Goal: Task Accomplishment & Management: Complete application form

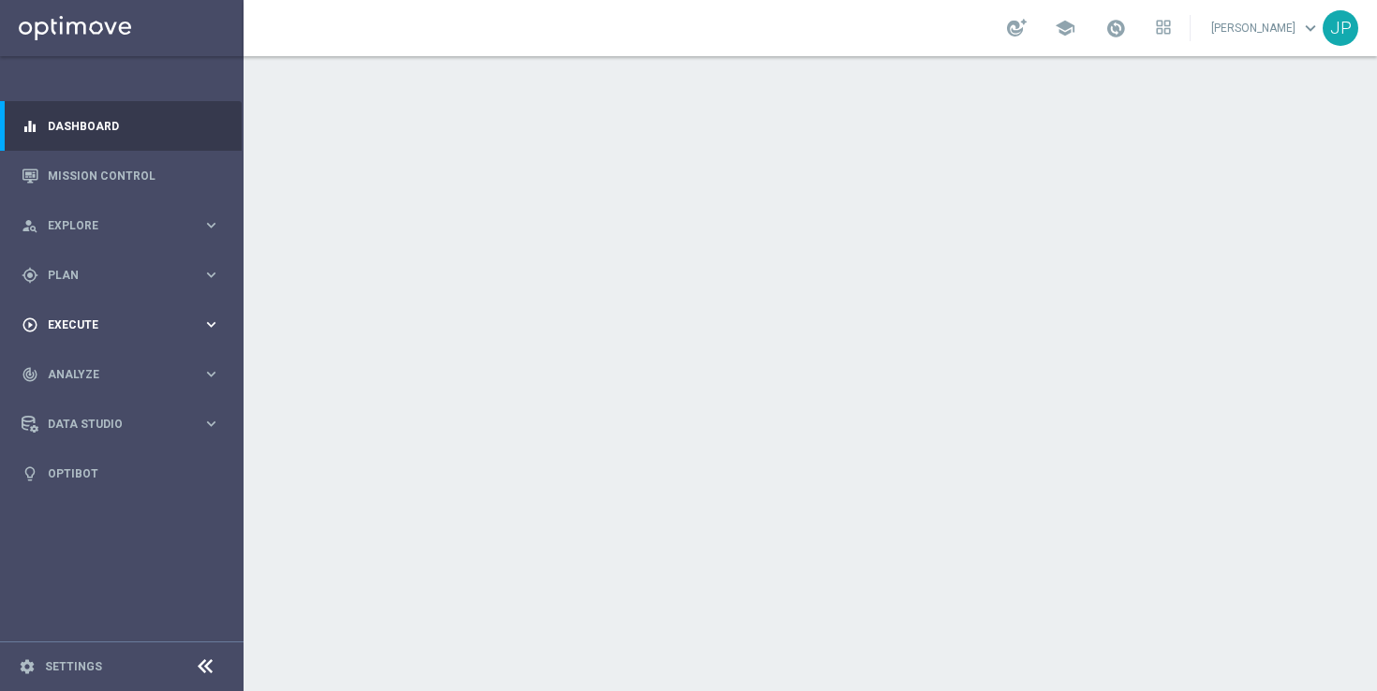
click at [180, 317] on div "play_circle_outline Execute" at bounding box center [112, 325] width 181 height 17
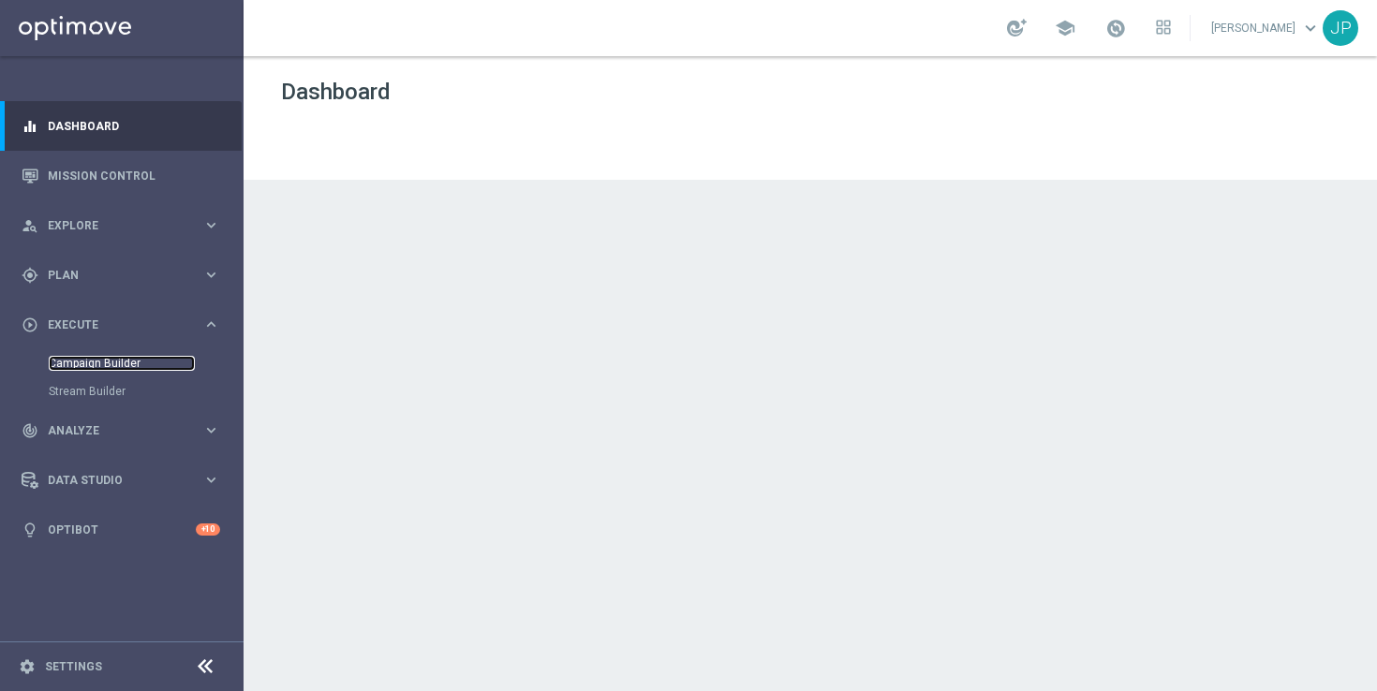
click at [163, 359] on link "Campaign Builder" at bounding box center [122, 363] width 146 height 15
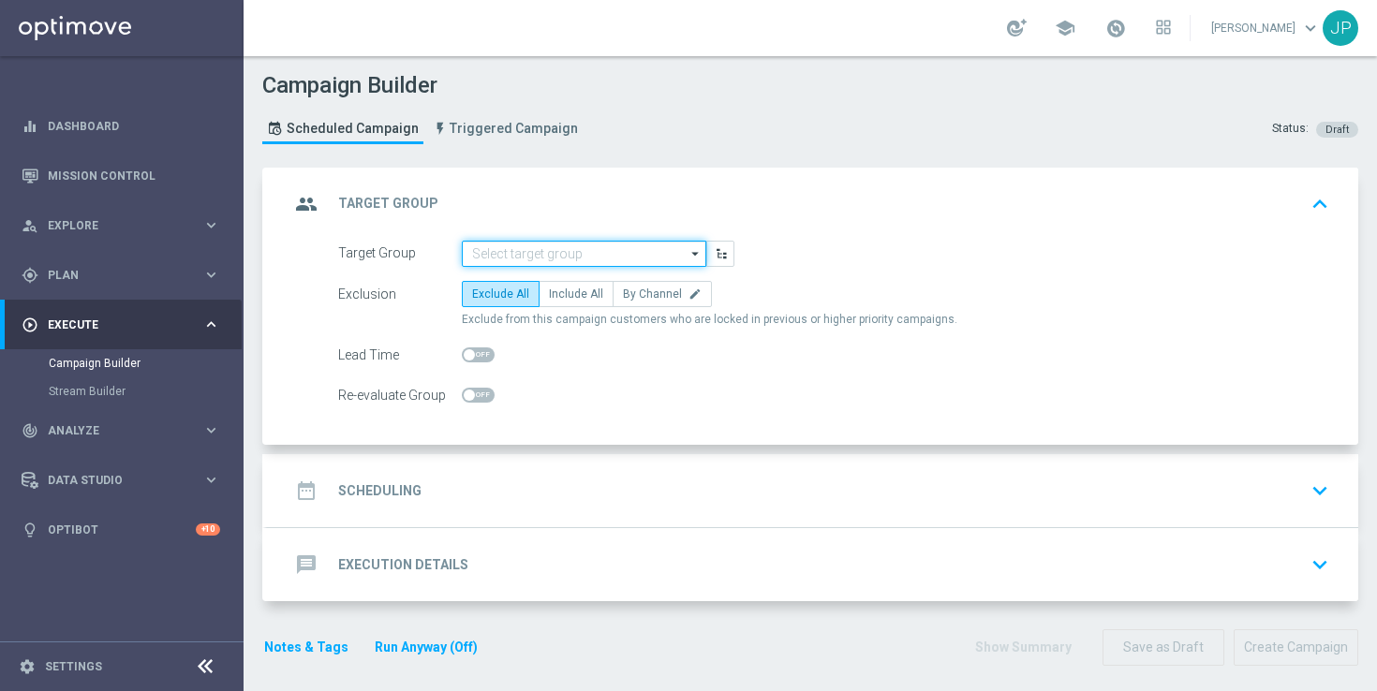
click at [597, 252] on input at bounding box center [584, 254] width 244 height 26
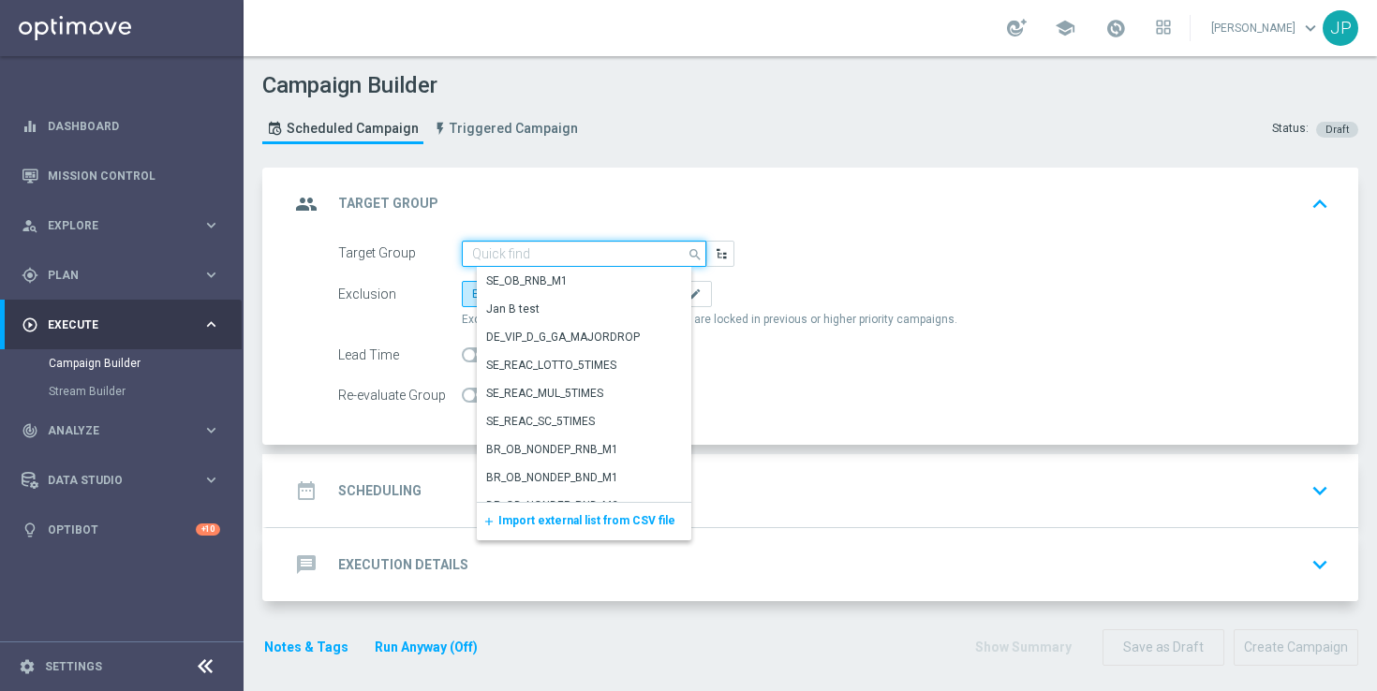
paste input "UK_CASINO_EMAIL | Games React | 15 Free Spins"
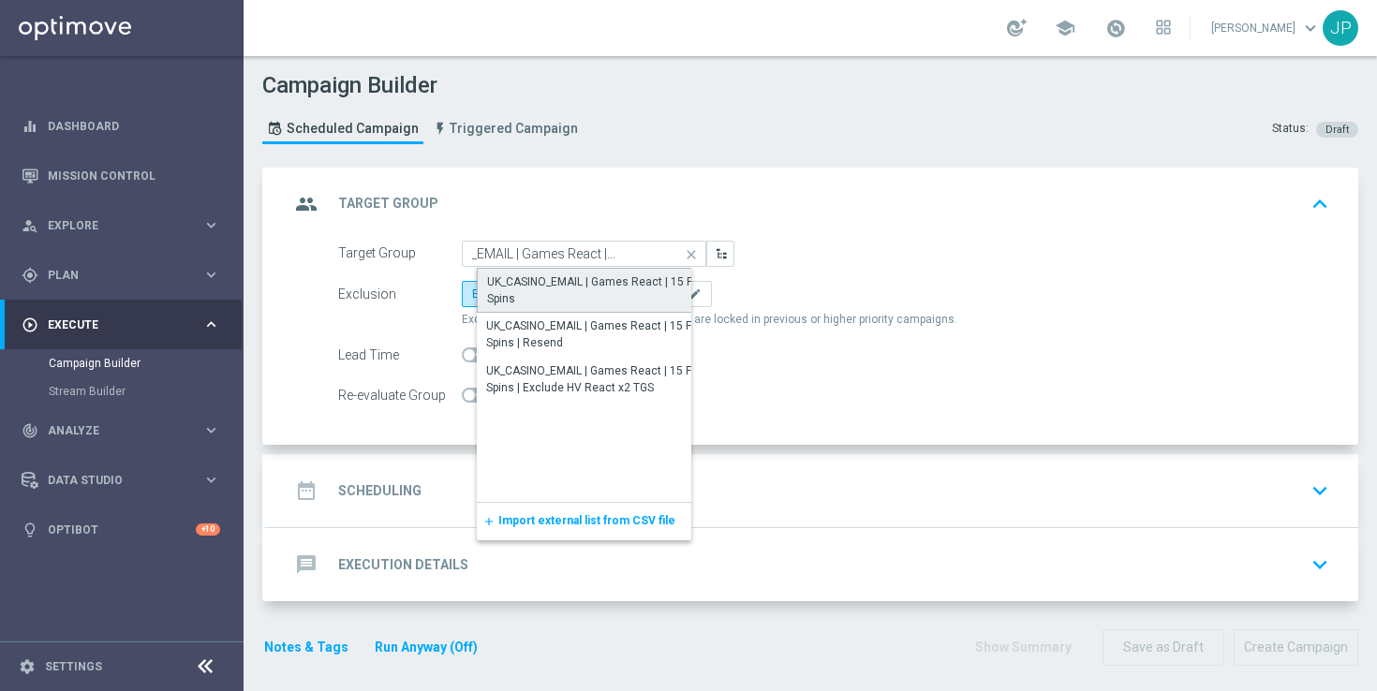
click at [590, 282] on div "UK_CASINO_EMAIL | Games React | 15 Free Spins" at bounding box center [599, 291] width 224 height 34
type input "UK_CASINO_EMAIL | Games React | 15 Free Spins"
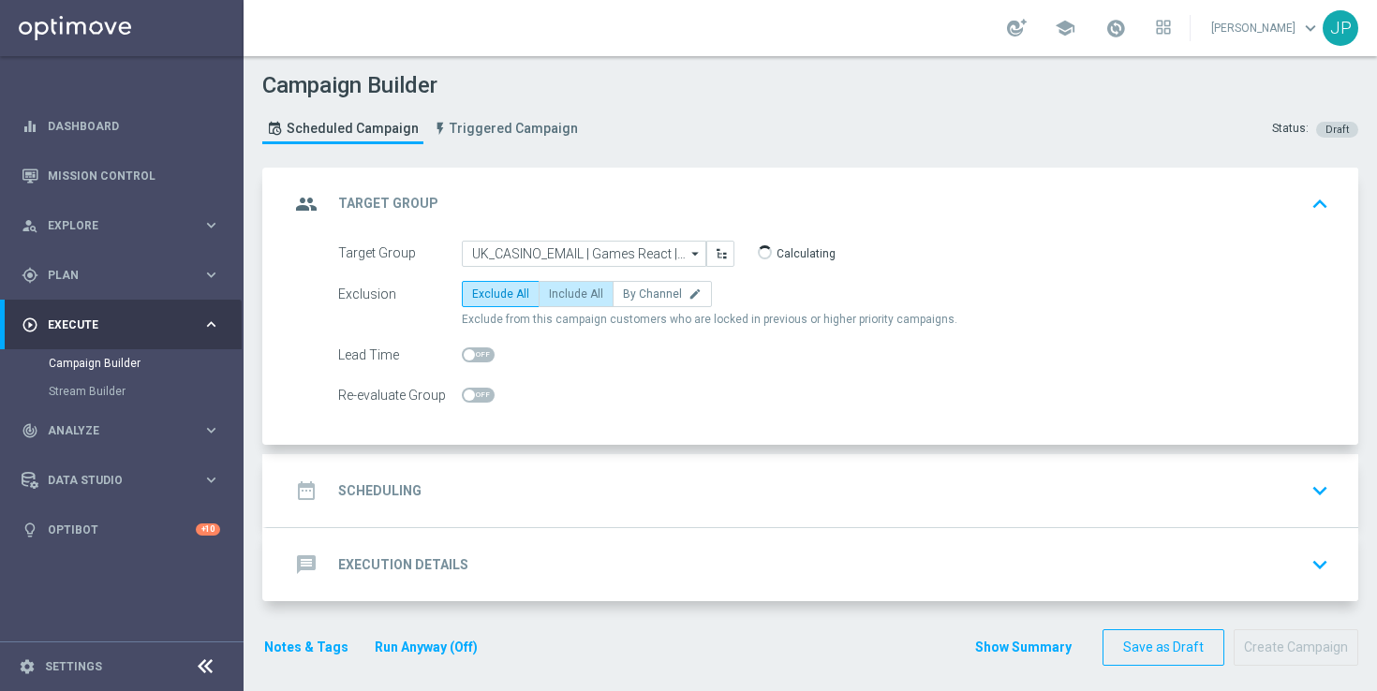
click at [585, 299] on span "Include All" at bounding box center [576, 294] width 54 height 13
click at [561, 299] on input "Include All" at bounding box center [555, 297] width 12 height 12
radio input "true"
click at [609, 471] on div "date_range Scheduling keyboard_arrow_down" at bounding box center [812, 490] width 1091 height 73
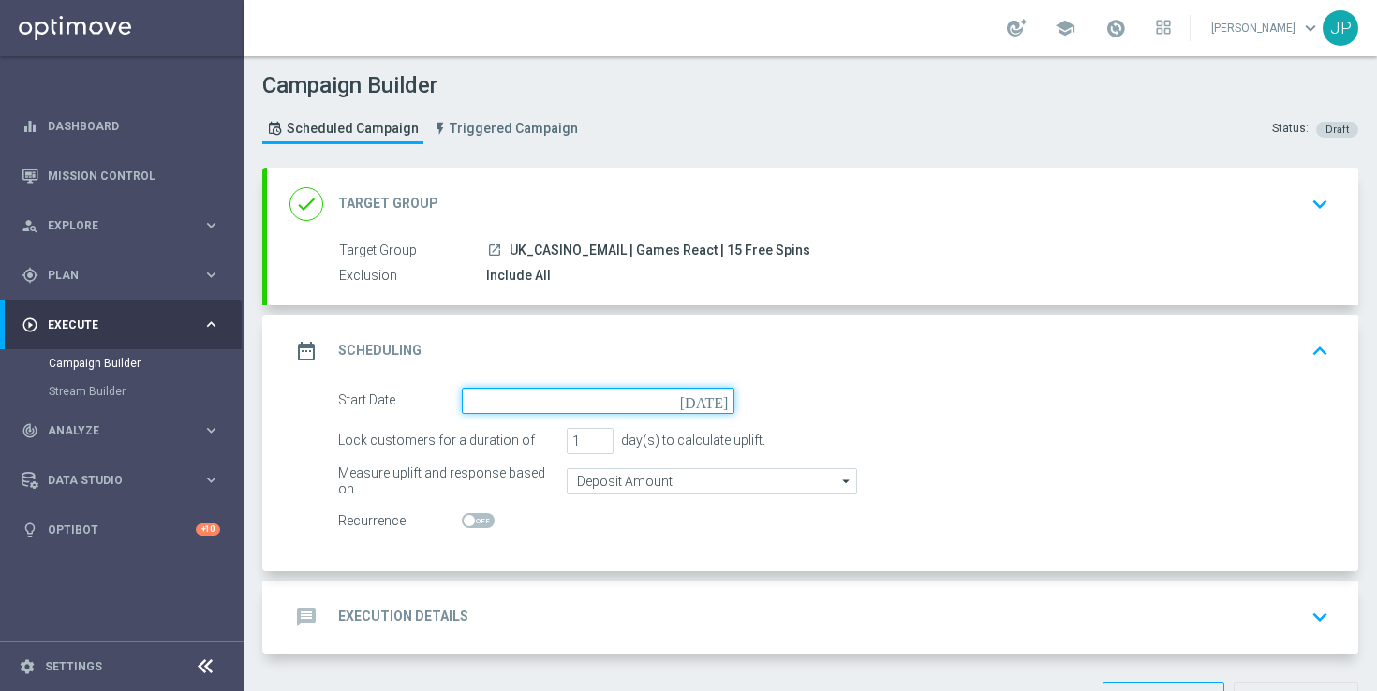
click at [661, 400] on input at bounding box center [598, 401] width 273 height 26
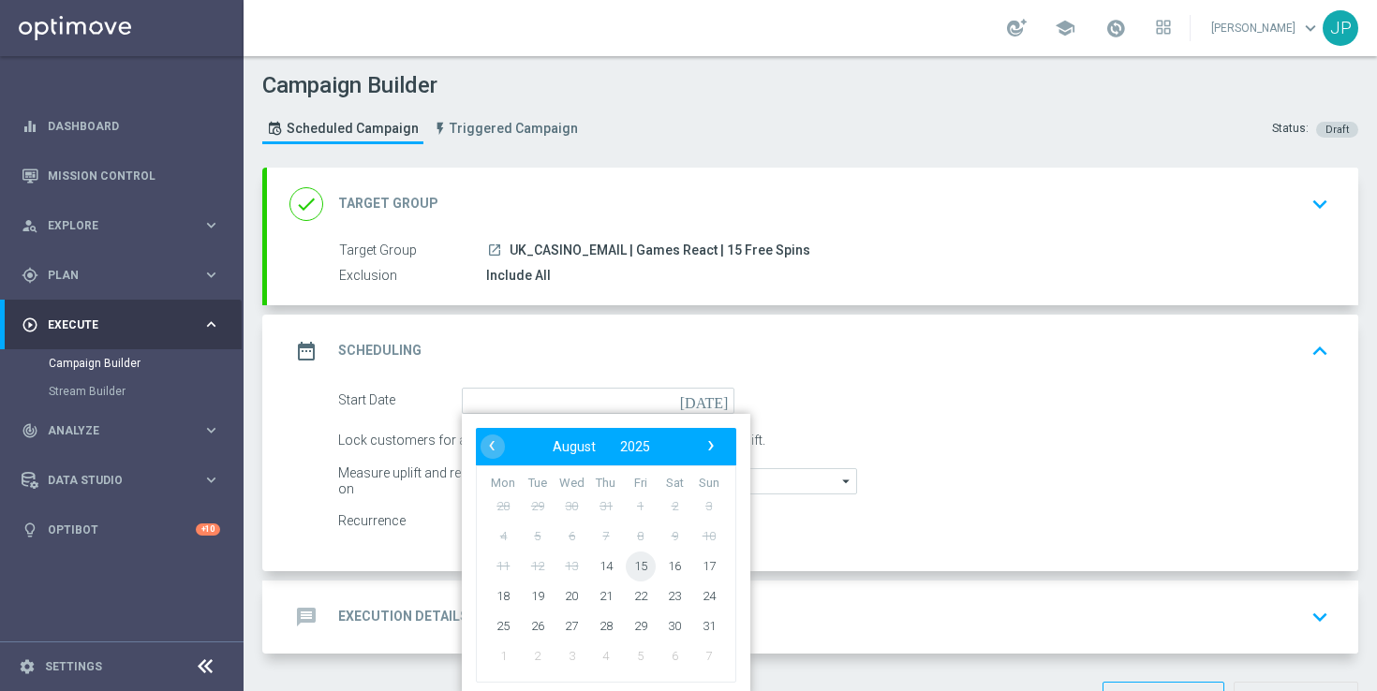
click at [644, 562] on span "15" at bounding box center [641, 566] width 30 height 30
type input "[DATE]"
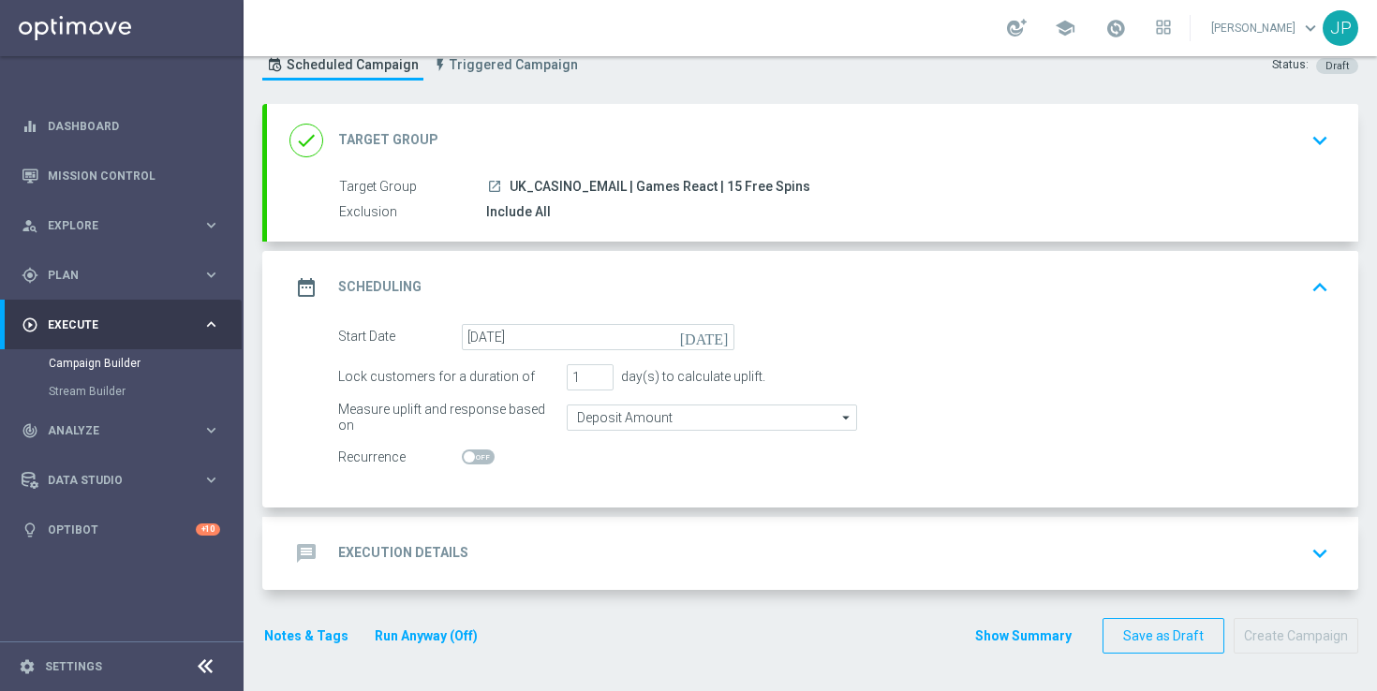
click at [763, 556] on div "message Execution Details keyboard_arrow_down" at bounding box center [812, 554] width 1046 height 36
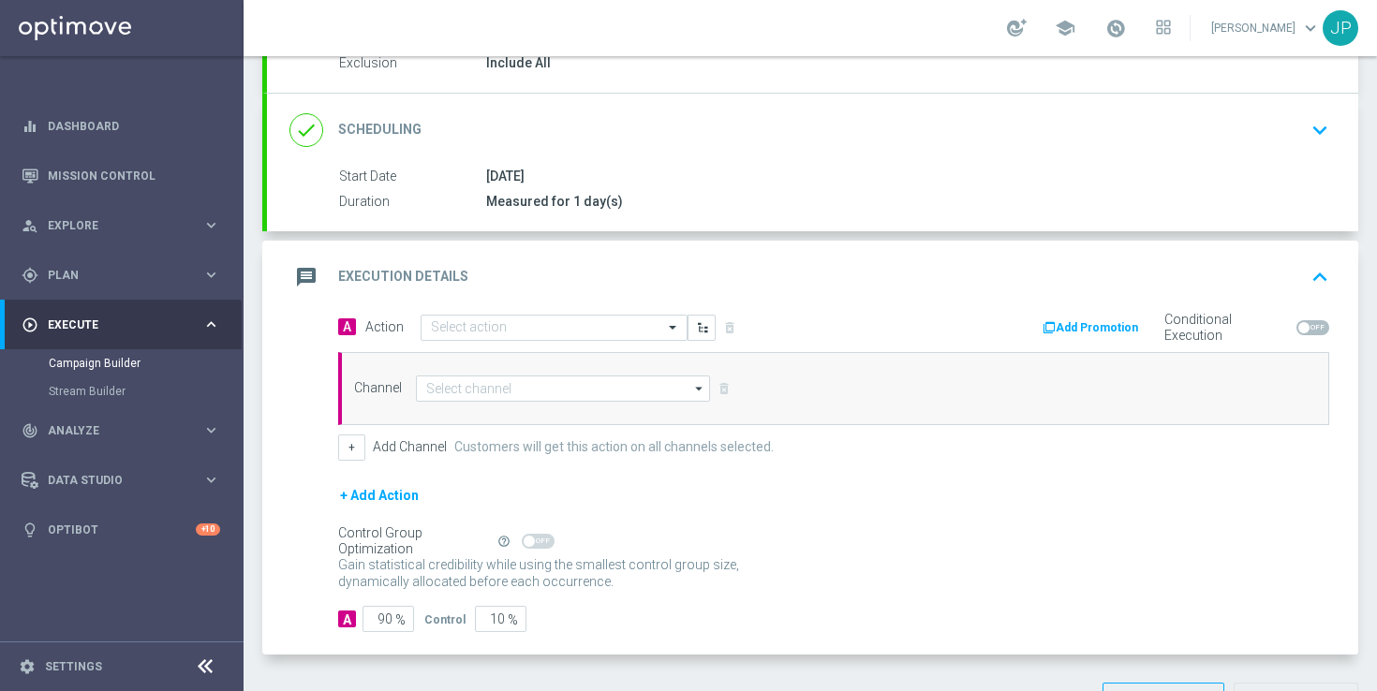
scroll to position [278, 0]
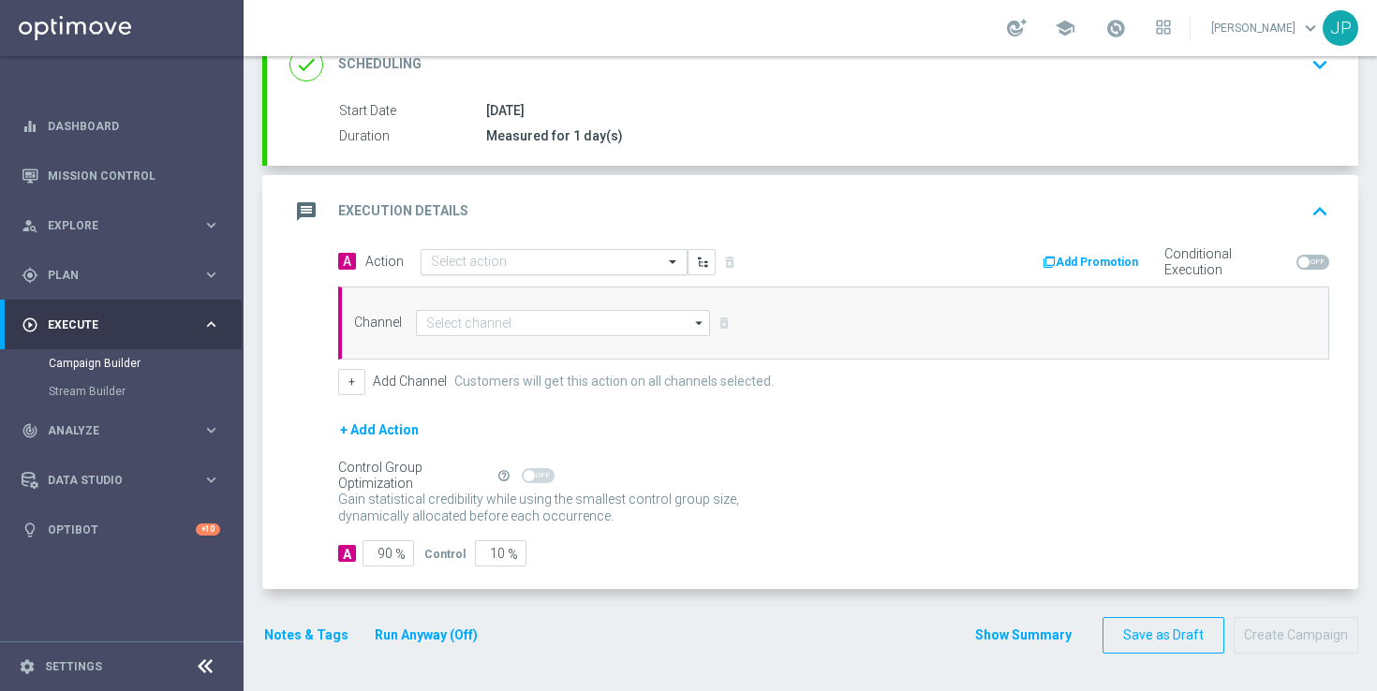
click at [521, 261] on input "text" at bounding box center [535, 263] width 209 height 16
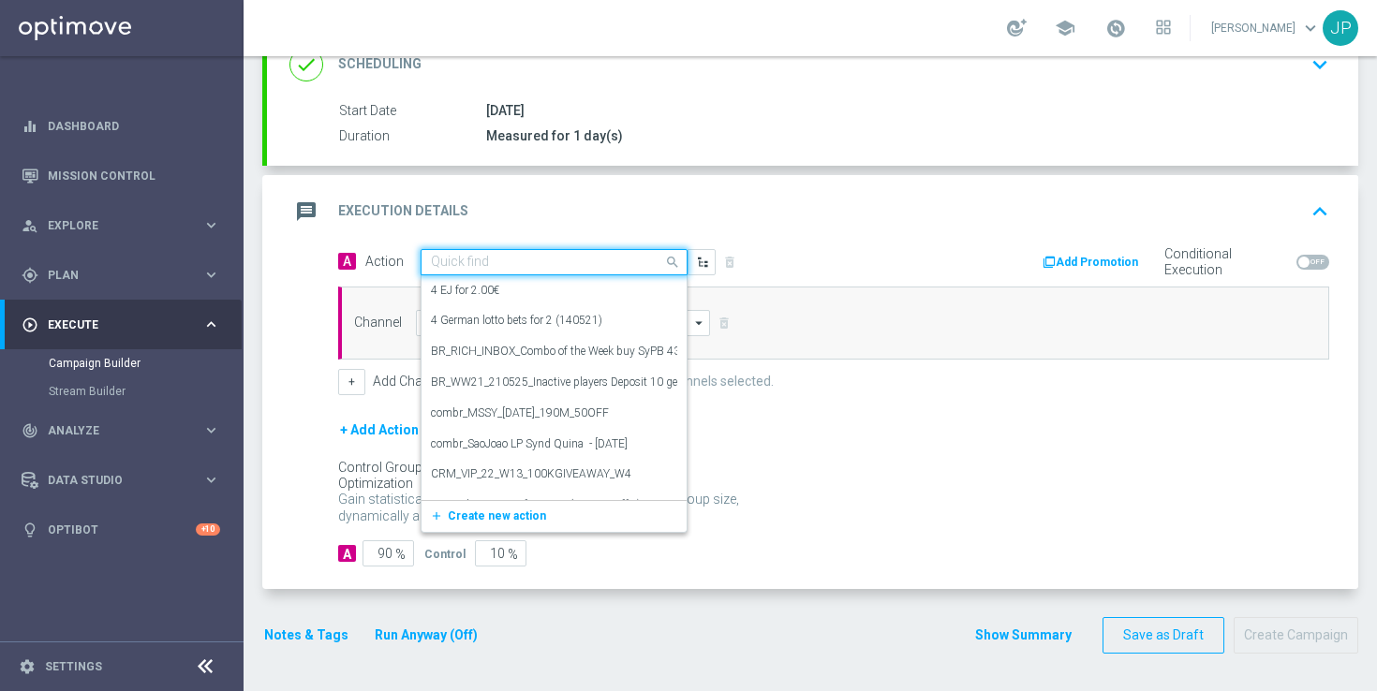
paste input "en_GB_EMT_NVIP_EM_TAC_GM__WK33_2025_GAMESREACT_SHINOBI_SPIRIT_OPTI"
type input "en_GB_EMT_NVIP_EM_TAC_GM__WK33_2025_GAMESREACT_SHINOBI_SPIRIT_OPTI"
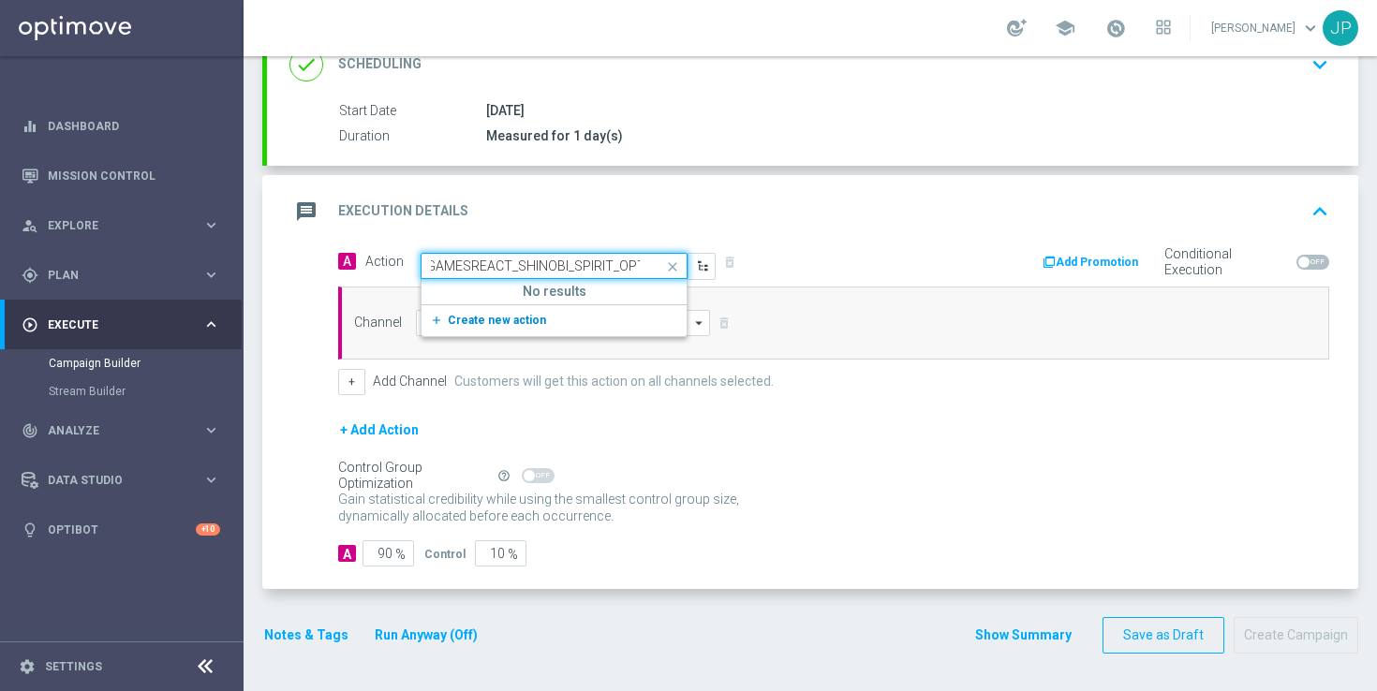
click at [515, 315] on span "Create new action" at bounding box center [497, 320] width 98 height 13
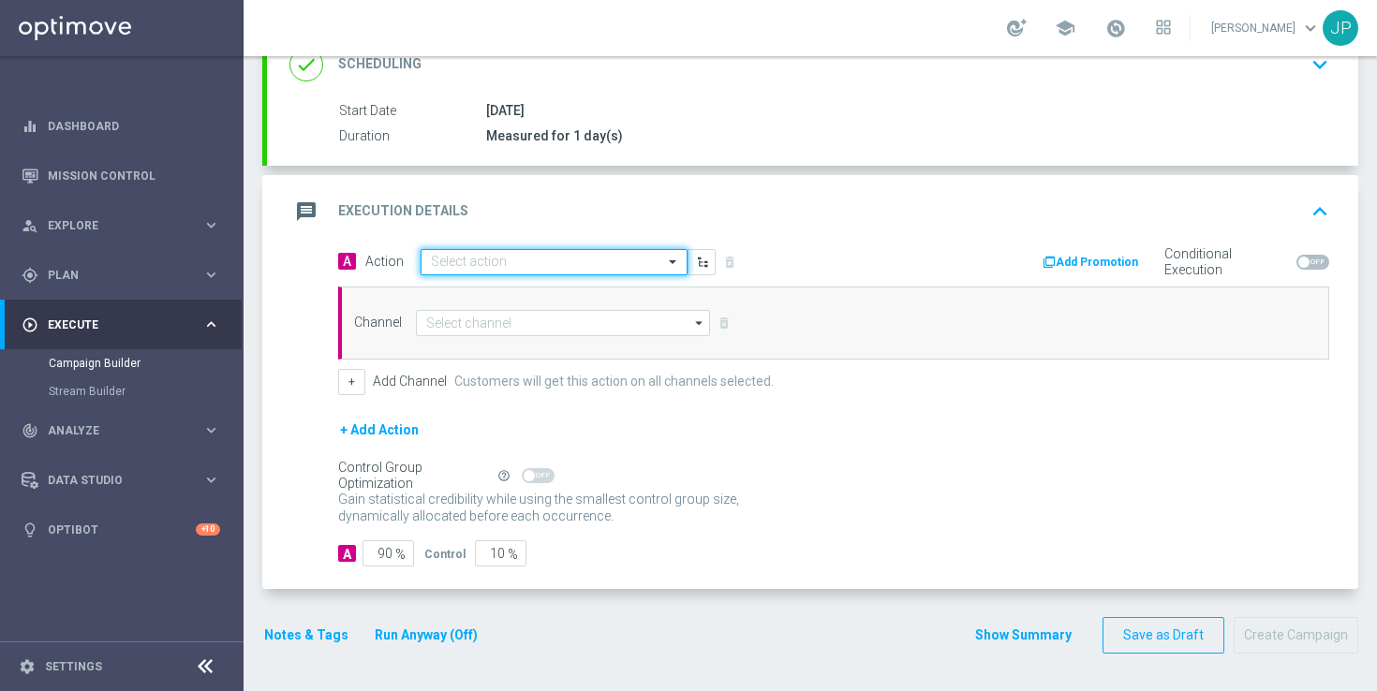
scroll to position [0, 0]
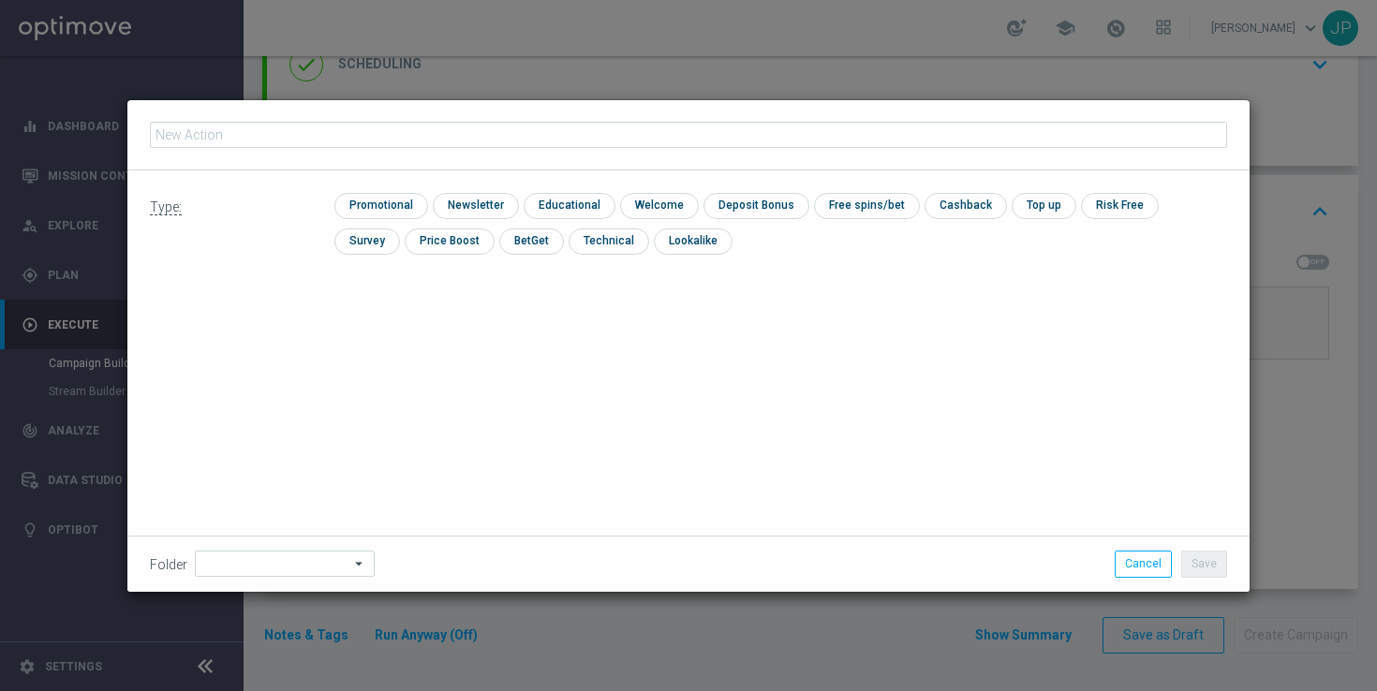
type input "en_GB_EMT_NVIP_EM_TAC_GM__WK33_2025_GAMESREACT_SHINOBI_SPIRIT_OPTI"
click at [398, 203] on input "checkbox" at bounding box center [378, 205] width 89 height 25
checkbox input "true"
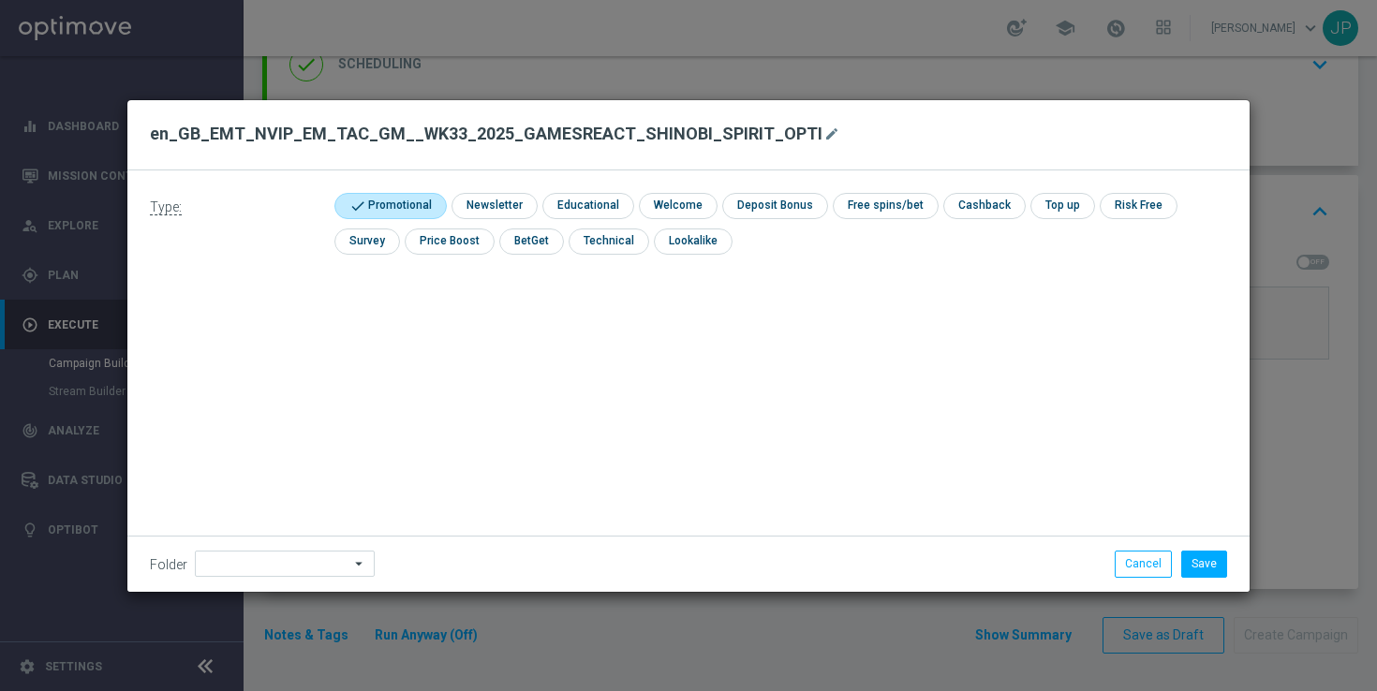
click at [1219, 578] on div "Folder arrow_drop_down Show Selected 0 of 396 *Lottoland CRM*" at bounding box center [688, 563] width 1122 height 55
click at [1218, 566] on button "Save" at bounding box center [1204, 564] width 46 height 26
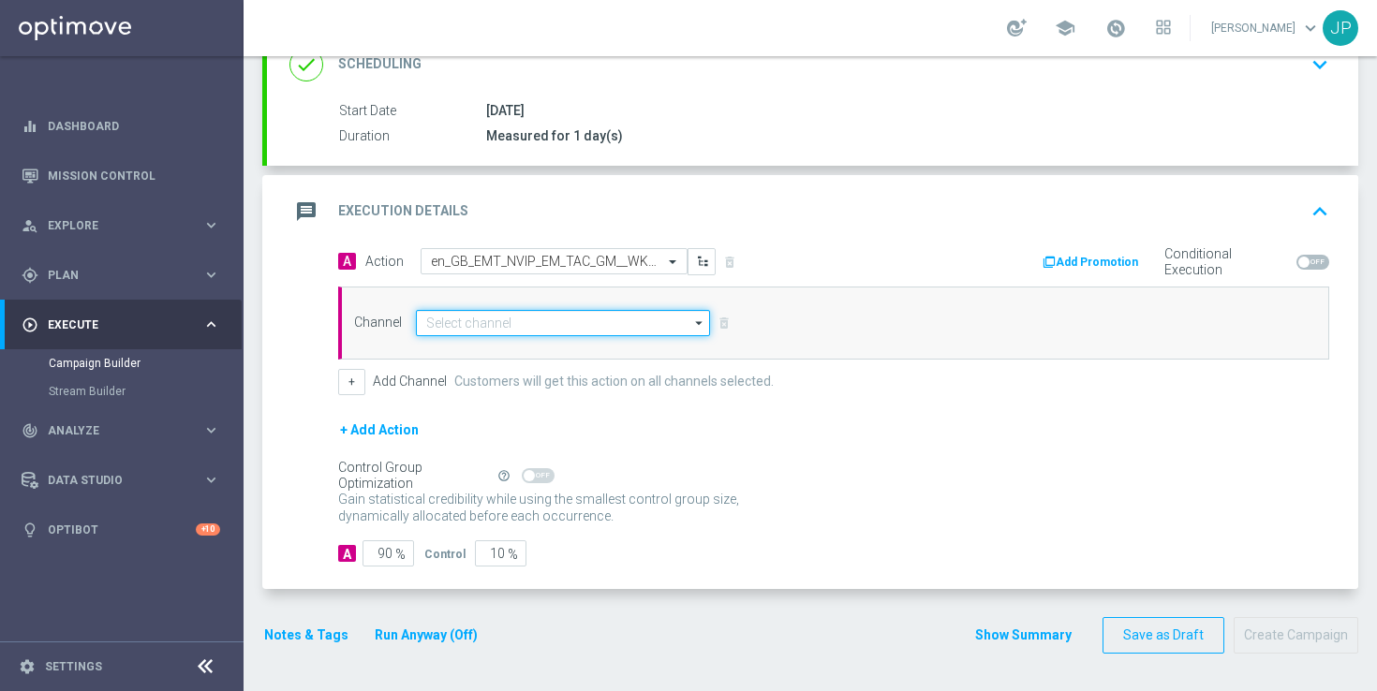
click at [559, 316] on input at bounding box center [563, 323] width 294 height 26
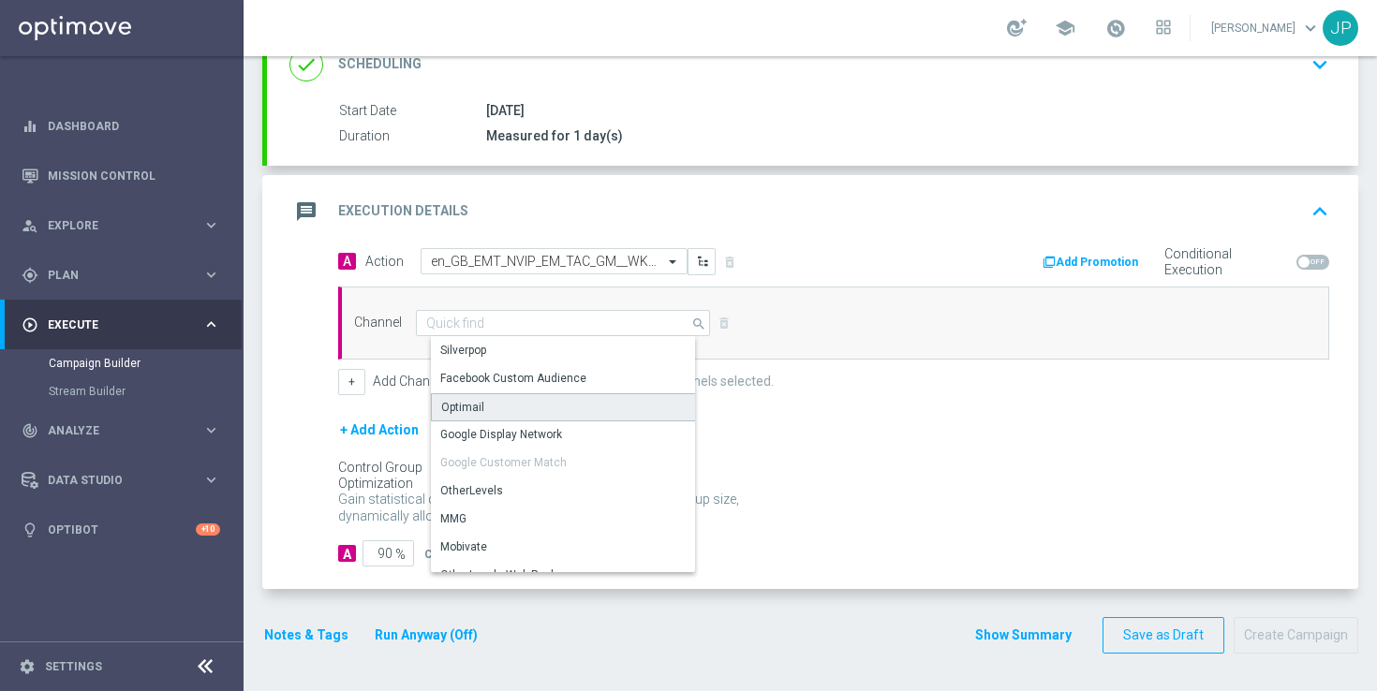
click at [526, 399] on div "Optimail" at bounding box center [570, 407] width 279 height 28
type input "Optimail"
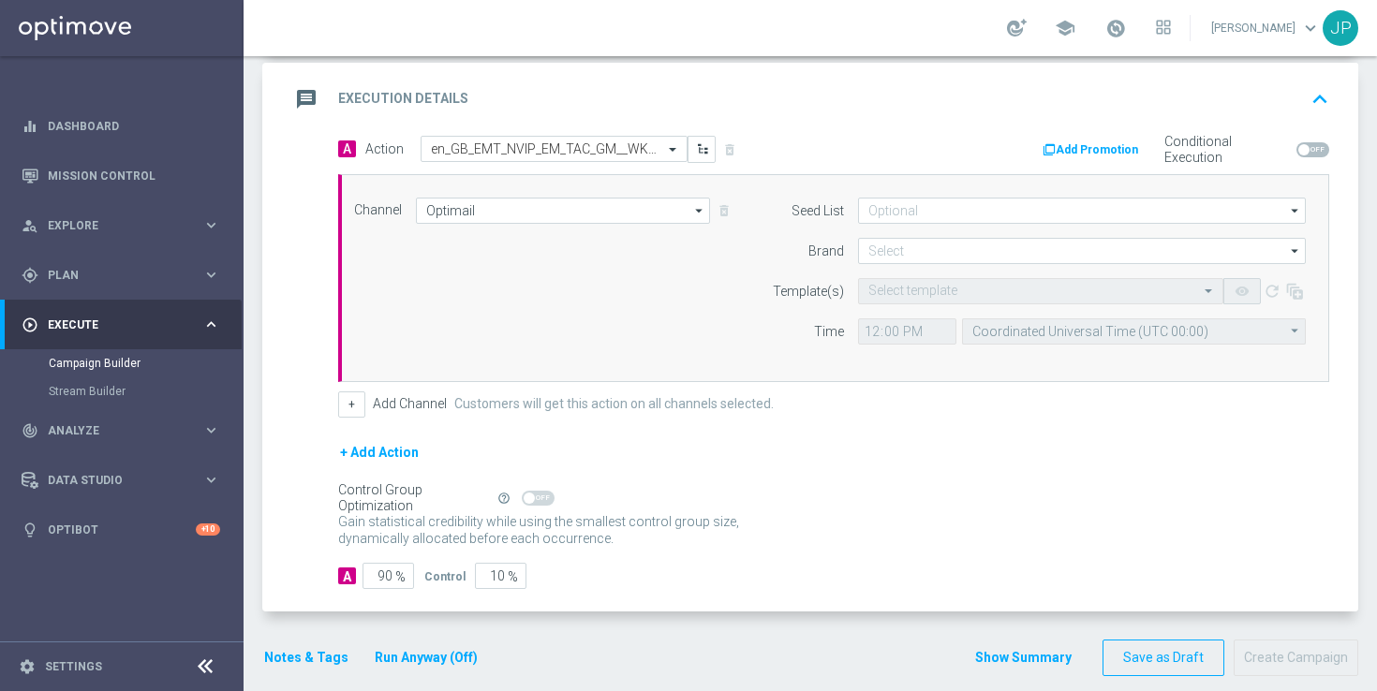
scroll to position [413, 0]
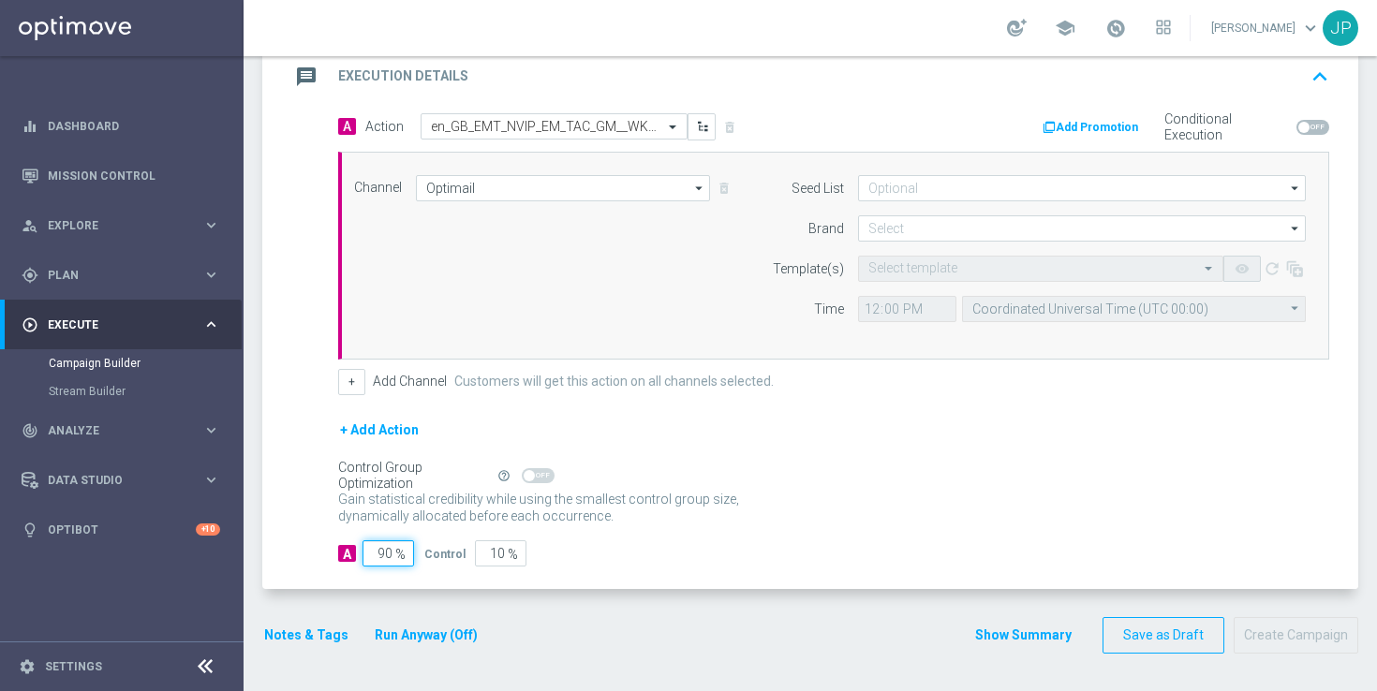
click at [385, 555] on input "90" at bounding box center [389, 553] width 52 height 26
type input "0"
type input "100"
type input "10"
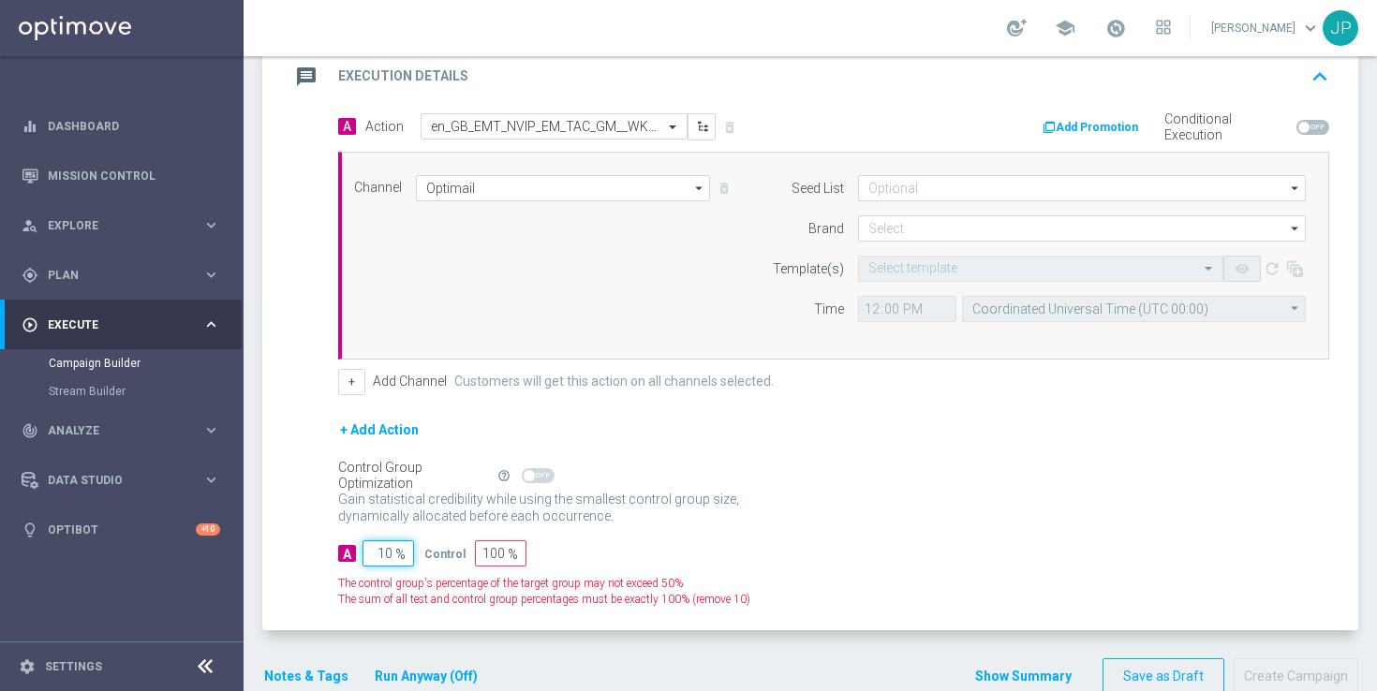
type input "90"
type input "100"
type input "0"
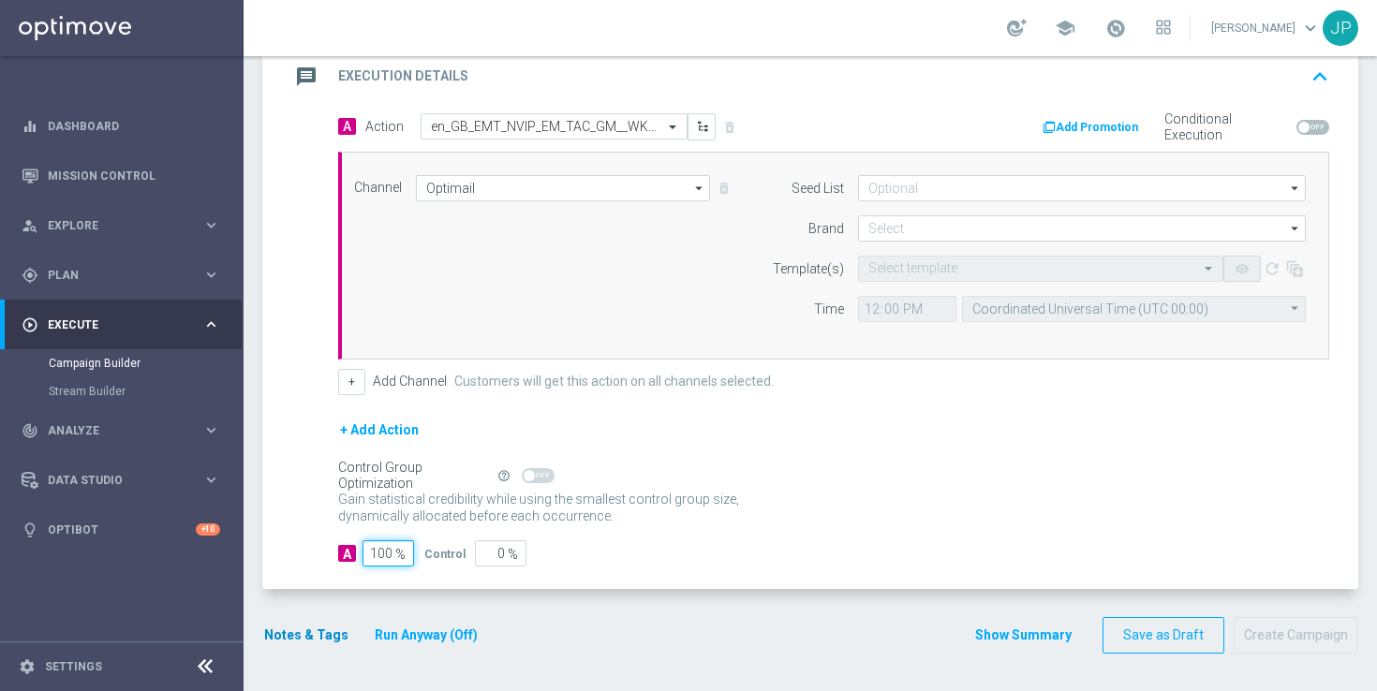
type input "100"
click at [305, 640] on button "Notes & Tags" at bounding box center [306, 635] width 88 height 23
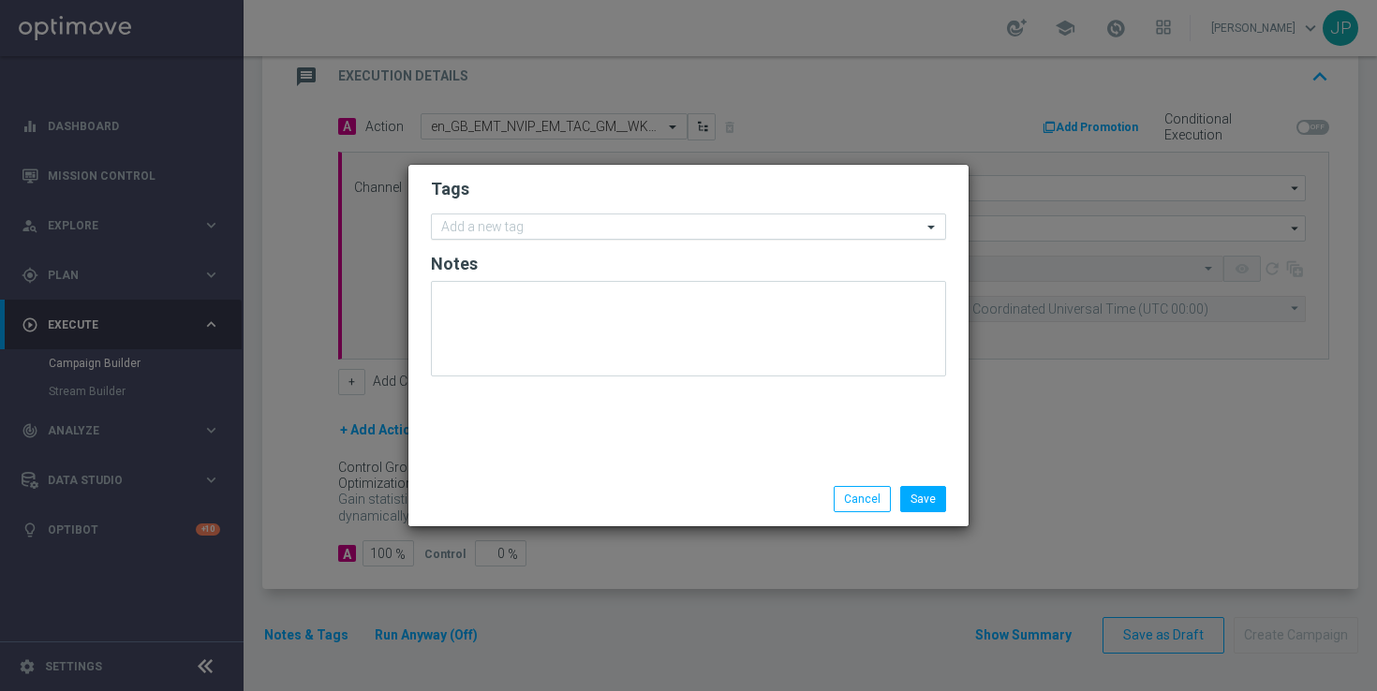
click at [574, 228] on input "text" at bounding box center [681, 228] width 481 height 16
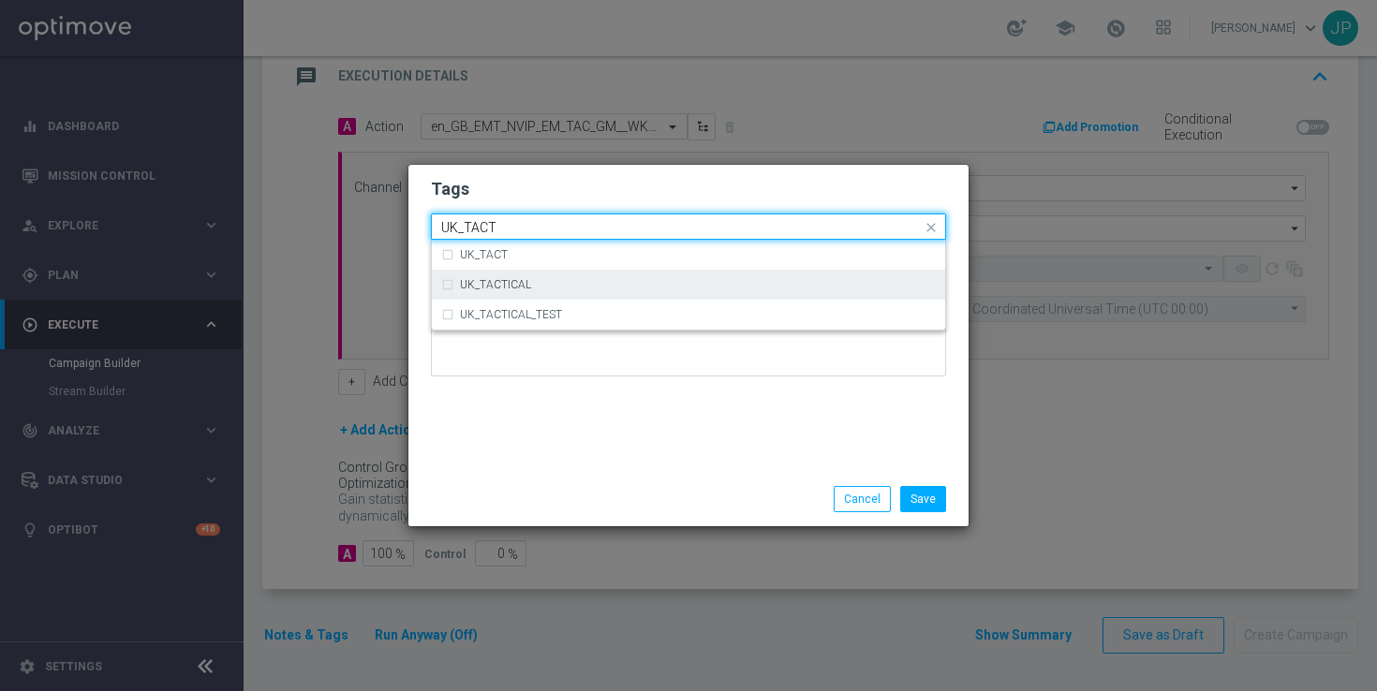
click at [524, 275] on div "UK_TACTICAL" at bounding box center [688, 285] width 495 height 30
type input "UK_TACT"
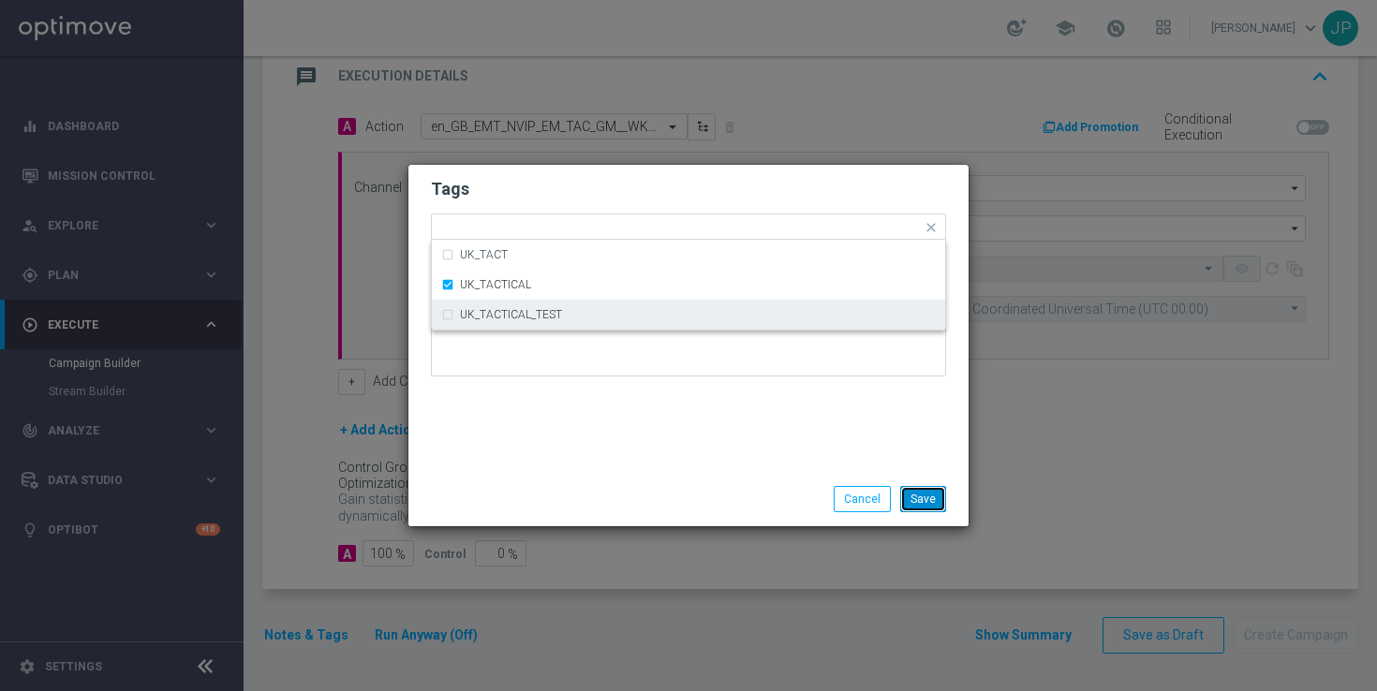
click at [921, 491] on button "Save" at bounding box center [923, 499] width 46 height 26
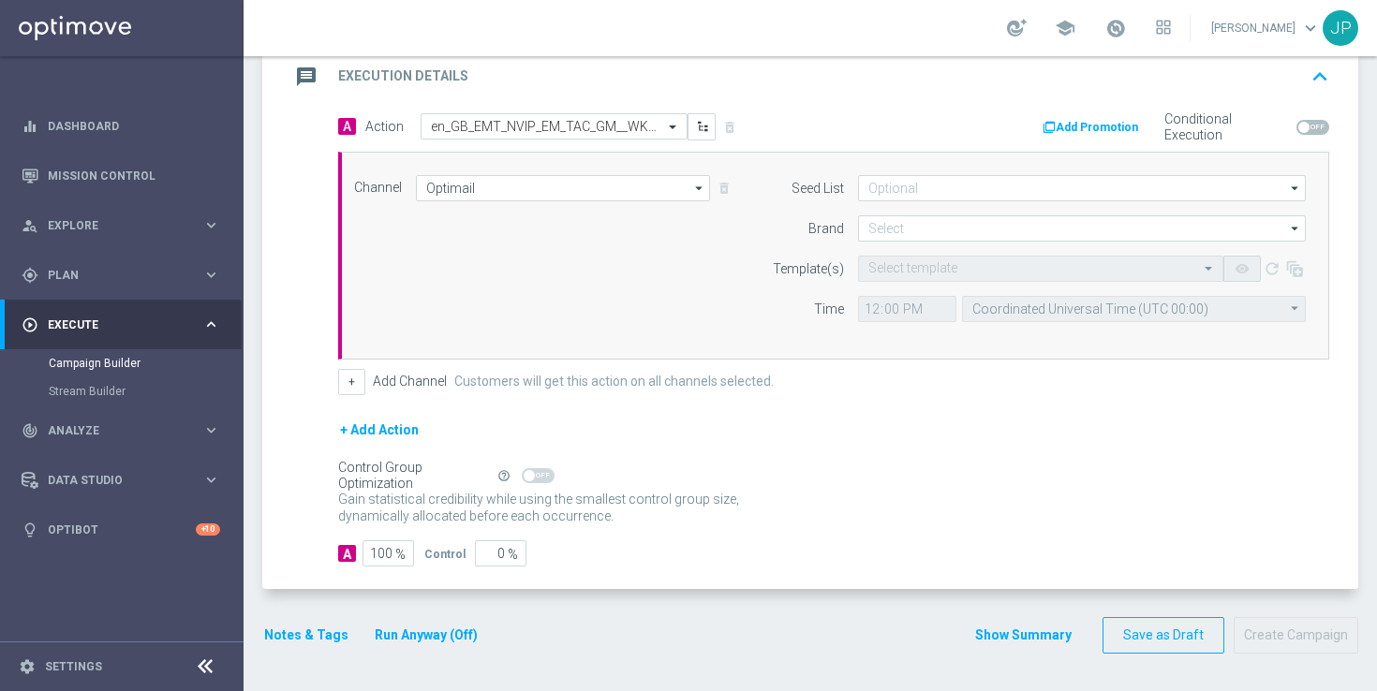
click at [1301, 118] on div "Conditional Execution" at bounding box center [1245, 127] width 170 height 29
click at [1303, 125] on span at bounding box center [1303, 127] width 11 height 11
click at [1303, 125] on input "checkbox" at bounding box center [1312, 127] width 33 height 15
checkbox input "true"
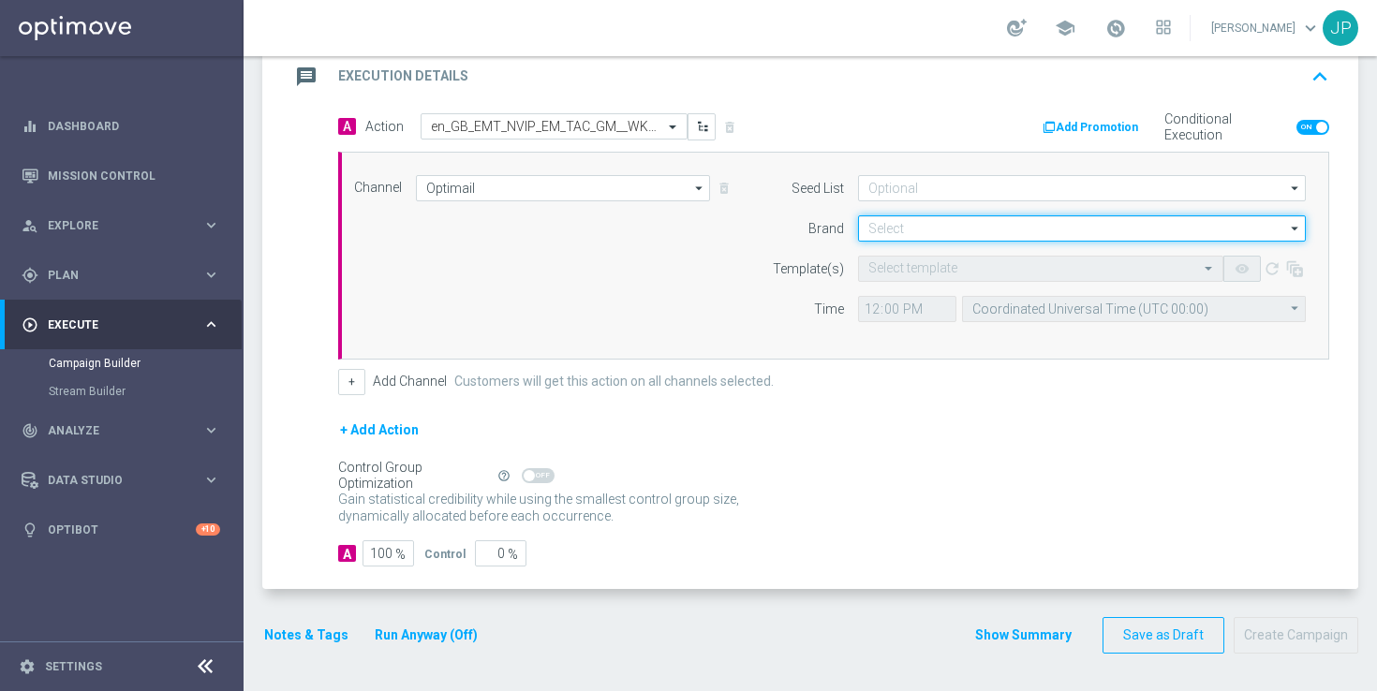
click at [996, 223] on input at bounding box center [1082, 228] width 448 height 26
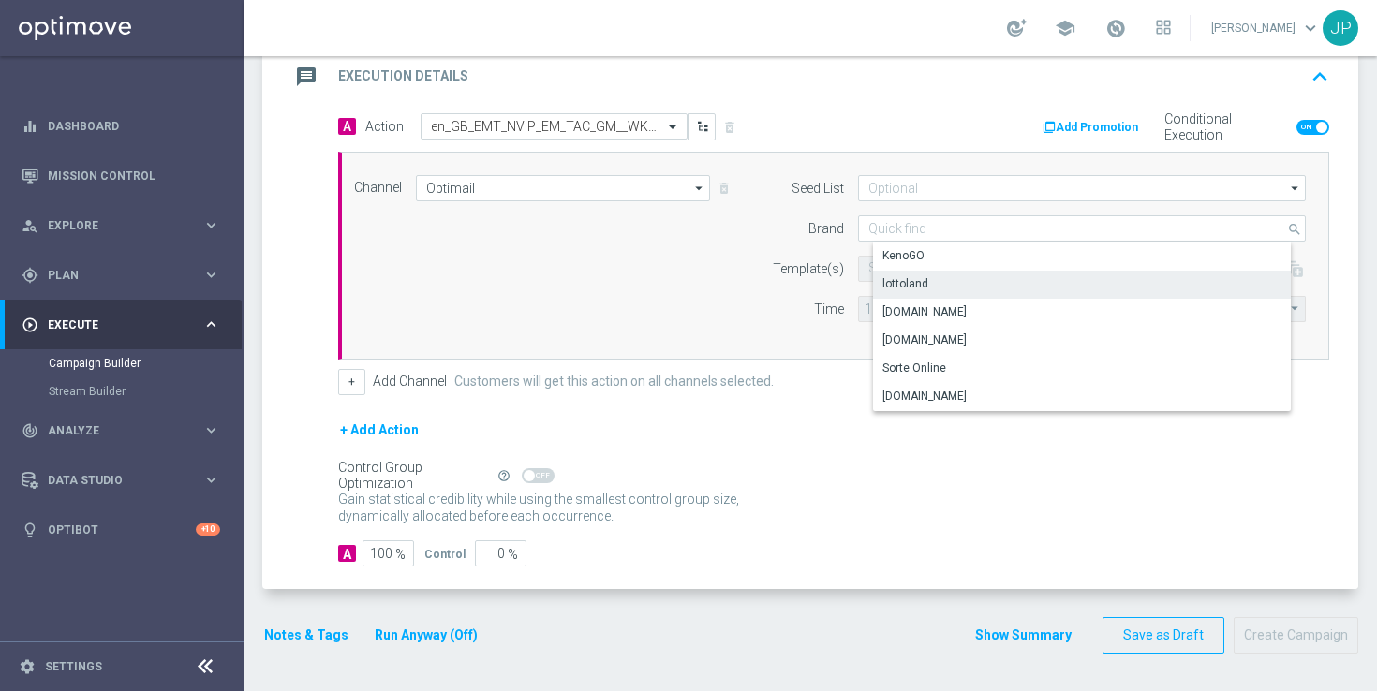
click at [947, 285] on div "lottoland" at bounding box center [1097, 284] width 448 height 26
type input "lottoland"
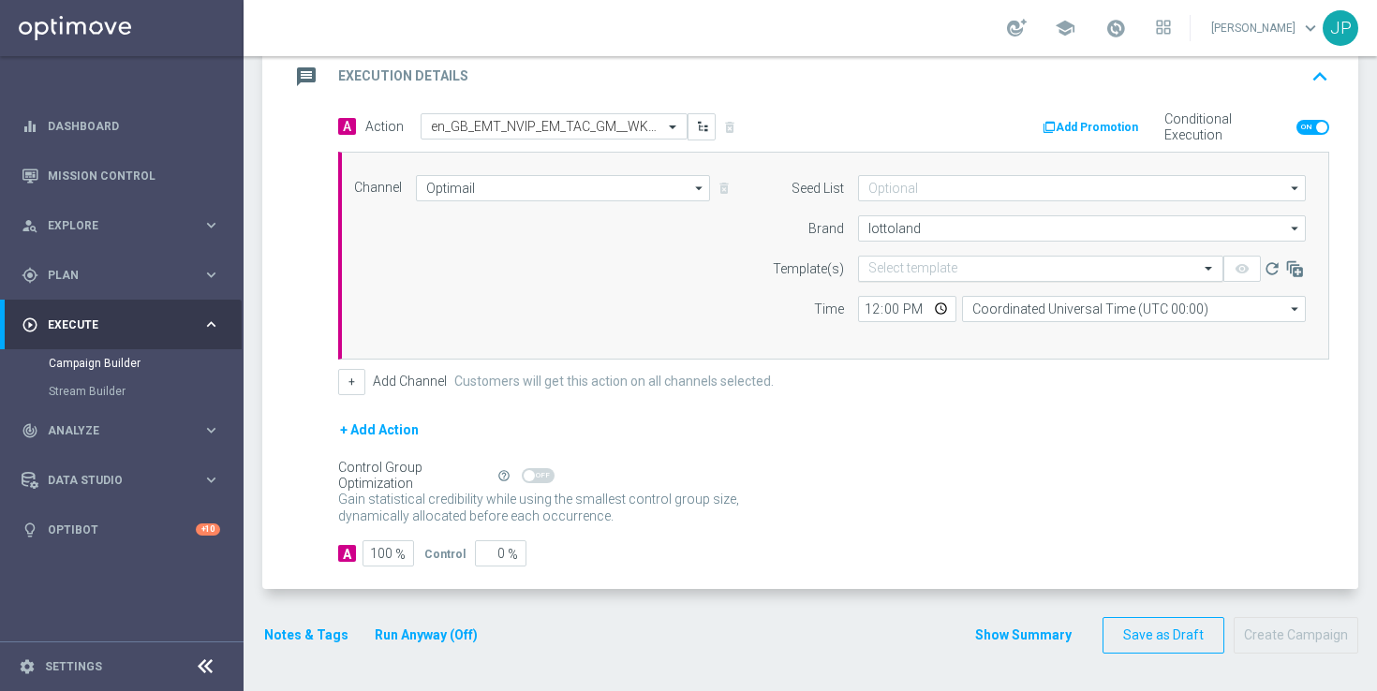
click at [956, 274] on input "text" at bounding box center [1021, 269] width 307 height 16
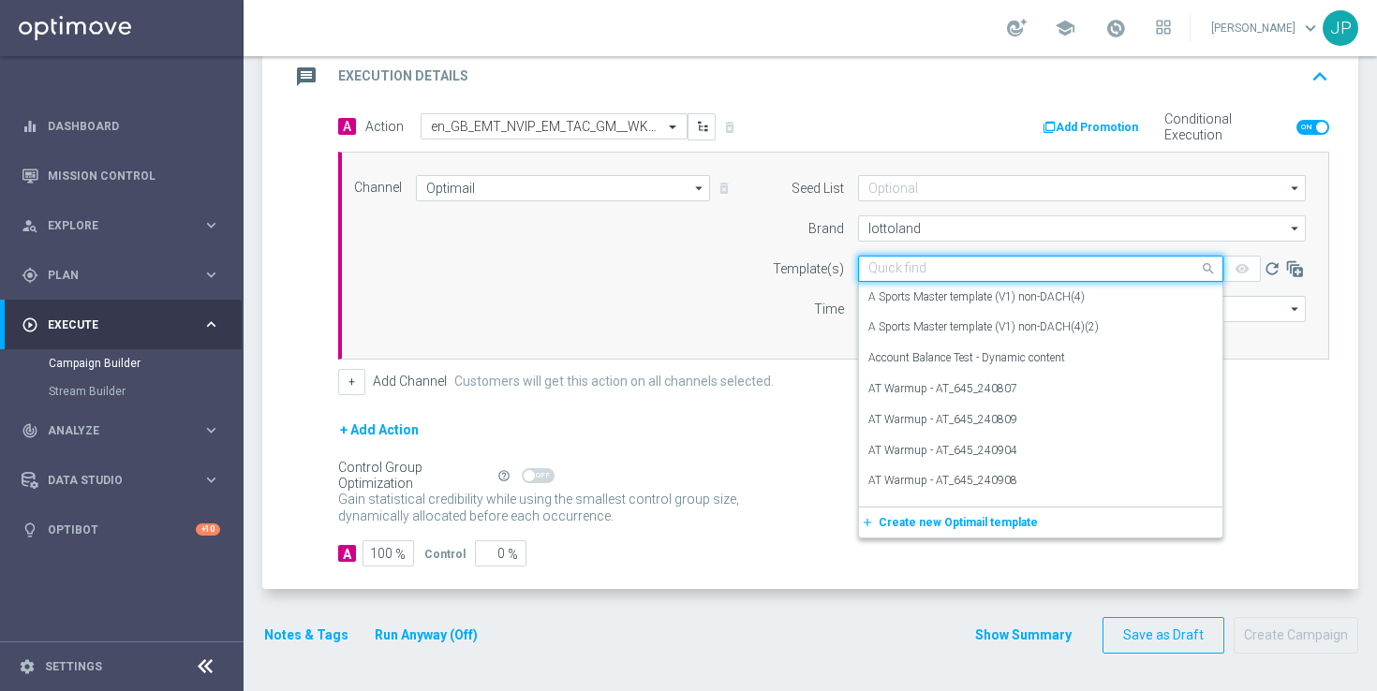
paste input "en_GB_EMT_NVIP_EM_TAC_GM__WK33_2025_GAMESREACT_SHINOBI_SPIRIT_OPTI"
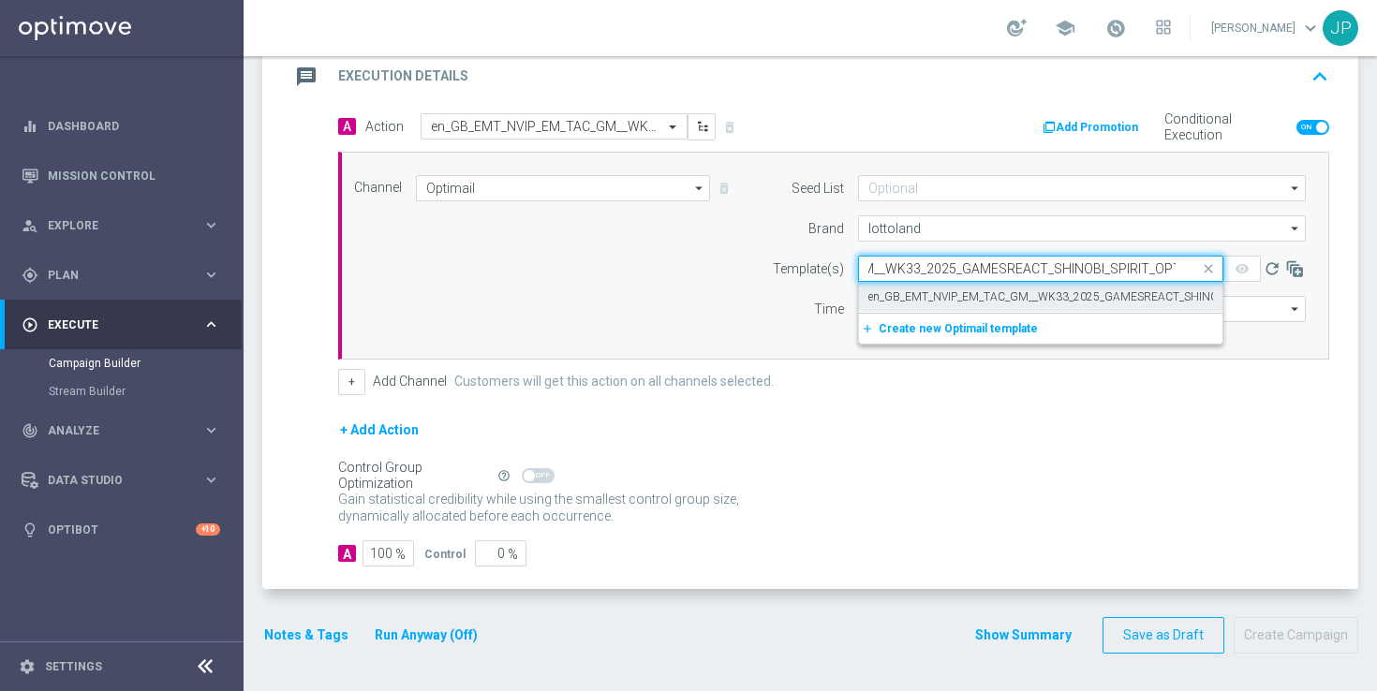
click at [955, 295] on label "en_GB_EMT_NVIP_EM_TAC_GM__WK33_2025_GAMESREACT_SHINOBI_SPIRIT_OPTI" at bounding box center [1081, 297] width 427 height 16
type input "en_GB_EMT_NVIP_EM_TAC_GM__WK33_2025_GAMESREACT_SHINOBI_SPIRIT_OPTI"
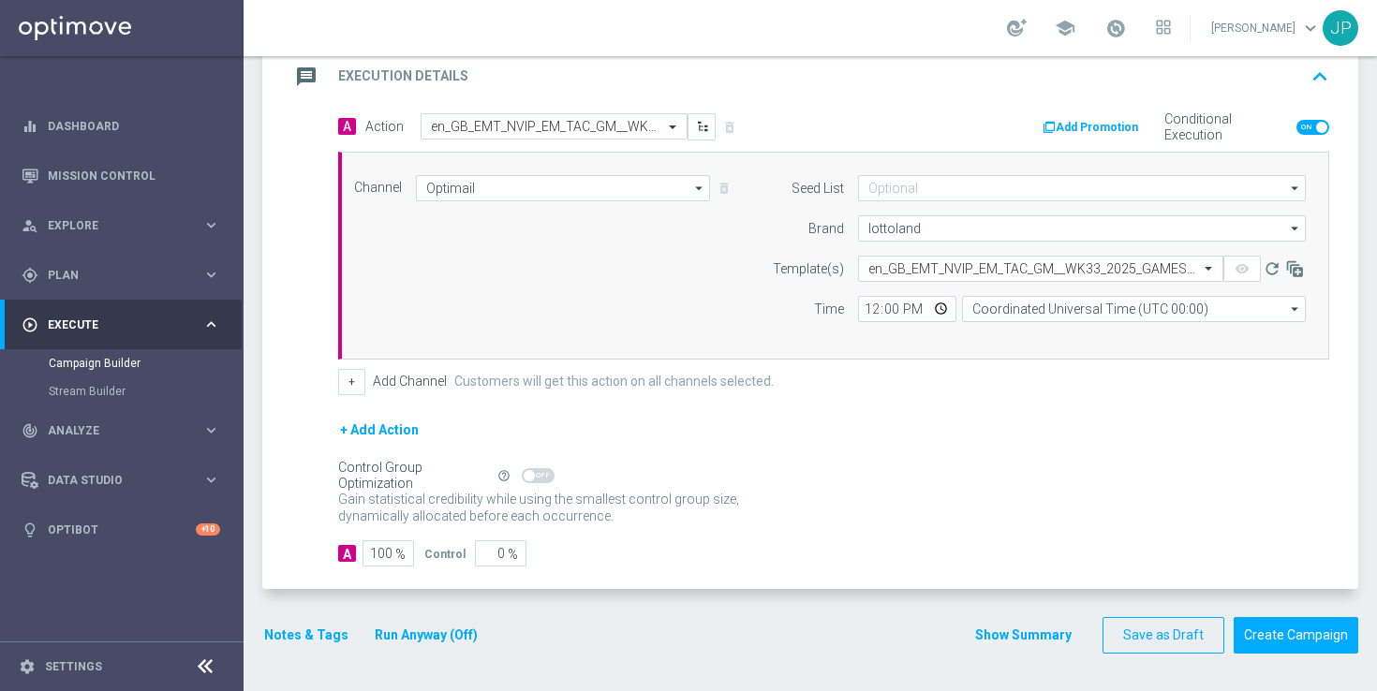
scroll to position [0, 0]
click at [921, 386] on div "+ Add Channel Customers will get this action on all channels selected." at bounding box center [833, 382] width 991 height 26
click at [1029, 311] on input "Coordinated Universal Time (UTC 00:00)" at bounding box center [1134, 309] width 344 height 26
click at [1058, 335] on div "United Kingdom Time (UTC +01:00)" at bounding box center [1077, 336] width 182 height 17
type input "United Kingdom Time (UTC +01:00)"
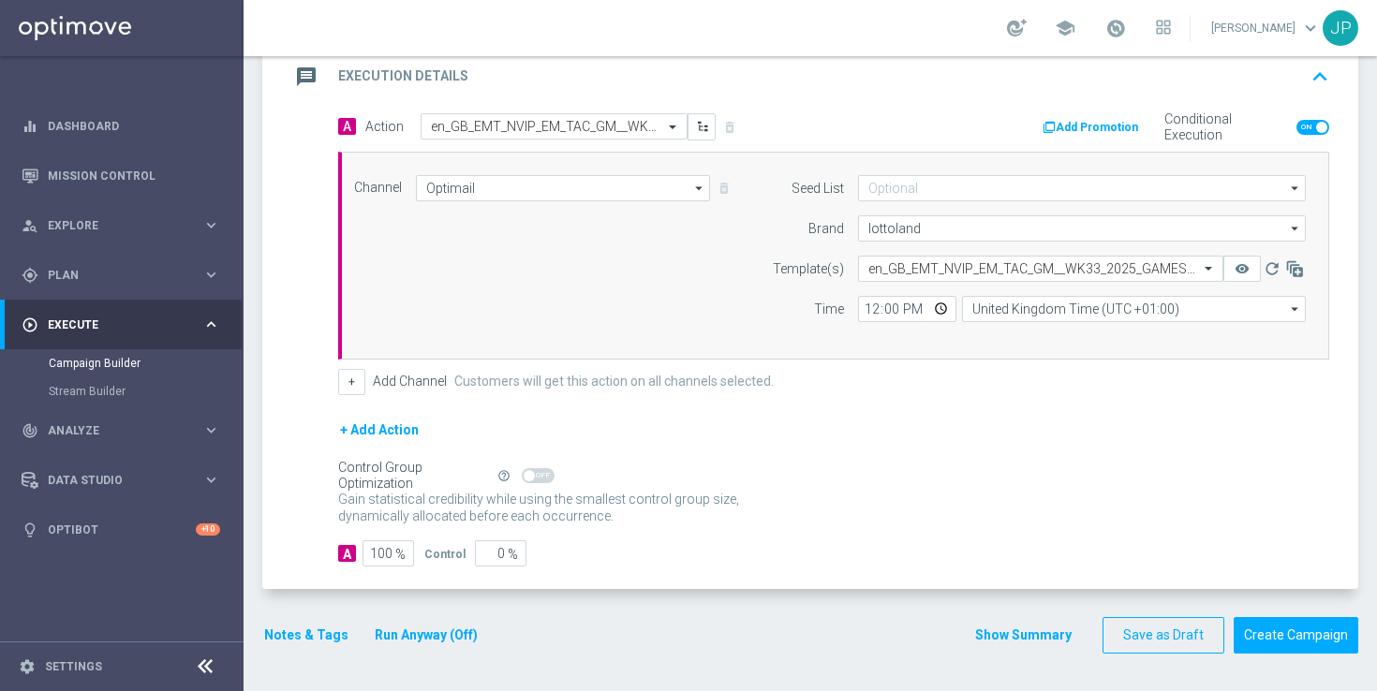
click at [949, 421] on div "+ Add Action" at bounding box center [833, 442] width 991 height 47
click at [870, 307] on input "12:00" at bounding box center [907, 309] width 98 height 26
type input "10:30"
click at [938, 376] on div "+ Add Channel Customers will get this action on all channels selected." at bounding box center [833, 382] width 991 height 26
click at [1088, 122] on button "Add Promotion" at bounding box center [1093, 127] width 104 height 21
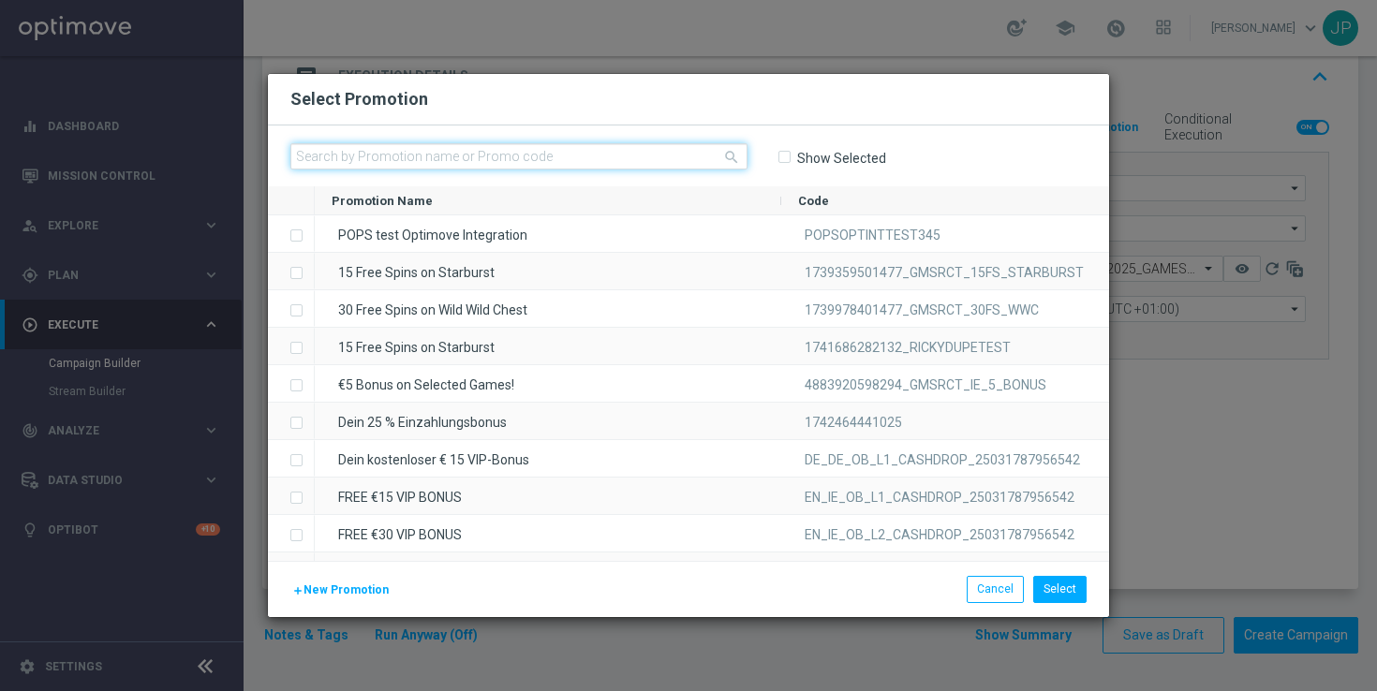
click at [577, 152] on input "text" at bounding box center [518, 156] width 457 height 26
paste input "W33_25_UK_GAMESREACT_15FS_1754918223949"
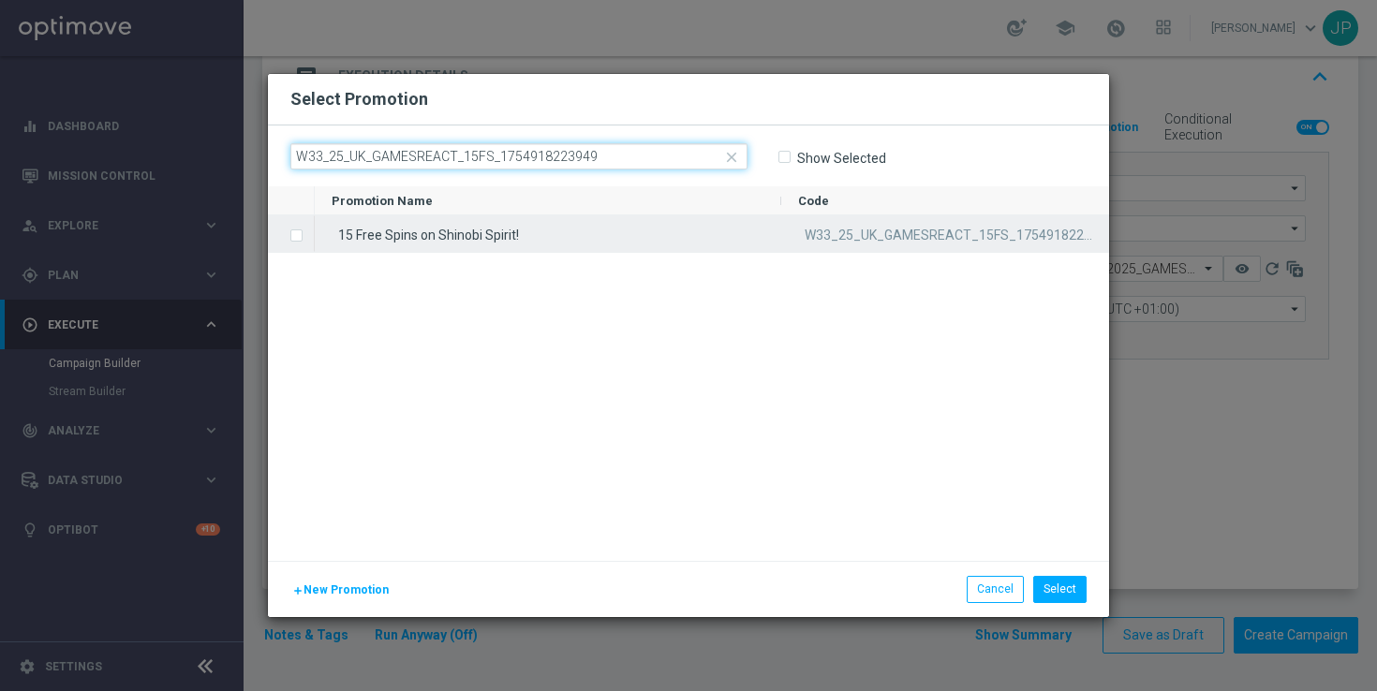
type input "W33_25_UK_GAMESREACT_15FS_1754918223949"
click at [409, 233] on div "15 Free Spins on Shinobi Spirit!" at bounding box center [548, 233] width 466 height 37
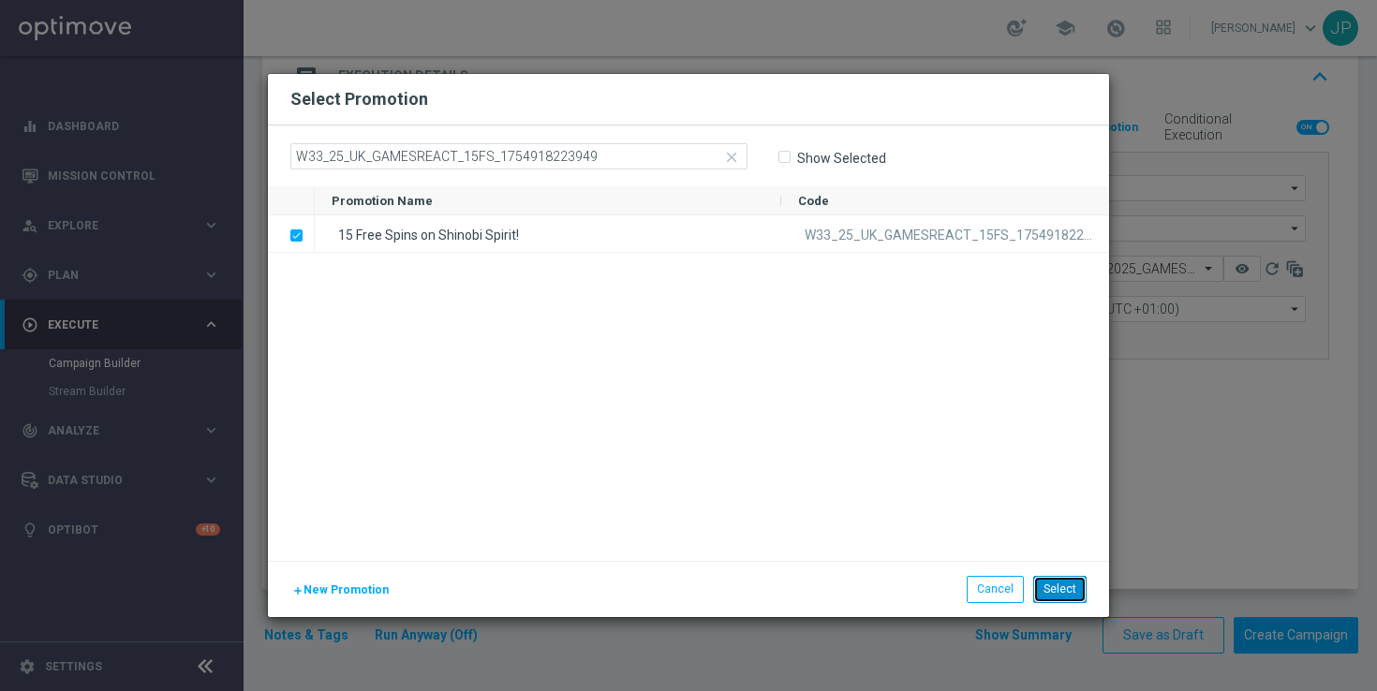
click at [1063, 582] on button "Select" at bounding box center [1059, 589] width 53 height 26
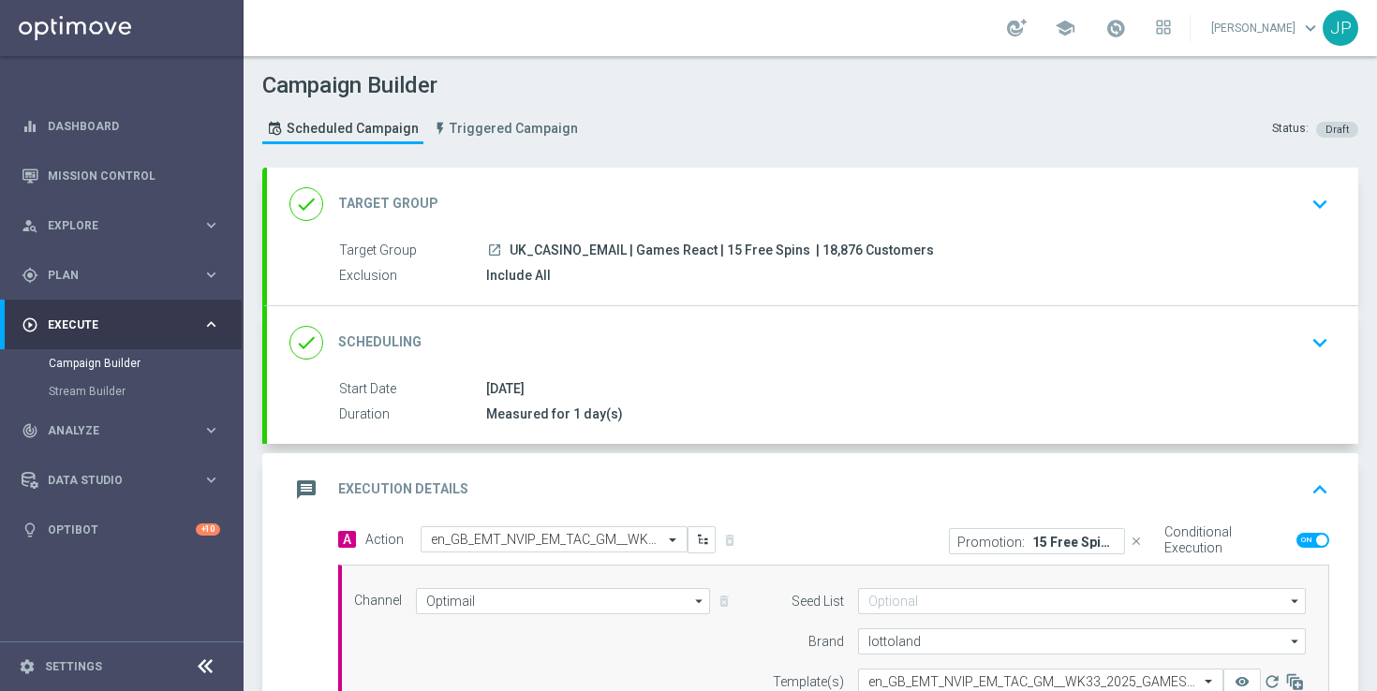
scroll to position [413, 0]
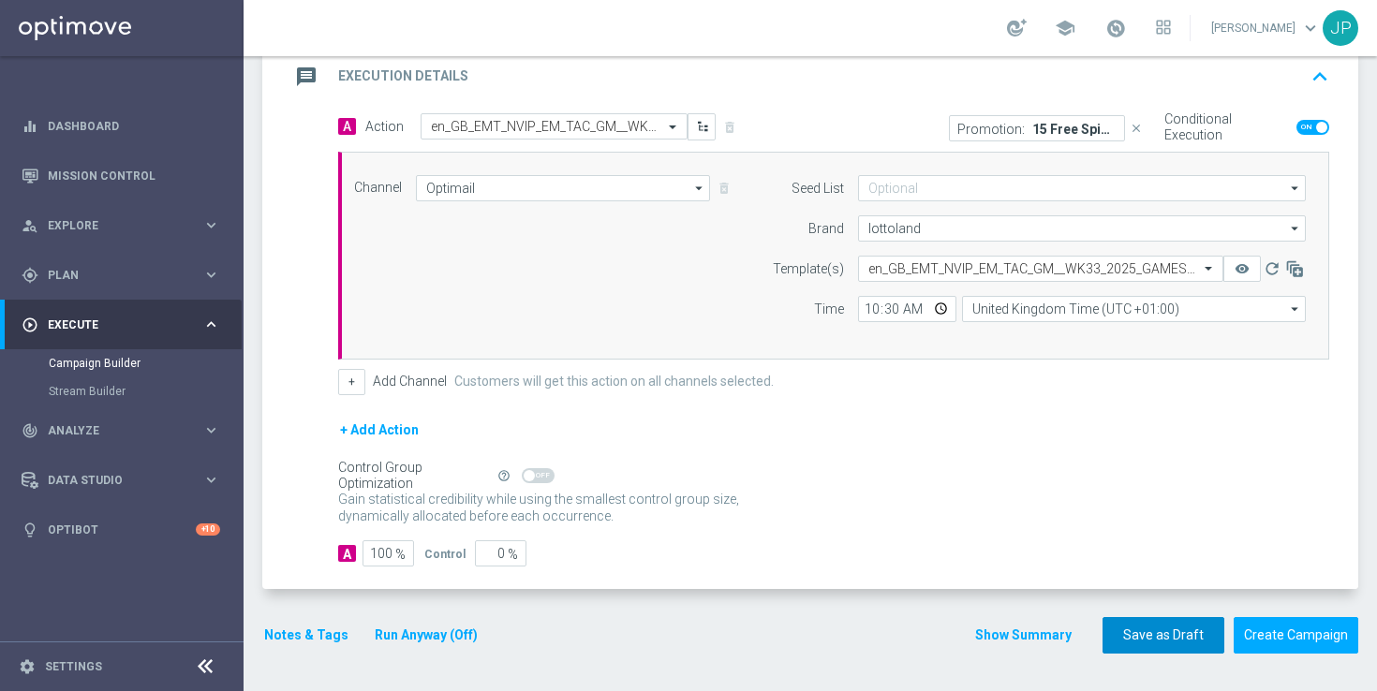
click at [1164, 640] on button "Save as Draft" at bounding box center [1163, 635] width 122 height 37
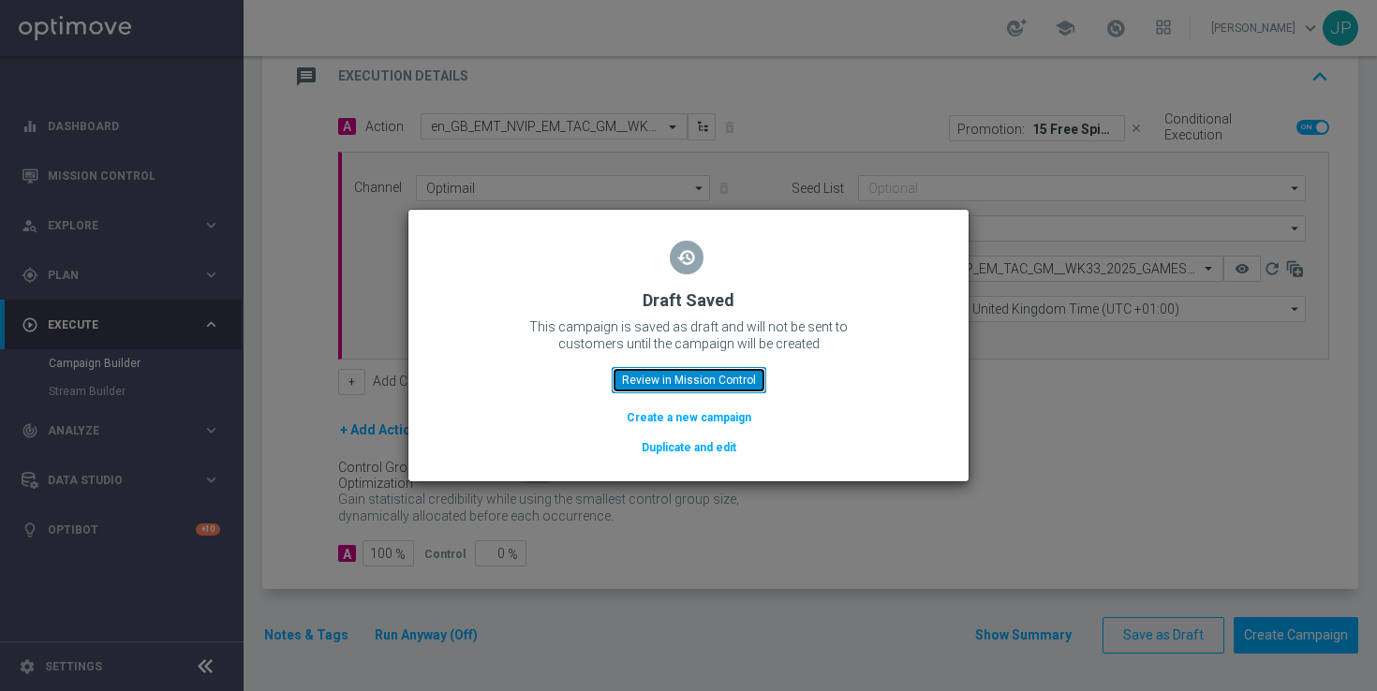
click at [707, 382] on button "Review in Mission Control" at bounding box center [689, 380] width 155 height 26
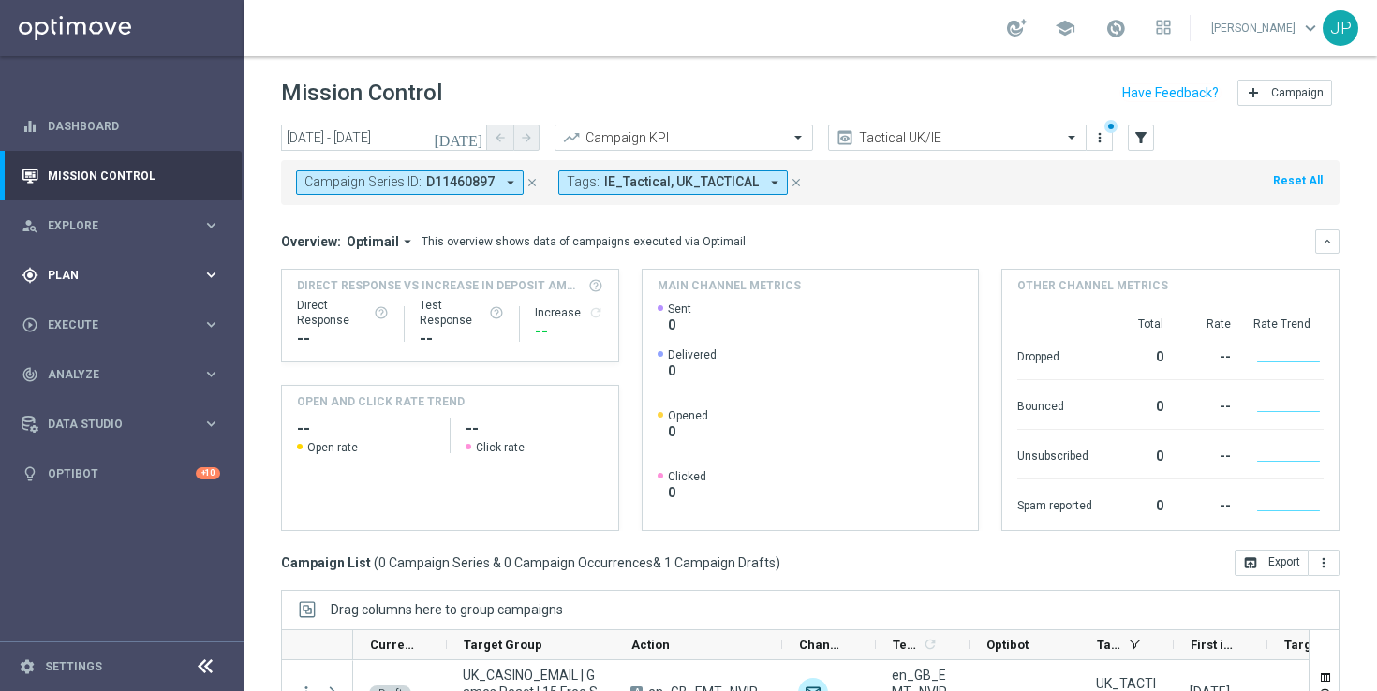
click at [120, 278] on span "Plan" at bounding box center [125, 275] width 155 height 11
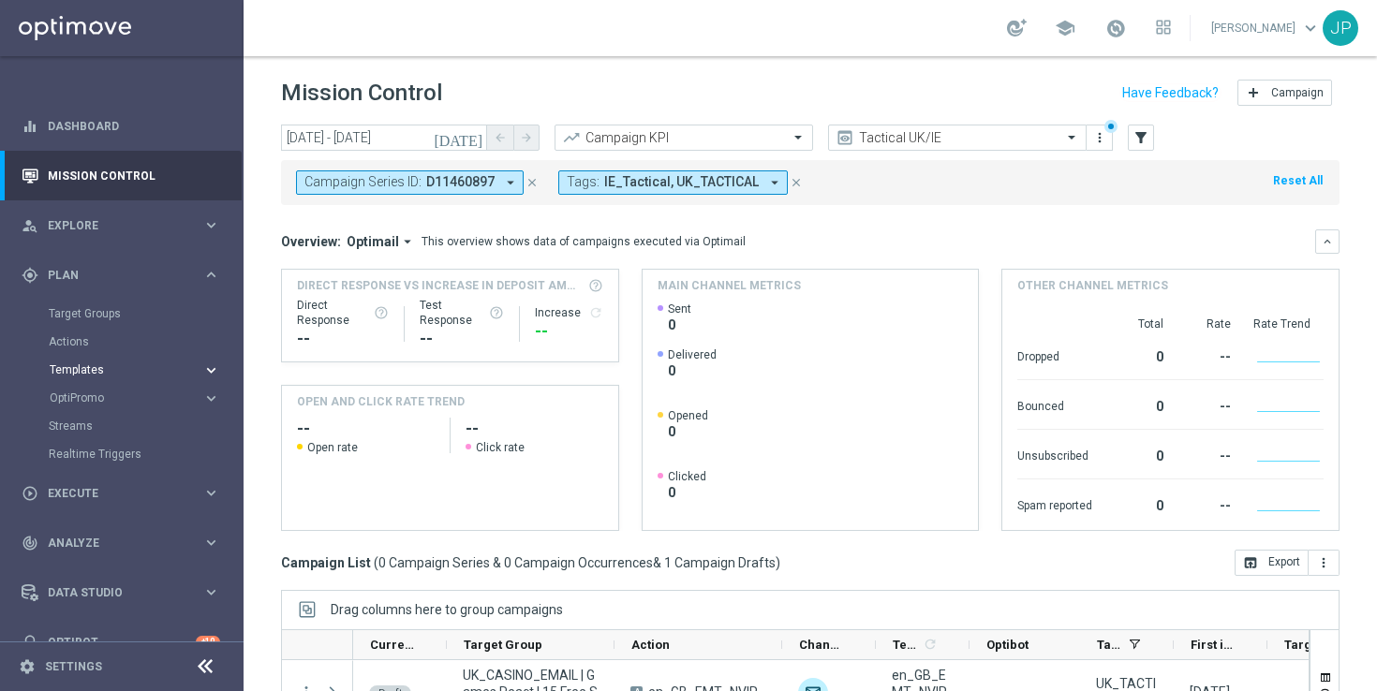
click at [104, 363] on button "Templates keyboard_arrow_right" at bounding box center [135, 370] width 172 height 15
click at [135, 454] on link "OptiMobile Push" at bounding box center [126, 454] width 137 height 15
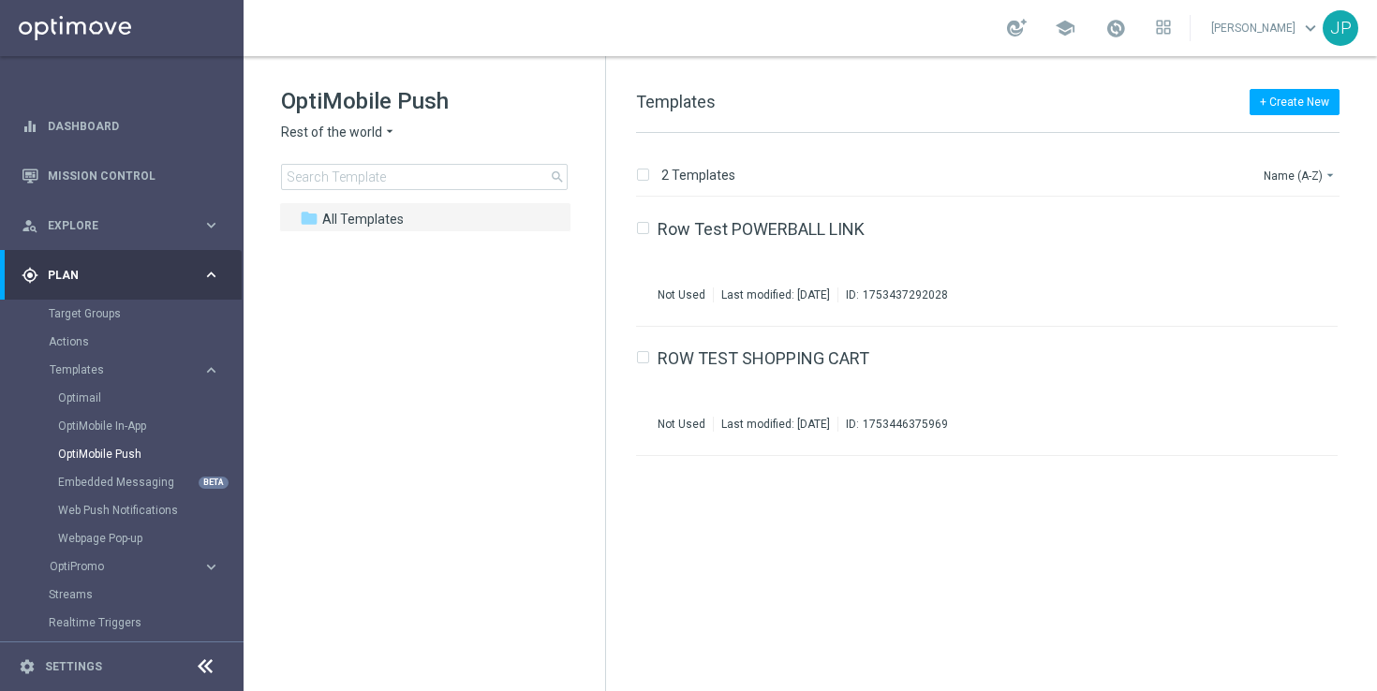
click at [389, 132] on icon "arrow_drop_down" at bounding box center [389, 133] width 15 height 18
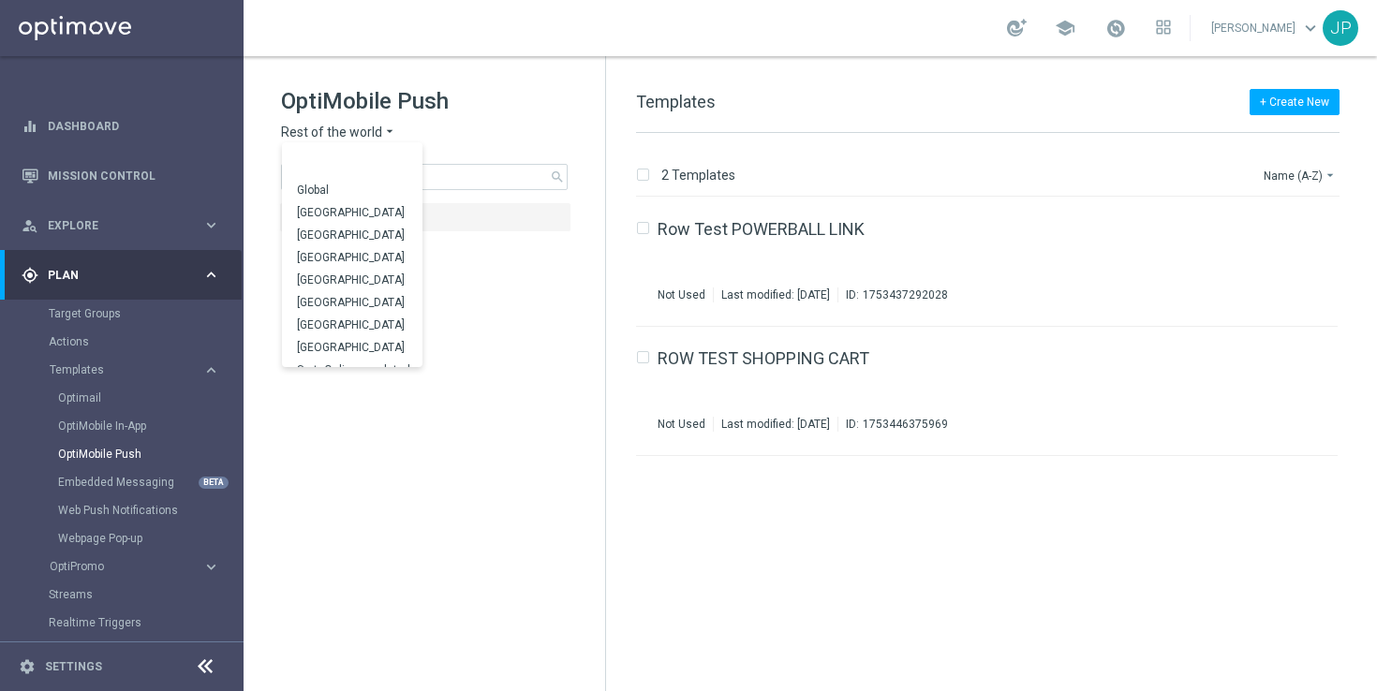
scroll to position [585, 0]
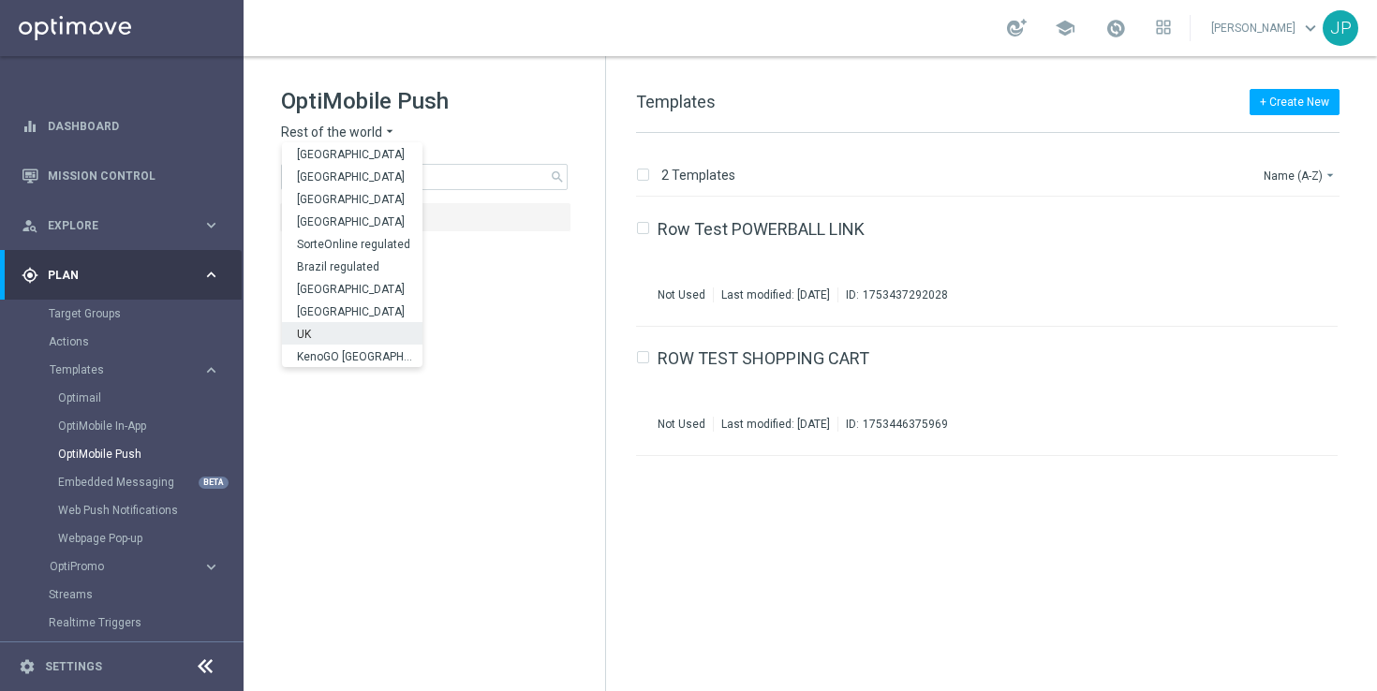
click at [342, 329] on div "UK" at bounding box center [352, 333] width 141 height 22
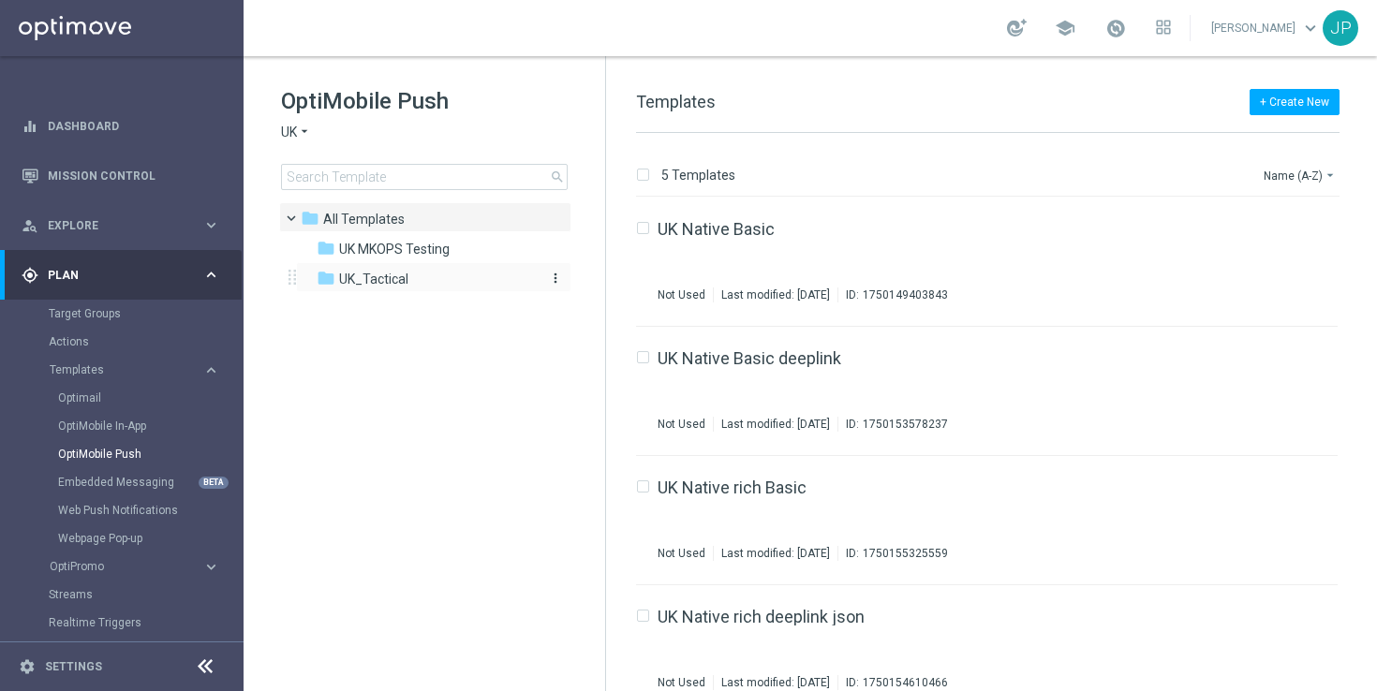
click at [393, 282] on span "UK_Tactical" at bounding box center [373, 279] width 69 height 17
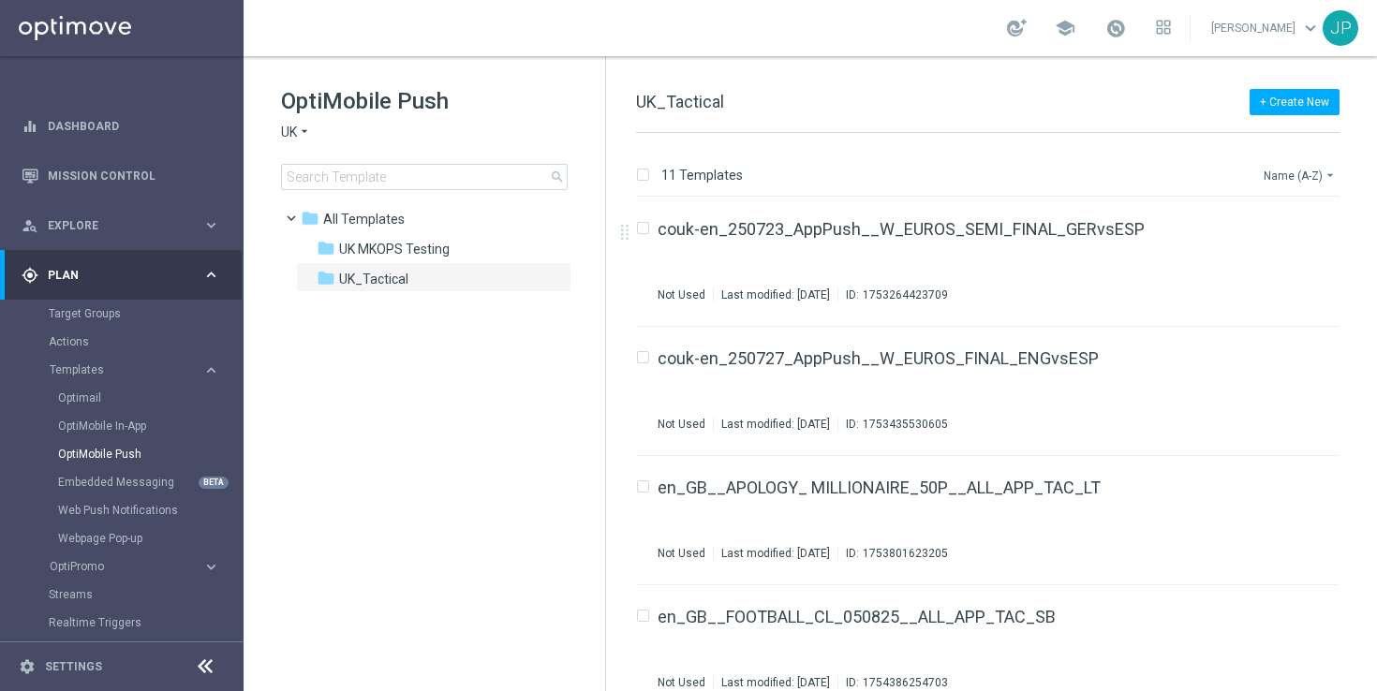
click at [1316, 174] on button "Name (A-Z) arrow_drop_down" at bounding box center [1301, 175] width 78 height 22
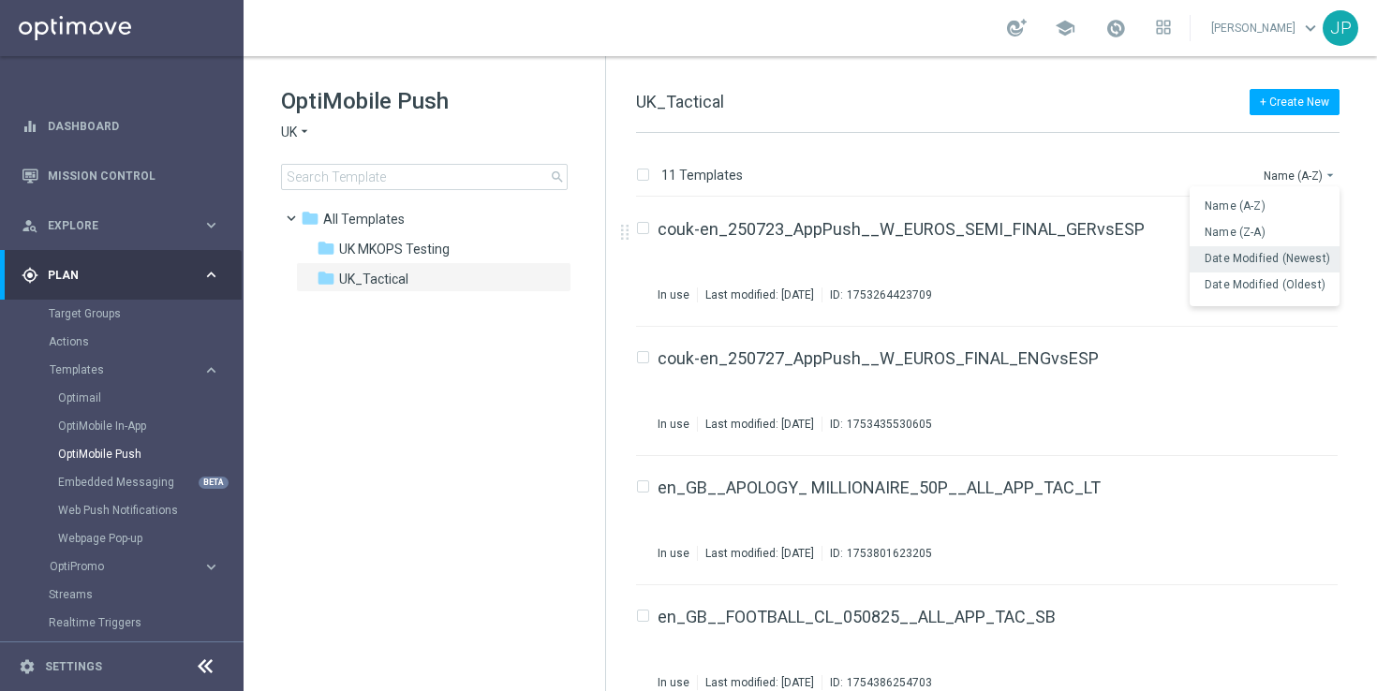
click at [1298, 260] on span "Date Modified (Newest)" at bounding box center [1268, 258] width 126 height 13
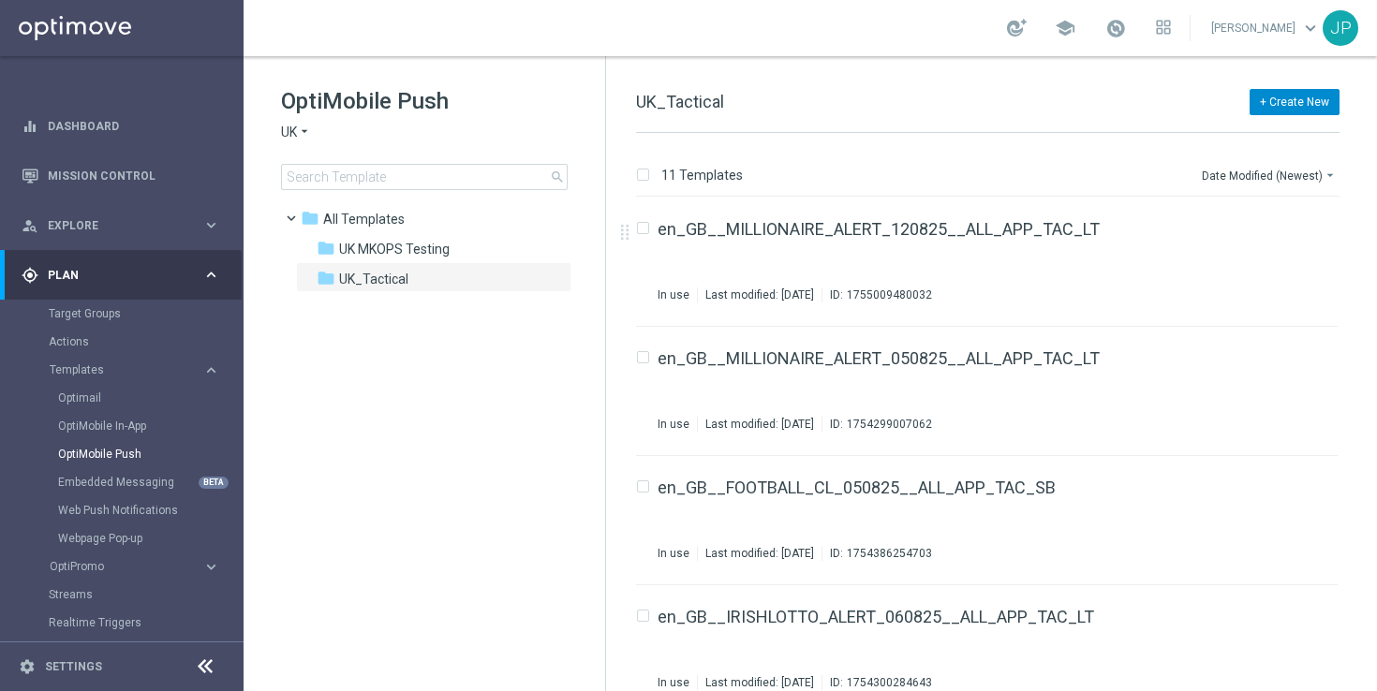
click at [1296, 100] on button "+ Create New" at bounding box center [1295, 102] width 90 height 26
click at [1281, 132] on div "New Template" at bounding box center [1268, 135] width 126 height 13
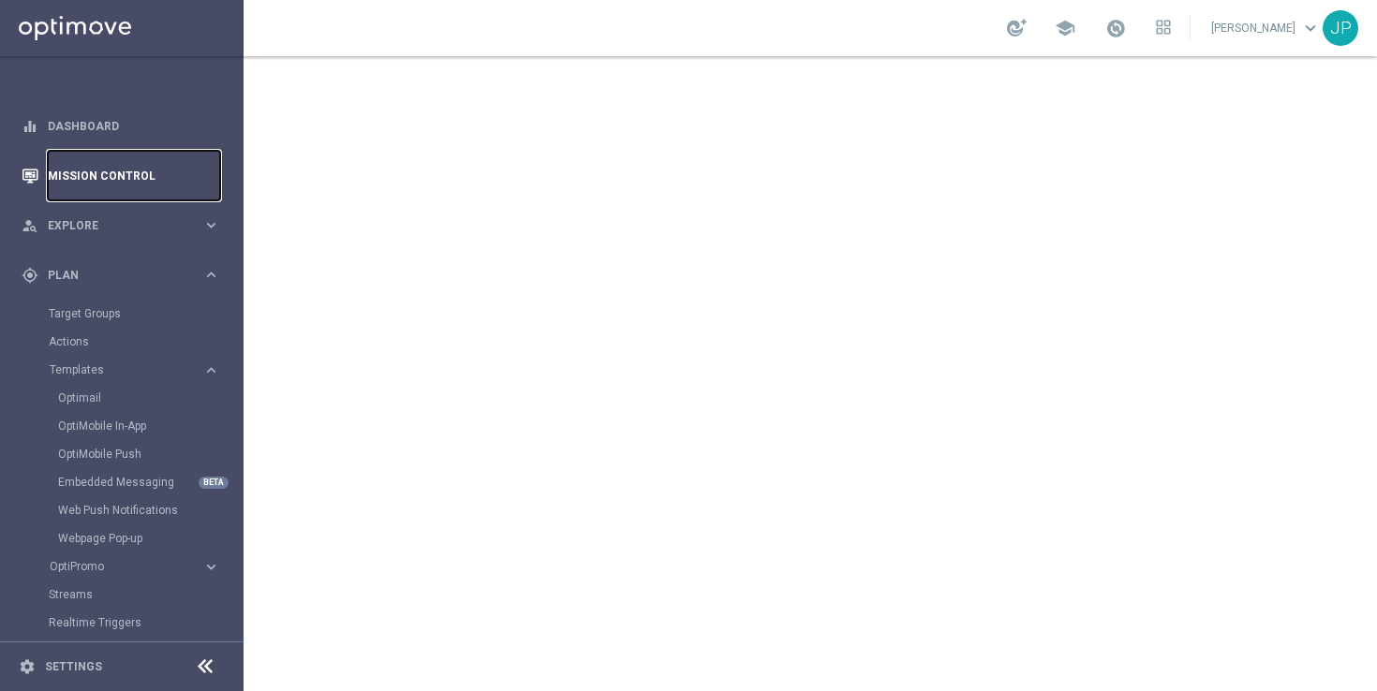
click at [158, 190] on link "Mission Control" at bounding box center [134, 176] width 172 height 50
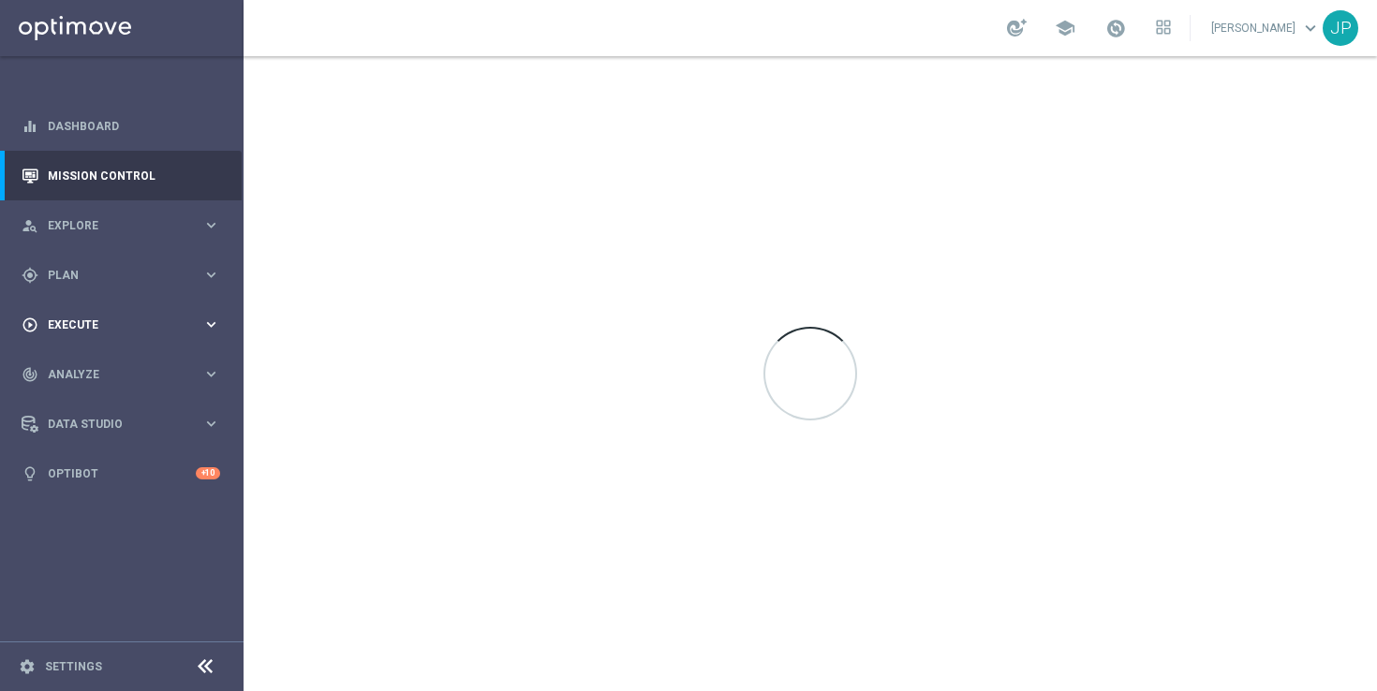
click at [127, 332] on div "play_circle_outline Execute" at bounding box center [112, 325] width 181 height 17
click at [141, 368] on link "Campaign Builder" at bounding box center [122, 363] width 146 height 15
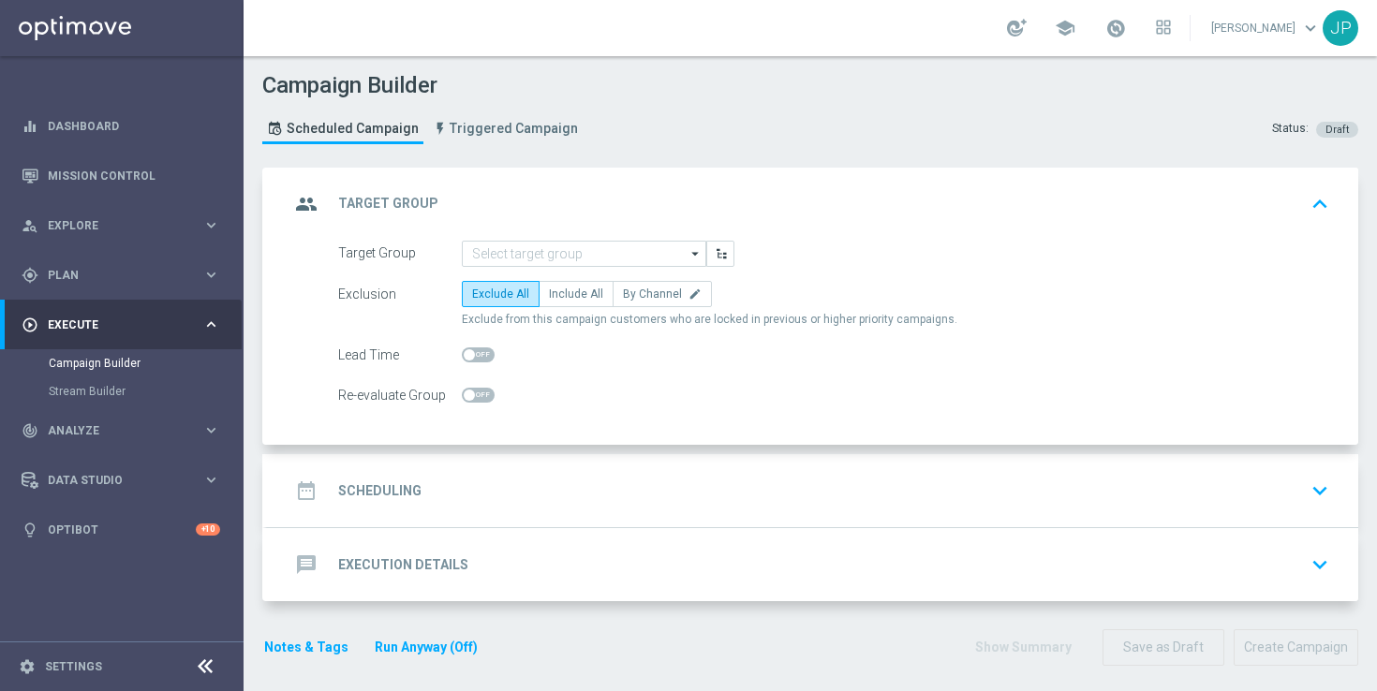
click at [689, 252] on icon "arrow_drop_down" at bounding box center [696, 254] width 19 height 24
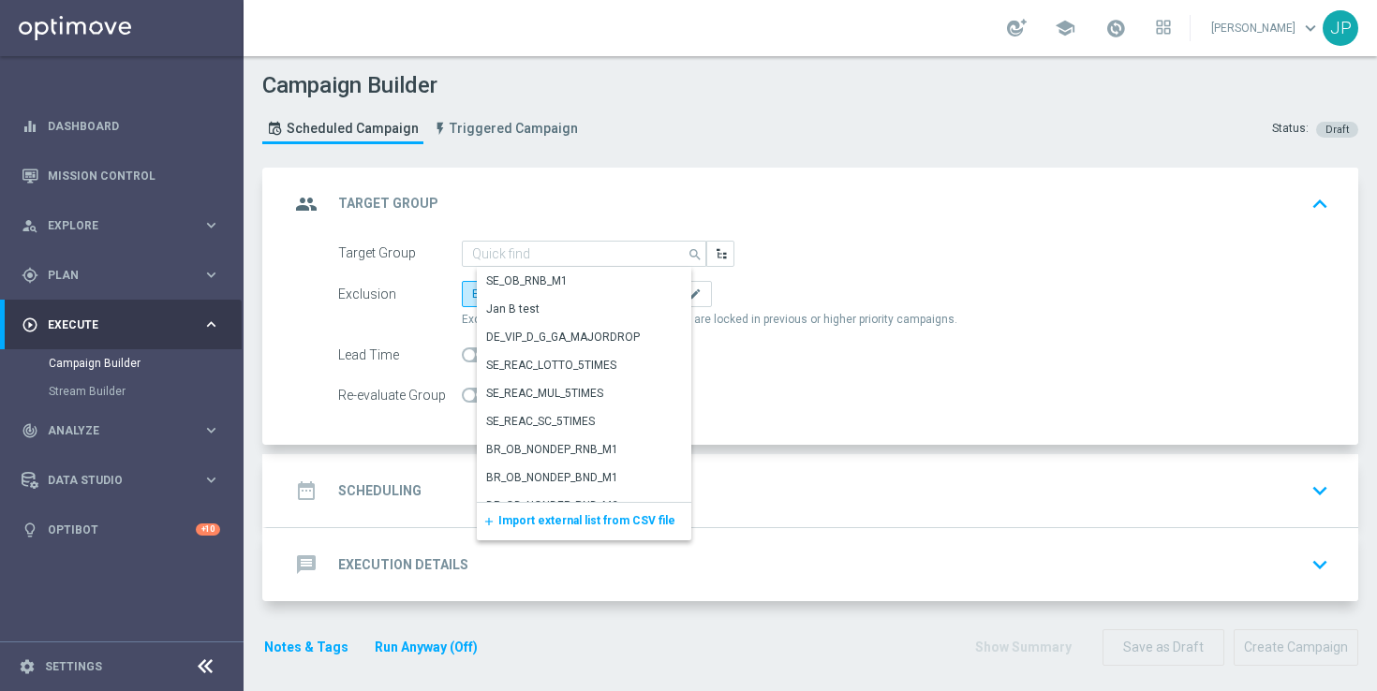
click at [612, 526] on span "Import external list from CSV file" at bounding box center [586, 520] width 177 height 13
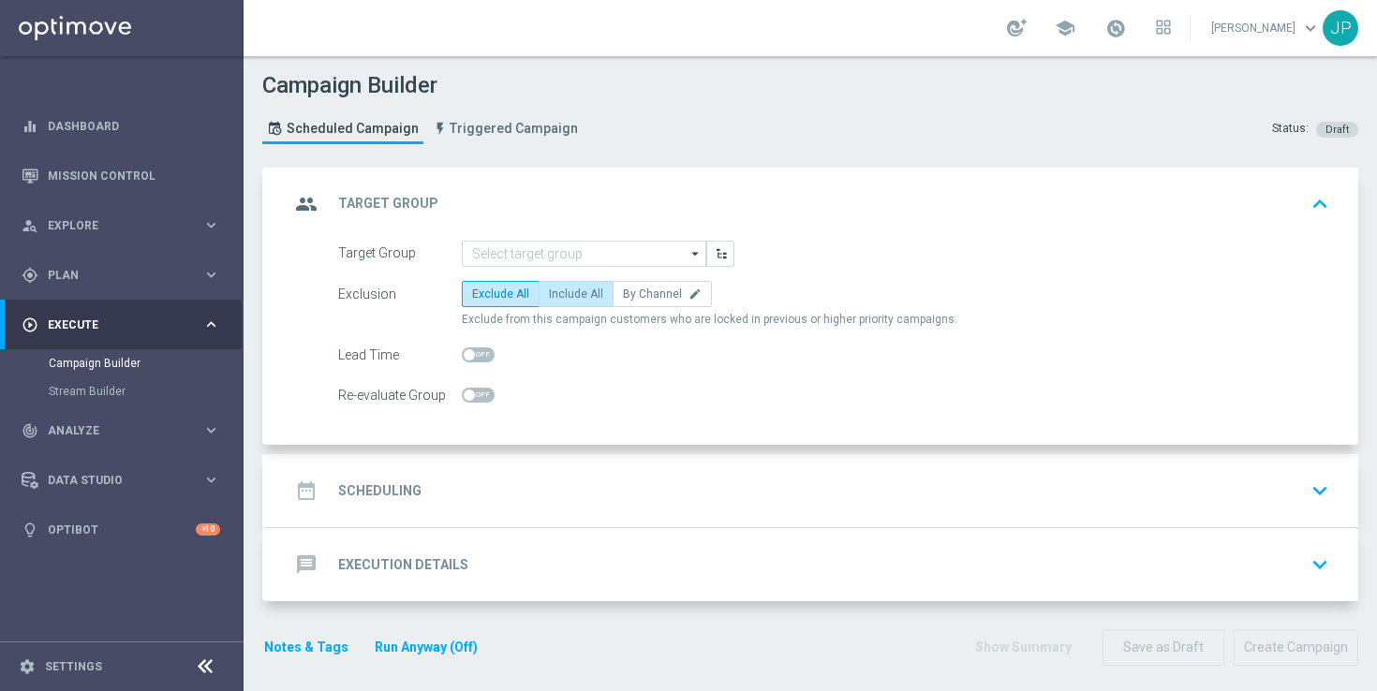
click at [578, 301] on label "Include All" at bounding box center [576, 294] width 75 height 26
click at [561, 301] on input "Include All" at bounding box center [555, 297] width 12 height 12
radio input "true"
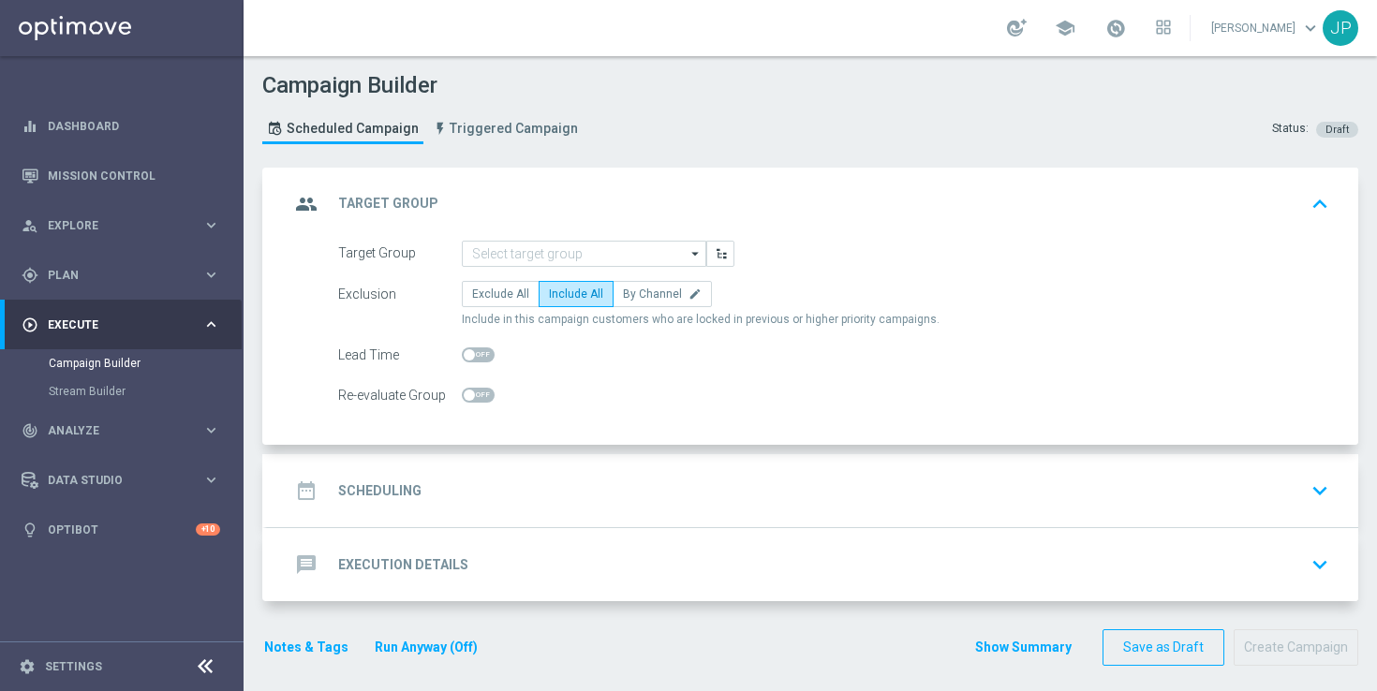
click at [679, 493] on div "date_range Scheduling keyboard_arrow_down" at bounding box center [812, 491] width 1046 height 36
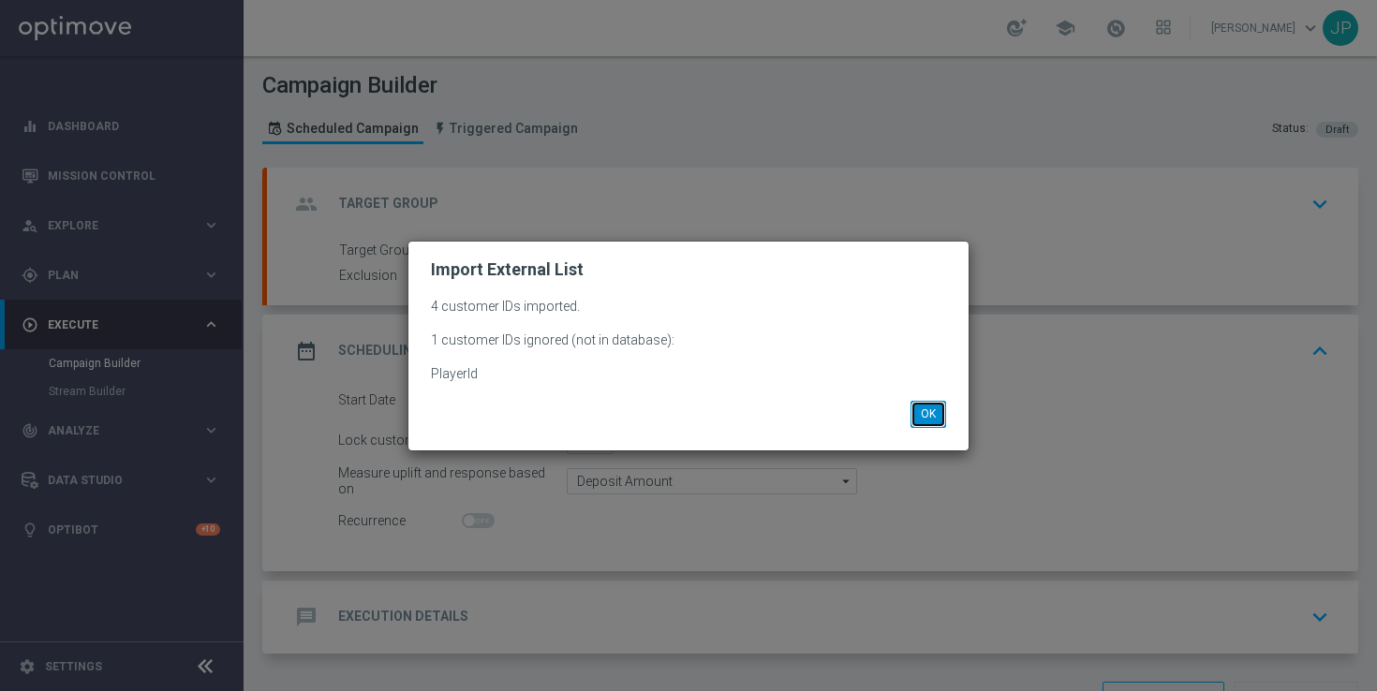
click at [929, 414] on button "OK" at bounding box center [928, 414] width 36 height 26
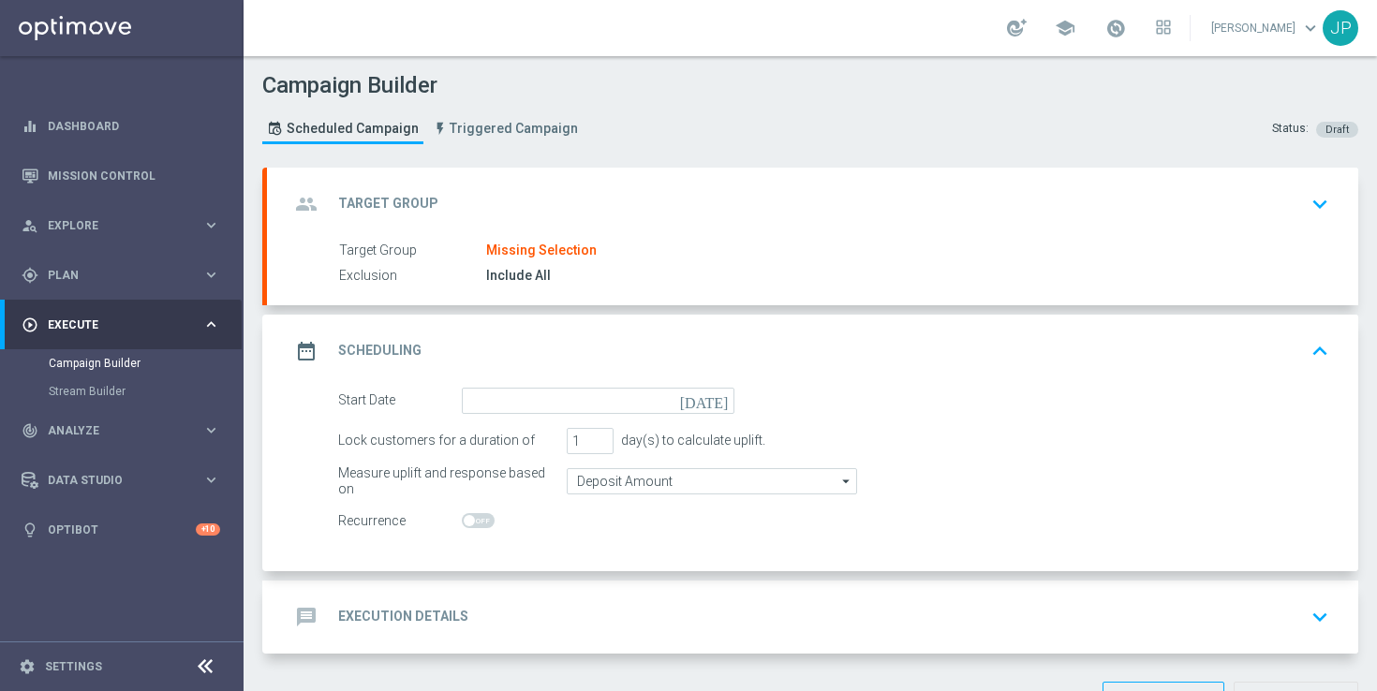
click at [722, 403] on icon "[DATE]" at bounding box center [707, 398] width 55 height 21
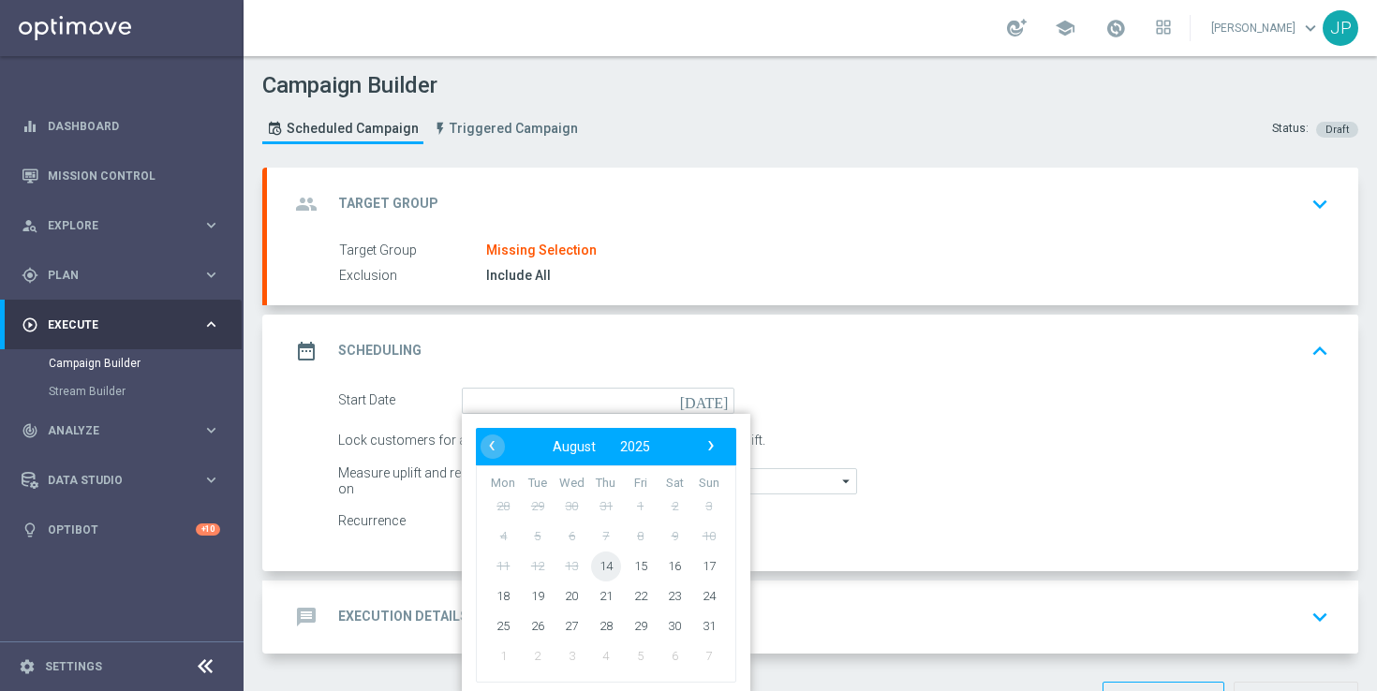
click at [599, 570] on span "14" at bounding box center [606, 566] width 30 height 30
type input "[DATE]"
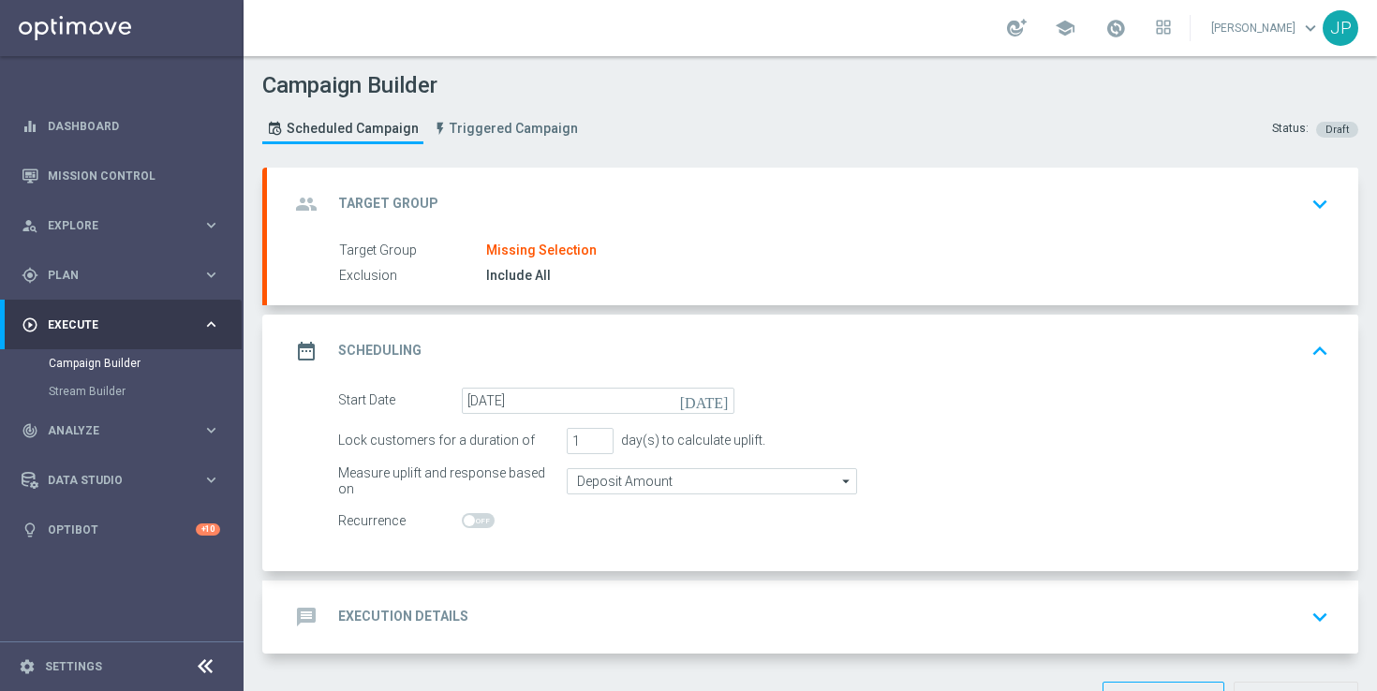
scroll to position [64, 0]
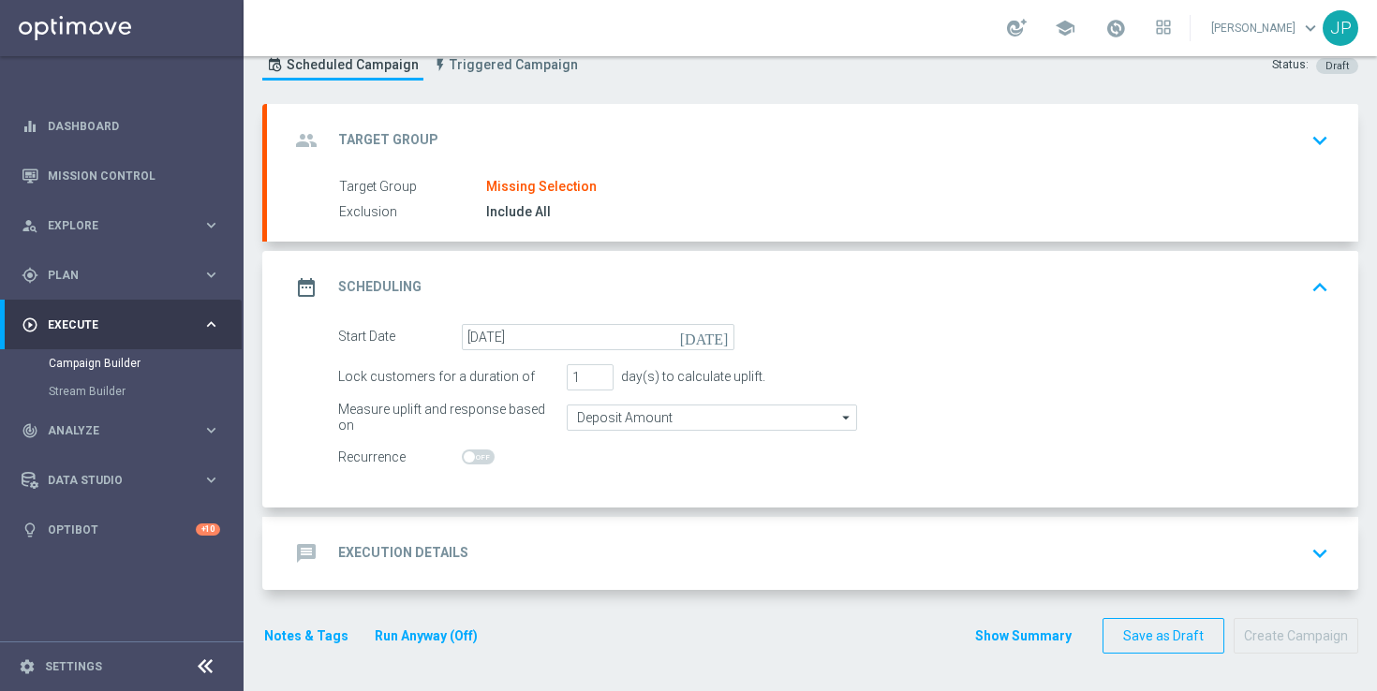
click at [988, 548] on div "message Execution Details keyboard_arrow_down" at bounding box center [812, 554] width 1046 height 36
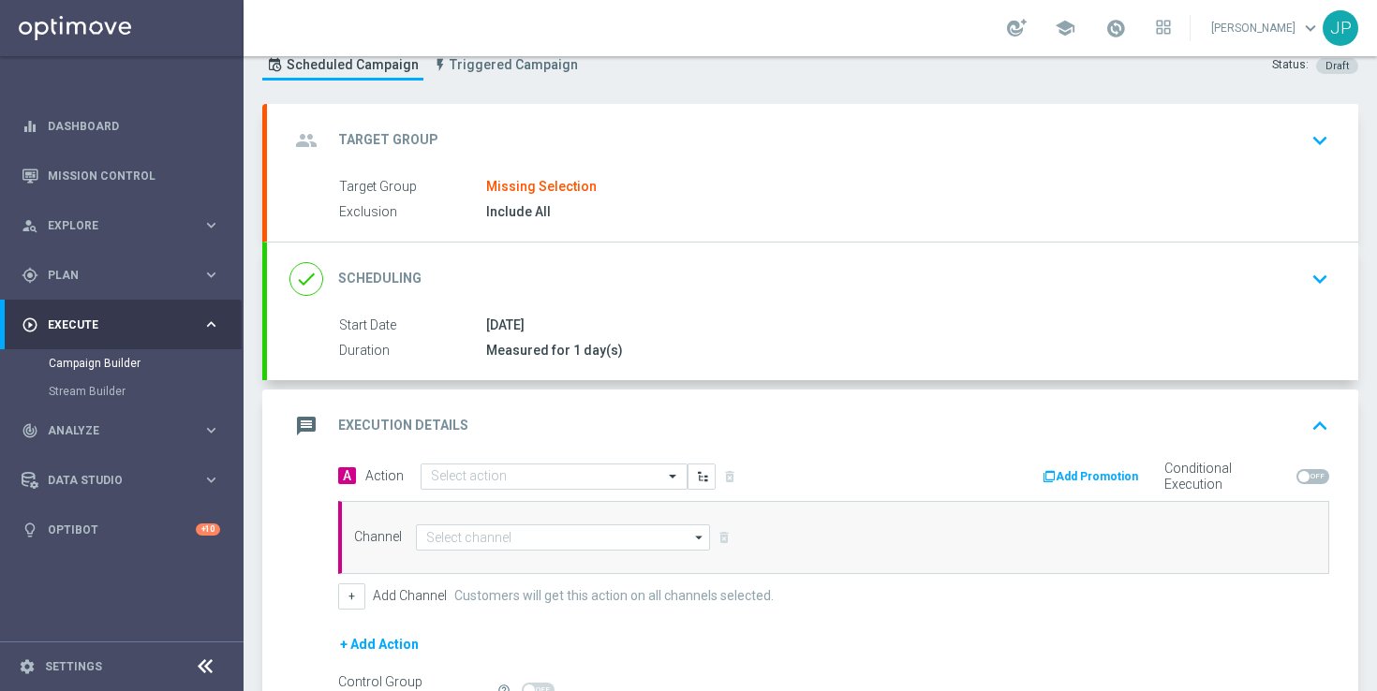
scroll to position [278, 0]
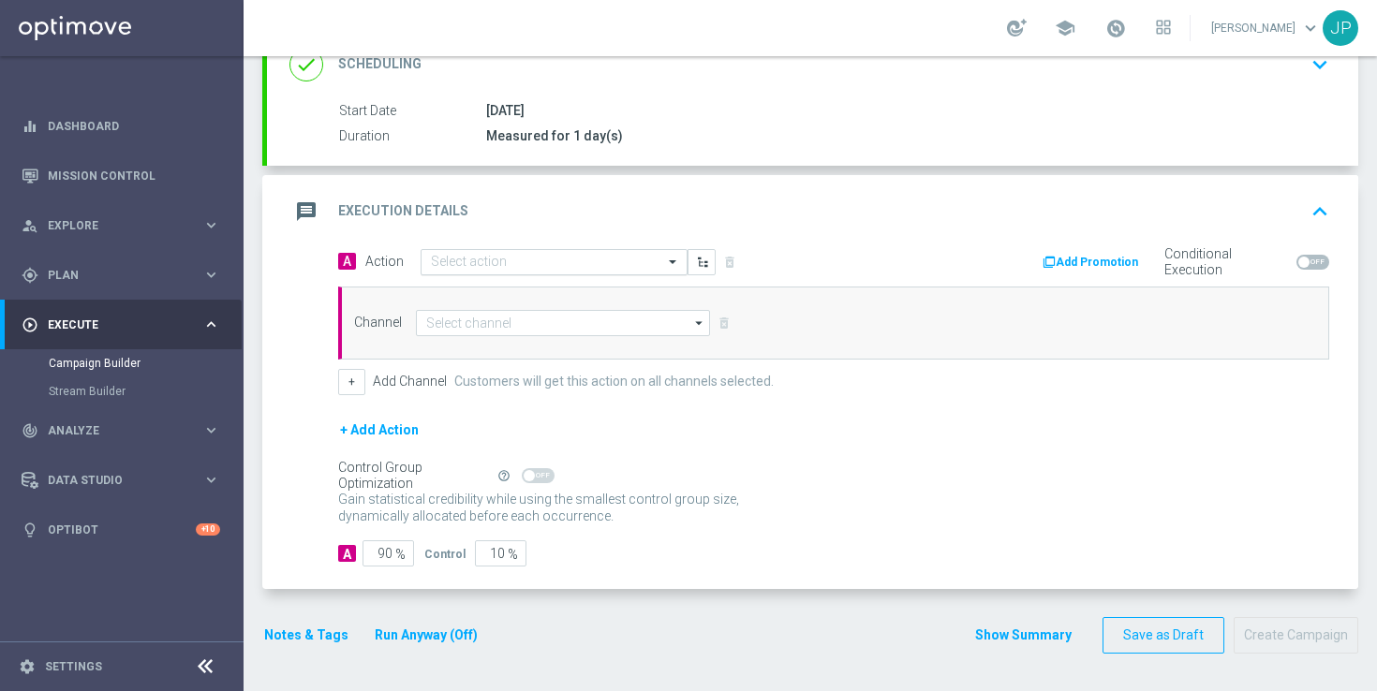
click at [551, 261] on input "text" at bounding box center [535, 263] width 209 height 16
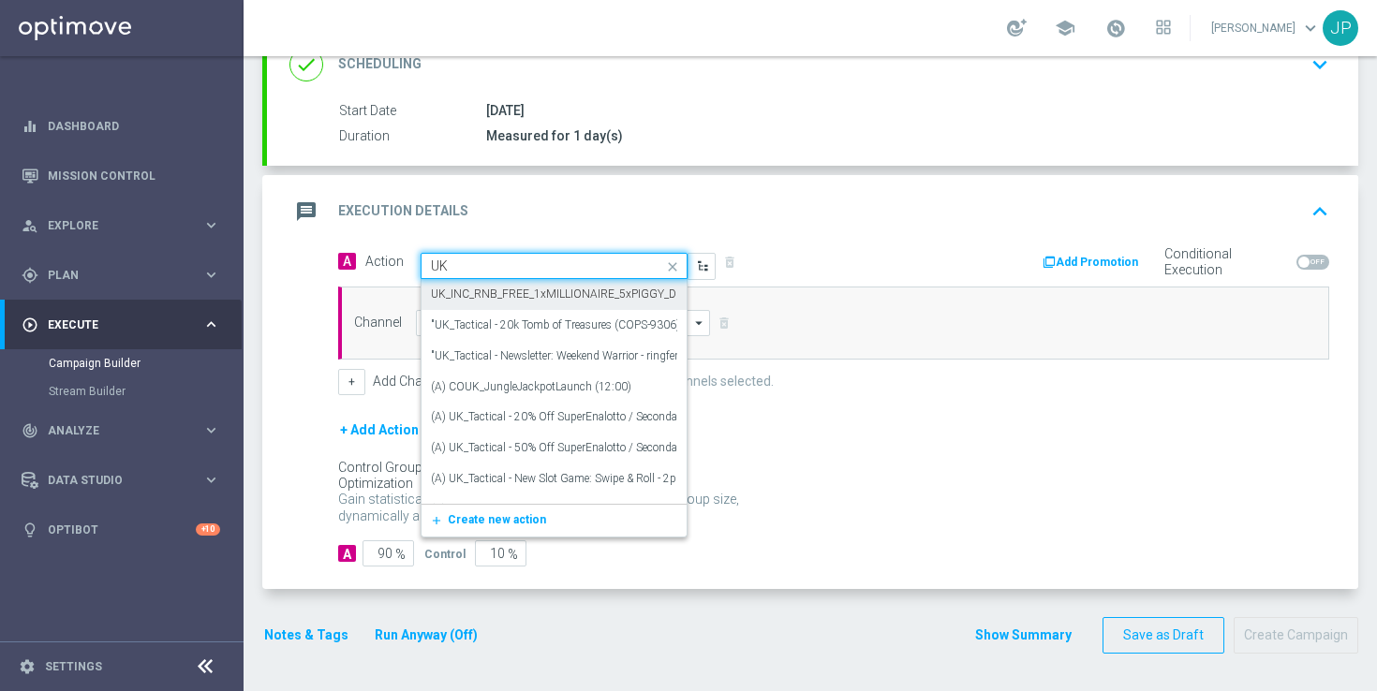
type input "U"
type input "A"
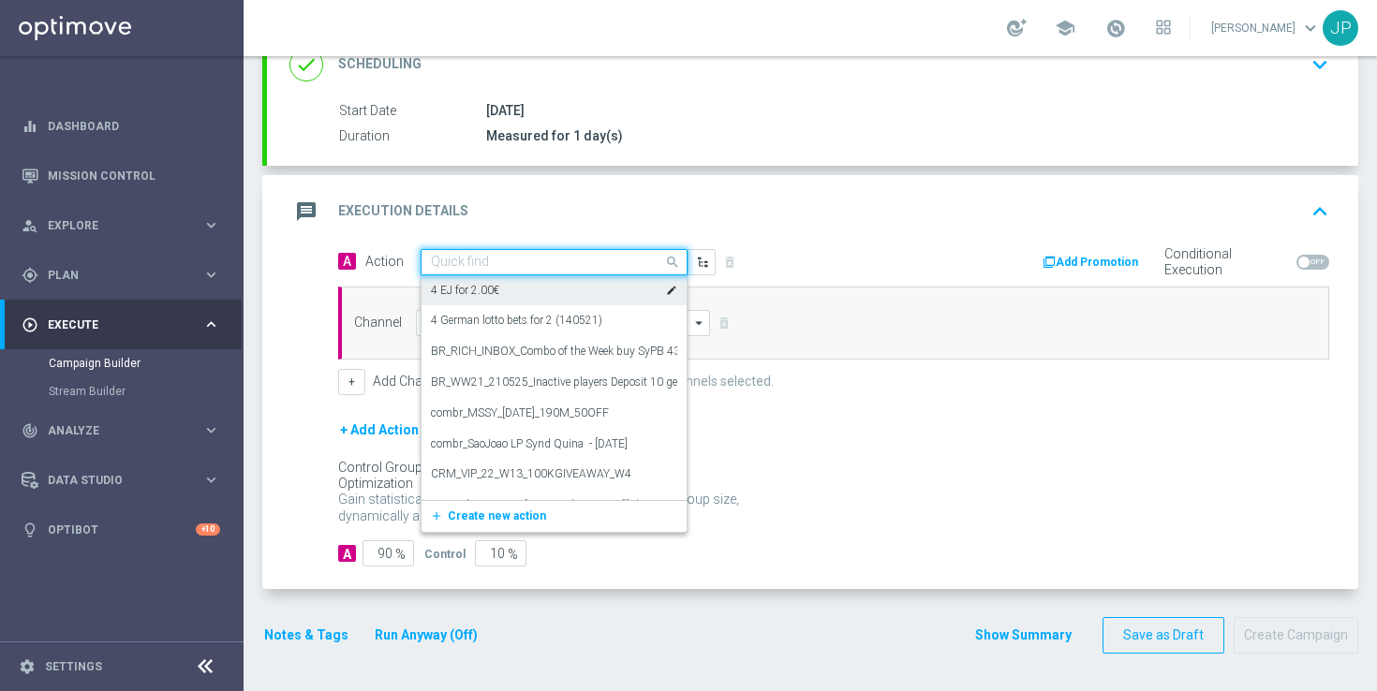
paste input "en_GB__FOOTBALL_PL_150825_LIV_vs_BOU__ALL_APP_TAC_SB"
type input "en_GB__FOOTBALL_PL_150825_LIV_vs_BOU__ALL_APP_TAC_SB"
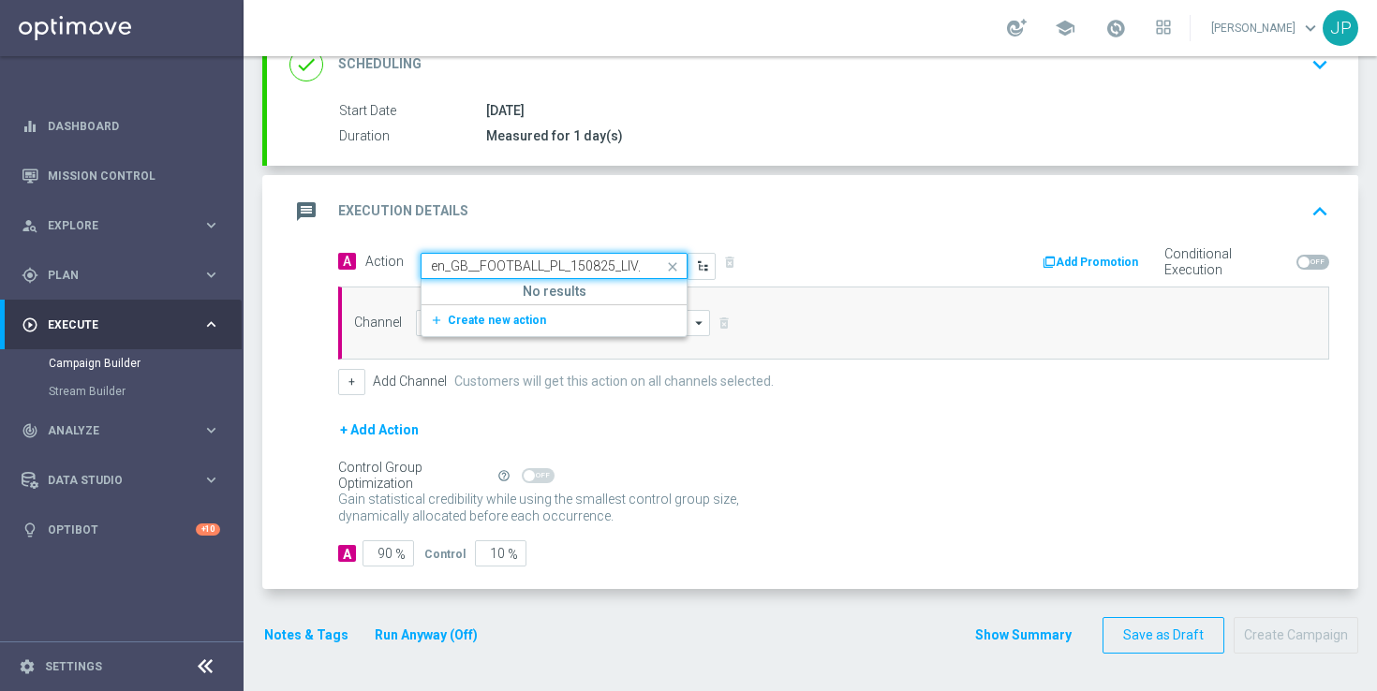
scroll to position [0, 160]
click at [579, 323] on button "add_new Create new action" at bounding box center [551, 321] width 259 height 22
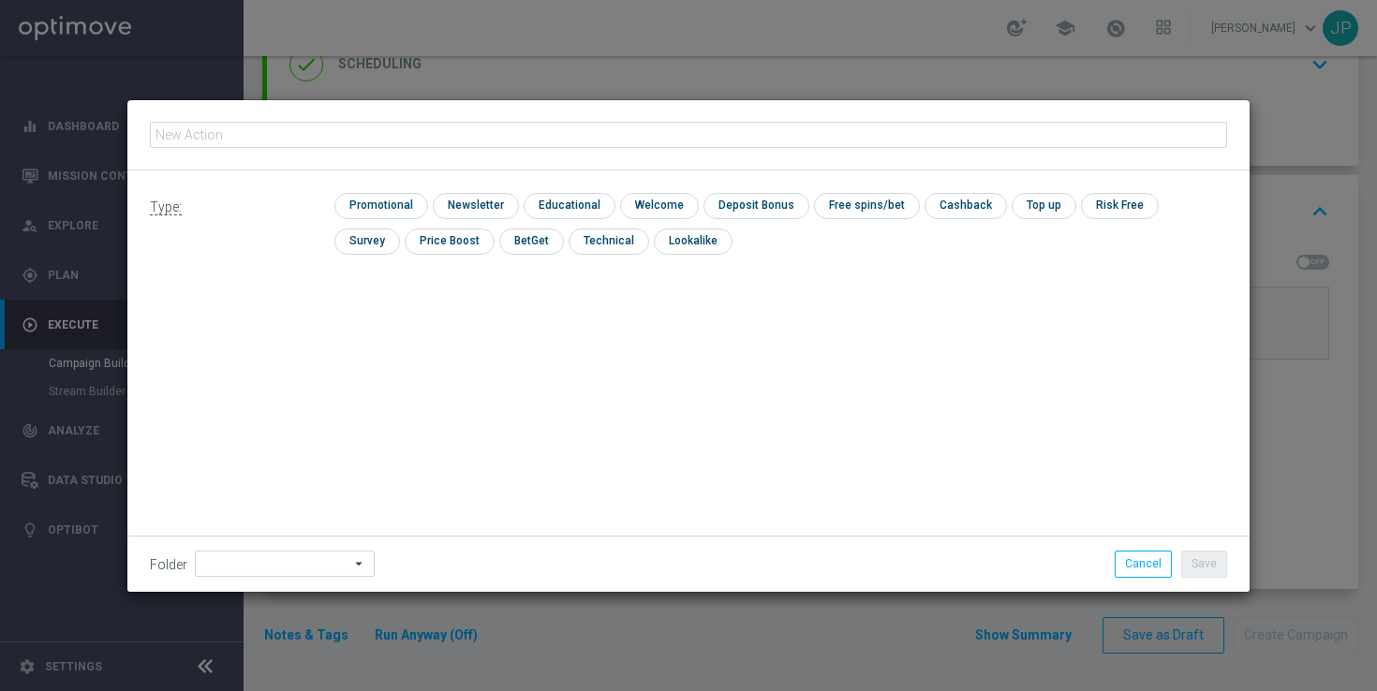
type input "en_GB__FOOTBALL_PL_150825_LIV_vs_BOU__ALL_APP_TAC_SB"
click at [388, 199] on input "checkbox" at bounding box center [378, 205] width 89 height 25
checkbox input "true"
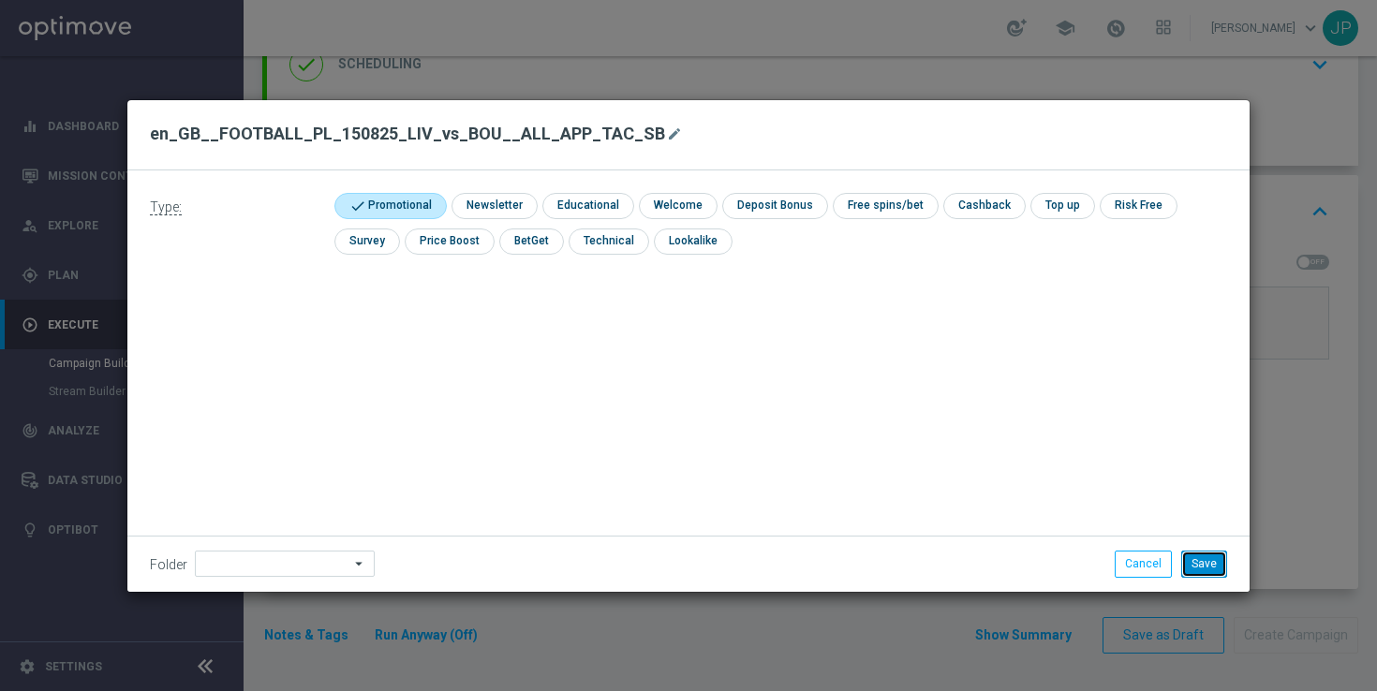
click at [1198, 558] on button "Save" at bounding box center [1204, 564] width 46 height 26
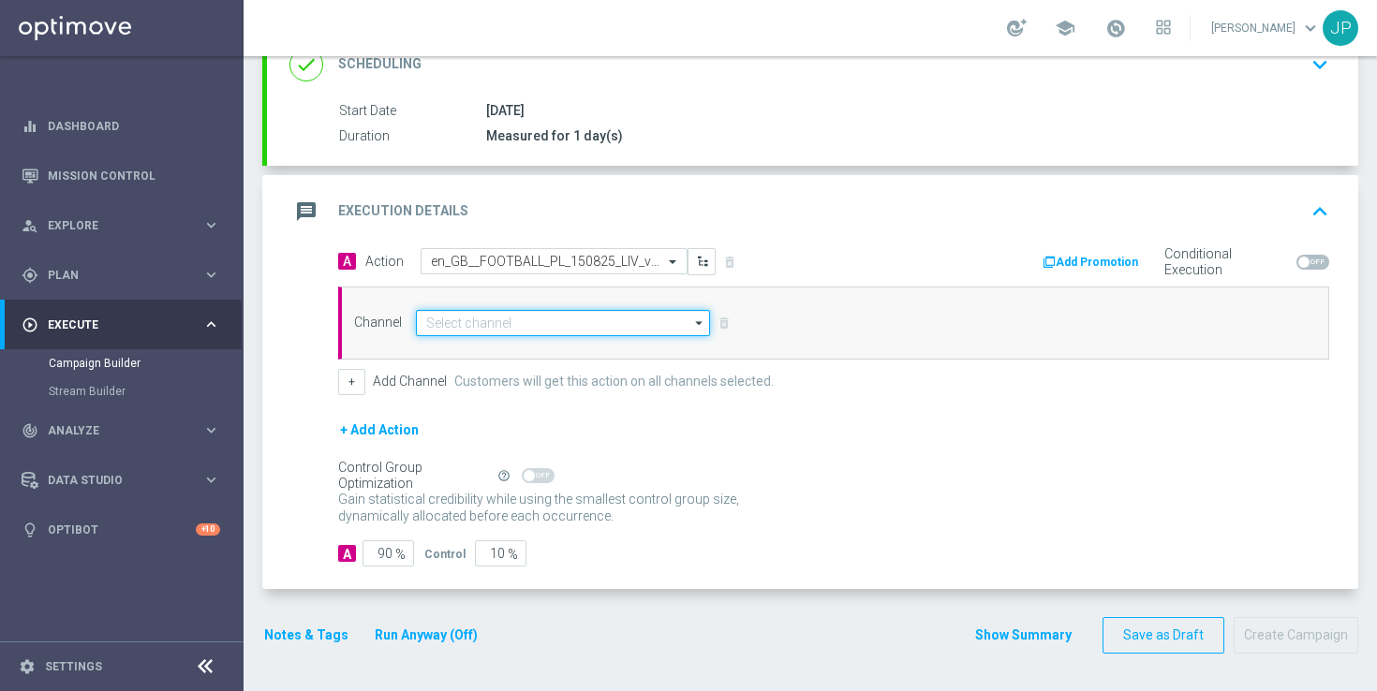
click at [570, 317] on input at bounding box center [563, 323] width 294 height 26
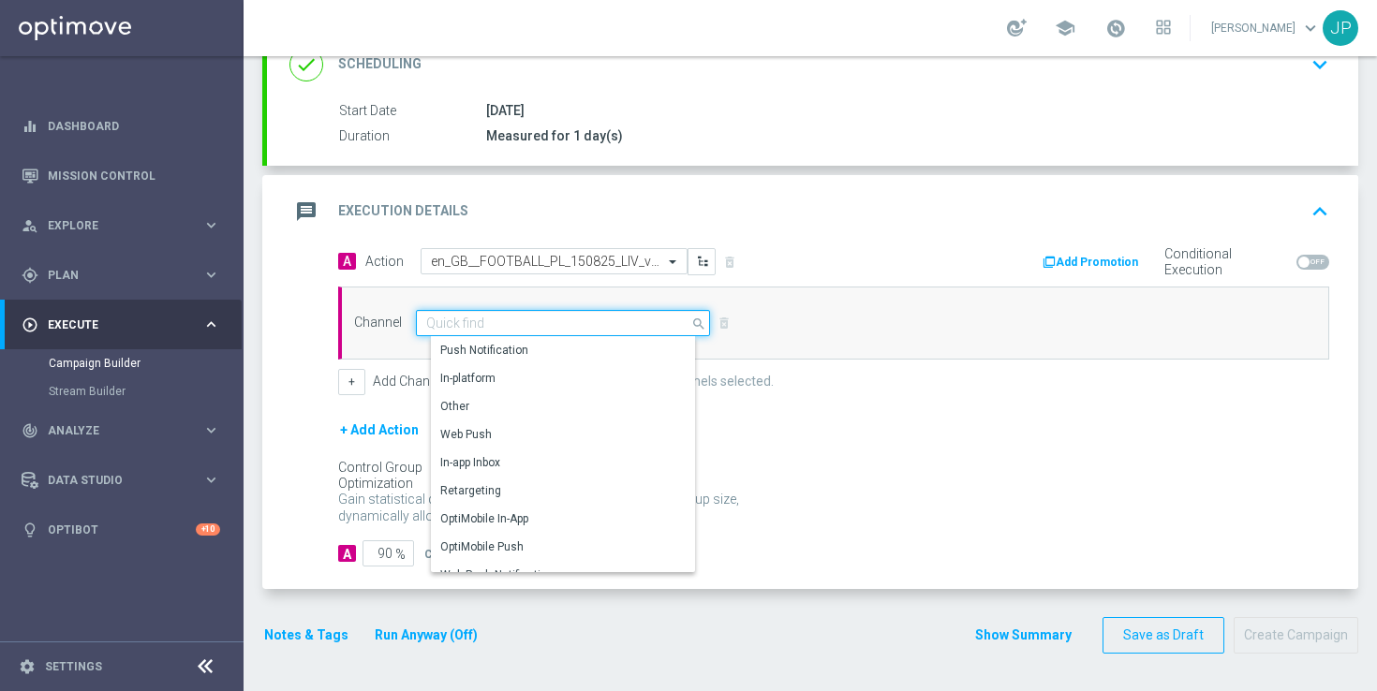
scroll to position [496, 0]
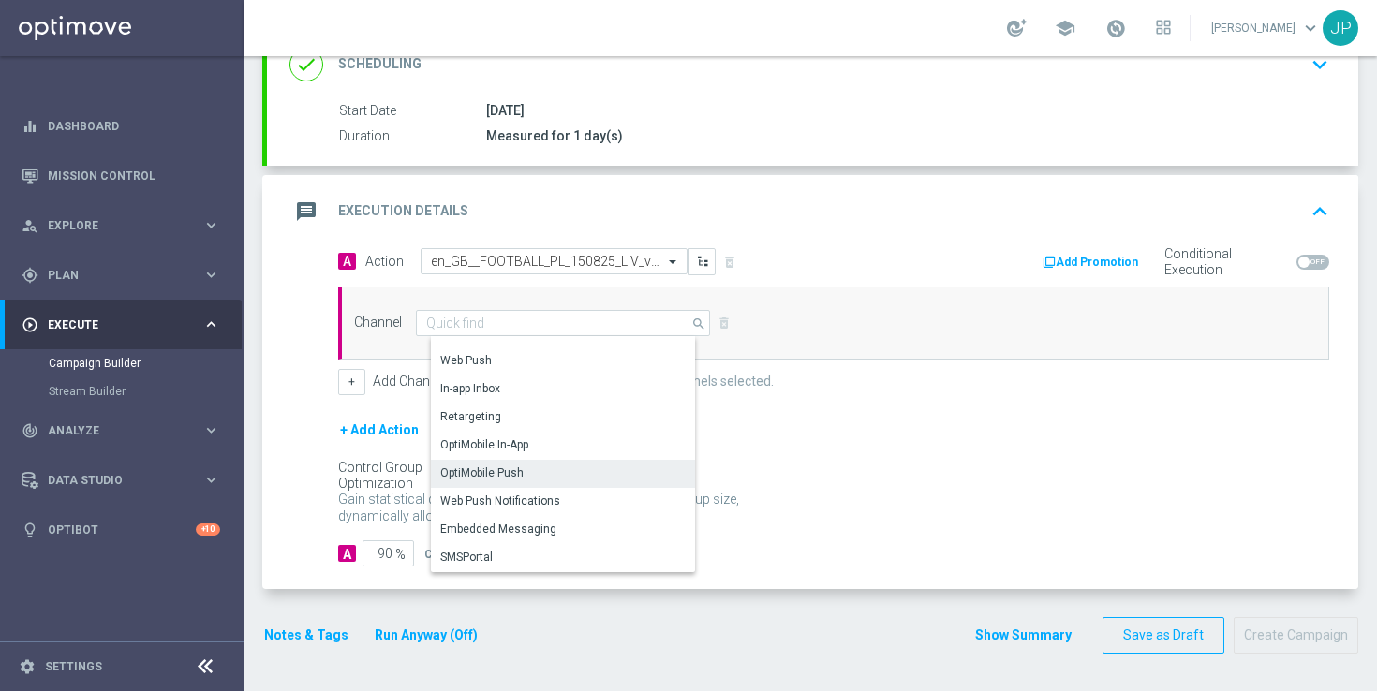
click at [615, 467] on div "OptiMobile Push" at bounding box center [570, 473] width 279 height 26
type input "OptiMobile Push"
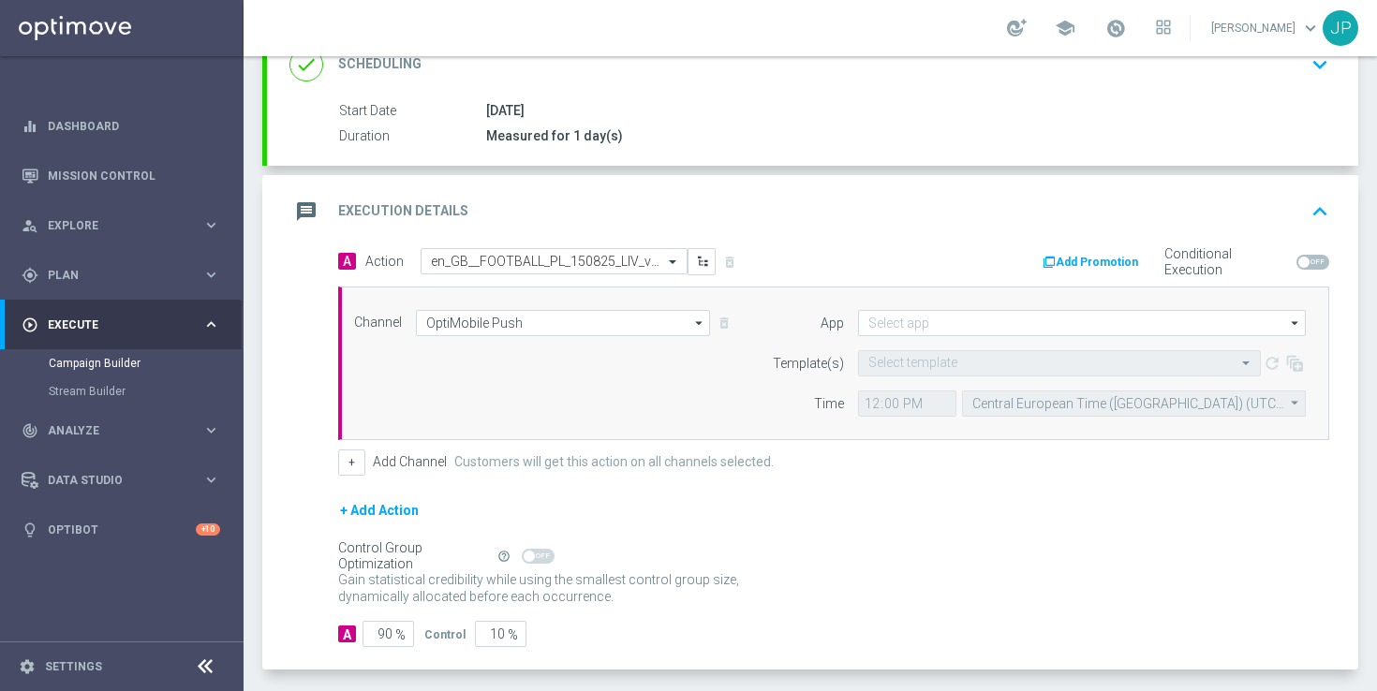
click at [840, 455] on div "+ Add Channel Customers will get this action on all channels selected." at bounding box center [833, 463] width 991 height 26
click at [387, 631] on input "90" at bounding box center [389, 634] width 52 height 26
type input "0"
type input "100"
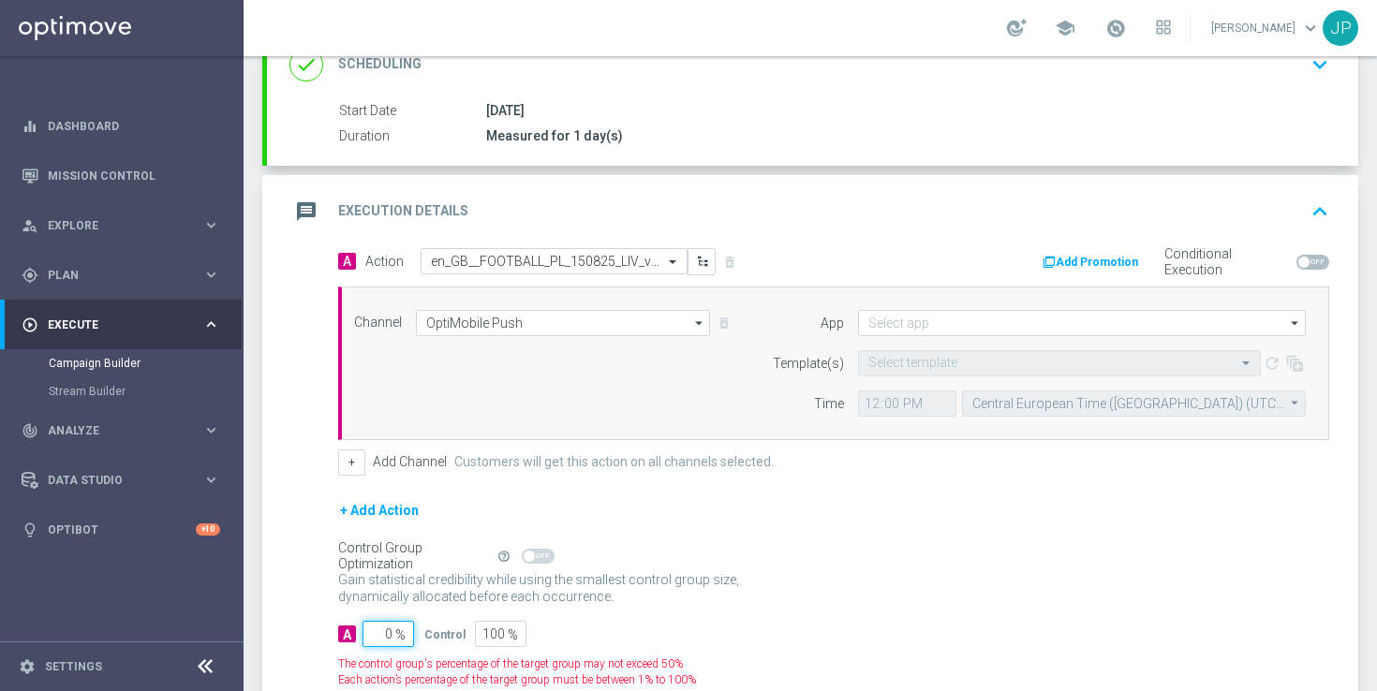
type input "10"
type input "90"
type input "100"
type input "0"
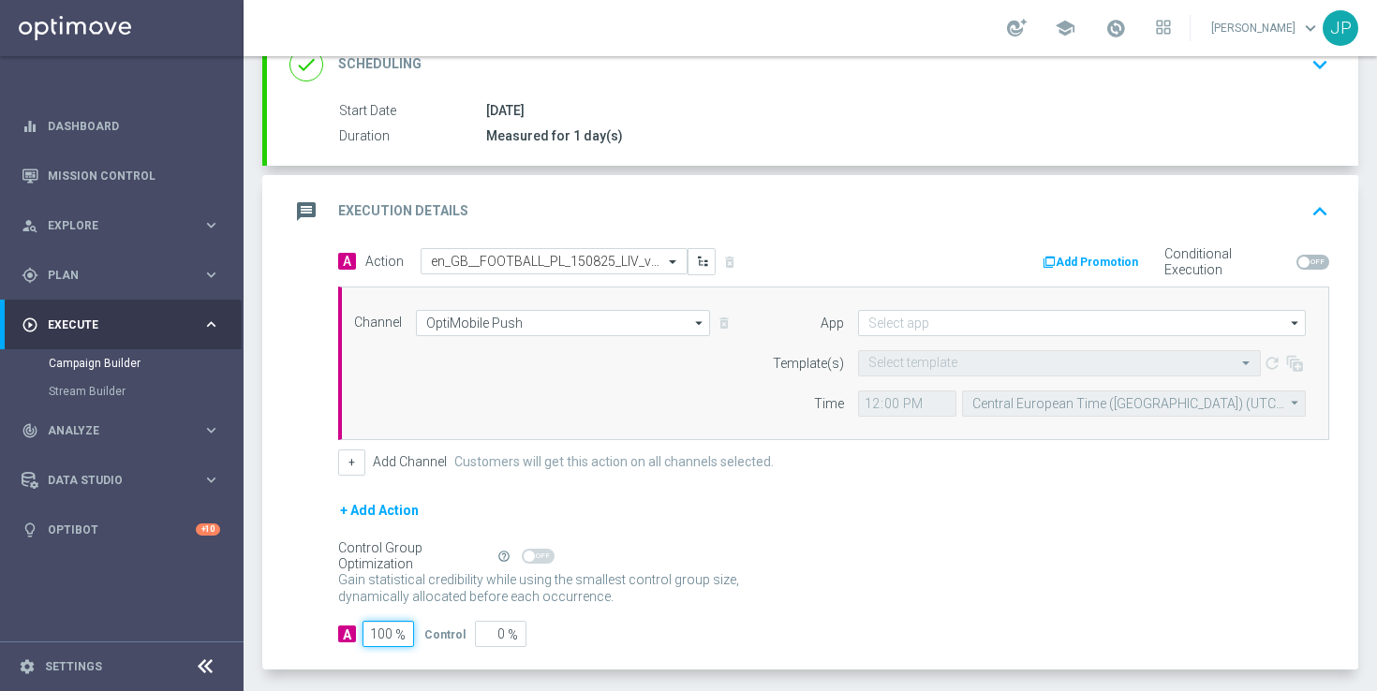
scroll to position [359, 0]
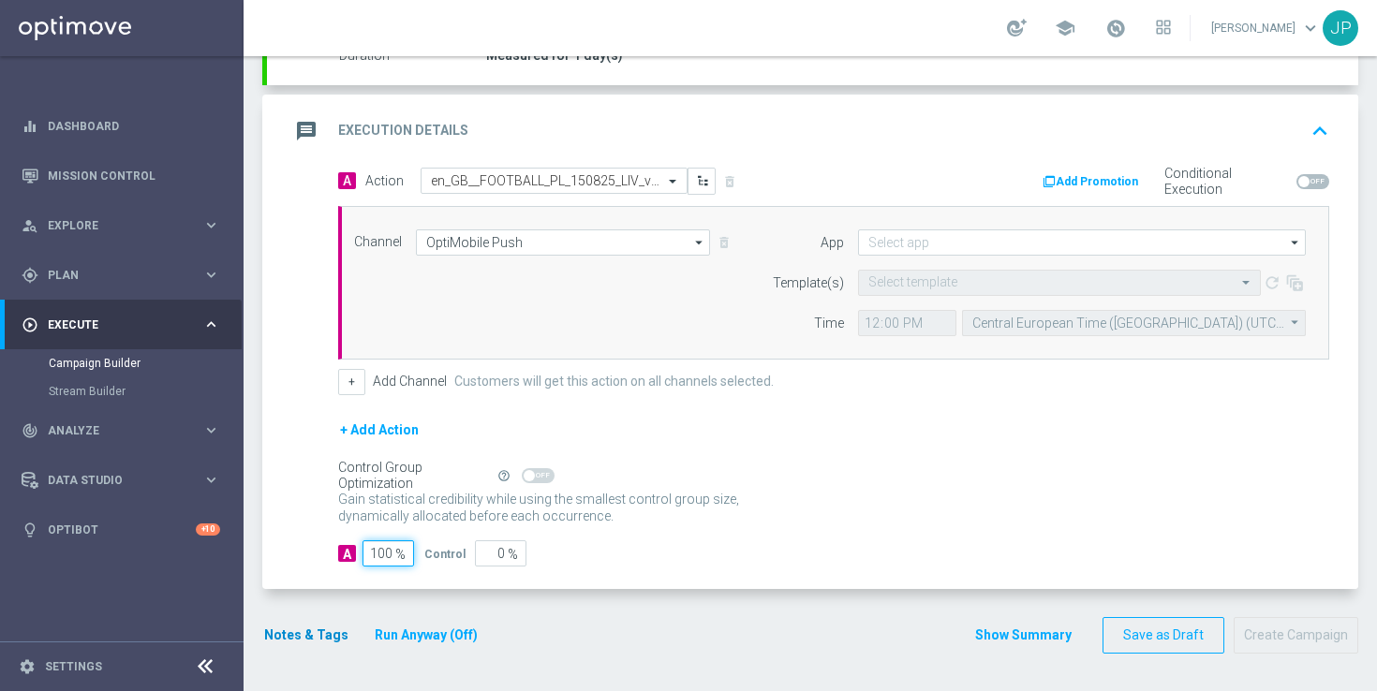
type input "100"
click at [288, 631] on button "Notes & Tags" at bounding box center [306, 635] width 88 height 23
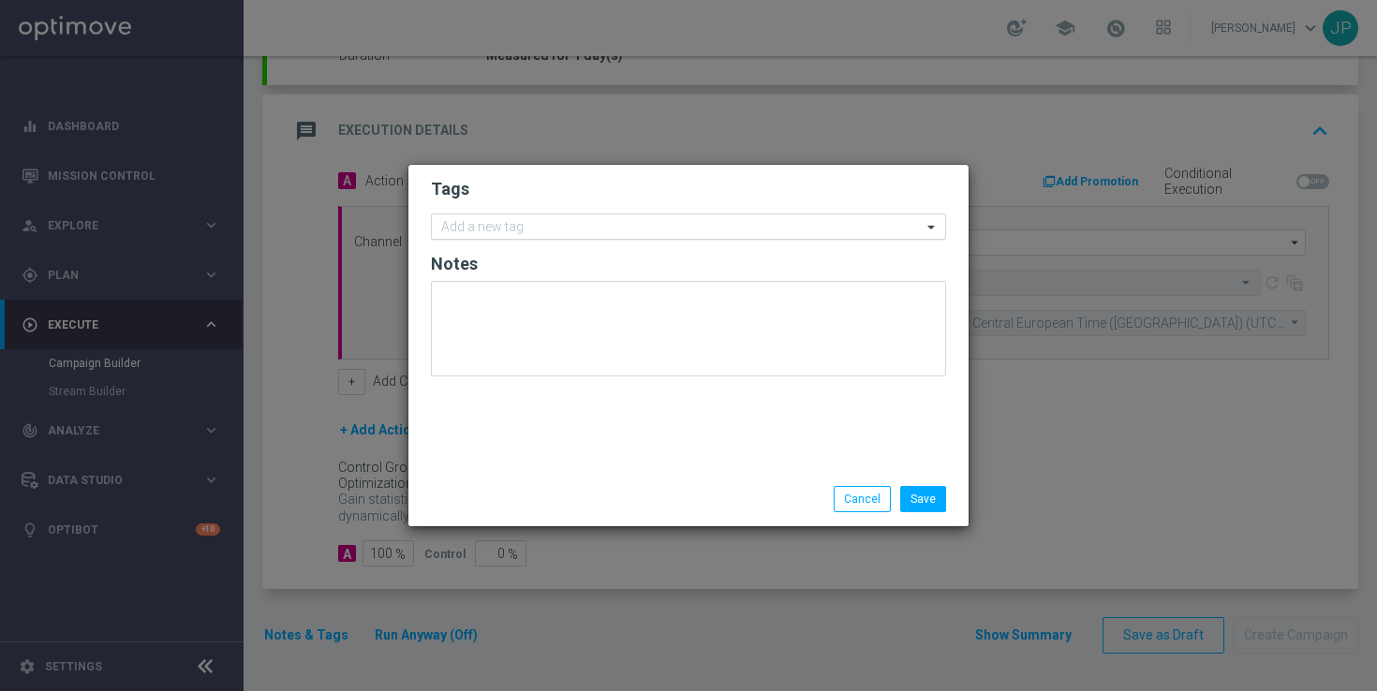
click at [688, 227] on input "text" at bounding box center [681, 228] width 481 height 16
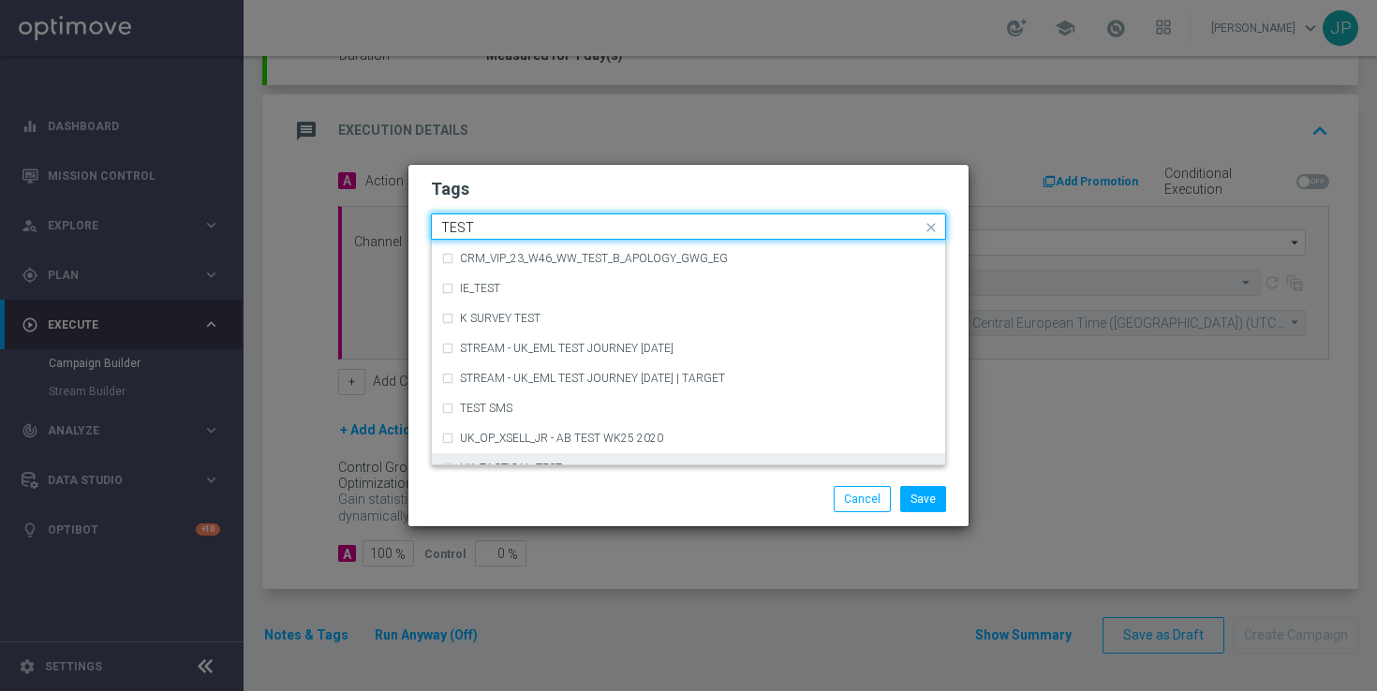
scroll to position [262, 0]
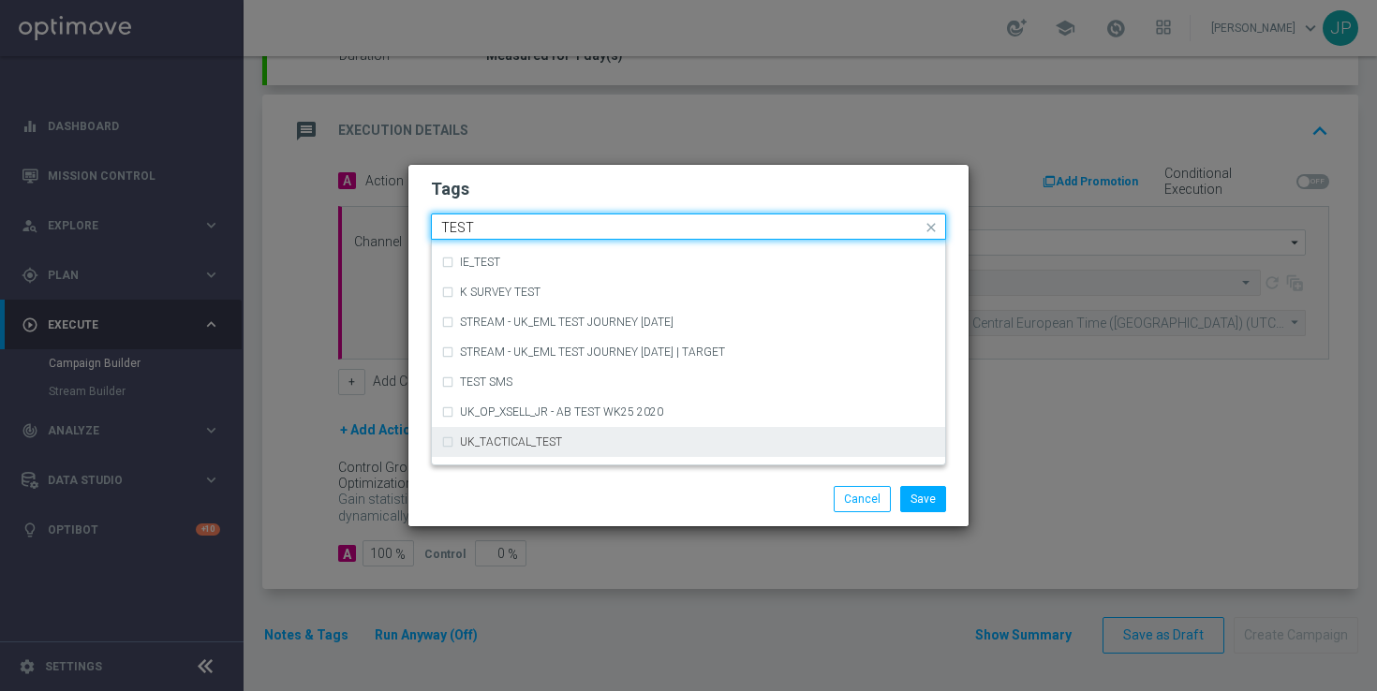
click at [701, 453] on div "UK_TACTICAL_TEST" at bounding box center [688, 442] width 495 height 30
type input "TEST"
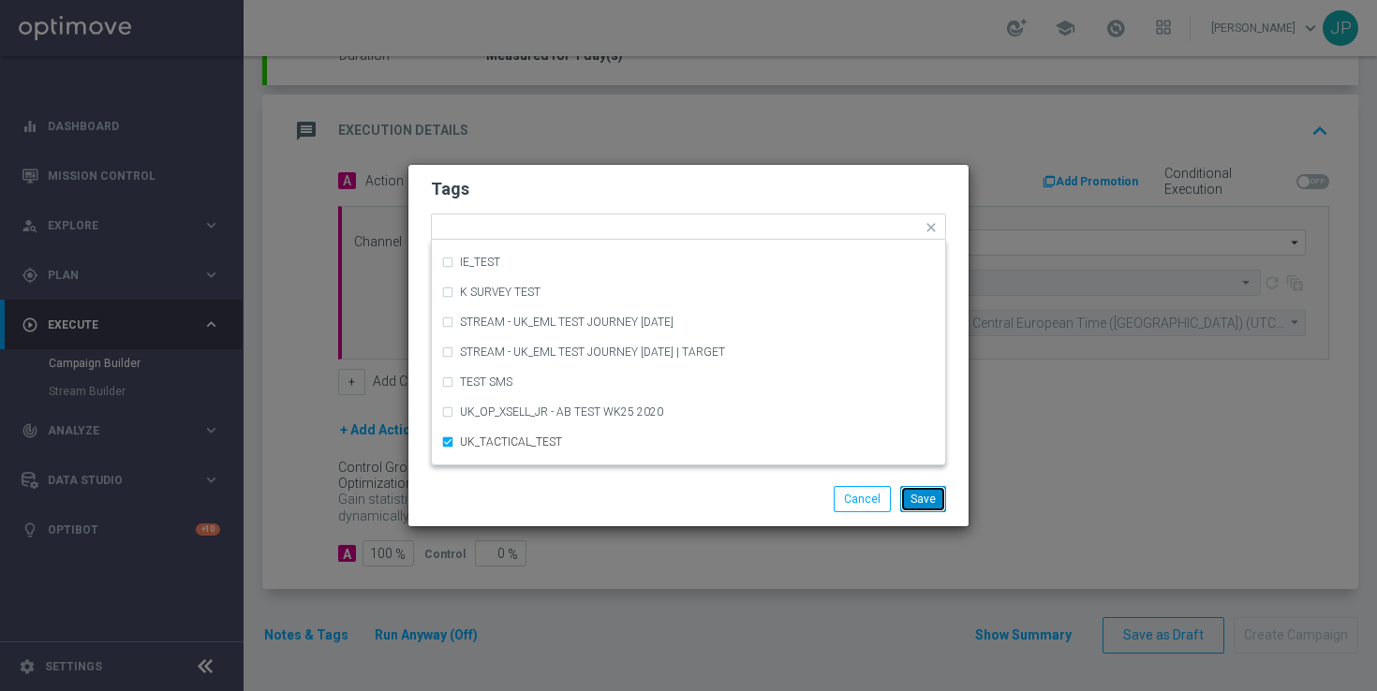
click at [923, 496] on button "Save" at bounding box center [923, 499] width 46 height 26
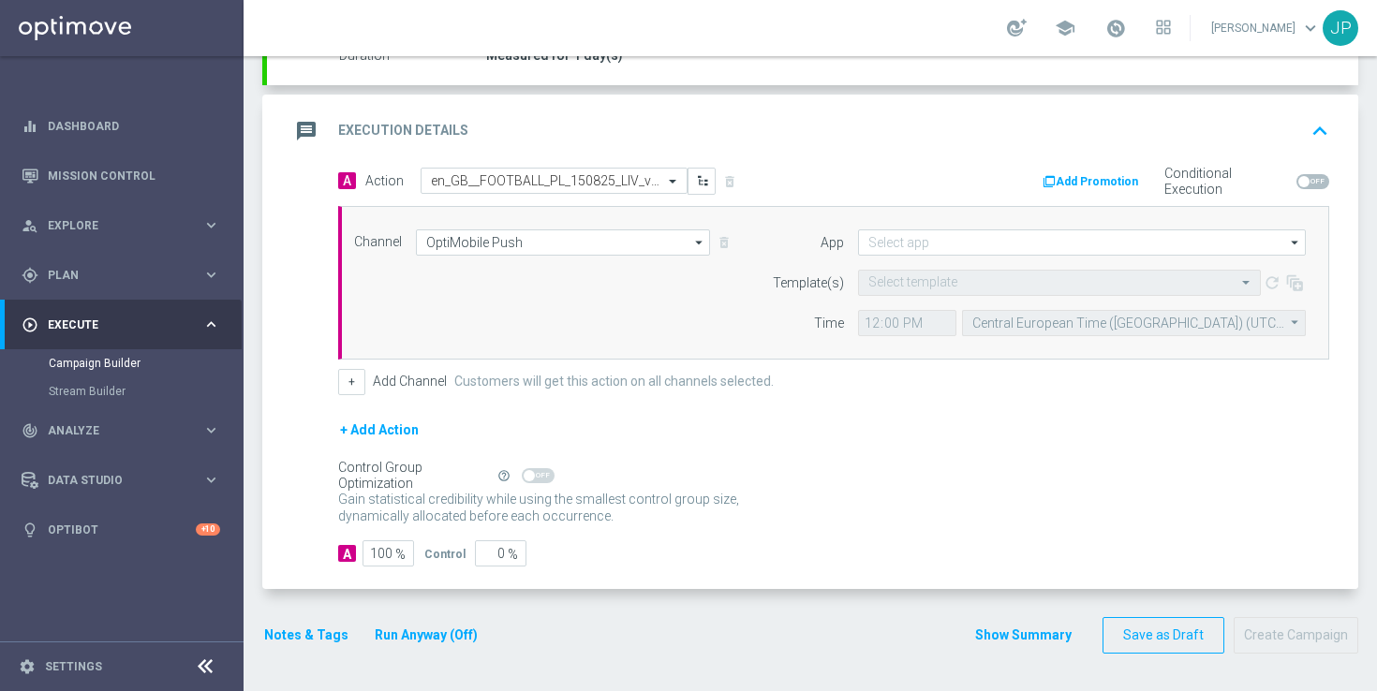
click at [314, 636] on button "Notes & Tags" at bounding box center [306, 635] width 88 height 23
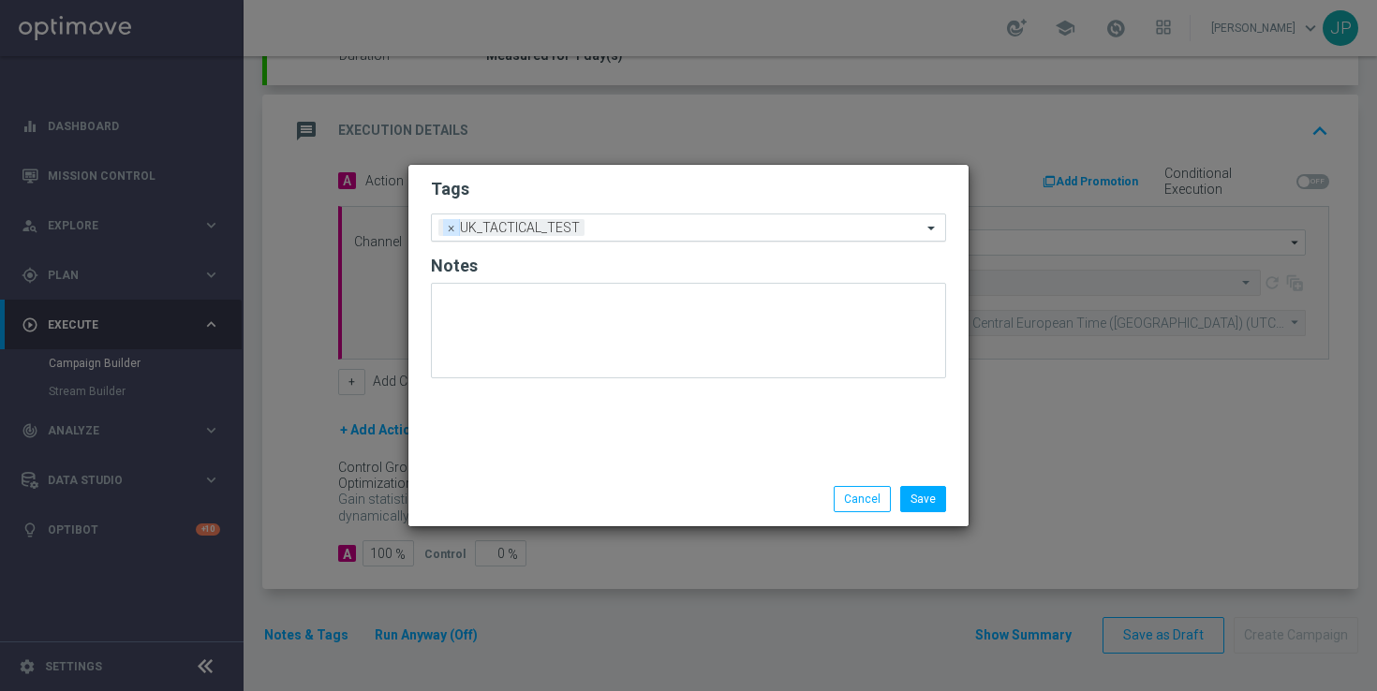
click at [456, 231] on span "×" at bounding box center [451, 227] width 17 height 17
click at [514, 225] on input "text" at bounding box center [681, 228] width 481 height 16
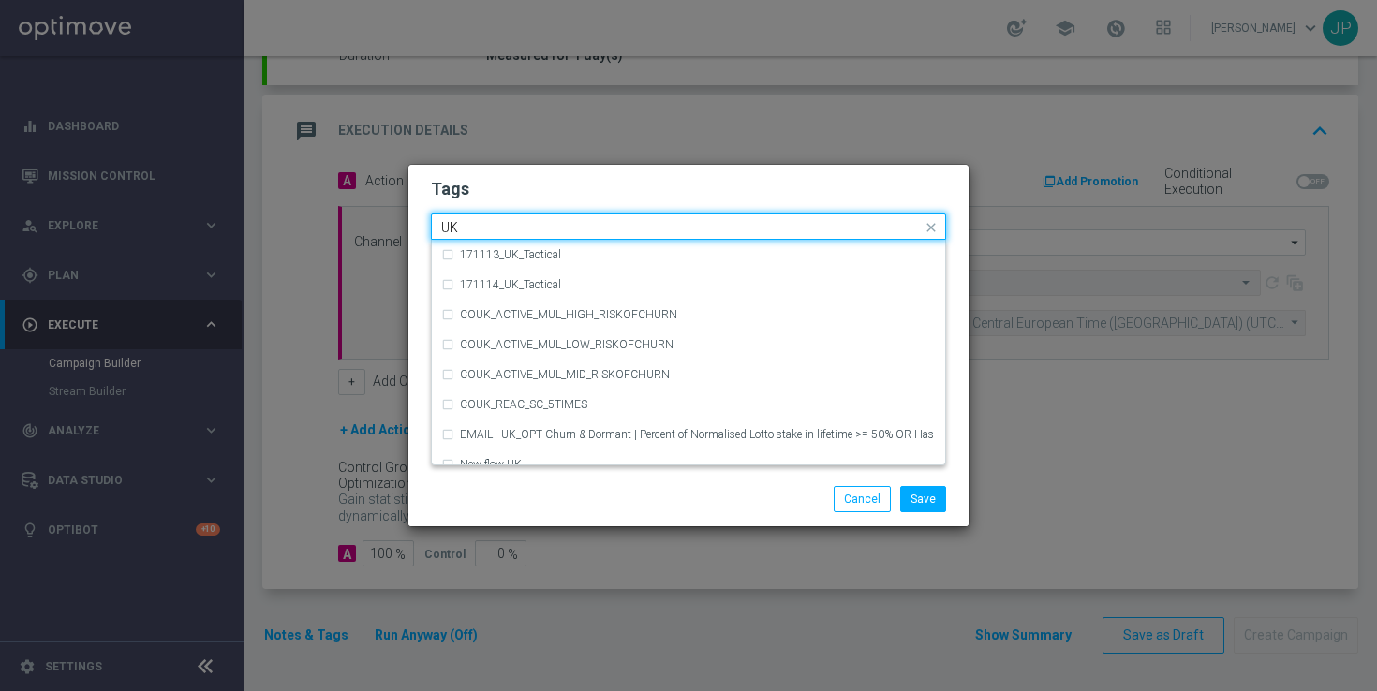
type input "U"
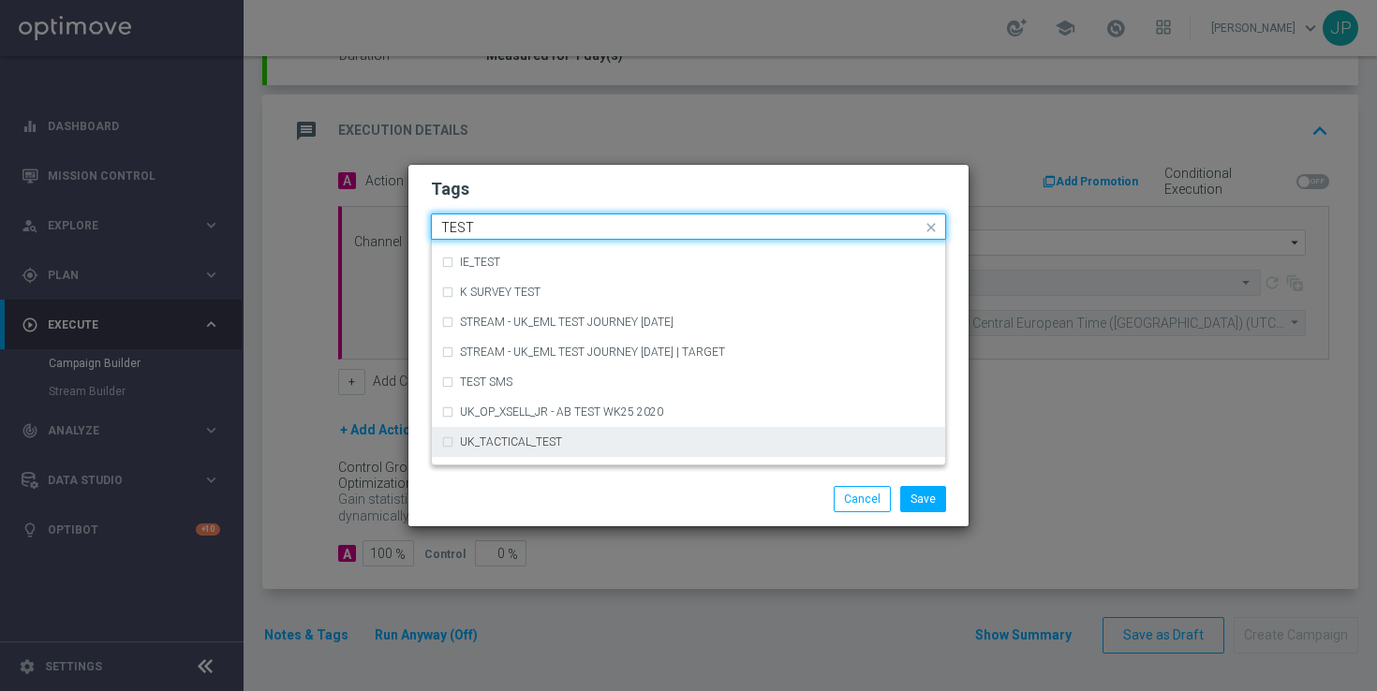
click at [633, 445] on div "UK_TACTICAL_TEST" at bounding box center [698, 442] width 476 height 11
type input "TEST"
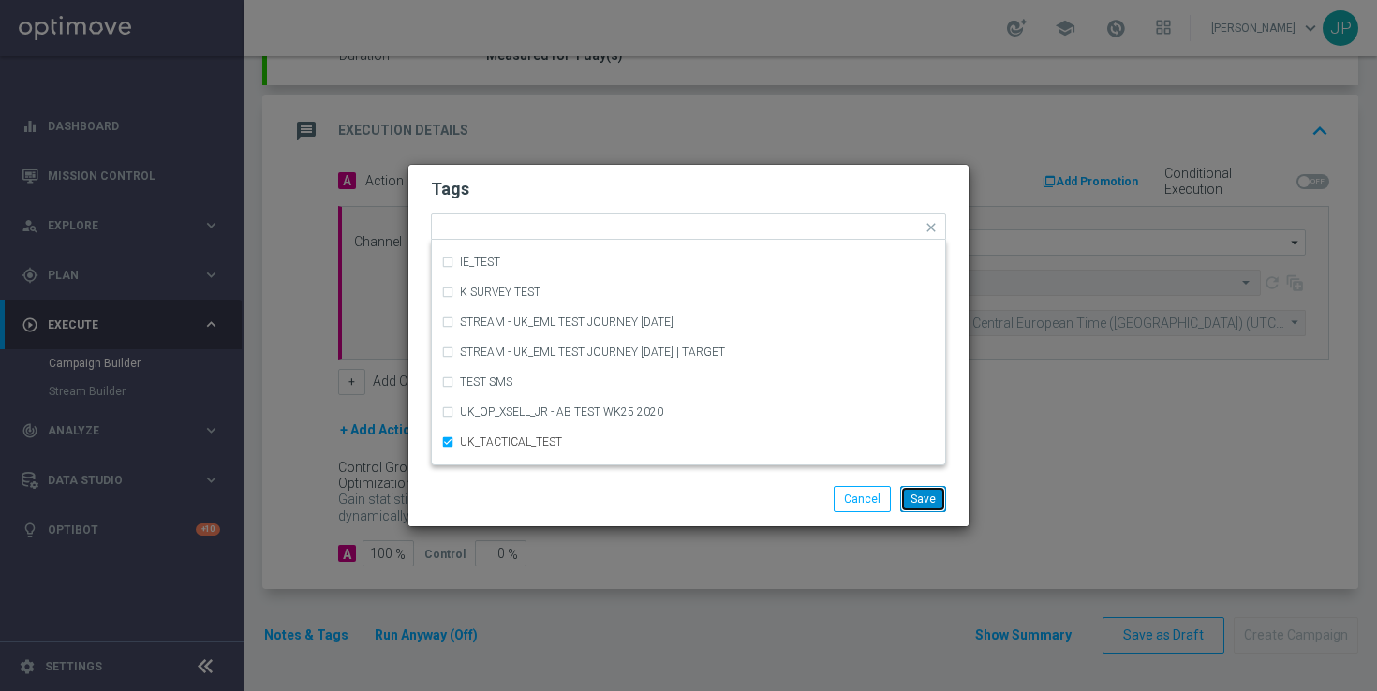
click at [912, 493] on button "Save" at bounding box center [923, 499] width 46 height 26
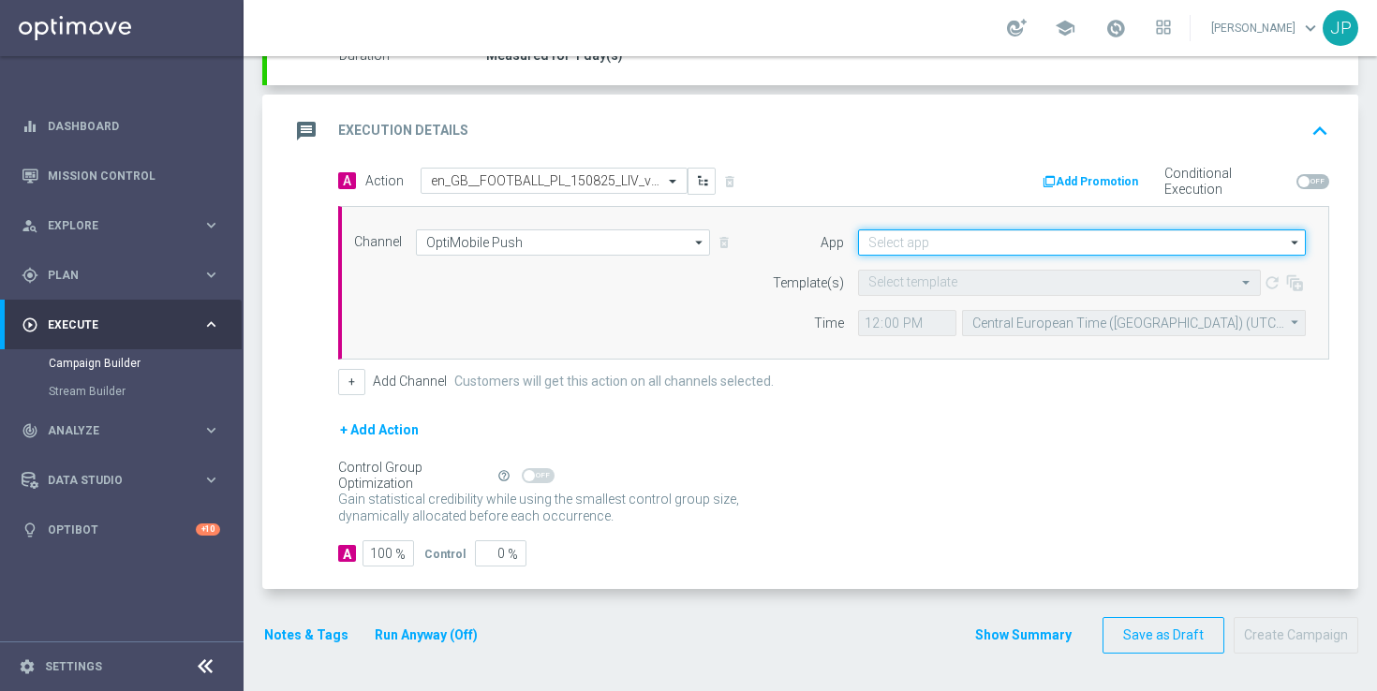
click at [1012, 247] on input at bounding box center [1082, 242] width 448 height 26
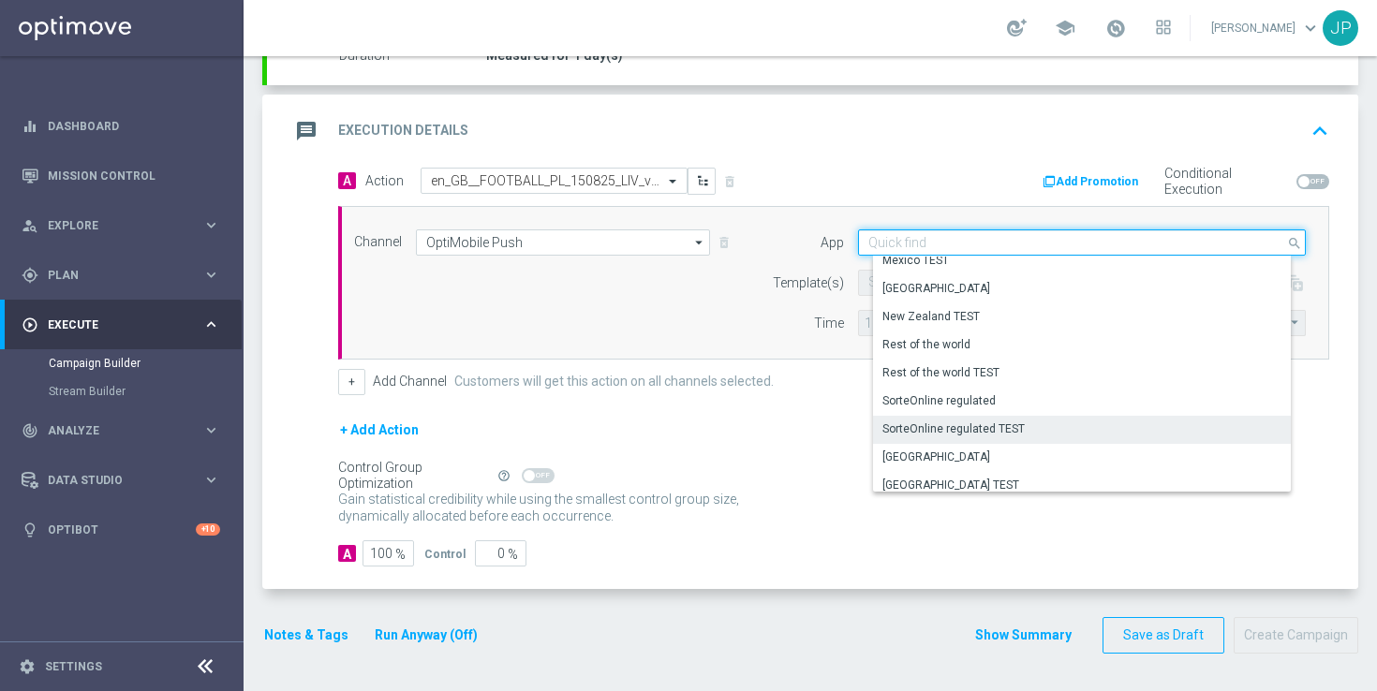
scroll to position [777, 0]
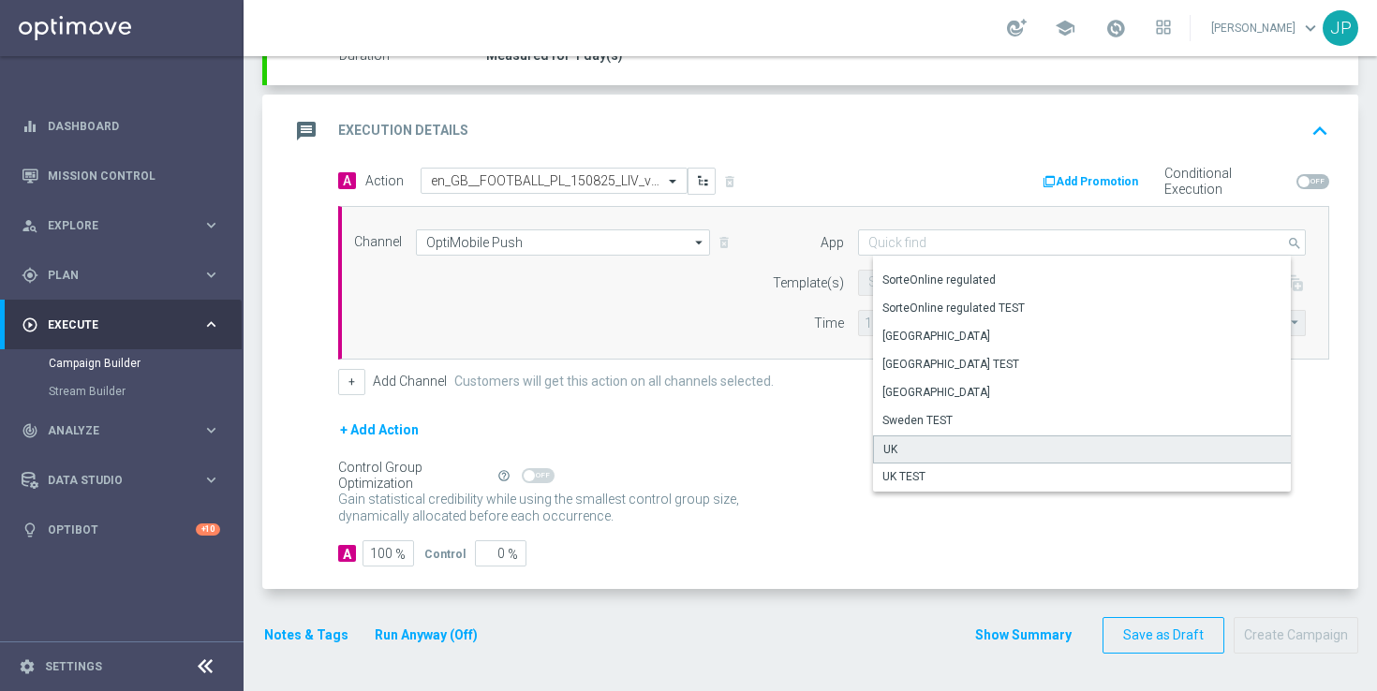
click at [947, 441] on div "UK" at bounding box center [1089, 450] width 432 height 28
type input "UK"
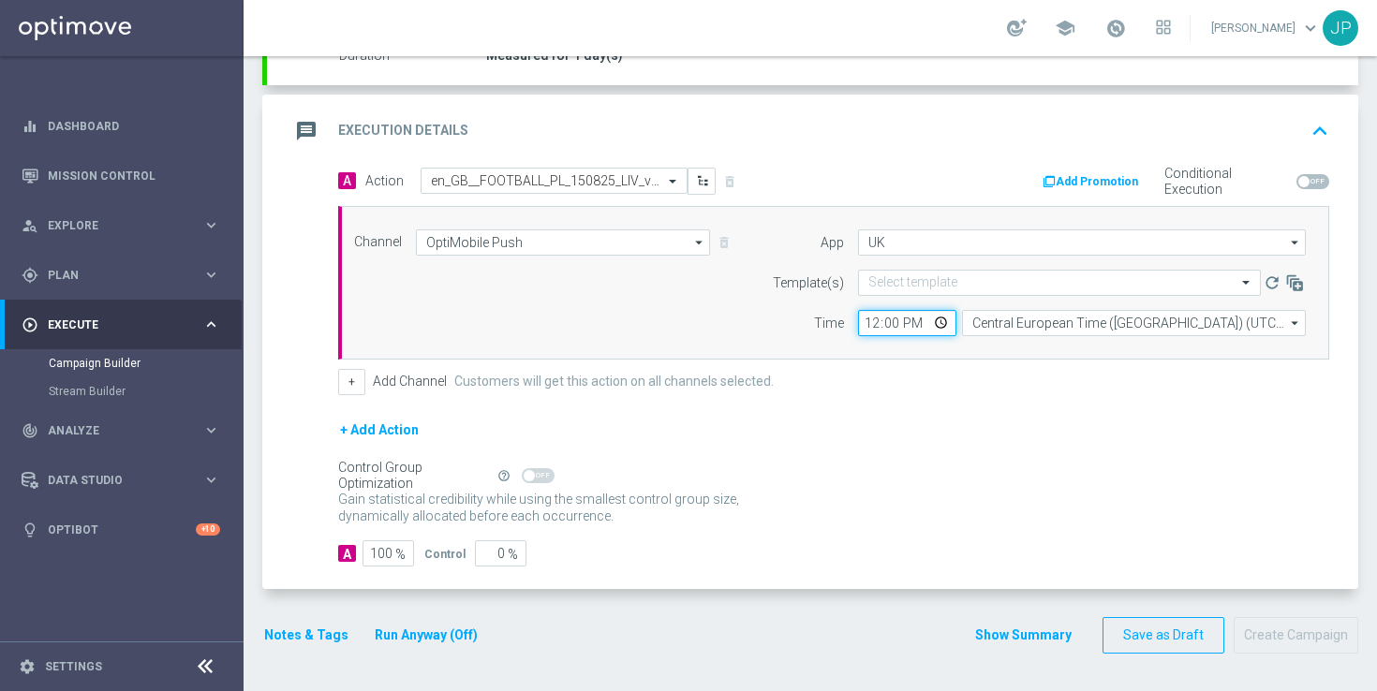
click at [869, 320] on input "12:00" at bounding box center [907, 323] width 98 height 26
type input "13:00"
click at [931, 400] on form "A Action Select action en_GB__FOOTBALL_PL_150825_LIV_vs_BOU__ALL_APP_TAC_SB del…" at bounding box center [833, 368] width 991 height 400
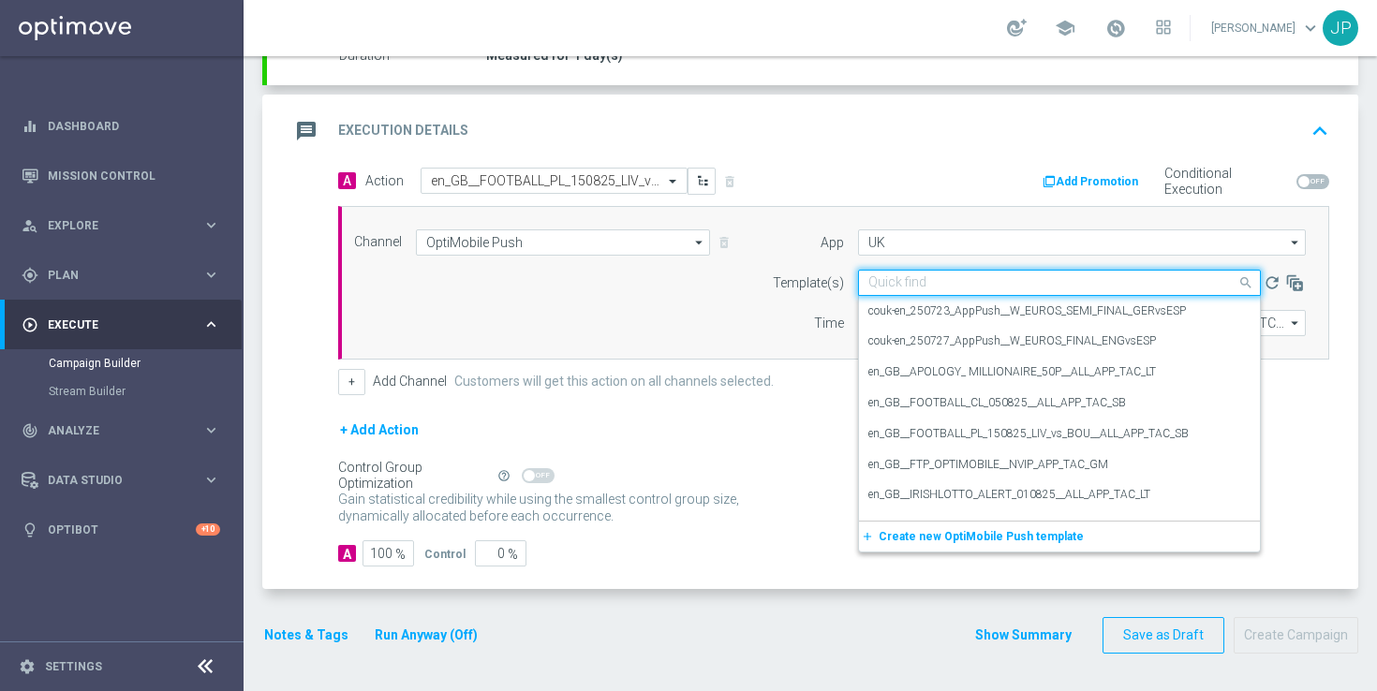
click at [952, 283] on input "text" at bounding box center [1040, 283] width 345 height 16
paste input "en_GB__FOOTBALL_PL_150825_LIV_vs_BOU__ALL_APP_TAC_SB"
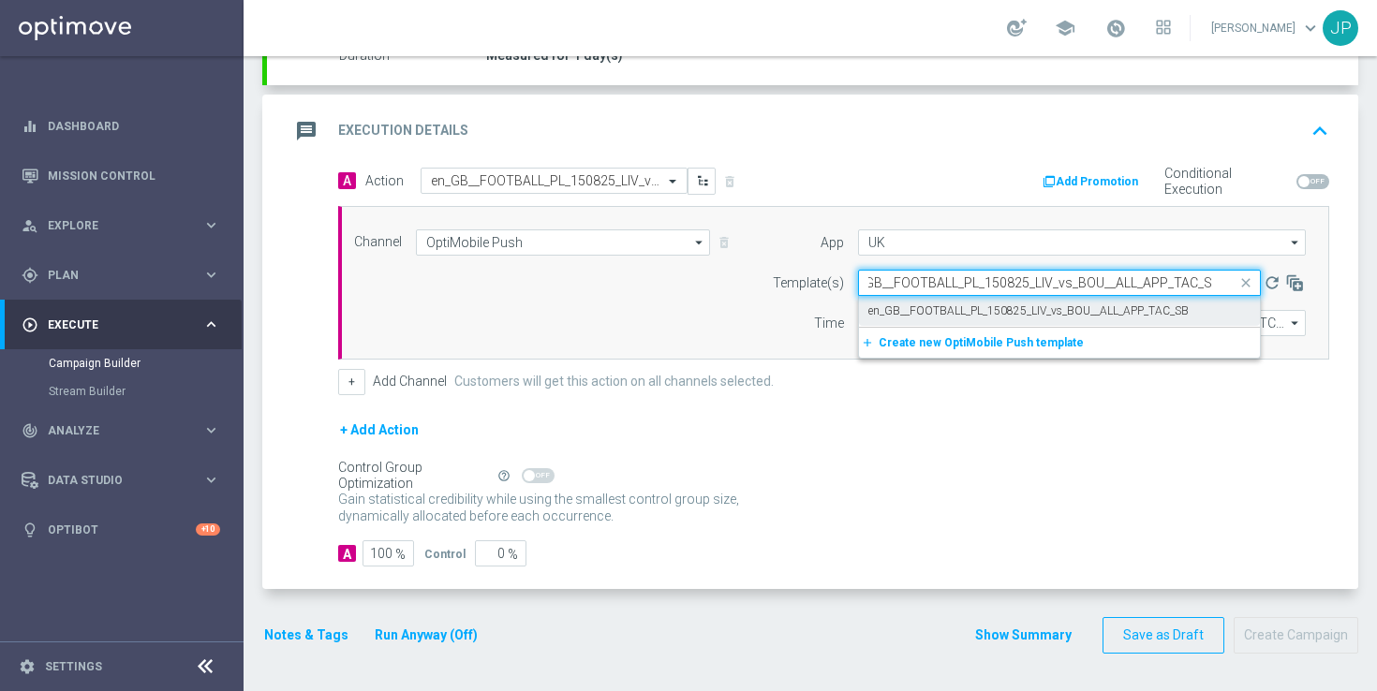
click at [1059, 311] on label "en_GB__FOOTBALL_PL_150825_LIV_vs_BOU__ALL_APP_TAC_SB" at bounding box center [1028, 311] width 320 height 16
type input "en_GB__FOOTBALL_PL_150825_LIV_vs_BOU__ALL_APP_TAC_SB"
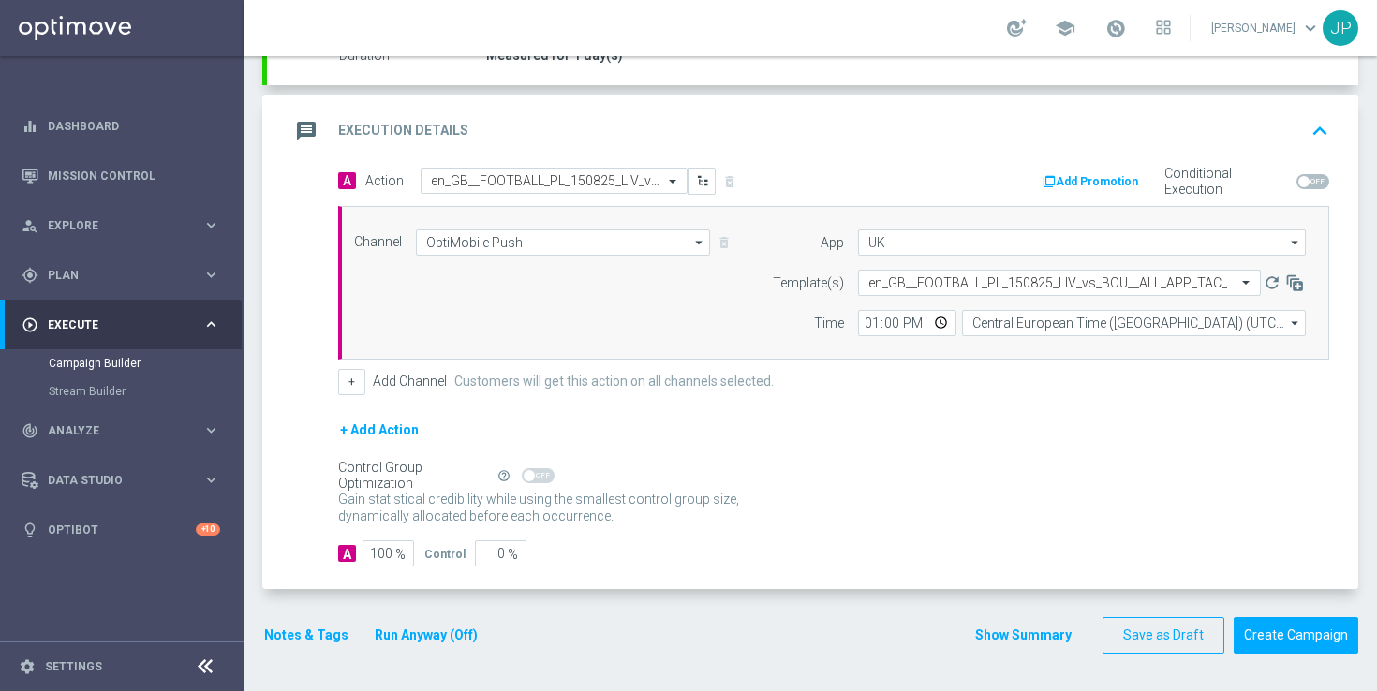
scroll to position [0, 0]
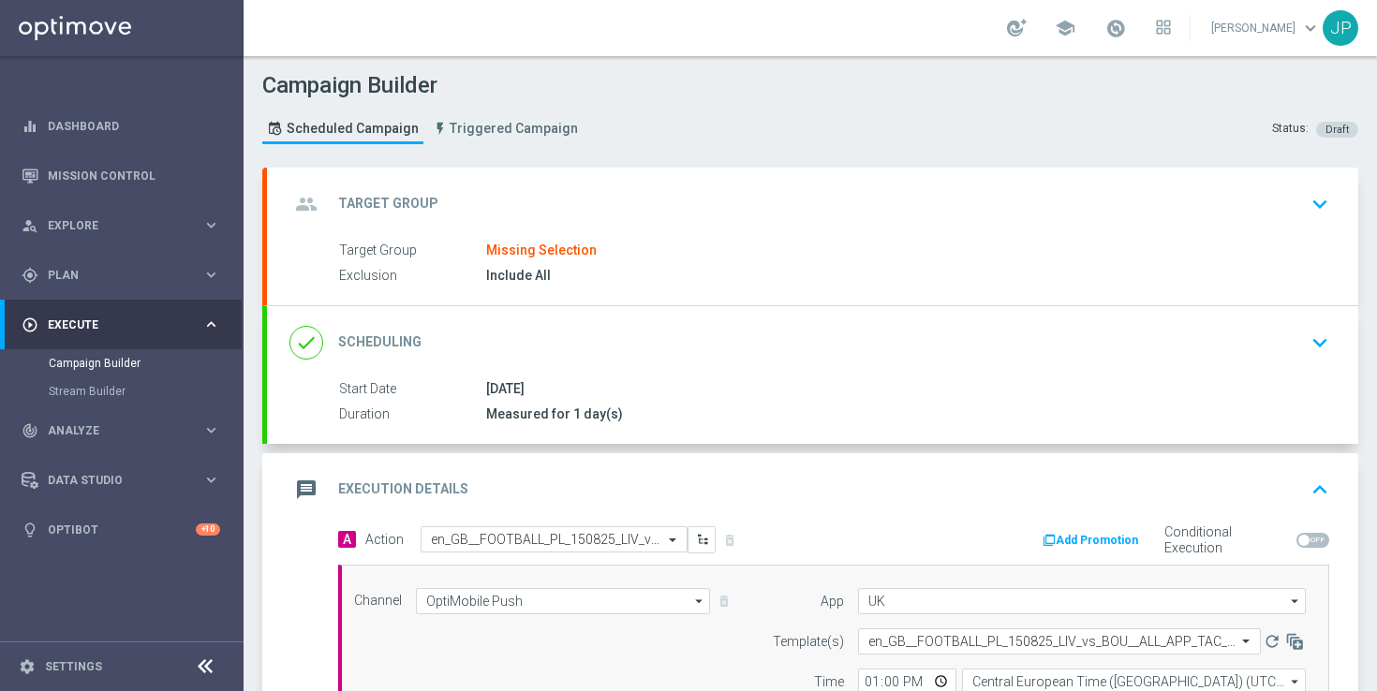
click at [941, 258] on div "Target Group Missing Selection" at bounding box center [830, 251] width 983 height 21
click at [941, 224] on div "group Target Group keyboard_arrow_down" at bounding box center [812, 204] width 1091 height 73
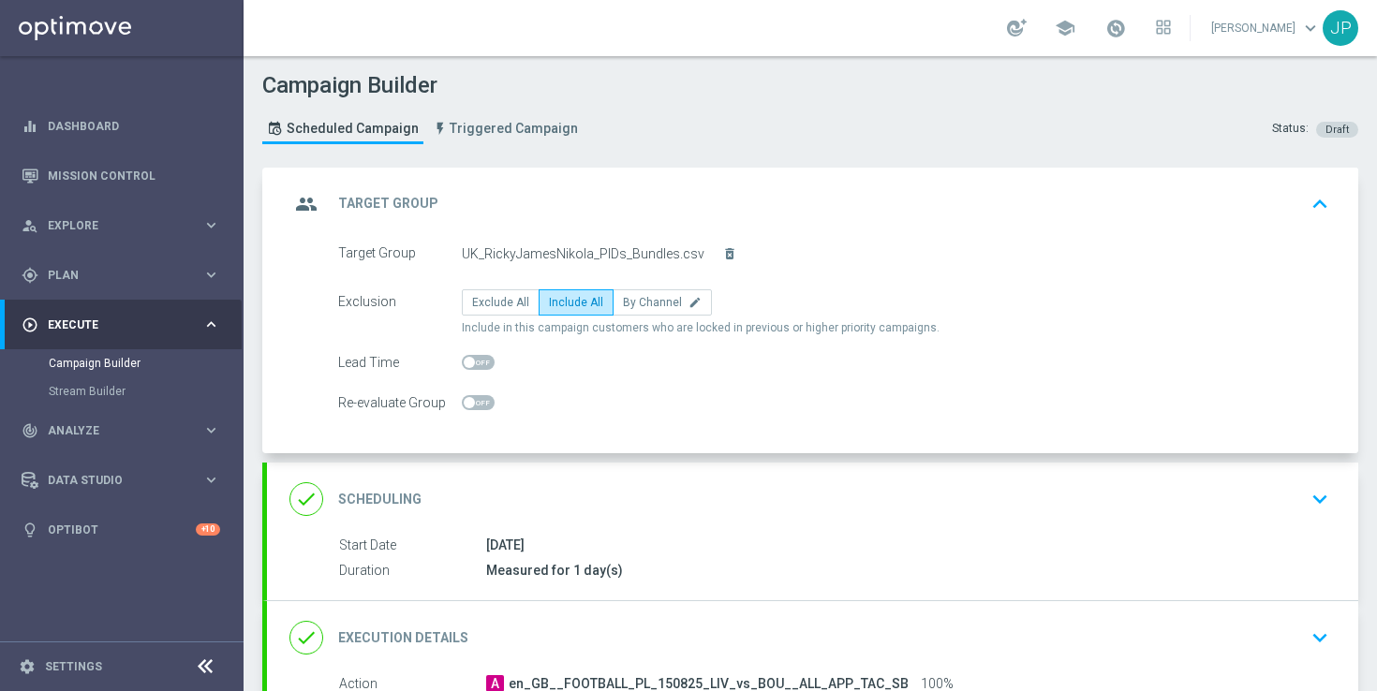
click at [957, 540] on div "[DATE]" at bounding box center [904, 545] width 836 height 19
click at [1215, 215] on div "group Target Group keyboard_arrow_up" at bounding box center [812, 204] width 1046 height 36
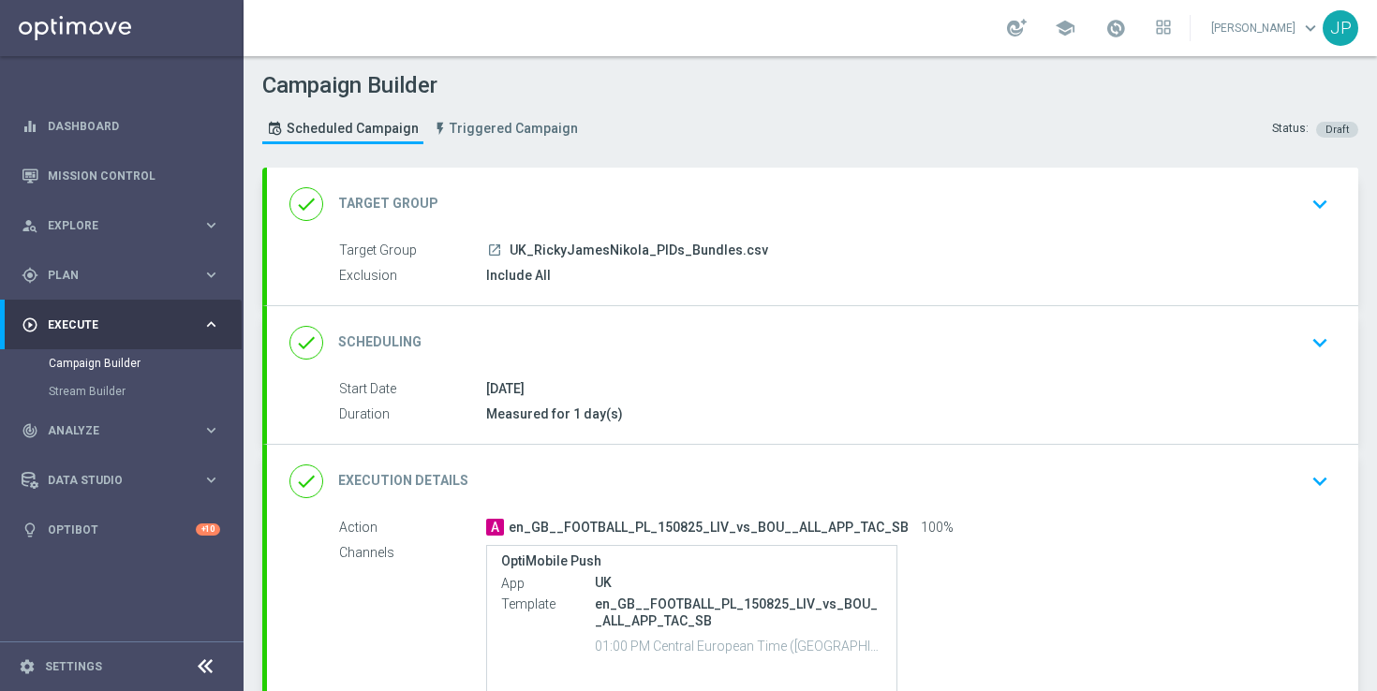
scroll to position [174, 0]
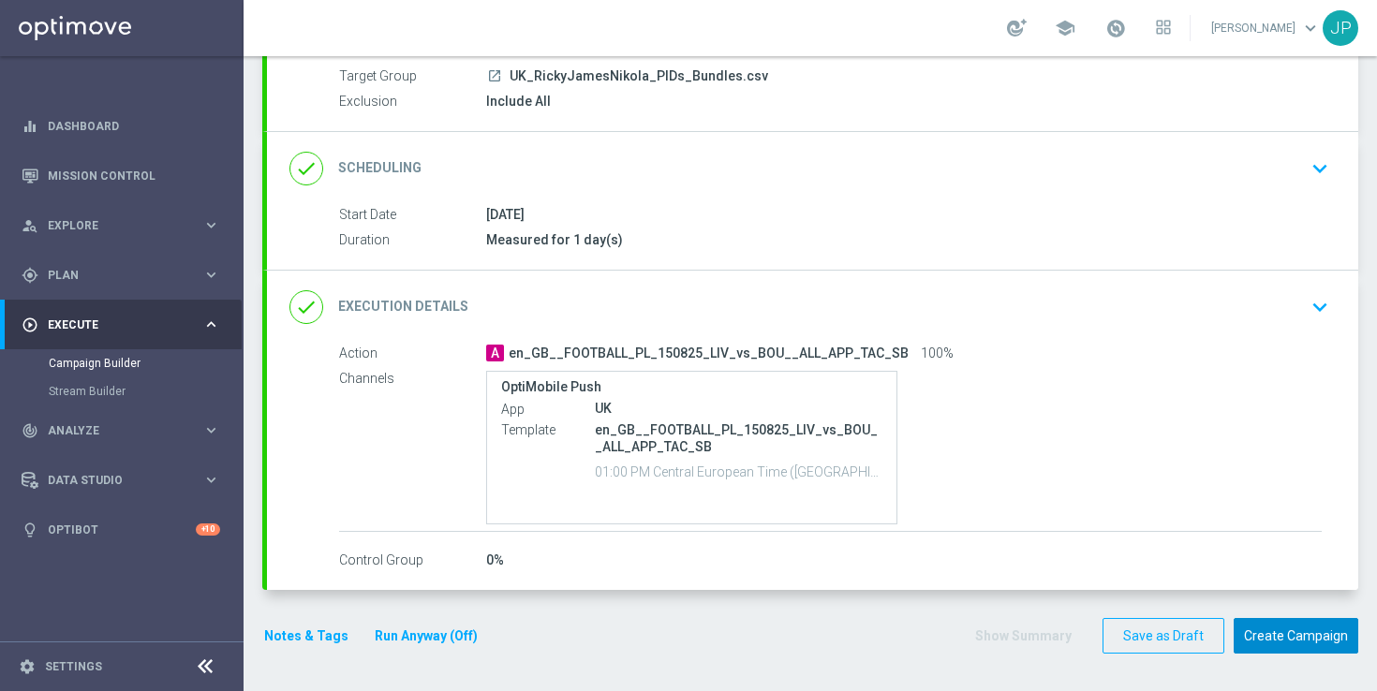
click at [1276, 635] on button "Create Campaign" at bounding box center [1296, 636] width 125 height 37
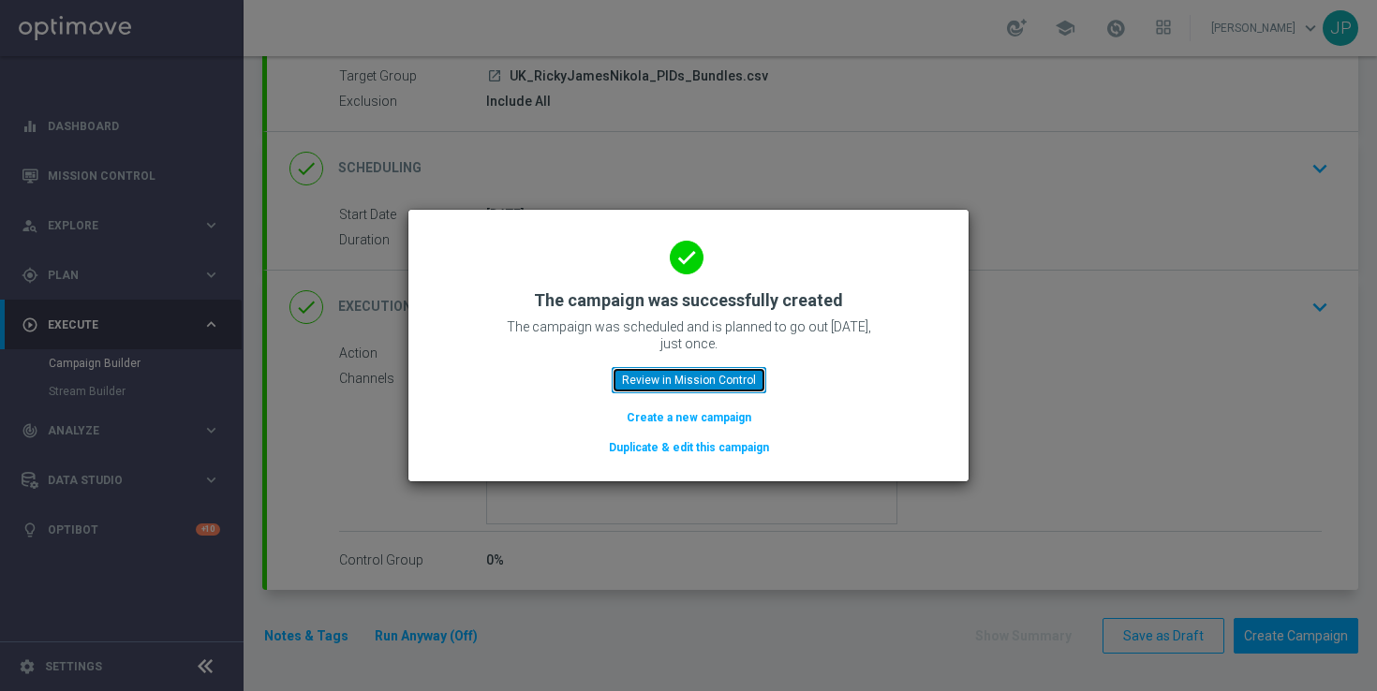
click at [718, 380] on button "Review in Mission Control" at bounding box center [689, 380] width 155 height 26
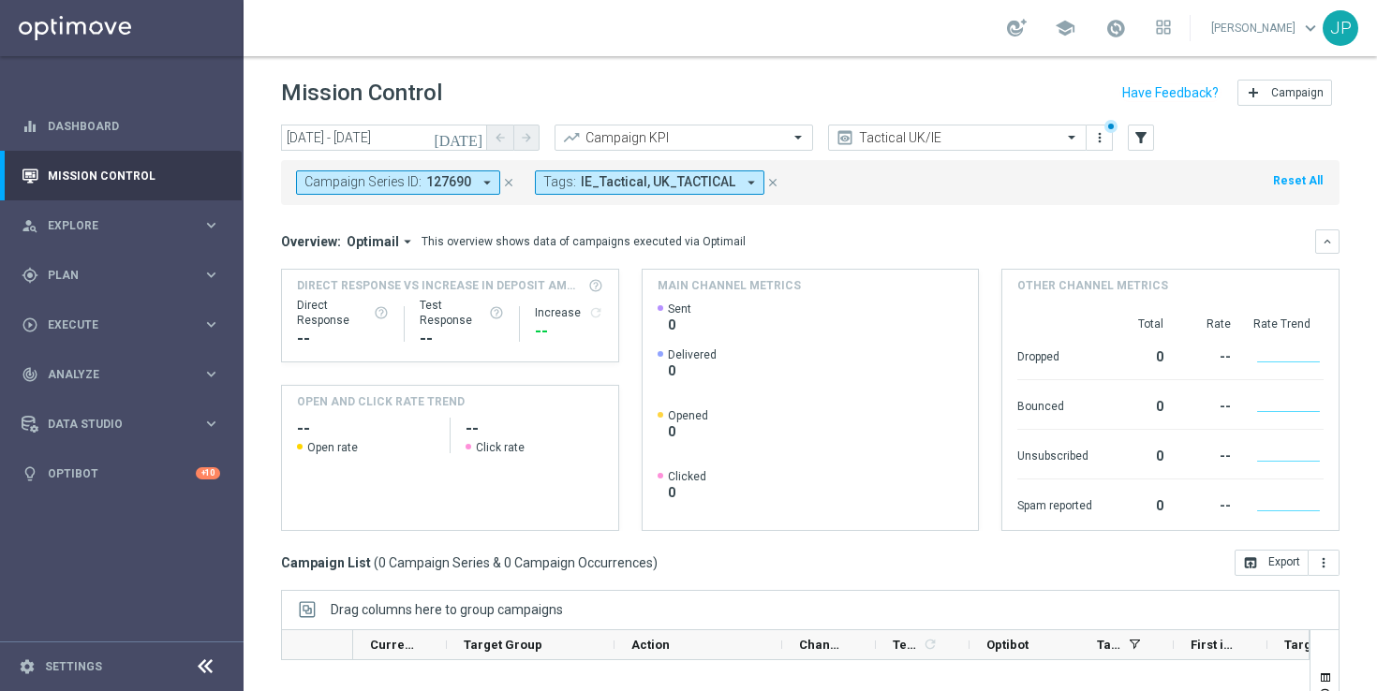
click at [766, 179] on icon "close" at bounding box center [772, 182] width 13 height 13
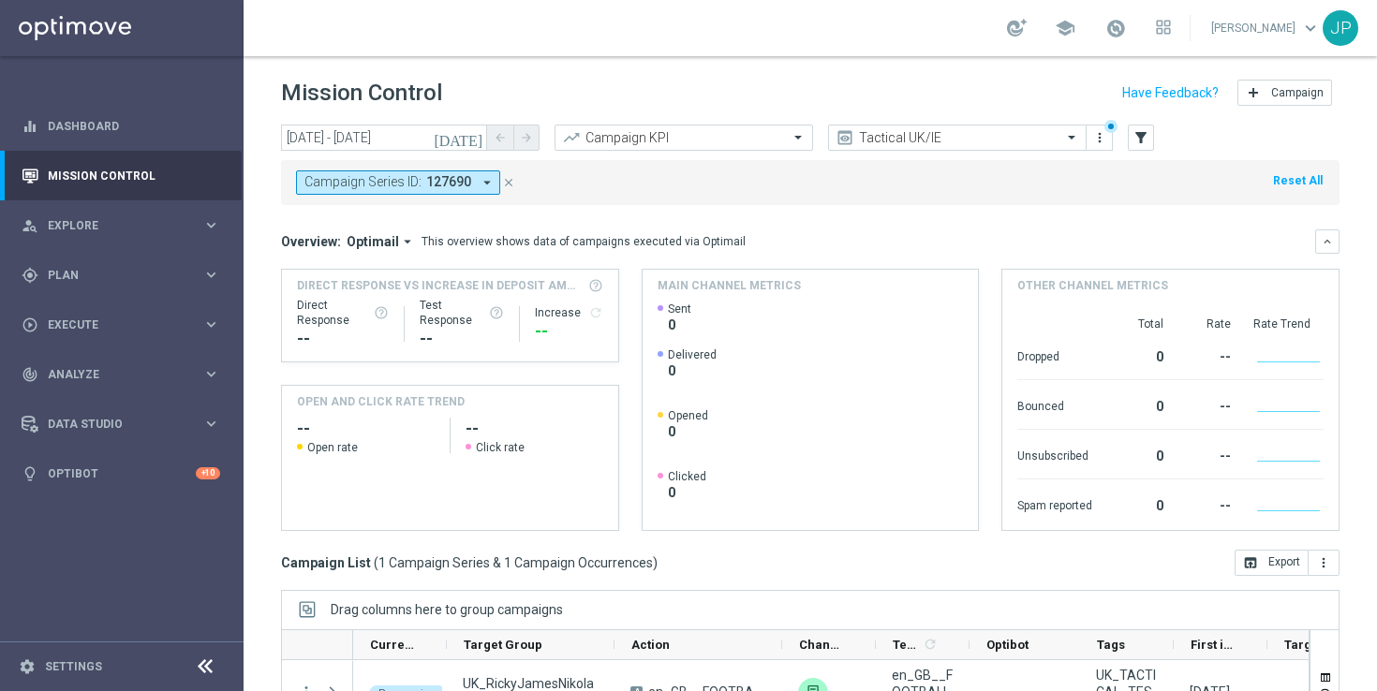
scroll to position [245, 0]
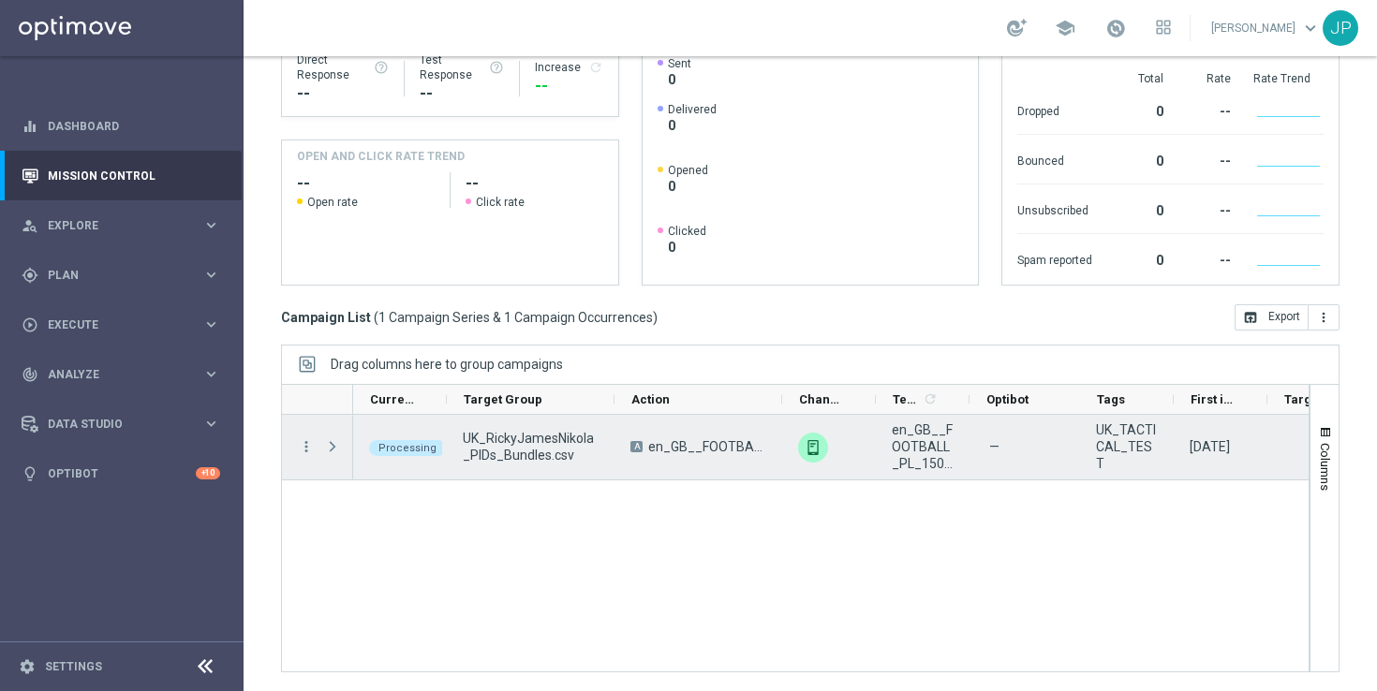
click at [328, 442] on span at bounding box center [332, 446] width 17 height 15
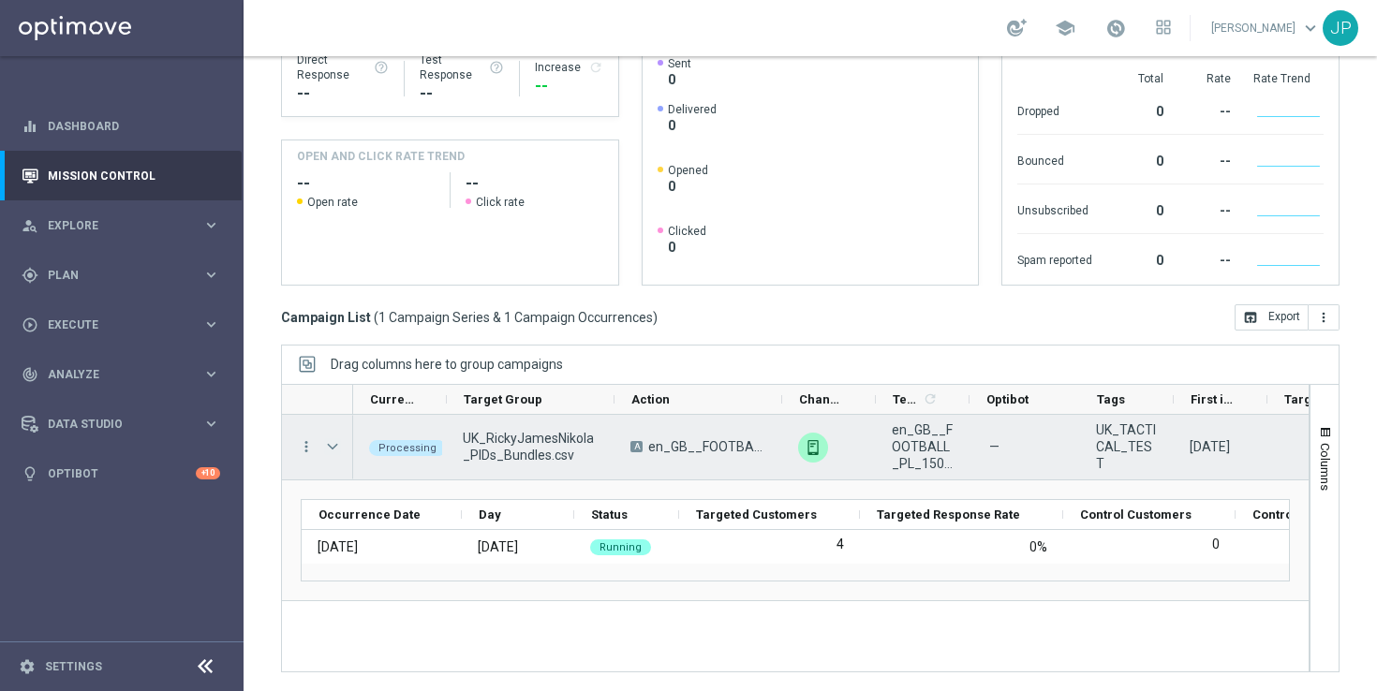
click at [335, 442] on span at bounding box center [332, 446] width 17 height 15
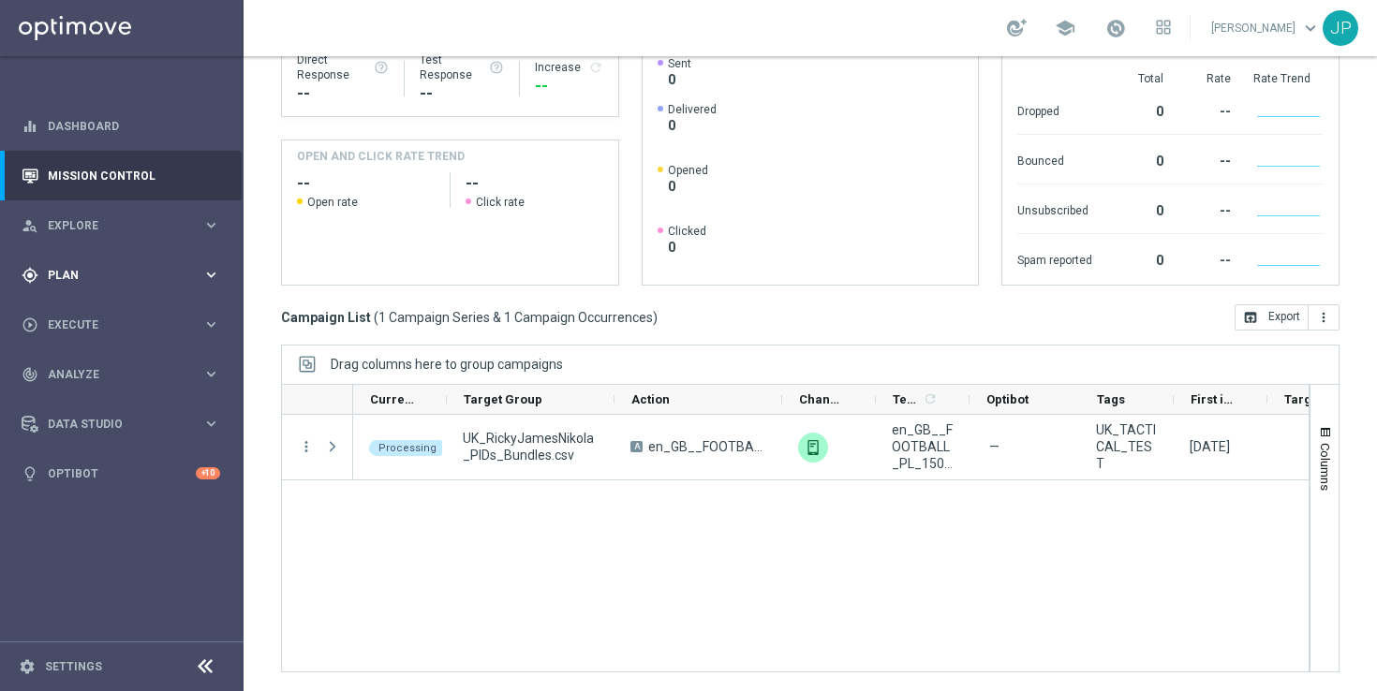
click at [152, 281] on div "gps_fixed Plan" at bounding box center [112, 275] width 181 height 17
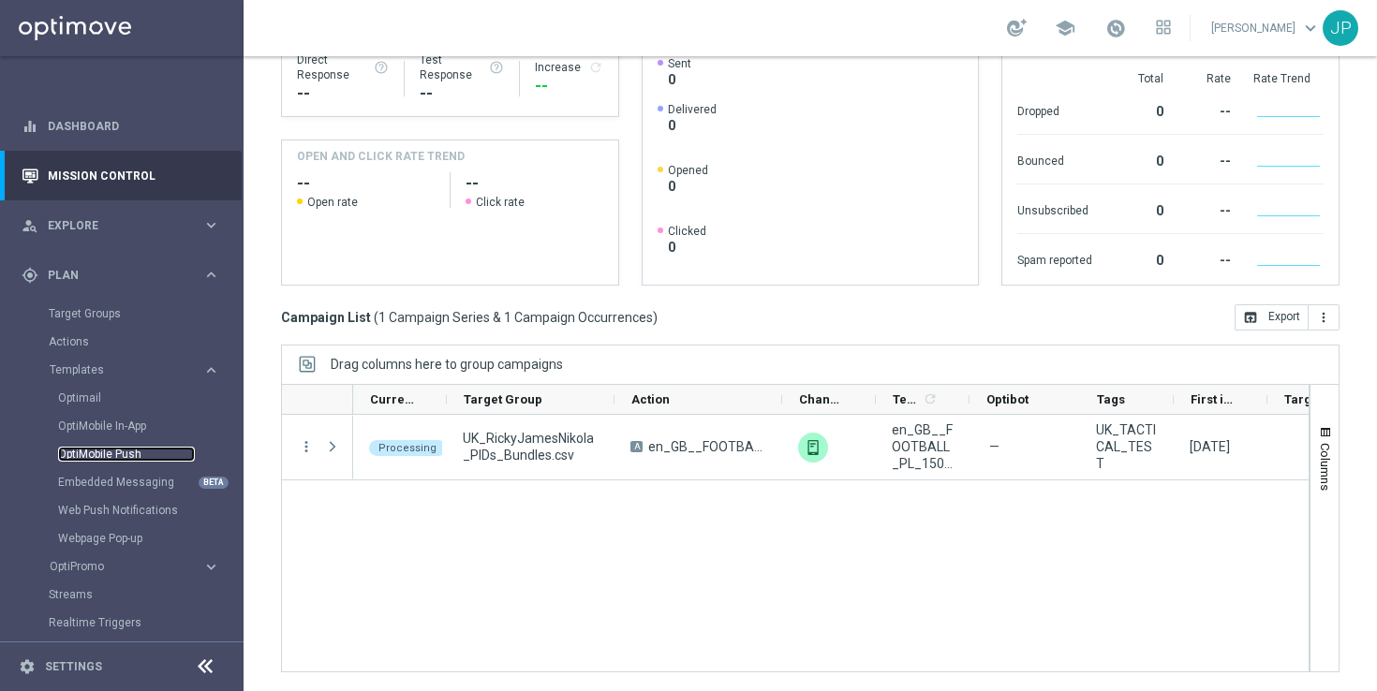
click at [141, 459] on link "OptiMobile Push" at bounding box center [126, 454] width 137 height 15
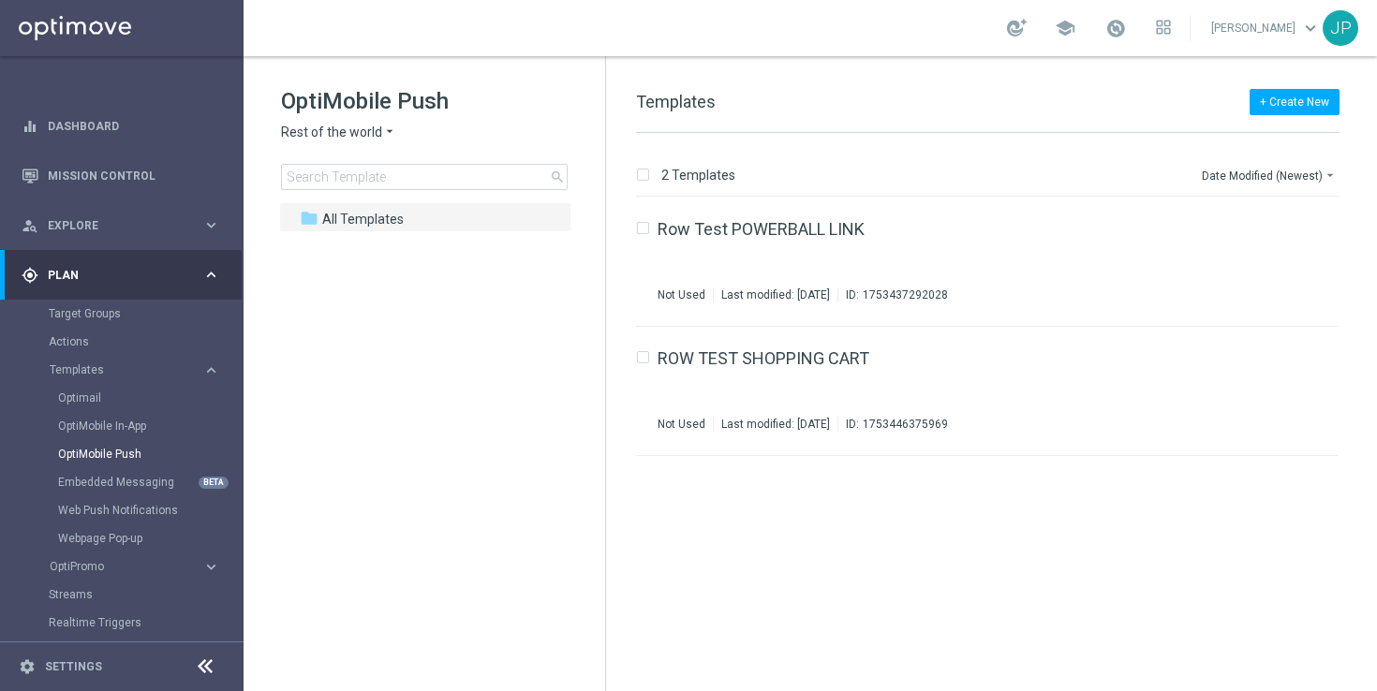
click at [393, 129] on icon "arrow_drop_down" at bounding box center [389, 133] width 15 height 18
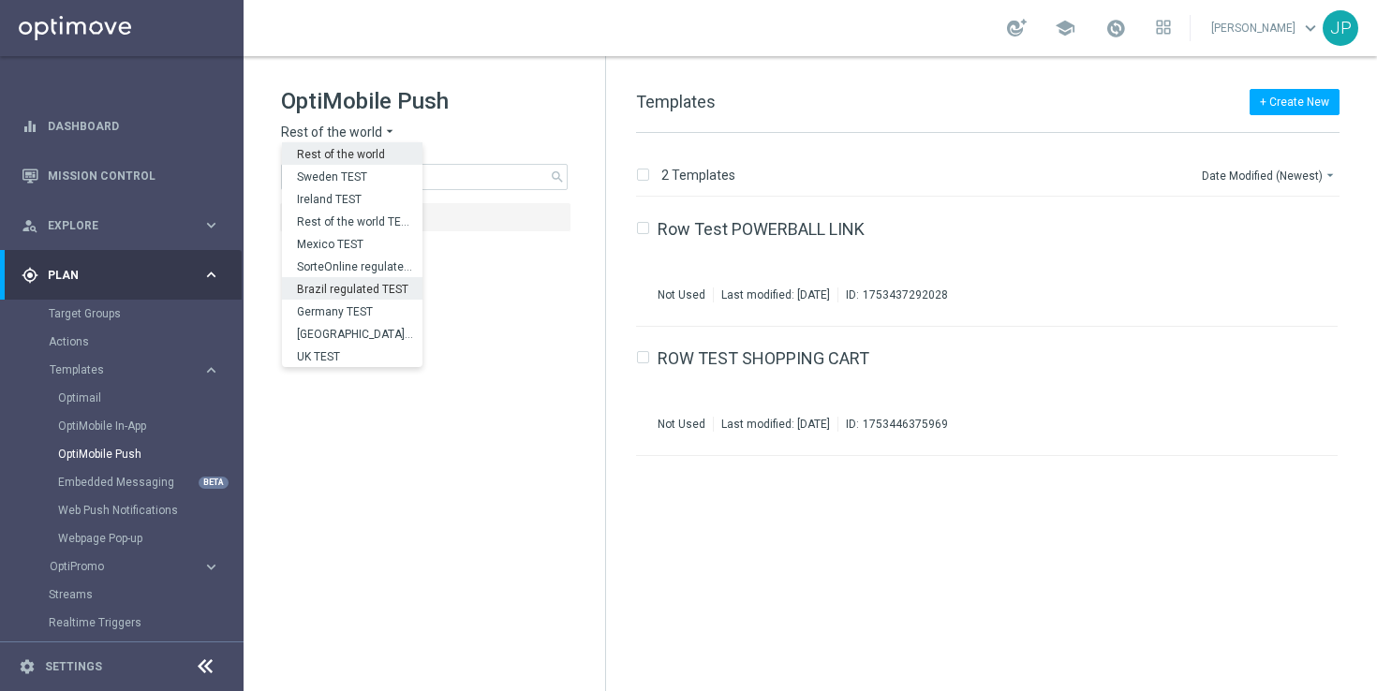
scroll to position [585, 0]
click at [350, 333] on div "UK" at bounding box center [352, 333] width 141 height 22
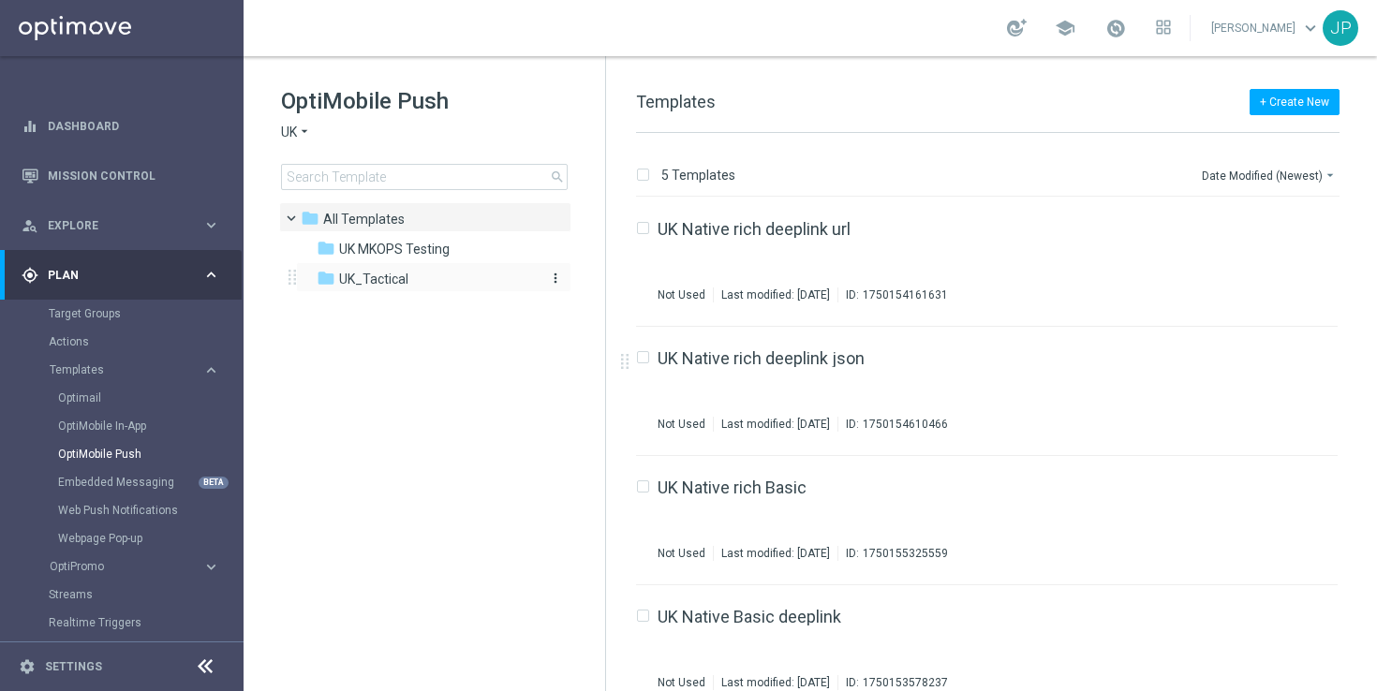
click at [374, 283] on span "UK_Tactical" at bounding box center [373, 279] width 69 height 17
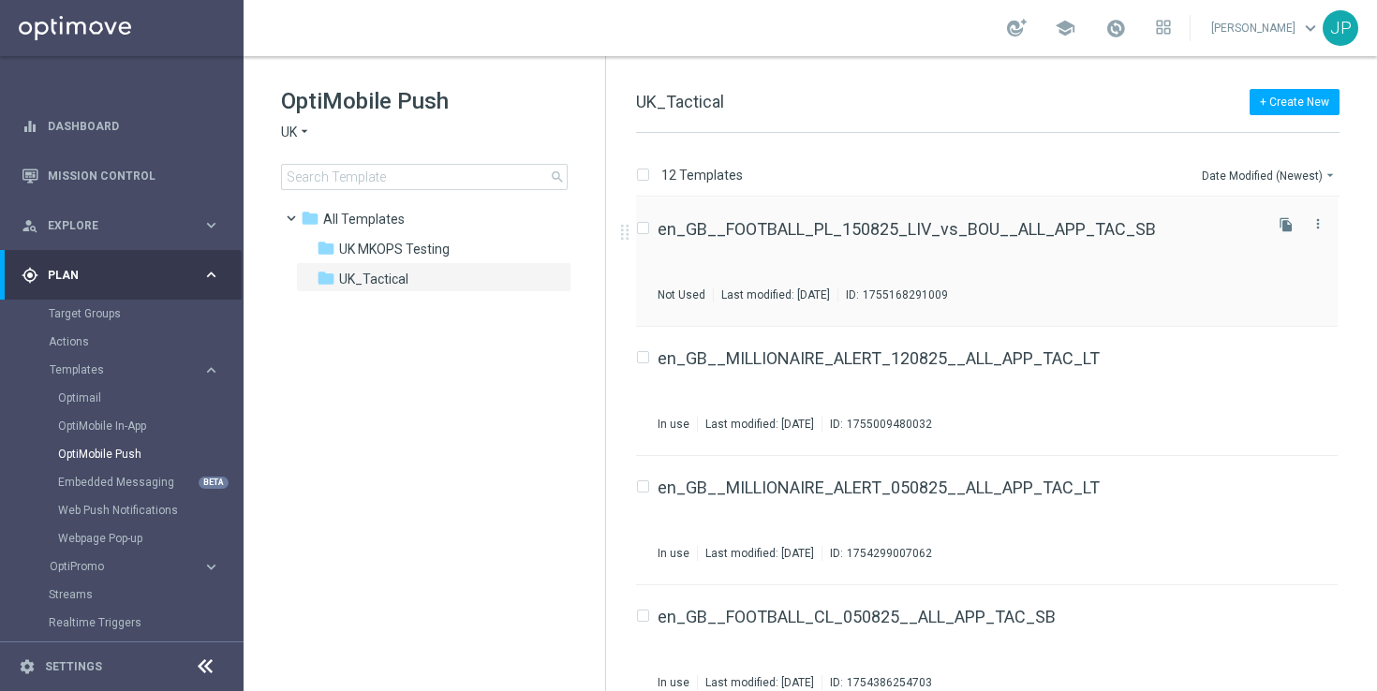
click at [1173, 262] on div "en_GB__FOOTBALL_PL_150825_LIV_vs_BOU__ALL_APP_TAC_SB Not Used Last modified: [D…" at bounding box center [958, 261] width 601 height 81
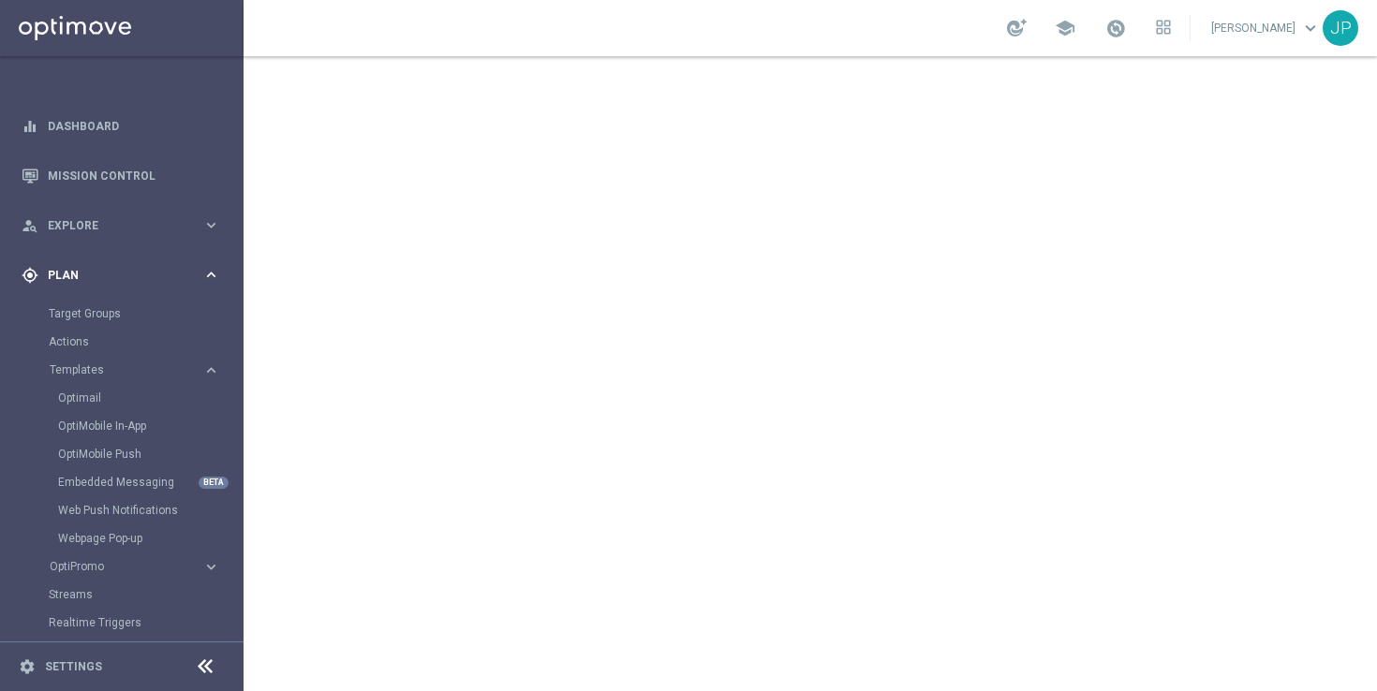
click at [180, 271] on span "Plan" at bounding box center [125, 275] width 155 height 11
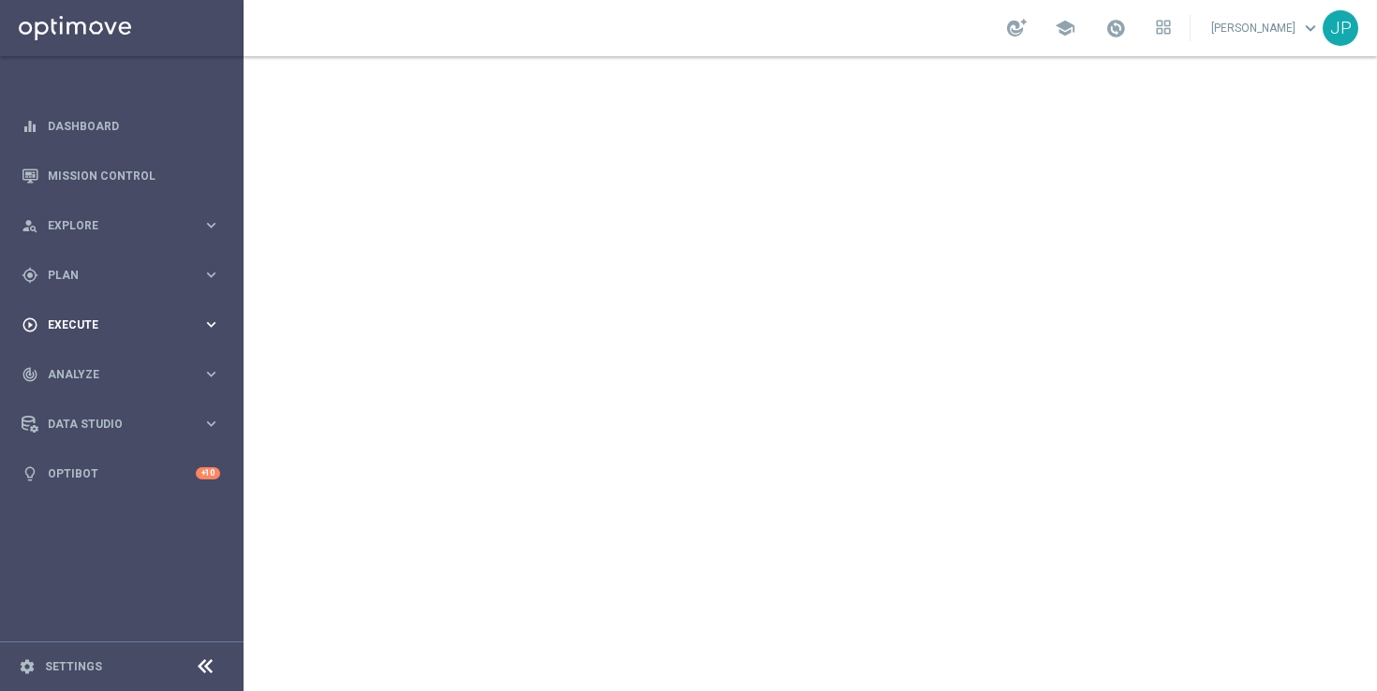
click at [127, 319] on span "Execute" at bounding box center [125, 324] width 155 height 11
click at [127, 362] on link "Campaign Builder" at bounding box center [122, 363] width 146 height 15
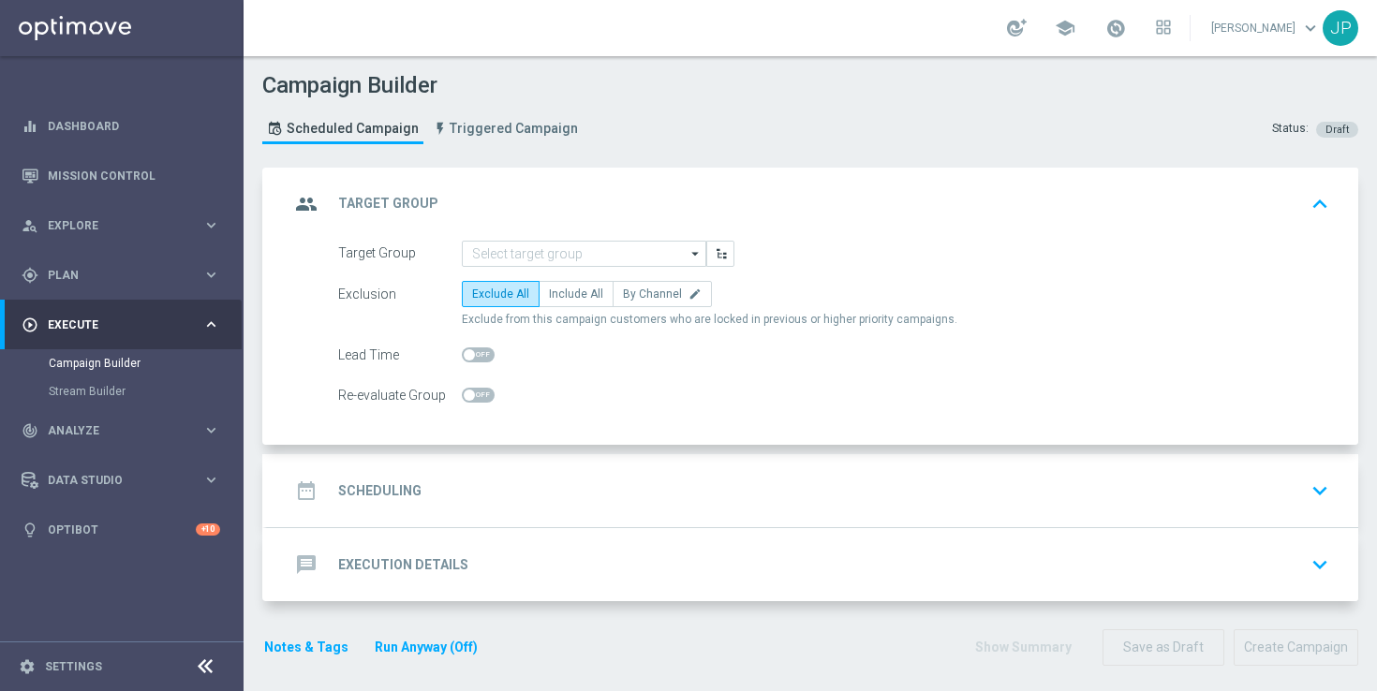
click at [697, 258] on icon "arrow_drop_down" at bounding box center [696, 254] width 19 height 24
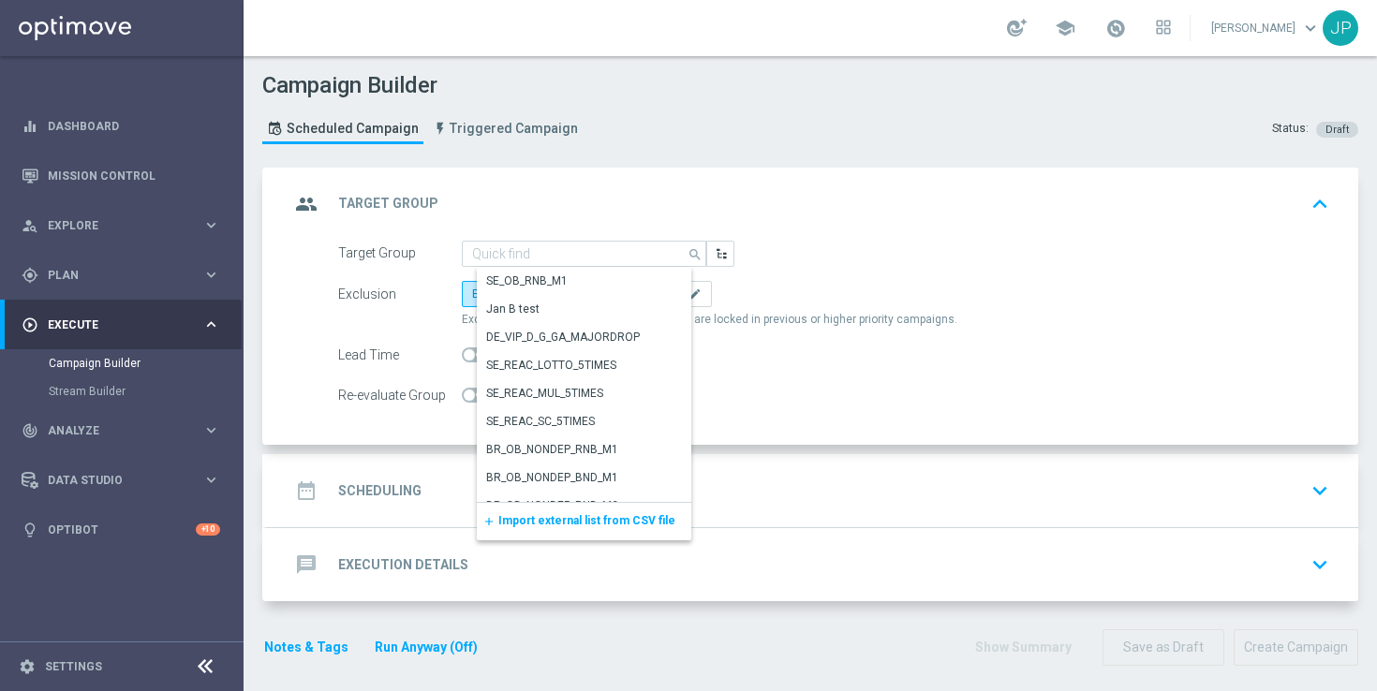
click at [579, 525] on span "Import external list from CSV file" at bounding box center [586, 520] width 177 height 13
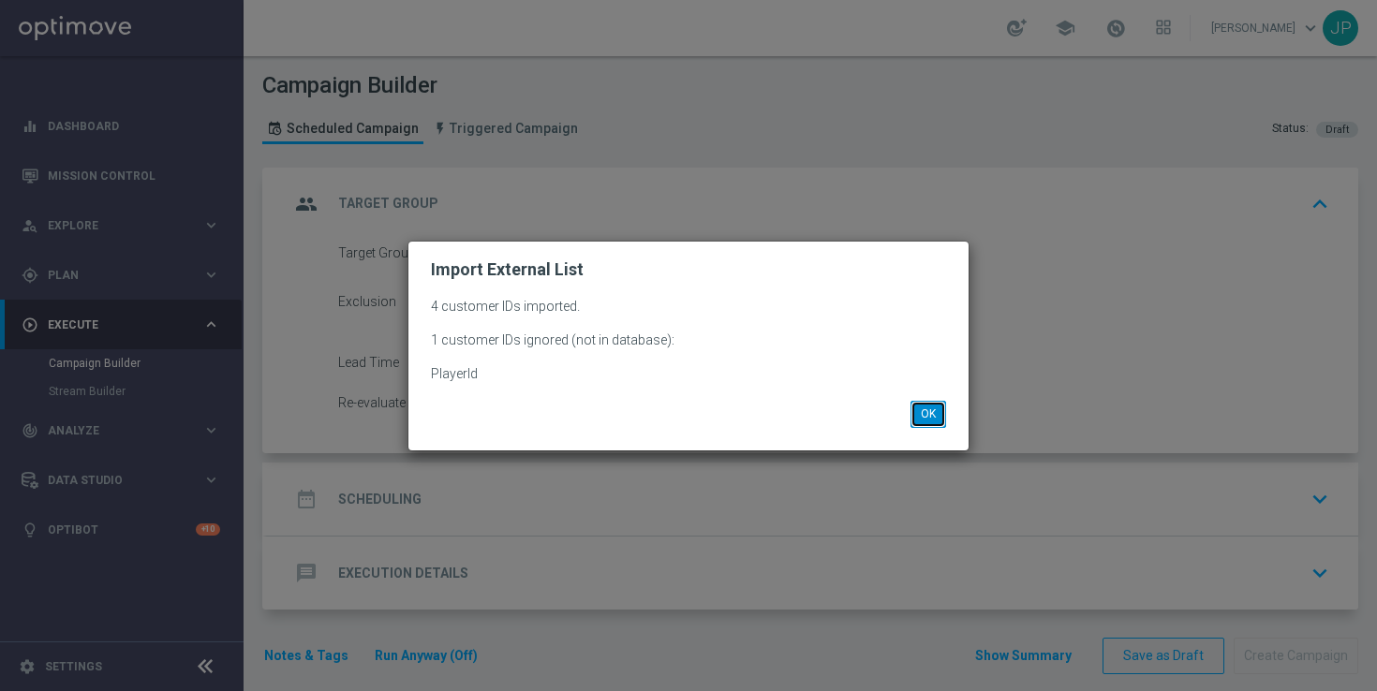
click at [941, 411] on button "OK" at bounding box center [928, 414] width 36 height 26
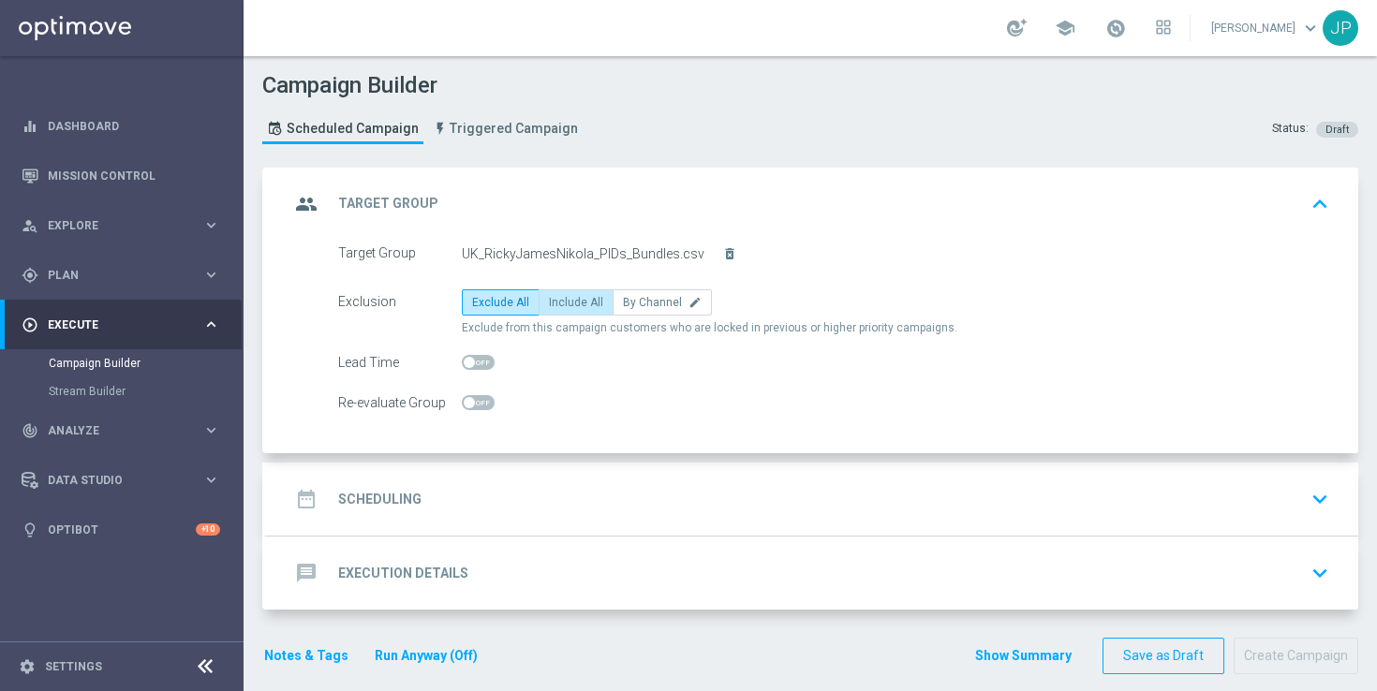
click at [560, 303] on span "Include All" at bounding box center [576, 302] width 54 height 13
click at [560, 303] on input "Include All" at bounding box center [555, 306] width 12 height 12
radio input "true"
click at [654, 496] on div "date_range Scheduling keyboard_arrow_down" at bounding box center [812, 499] width 1046 height 36
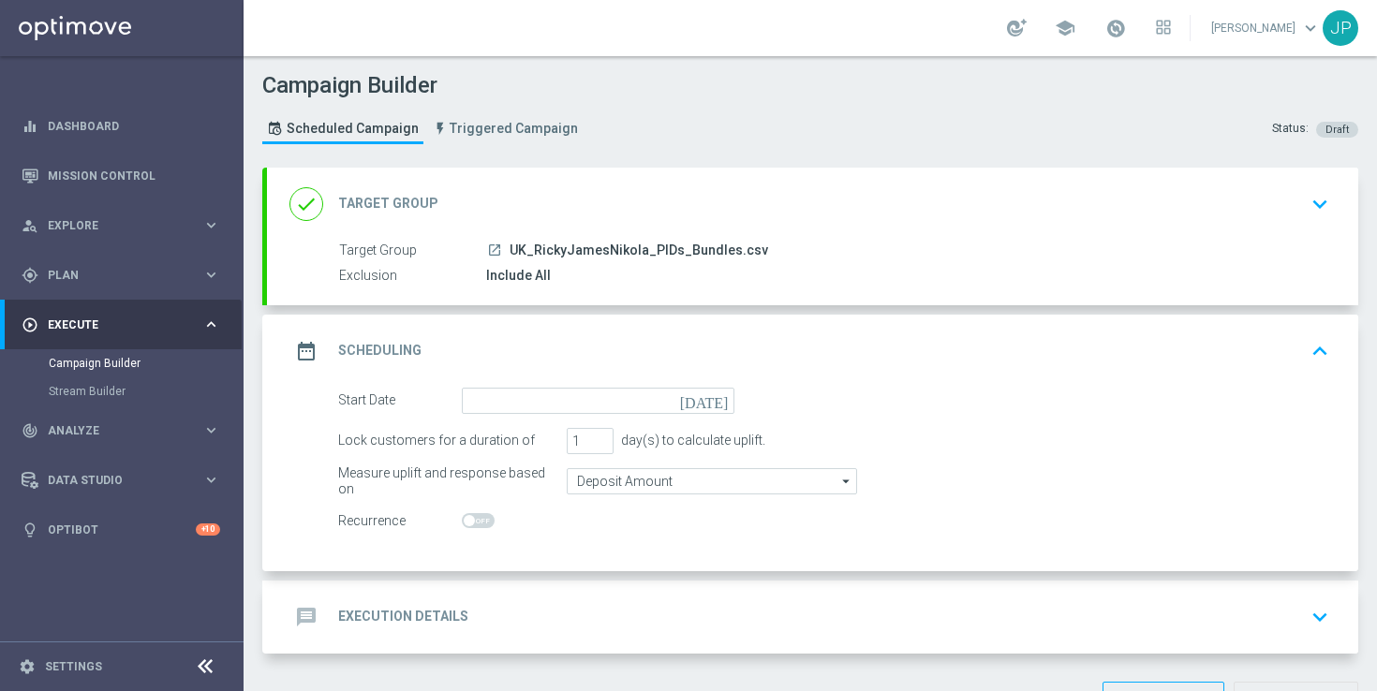
click at [721, 400] on icon "[DATE]" at bounding box center [707, 398] width 55 height 21
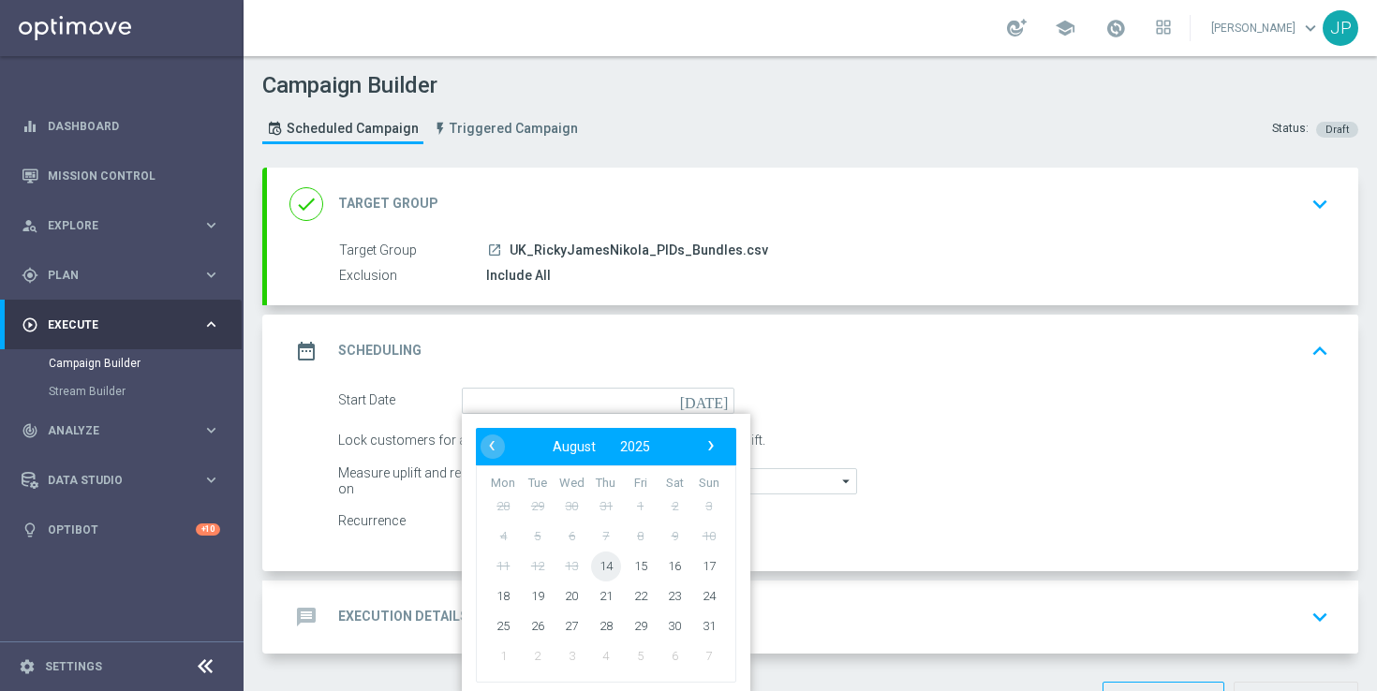
click at [600, 564] on span "14" at bounding box center [606, 566] width 30 height 30
type input "[DATE]"
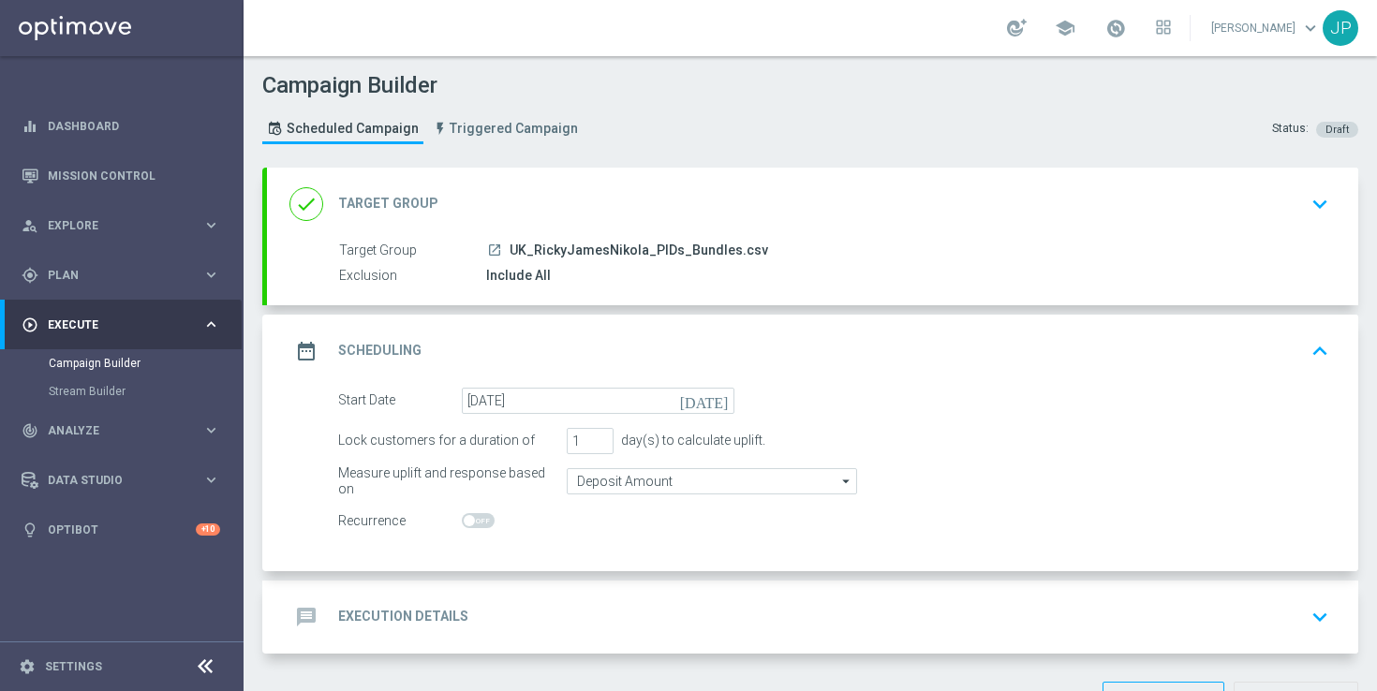
click at [954, 422] on form "Start Date [DATE] [DATE] Lock customers for a duration of 1 day(s) to calculate…" at bounding box center [833, 461] width 991 height 147
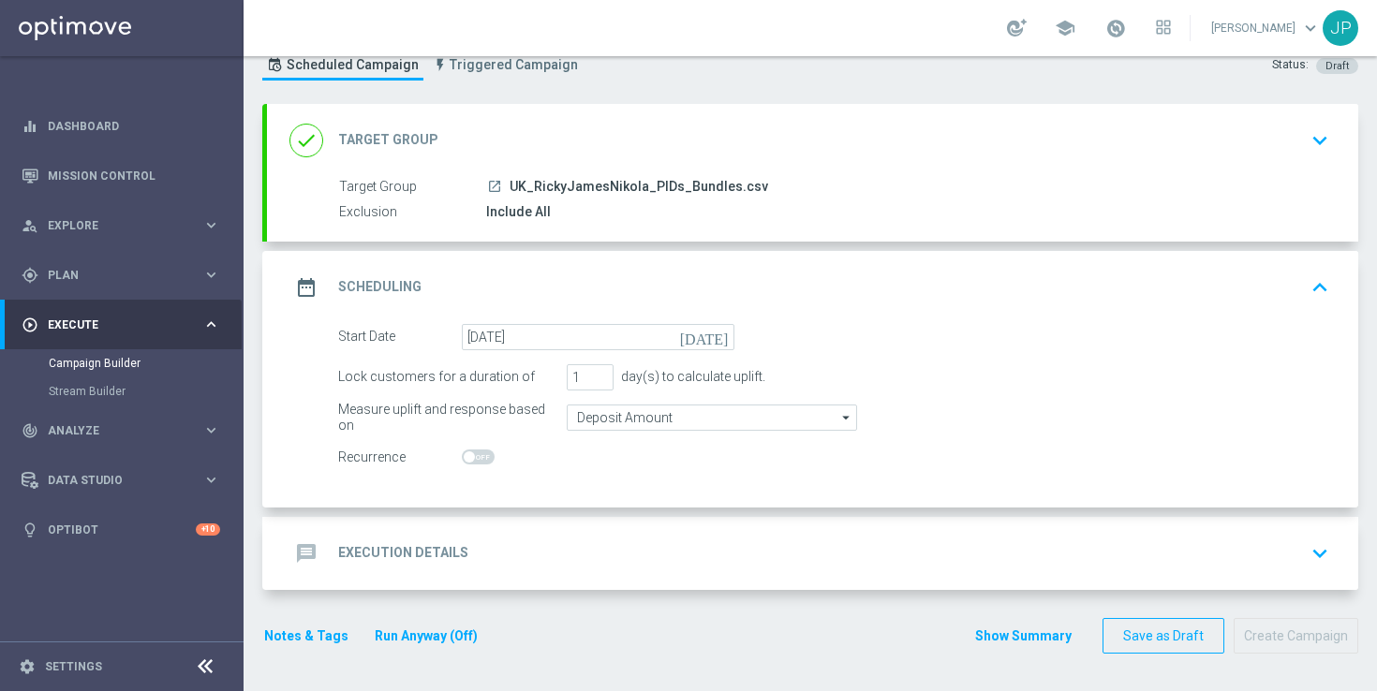
click at [940, 542] on div "message Execution Details keyboard_arrow_down" at bounding box center [812, 554] width 1046 height 36
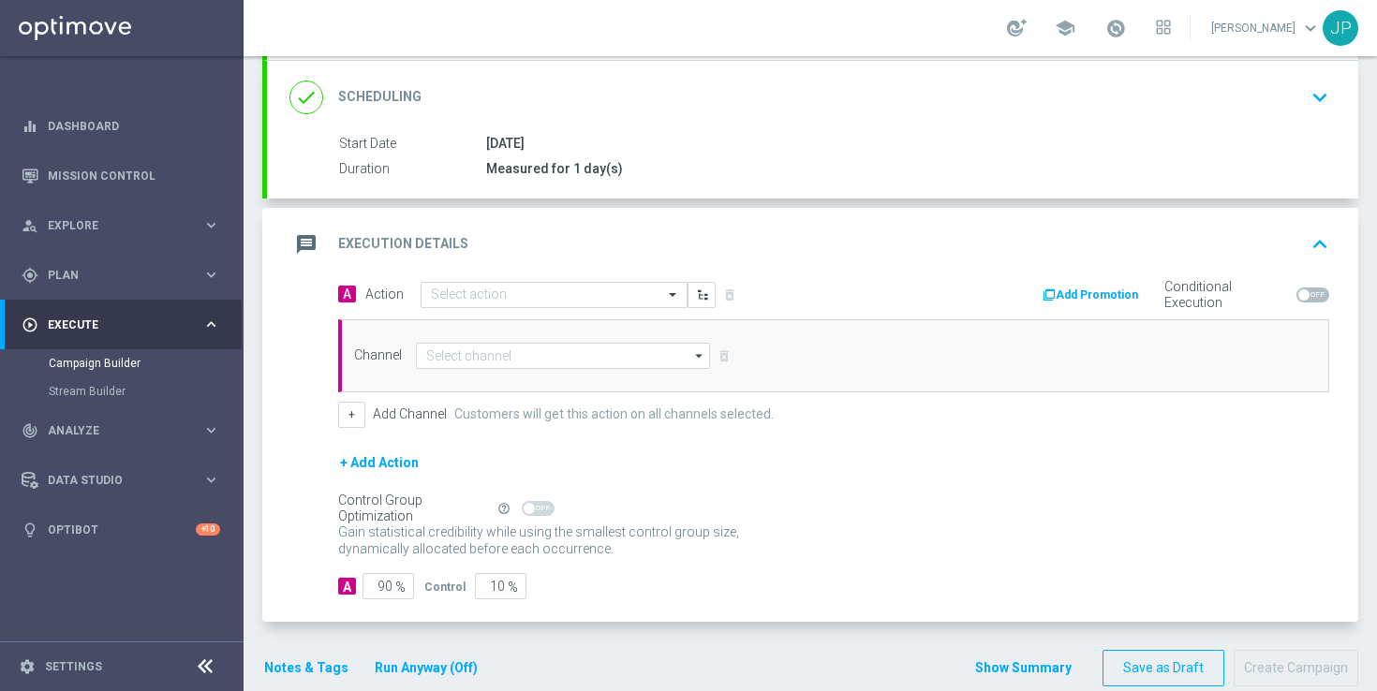
scroll to position [278, 0]
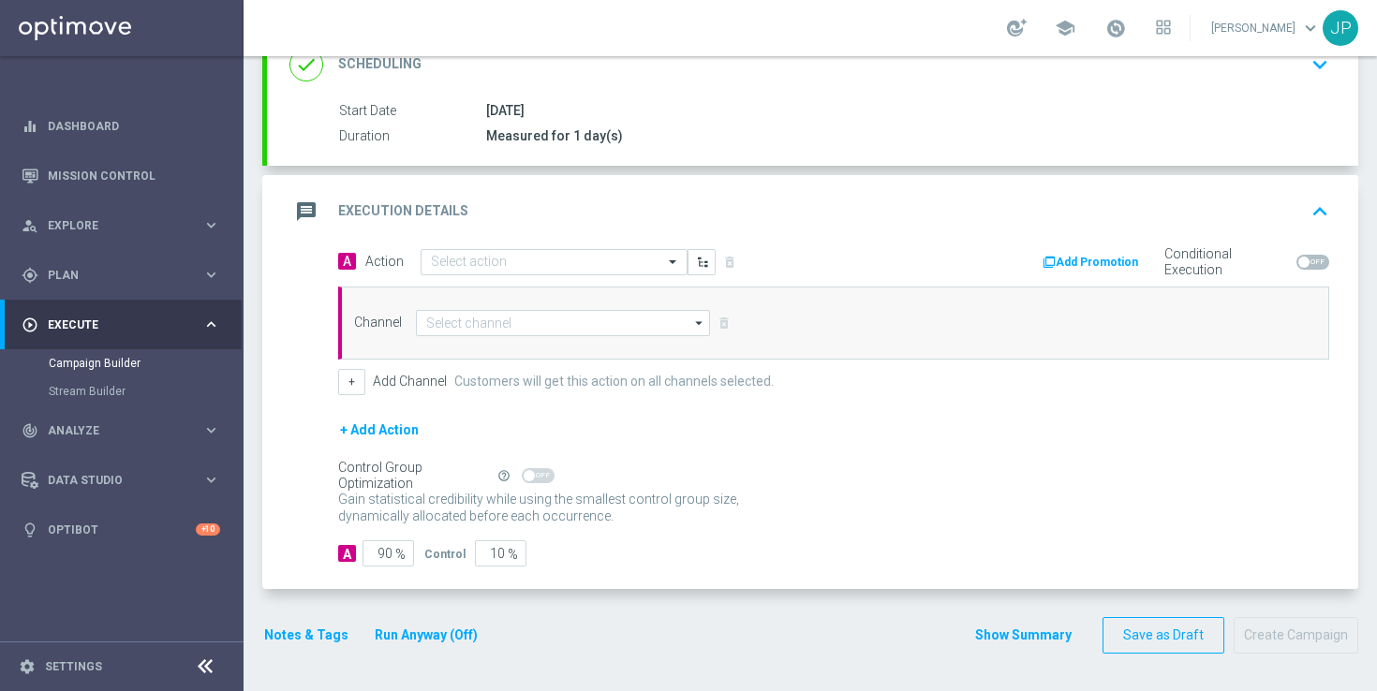
click at [567, 279] on div "A Action Select action delete_forever Add Promotion Conditional Execution Chann…" at bounding box center [833, 321] width 1019 height 147
click at [580, 259] on input "text" at bounding box center [535, 263] width 209 height 16
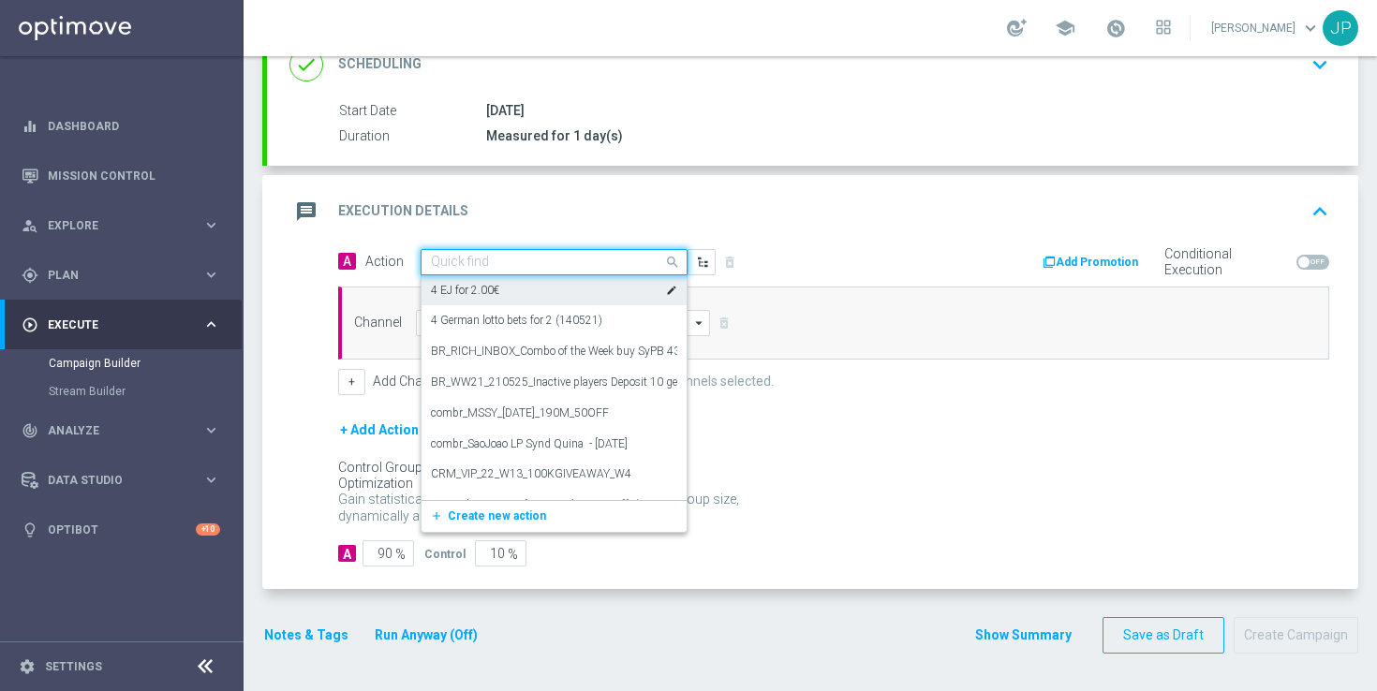
paste input "en_GB__FOOTBALL_PL_150825_LIV_vs_BOU__ALL_APP_TAC_SB"
type input "en_GB__FOOTBALL_PL_150825_LIV_vs_BOU__ALL_APP_TAC_SB"
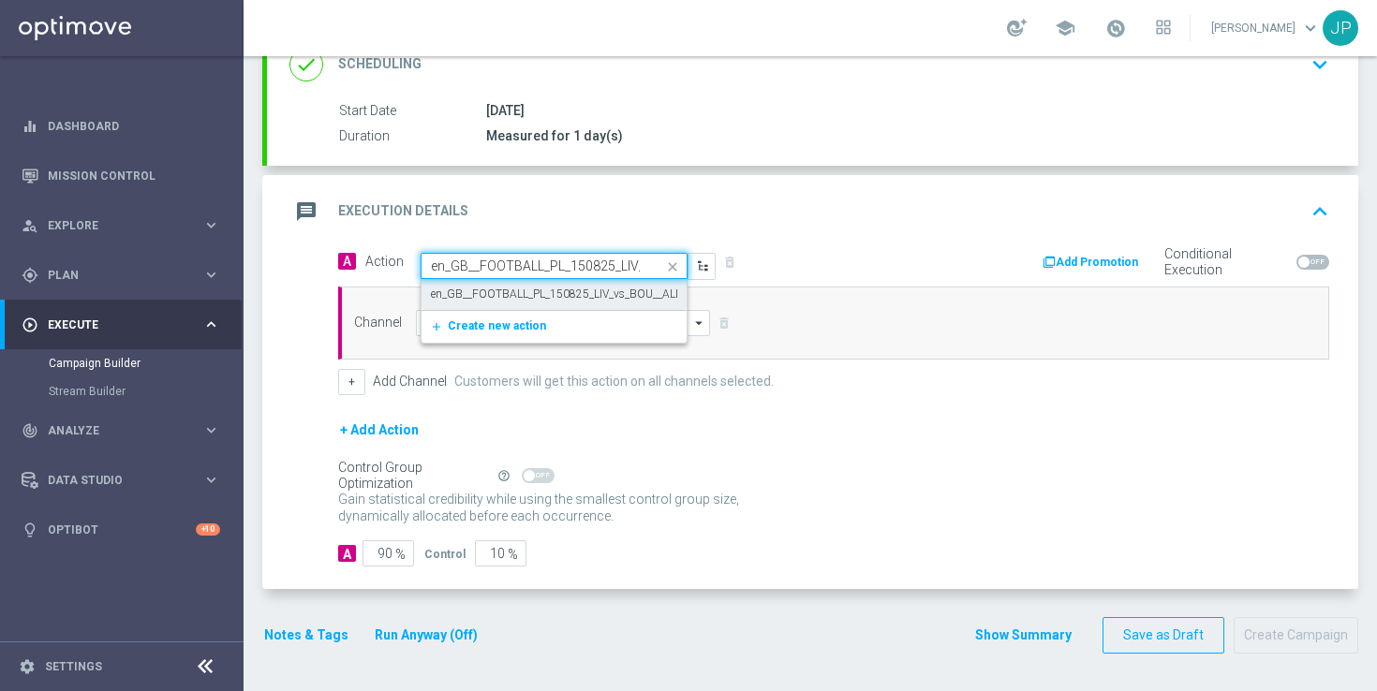
scroll to position [0, 160]
click at [537, 291] on label "en_GB__FOOTBALL_PL_150825_LIV_vs_BOU__ALL_APP_TAC_SB" at bounding box center [591, 295] width 320 height 16
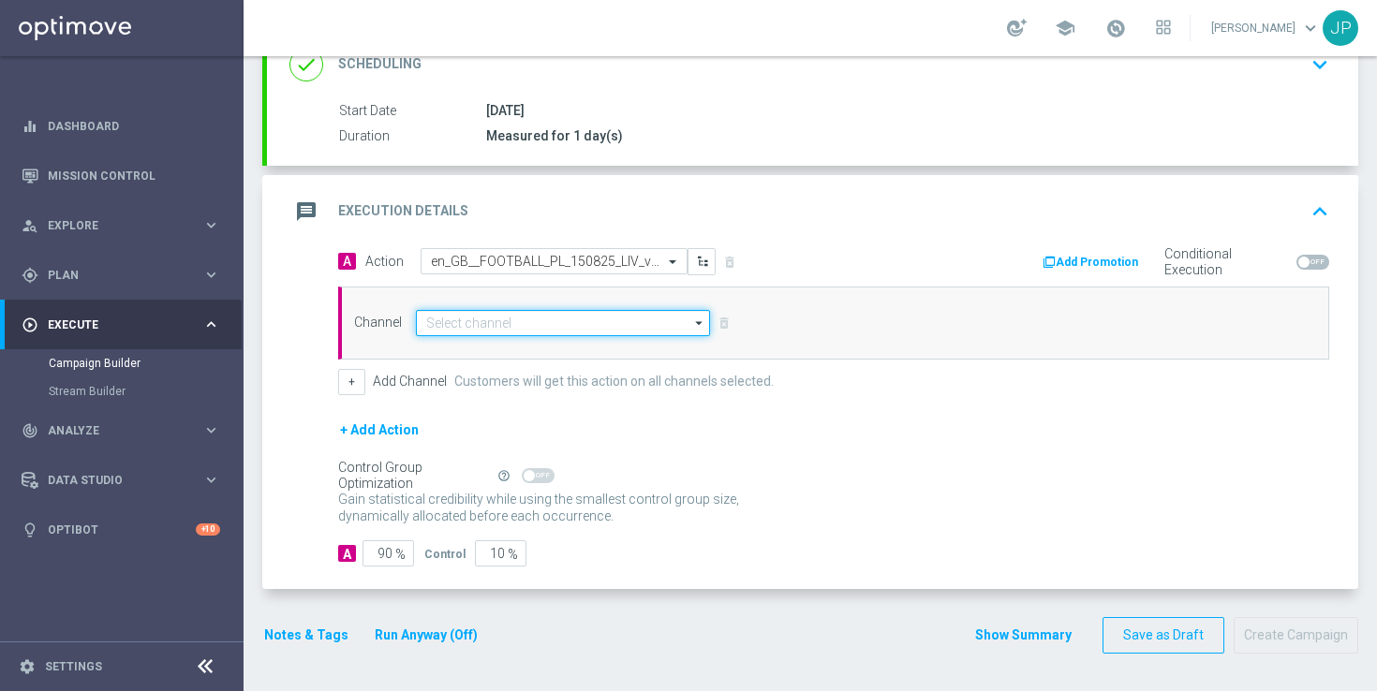
click at [495, 324] on input at bounding box center [563, 323] width 294 height 26
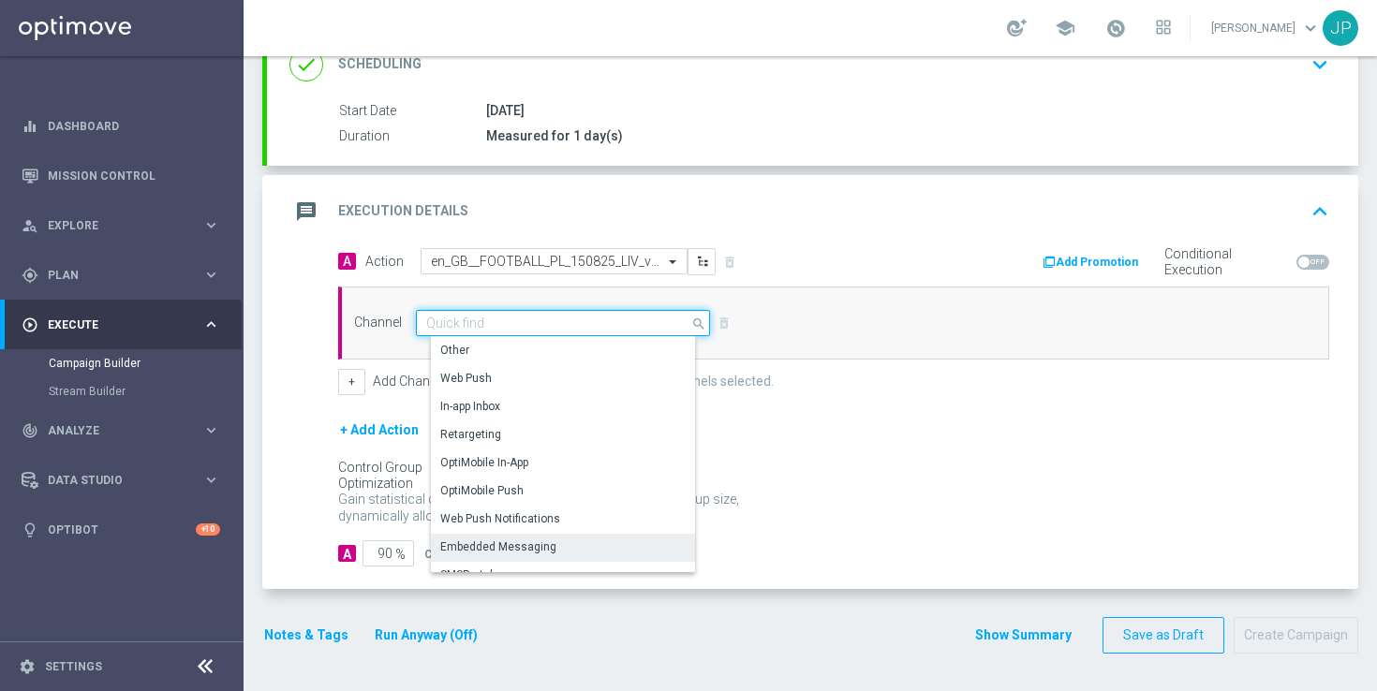
scroll to position [496, 0]
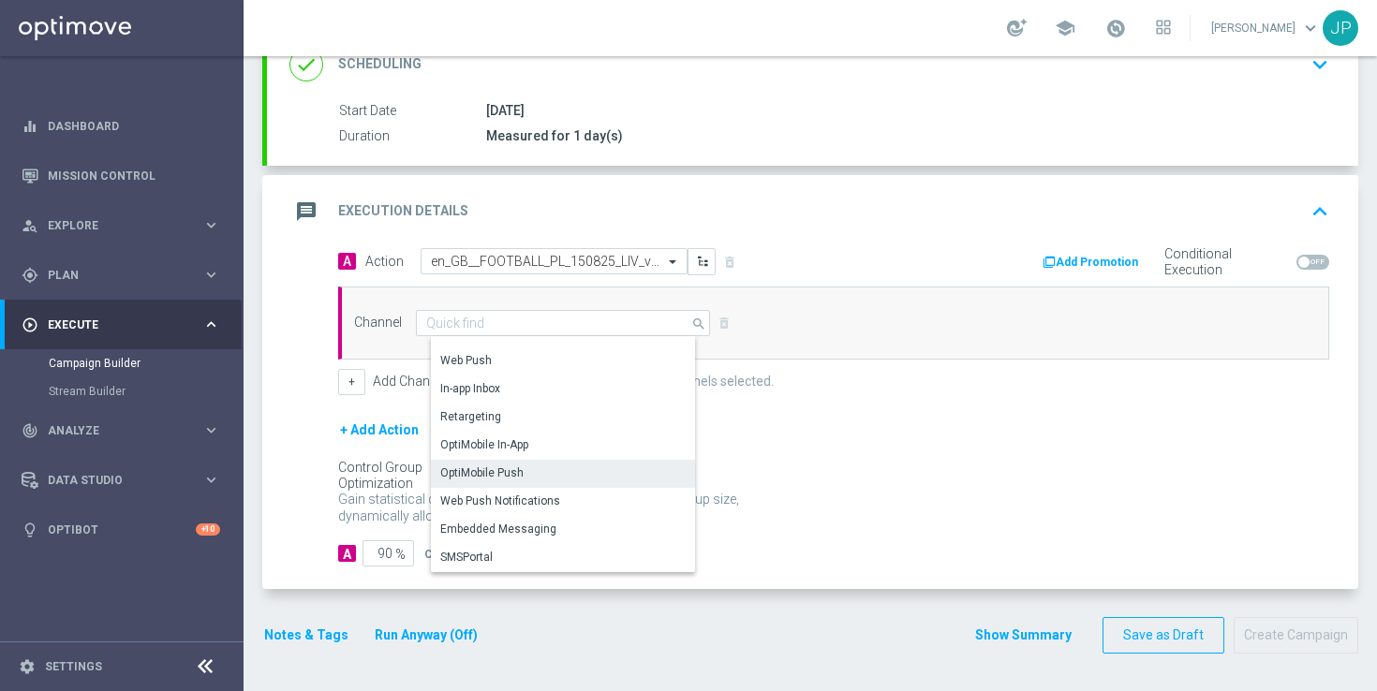
click at [594, 479] on div "OptiMobile Push" at bounding box center [570, 473] width 279 height 26
type input "OptiMobile Push"
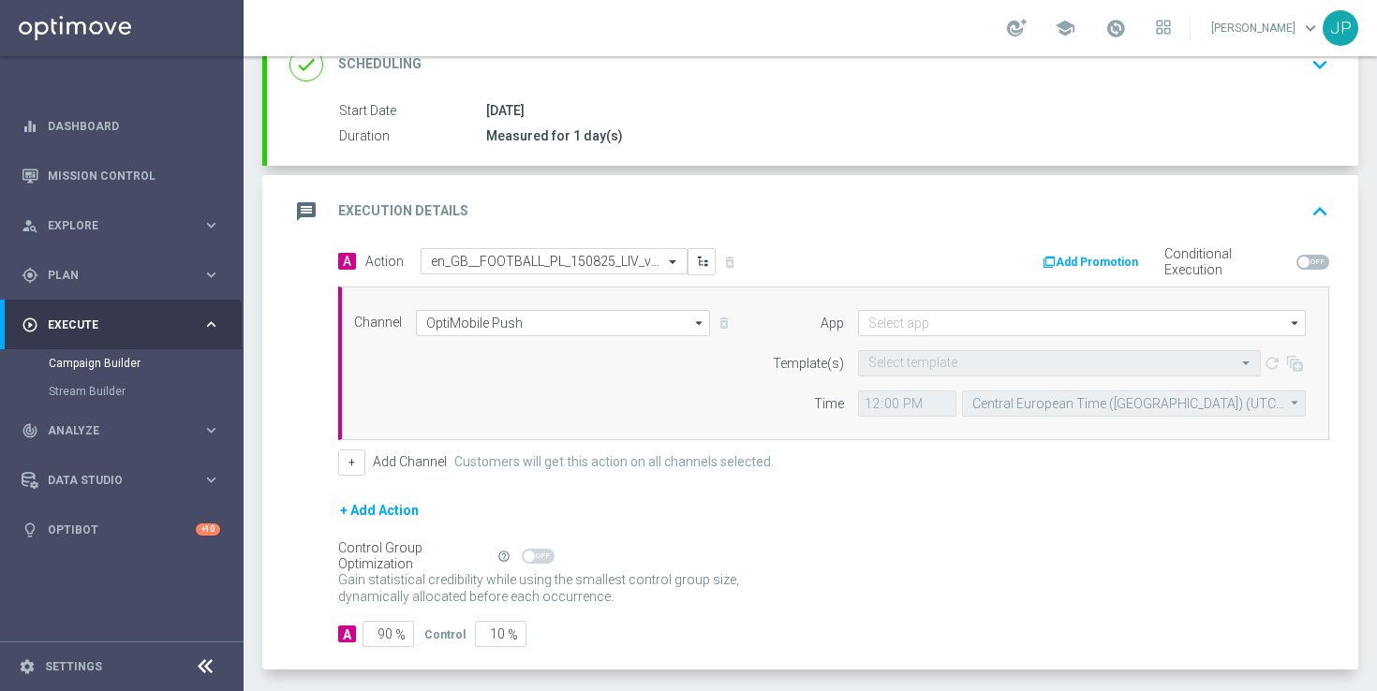
click at [385, 553] on div "Self Optimizing Campaign" at bounding box center [414, 557] width 152 height 16
click at [382, 636] on input "90" at bounding box center [389, 634] width 52 height 26
type input "0"
type input "100"
type input "10"
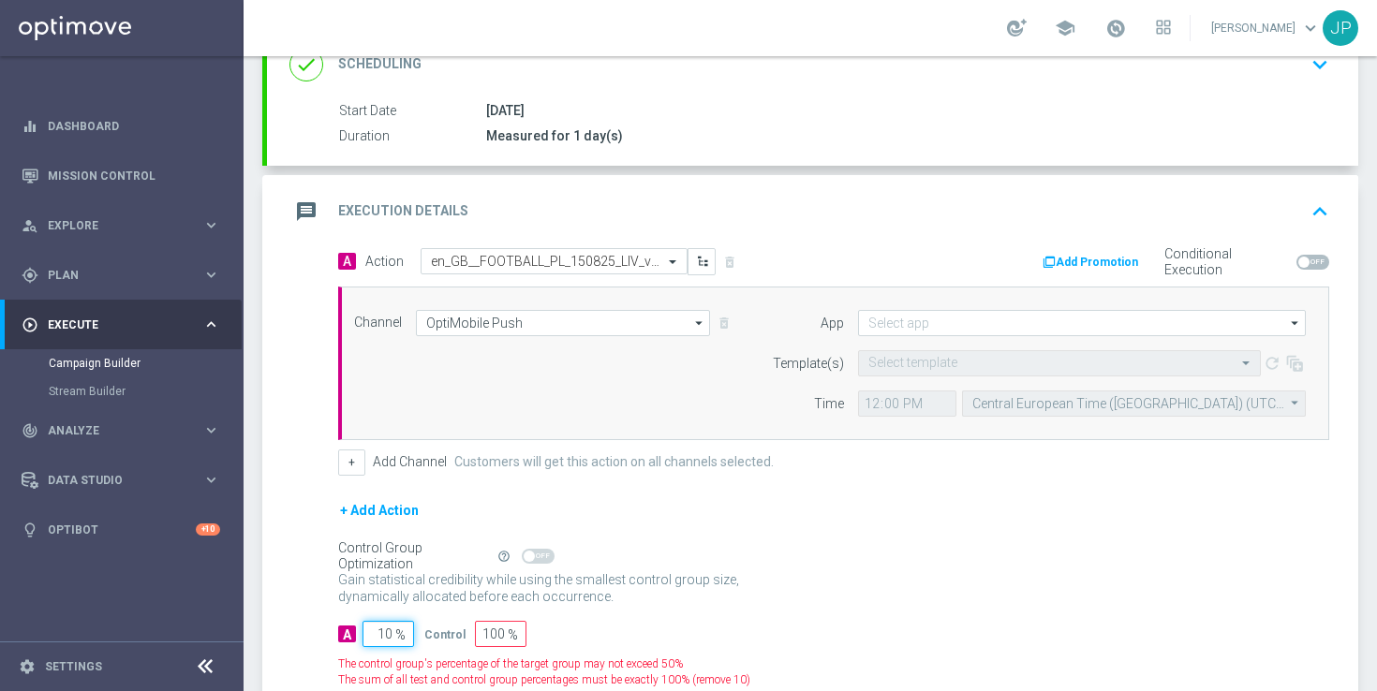
type input "90"
type input "100"
type input "0"
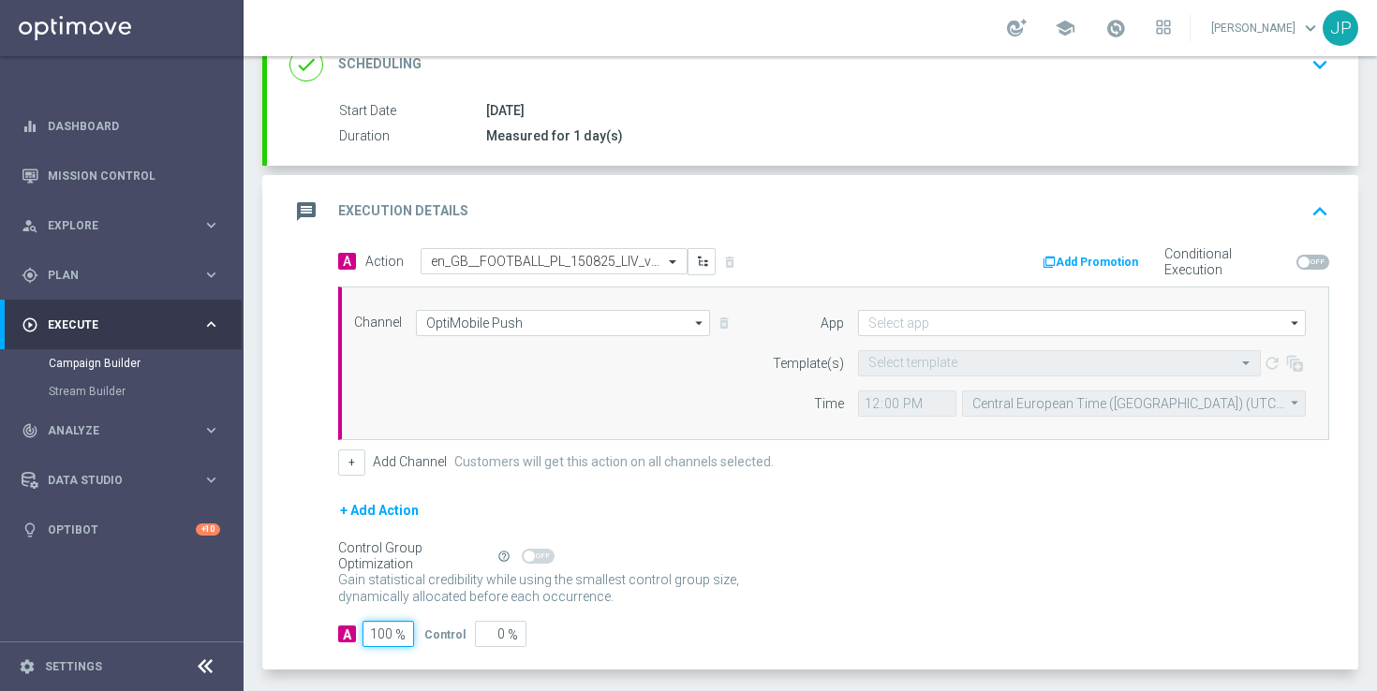
scroll to position [359, 0]
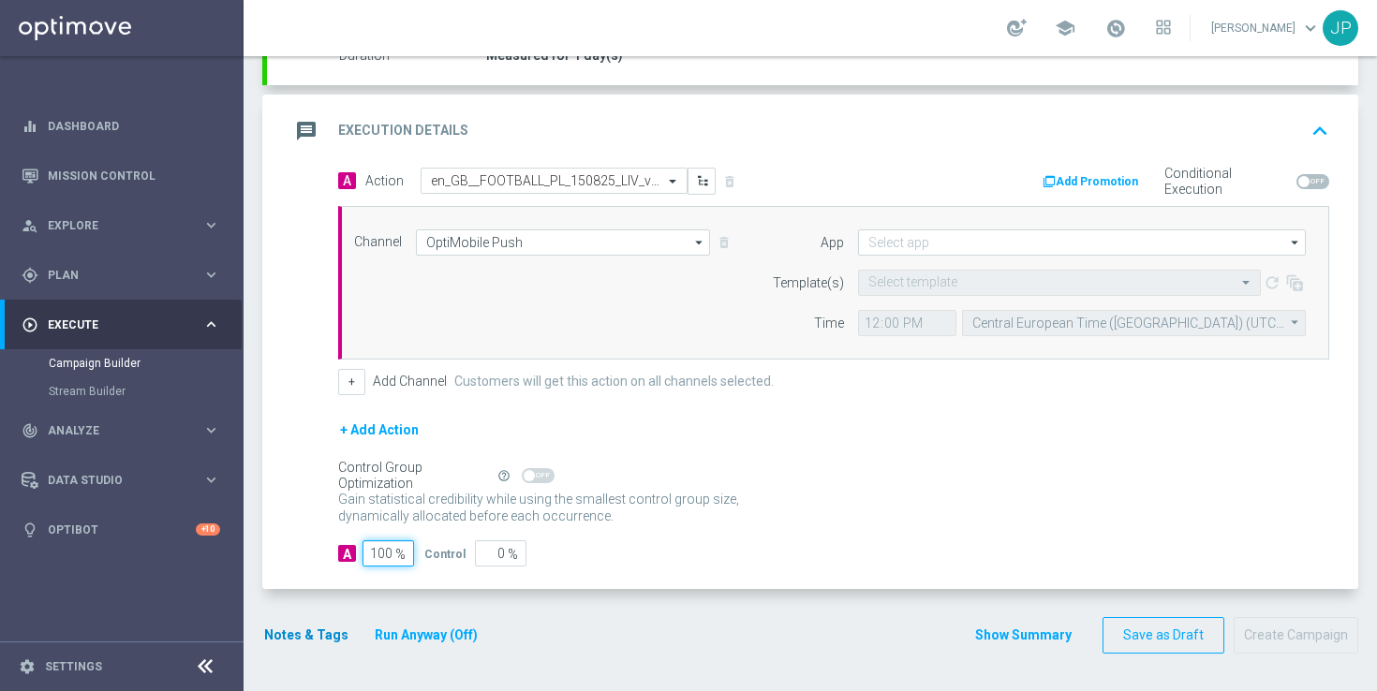
type input "100"
click at [310, 643] on button "Notes & Tags" at bounding box center [306, 635] width 88 height 23
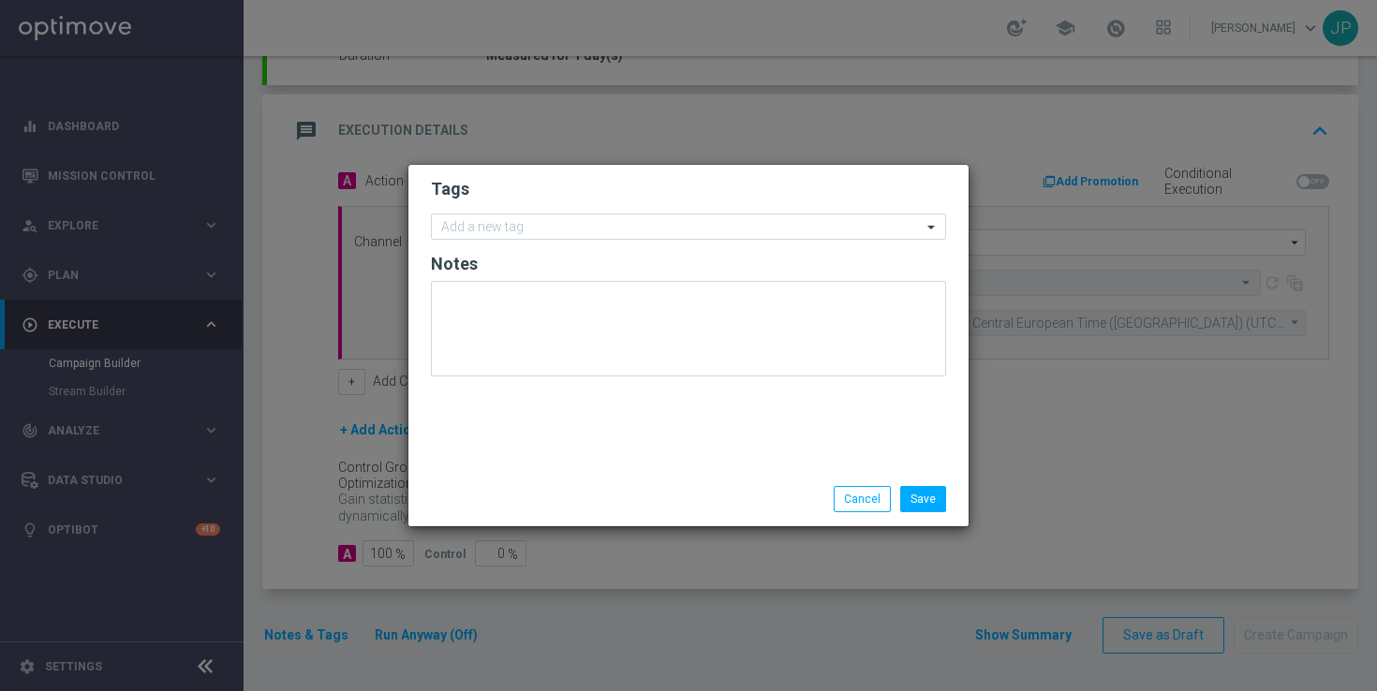
click at [597, 241] on form "Tags Add a new tag Notes" at bounding box center [688, 281] width 515 height 217
click at [614, 231] on input "text" at bounding box center [681, 228] width 481 height 16
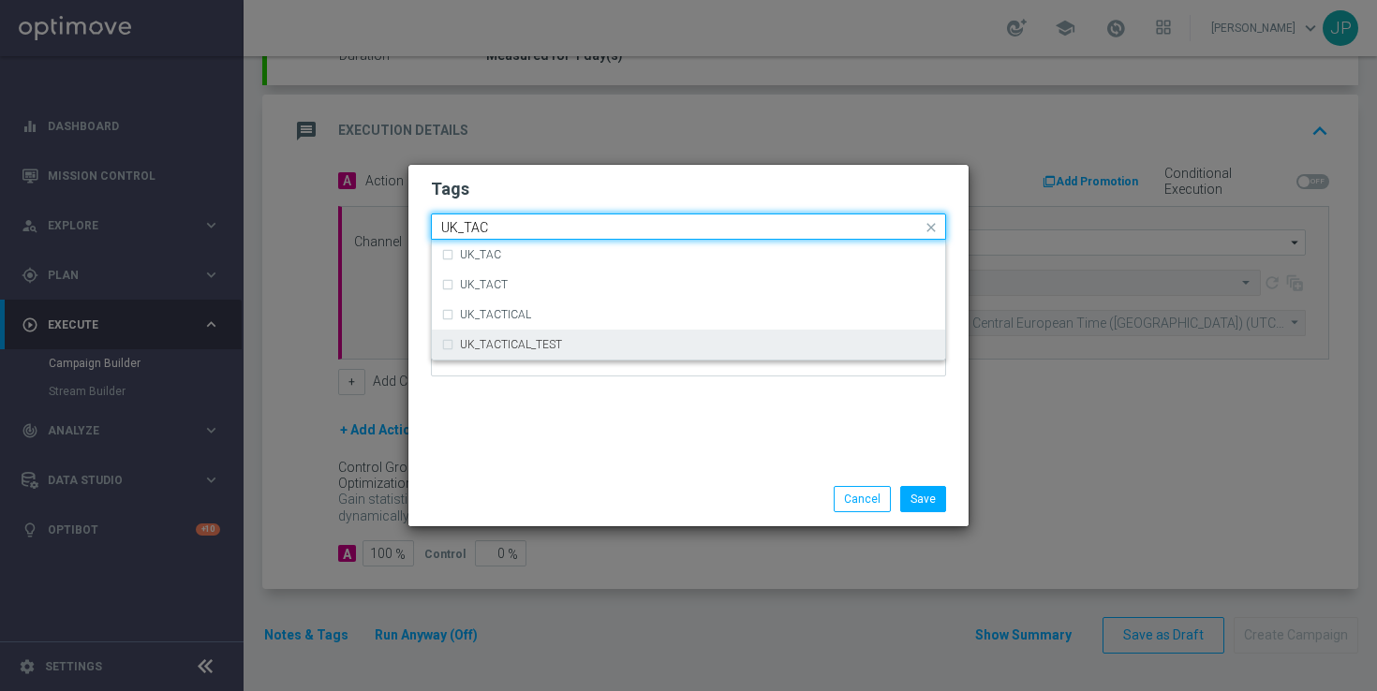
click at [612, 336] on div "UK_TACTICAL_TEST" at bounding box center [688, 345] width 495 height 30
type input "UK_TAC"
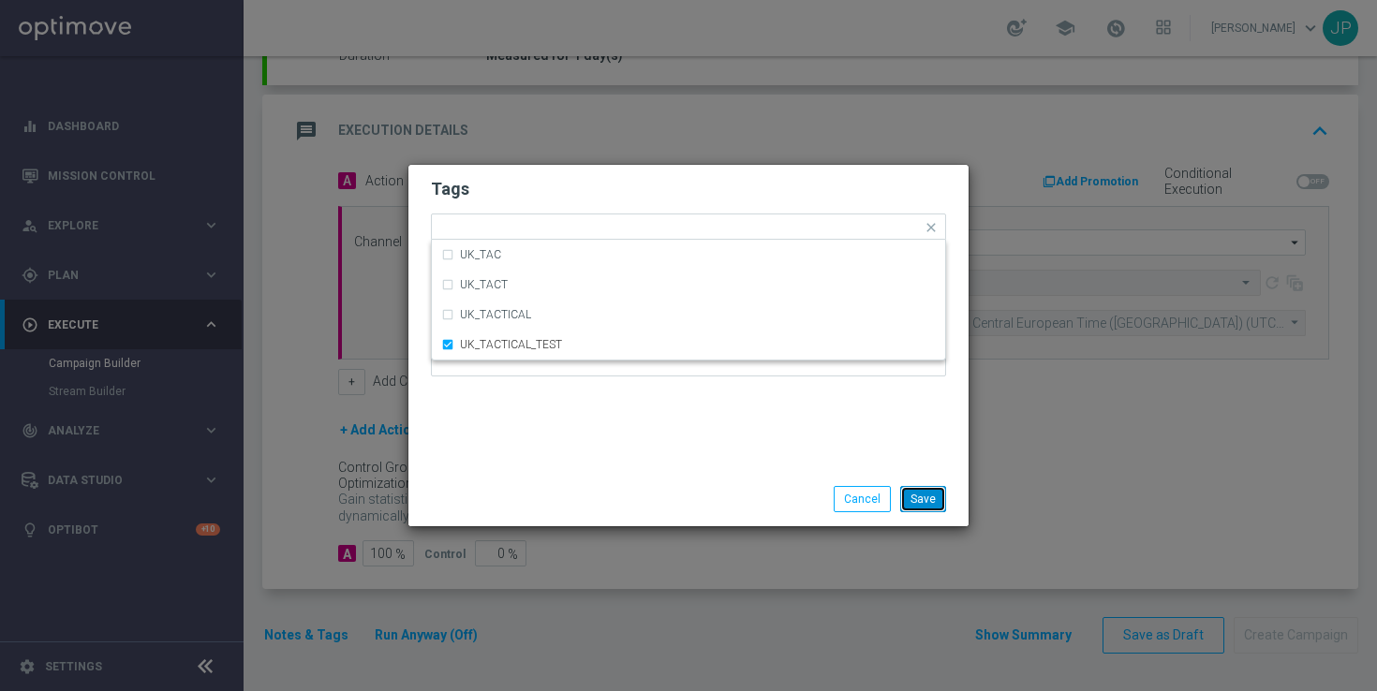
click at [922, 504] on button "Save" at bounding box center [923, 499] width 46 height 26
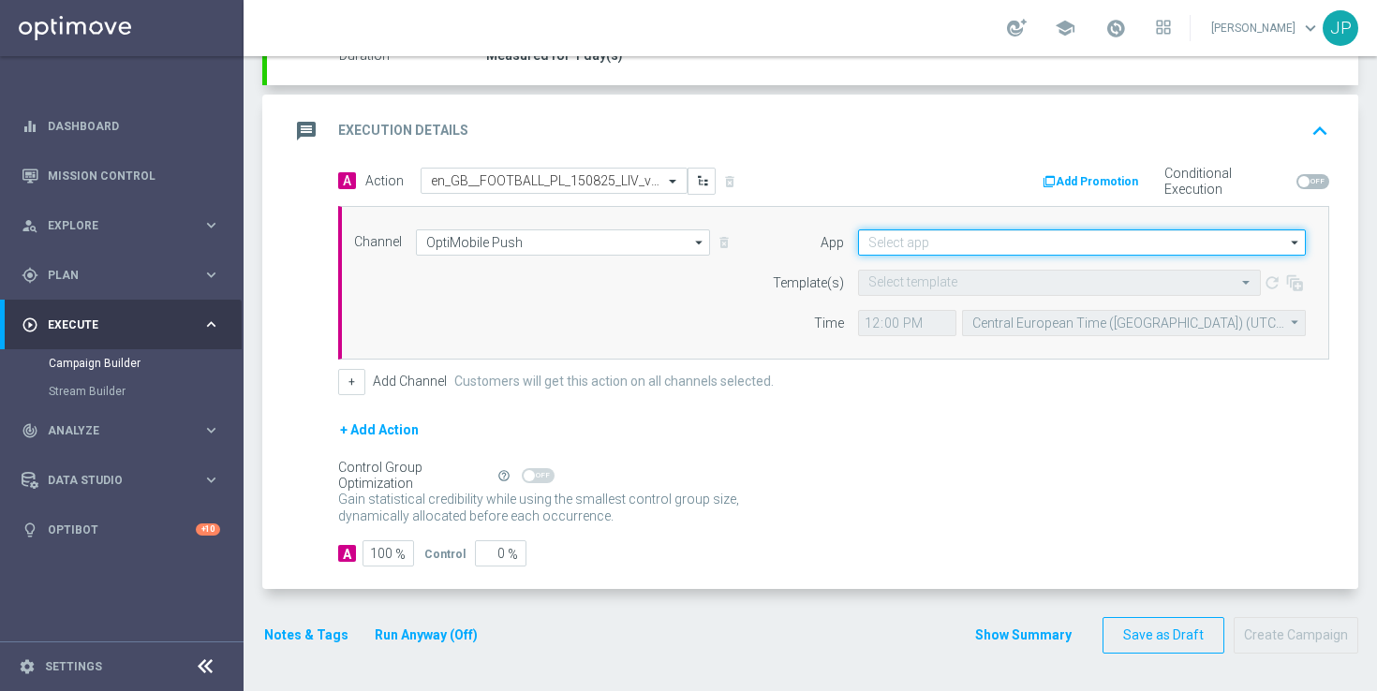
click at [951, 240] on input at bounding box center [1082, 242] width 448 height 26
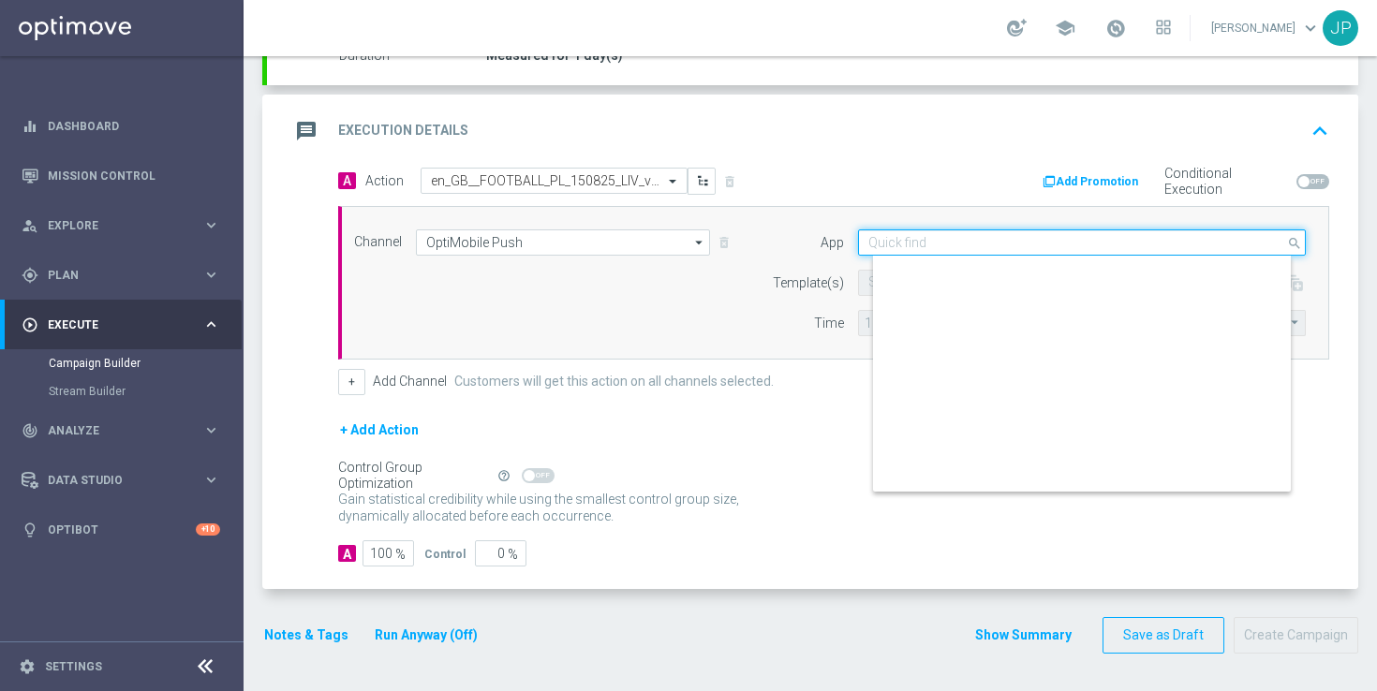
scroll to position [777, 0]
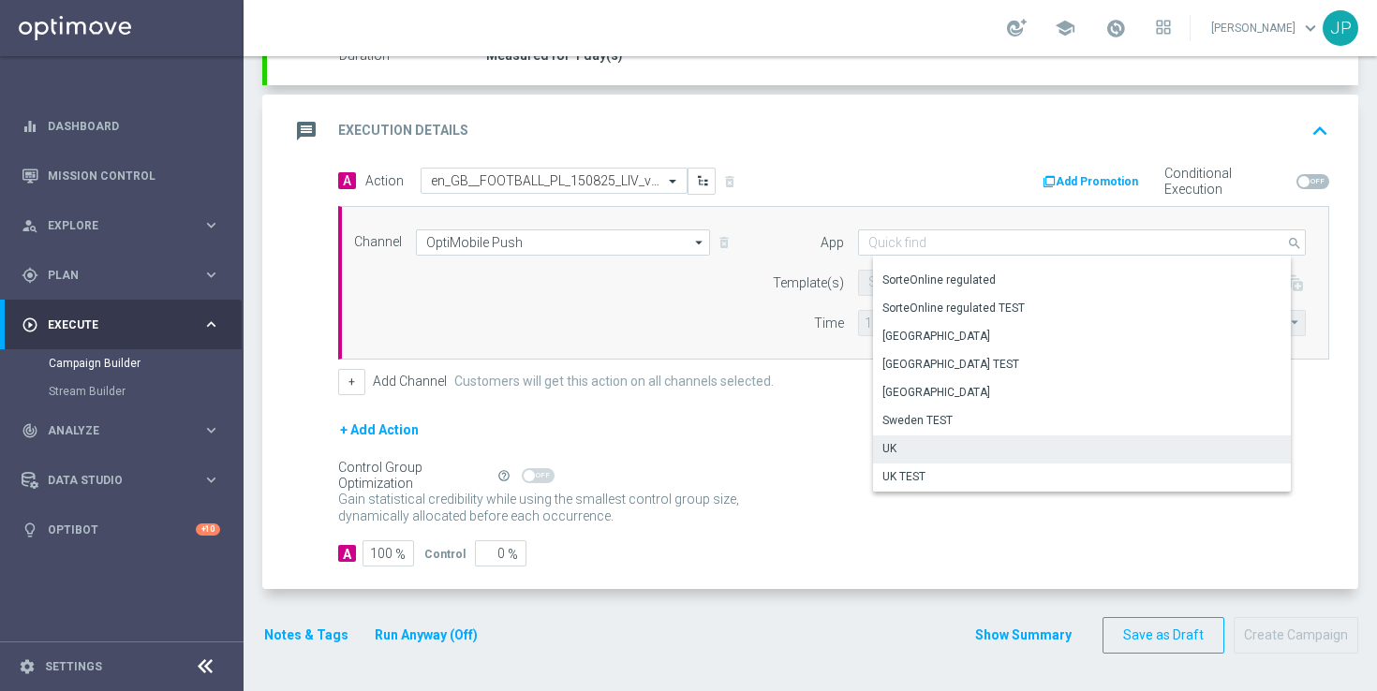
click at [928, 451] on div "UK" at bounding box center [1089, 449] width 432 height 26
type input "UK"
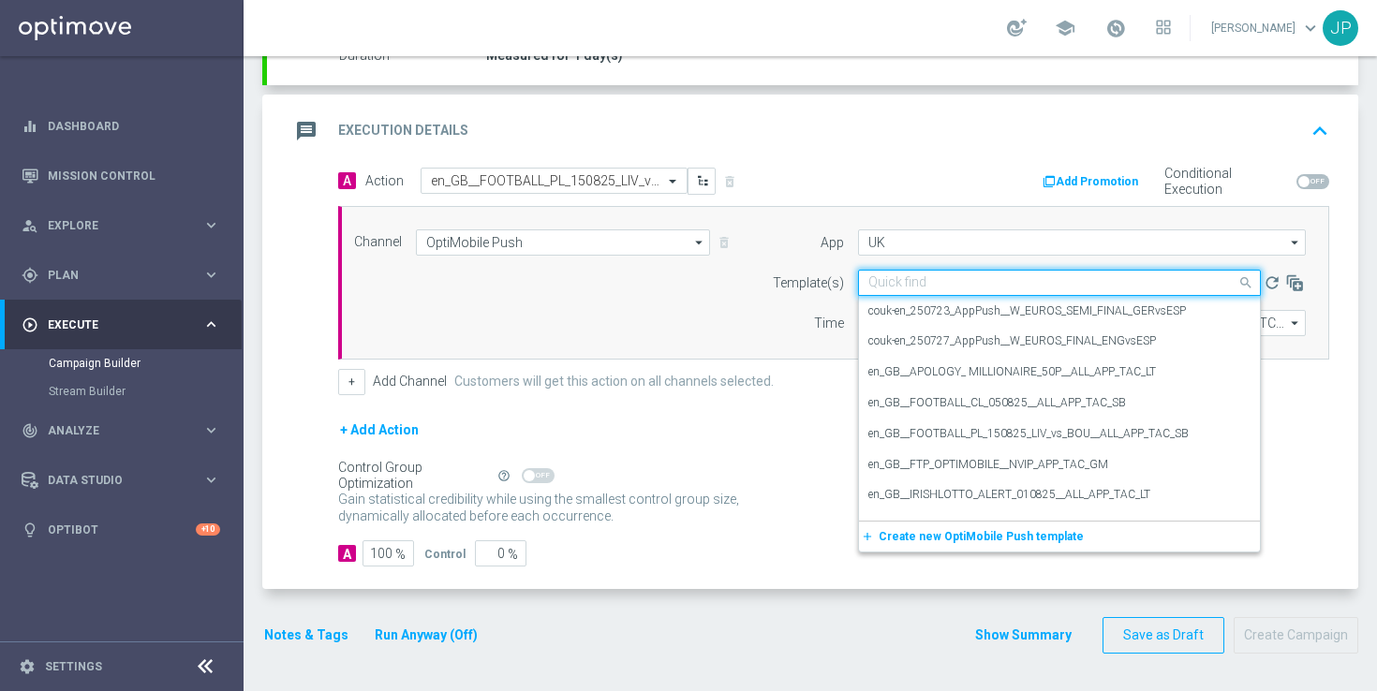
click at [969, 286] on input "text" at bounding box center [1040, 283] width 345 height 16
paste input "en_GB__FOOTBALL_PL_150825_LIV_vs_BOU__ALL_APP_TAC_SB"
type input "en_GB__FOOTBALL_PL_150825_LIV_vs_BOU__ALL_APP_TAC_SB"
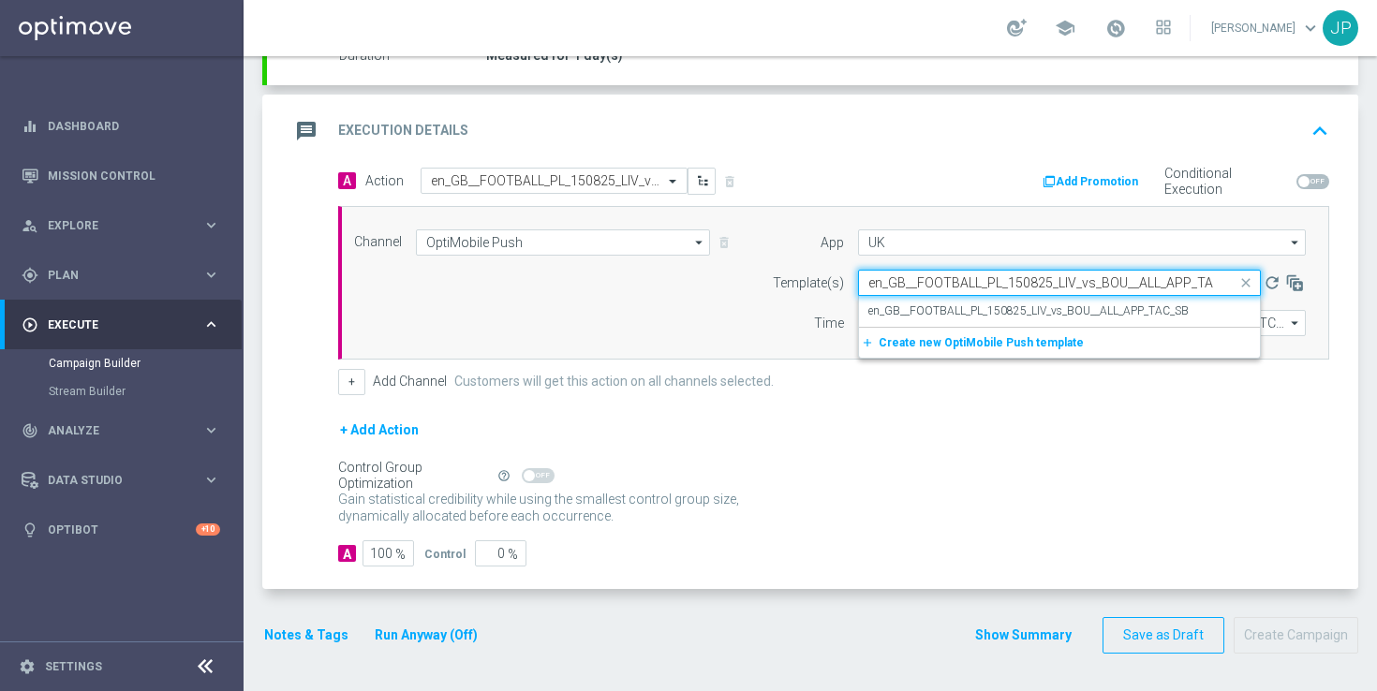
scroll to position [0, 23]
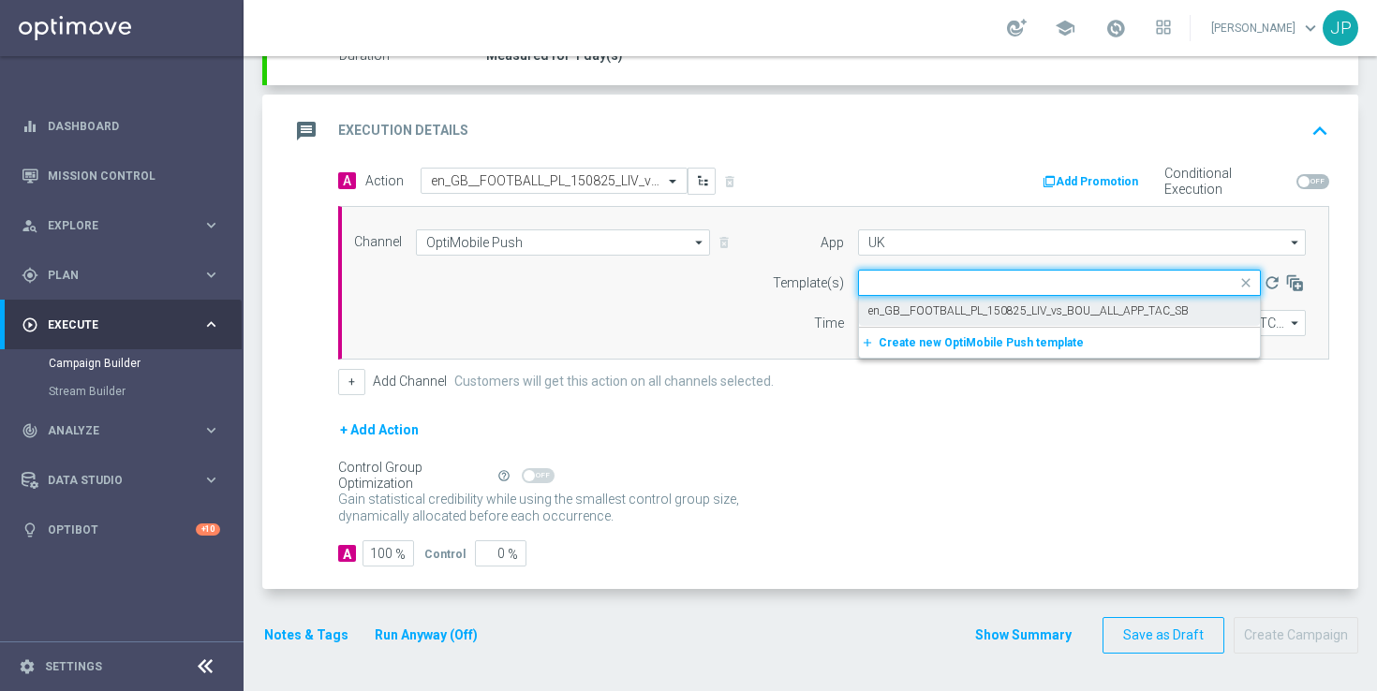
click at [875, 513] on div "Gain statistical credibility while using the smallest control group size, dynam…" at bounding box center [833, 508] width 991 height 45
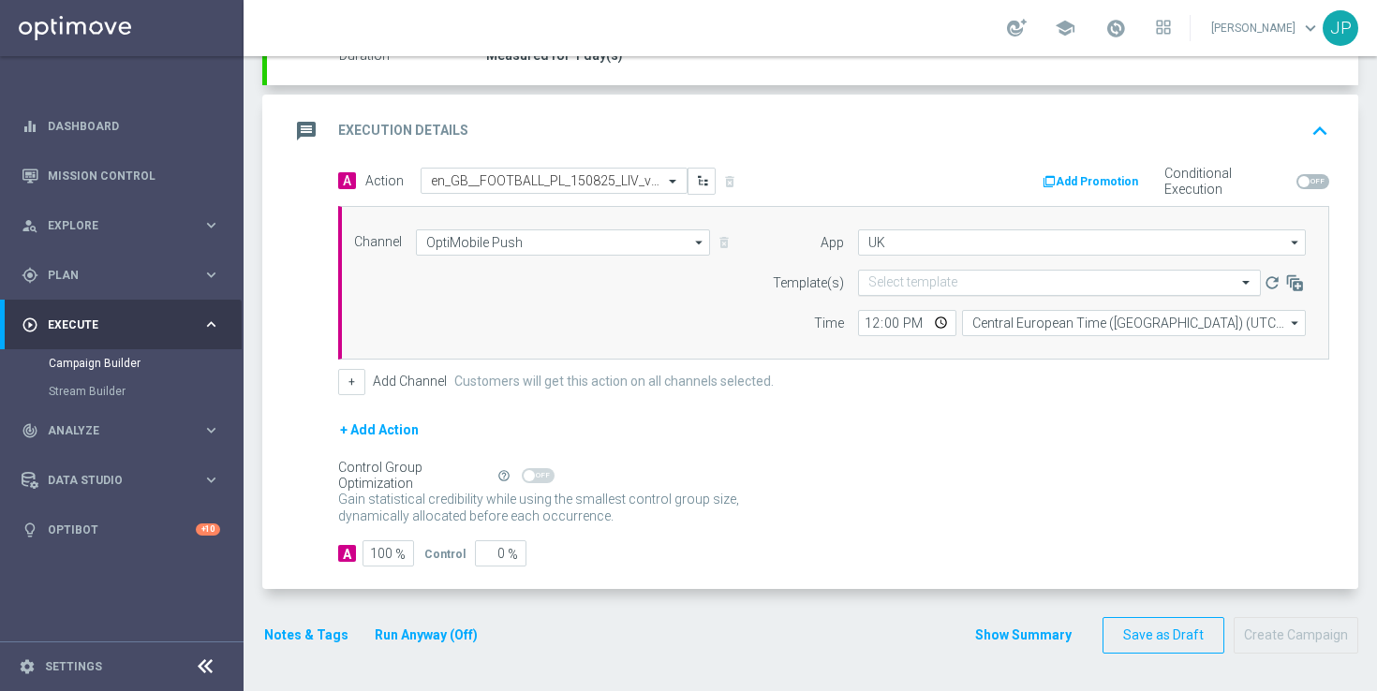
click at [941, 283] on input "text" at bounding box center [1040, 283] width 345 height 16
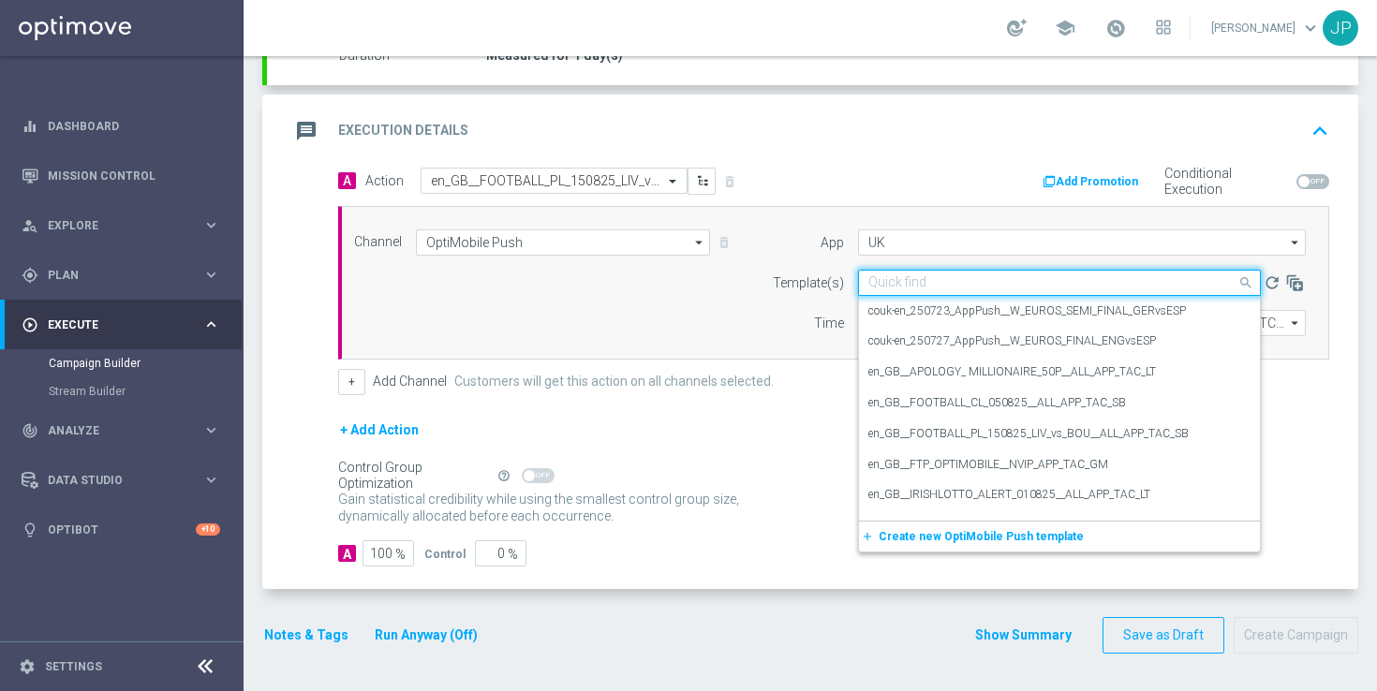
paste input "en_GB__FOOTBALL_PL_150825_LIV_vs_BOU__ALL_APP_TAC_SB"
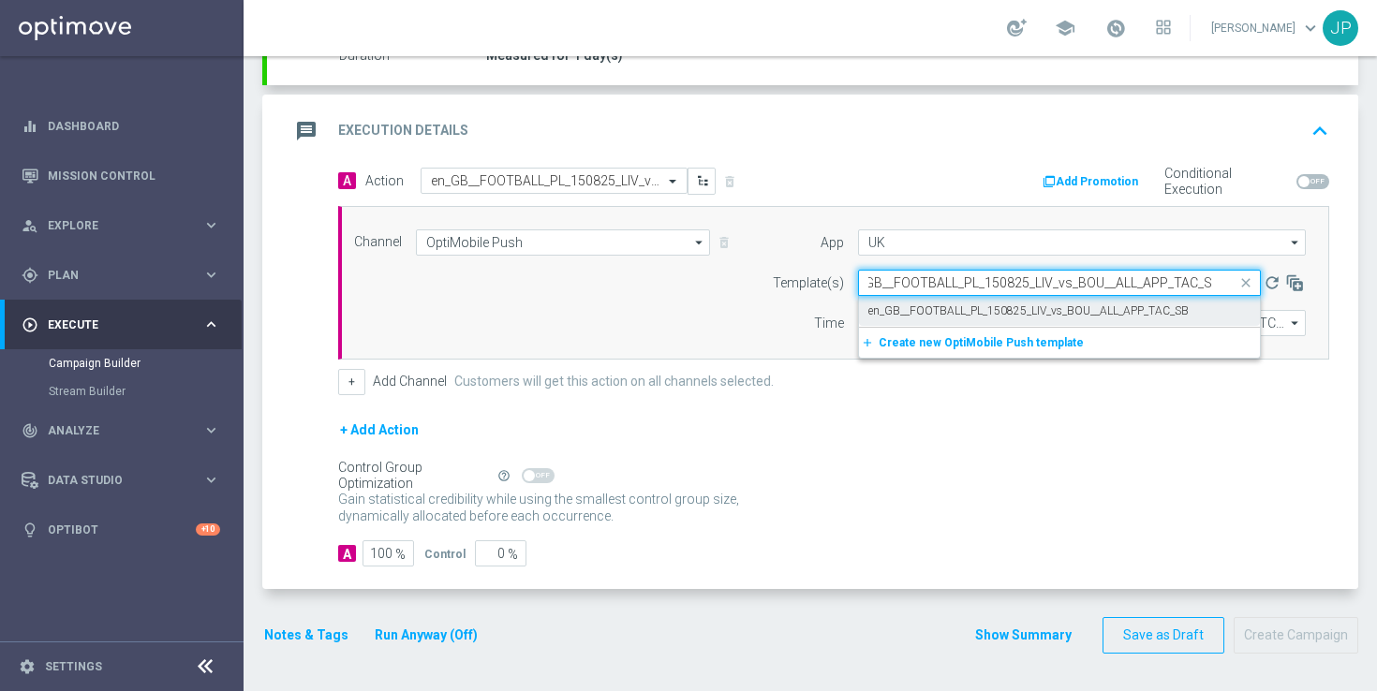
click at [966, 308] on label "en_GB__FOOTBALL_PL_150825_LIV_vs_BOU__ALL_APP_TAC_SB" at bounding box center [1028, 311] width 320 height 16
type input "en_GB__FOOTBALL_PL_150825_LIV_vs_BOU__ALL_APP_TAC_SB"
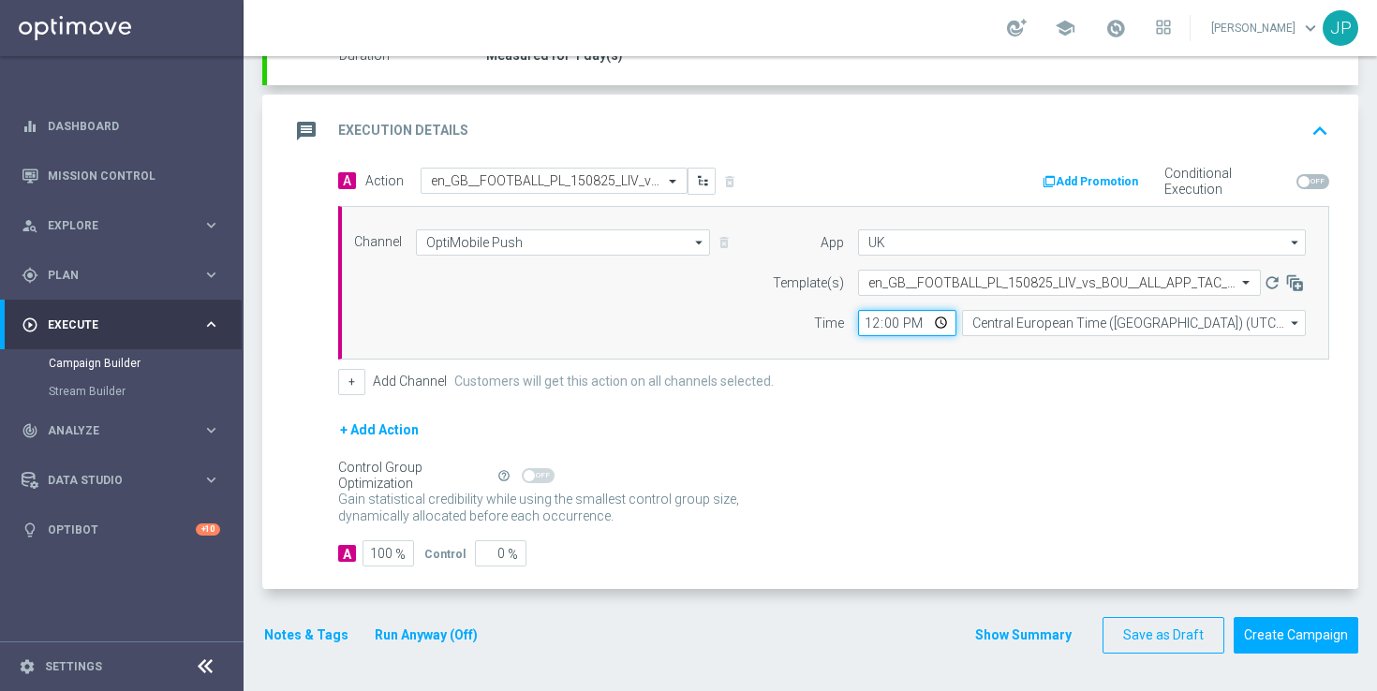
click at [873, 321] on input "12:00" at bounding box center [907, 323] width 98 height 26
type input "13:09"
click at [1004, 389] on div "+ Add Channel Customers will get this action on all channels selected." at bounding box center [833, 382] width 991 height 26
click at [1297, 645] on button "Create Campaign" at bounding box center [1296, 635] width 125 height 37
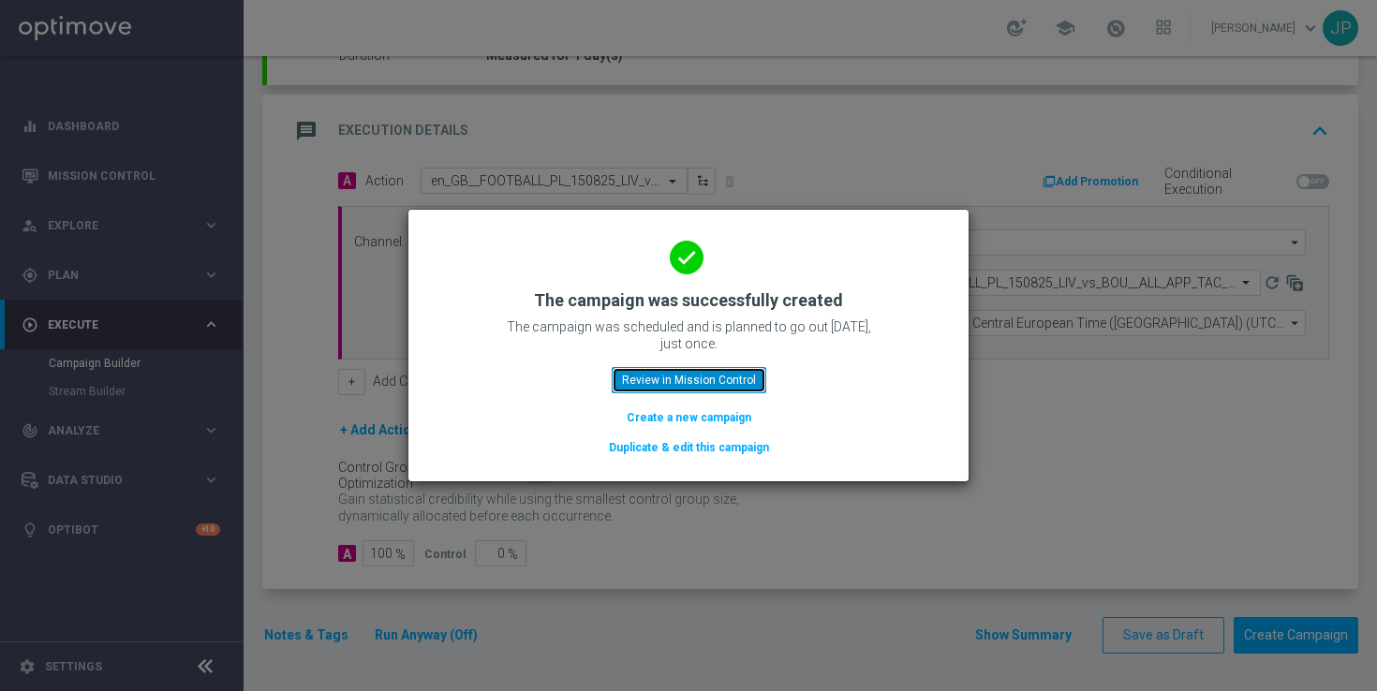
click at [726, 386] on button "Review in Mission Control" at bounding box center [689, 380] width 155 height 26
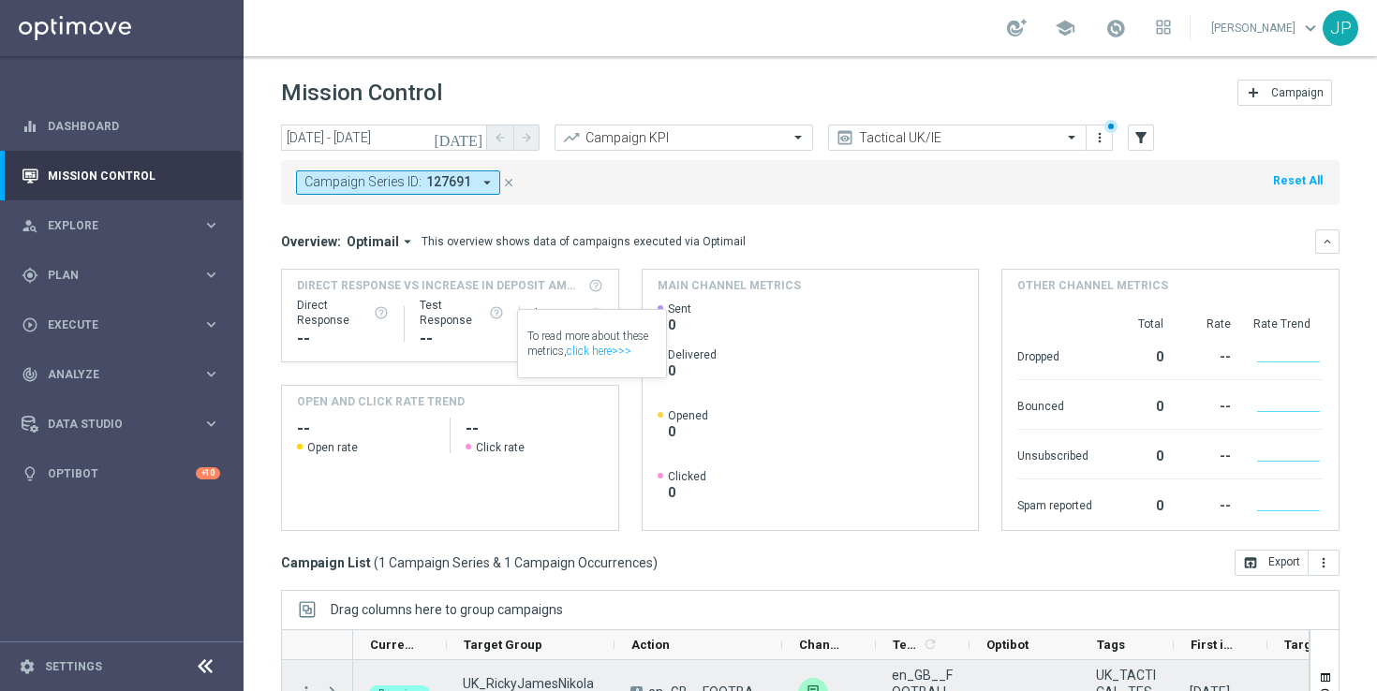
scroll to position [245, 0]
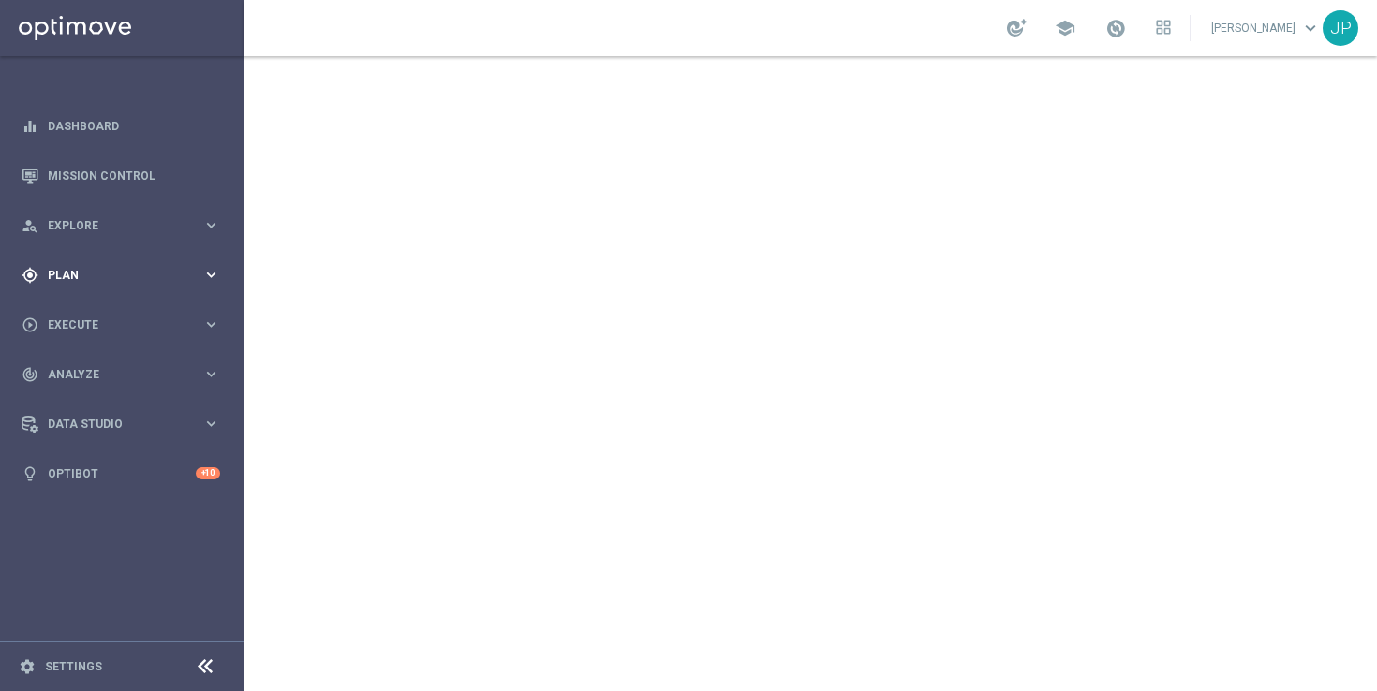
click at [91, 272] on span "Plan" at bounding box center [125, 275] width 155 height 11
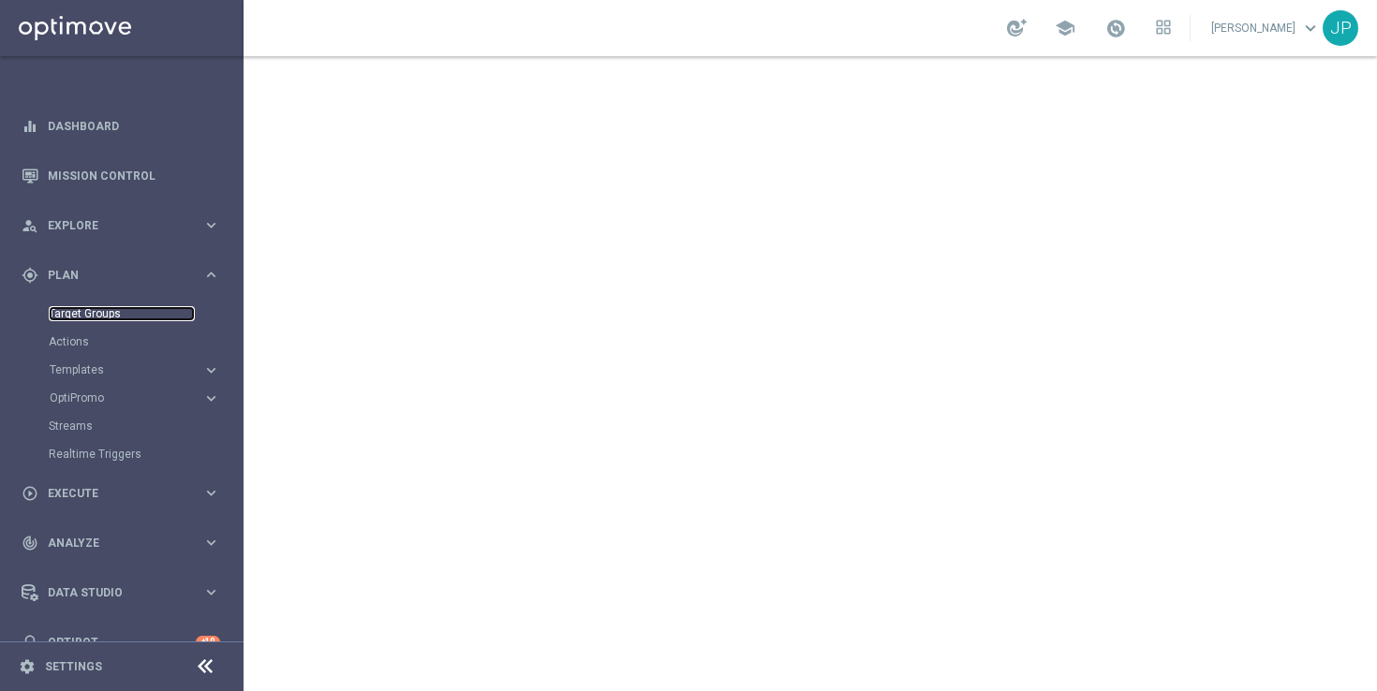
click at [131, 315] on link "Target Groups" at bounding box center [122, 313] width 146 height 15
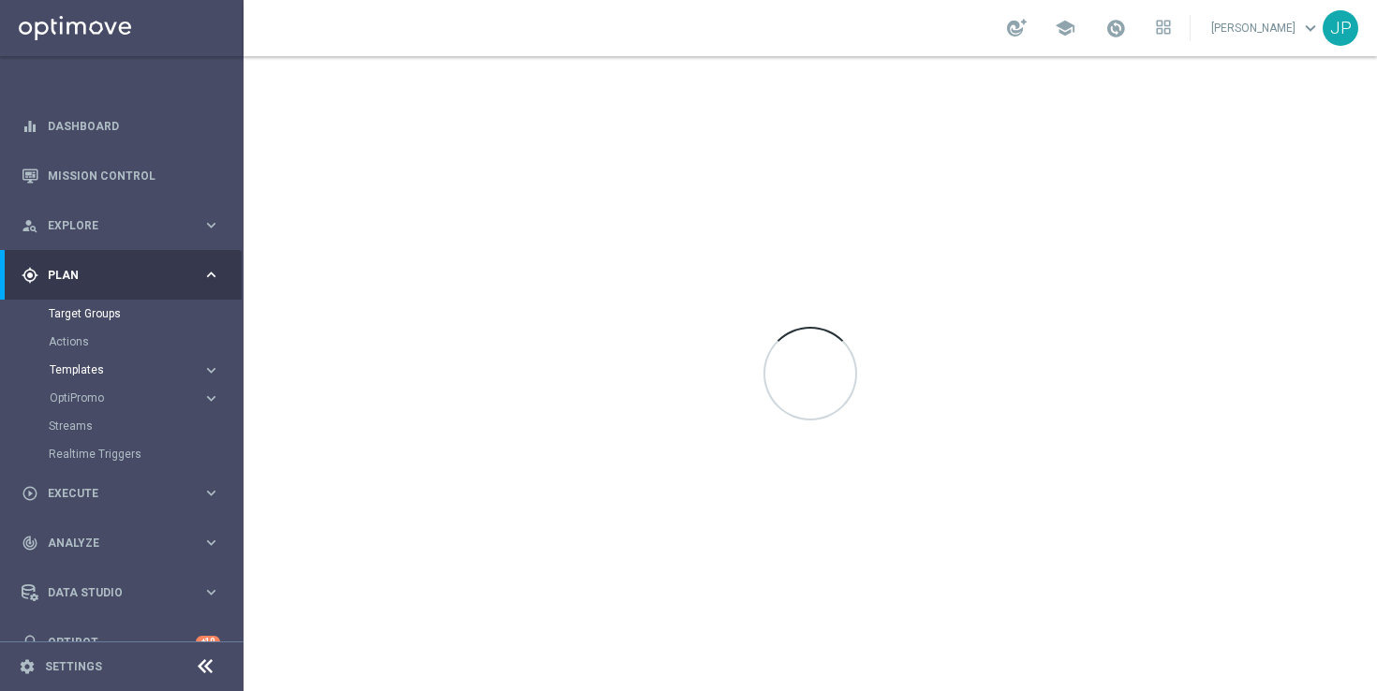
click at [106, 372] on span "Templates" at bounding box center [117, 369] width 134 height 11
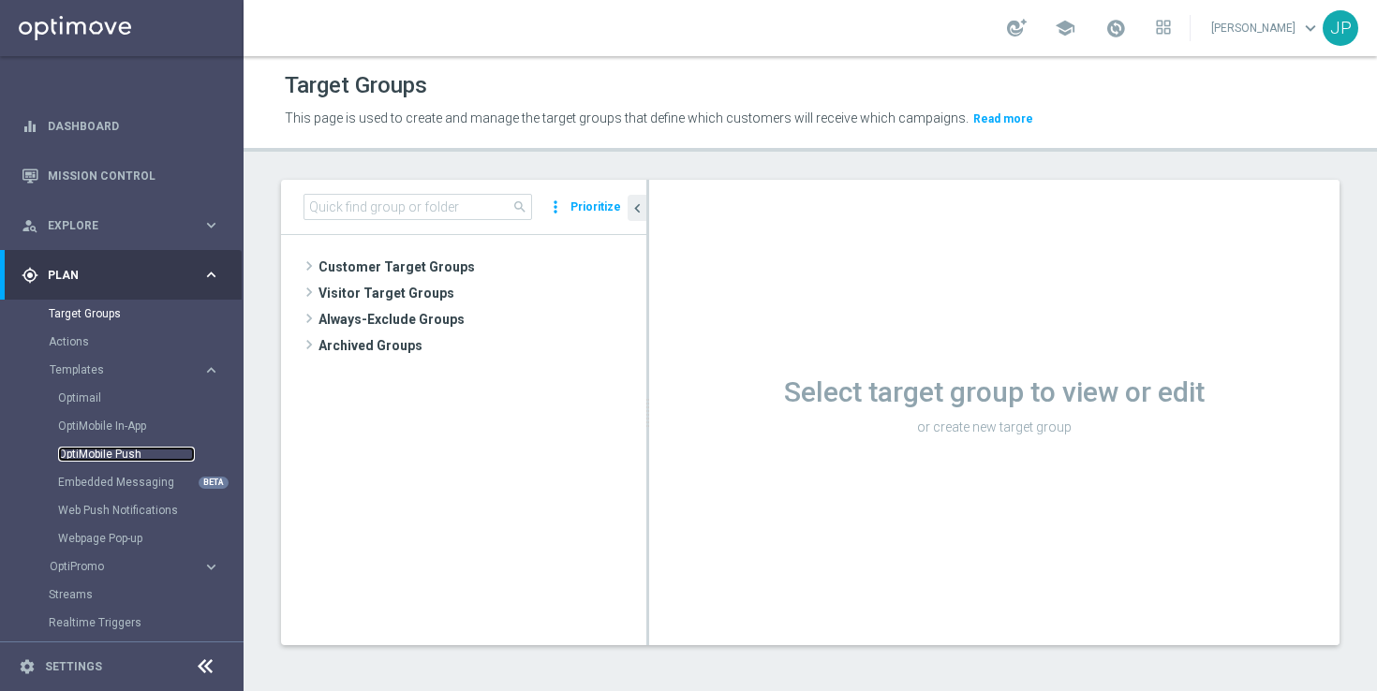
click at [111, 452] on link "OptiMobile Push" at bounding box center [126, 454] width 137 height 15
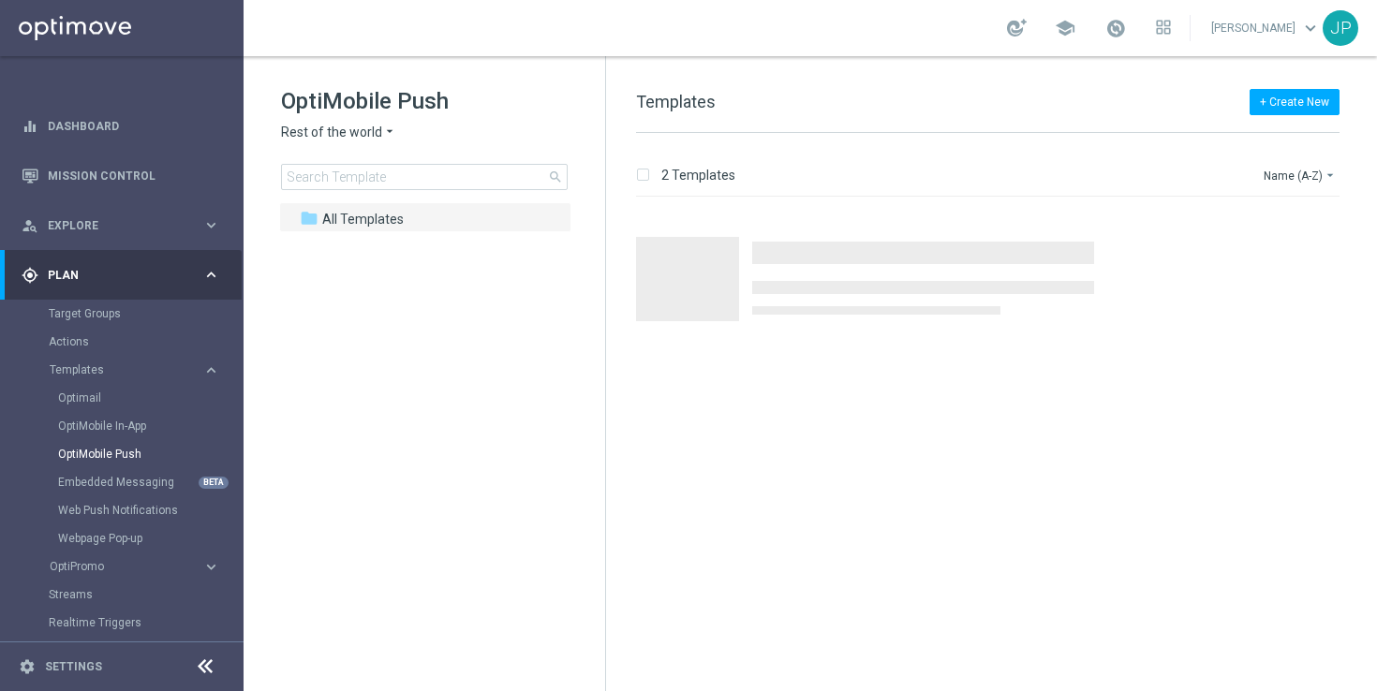
click at [387, 111] on h1 "OptiMobile Push" at bounding box center [424, 101] width 287 height 30
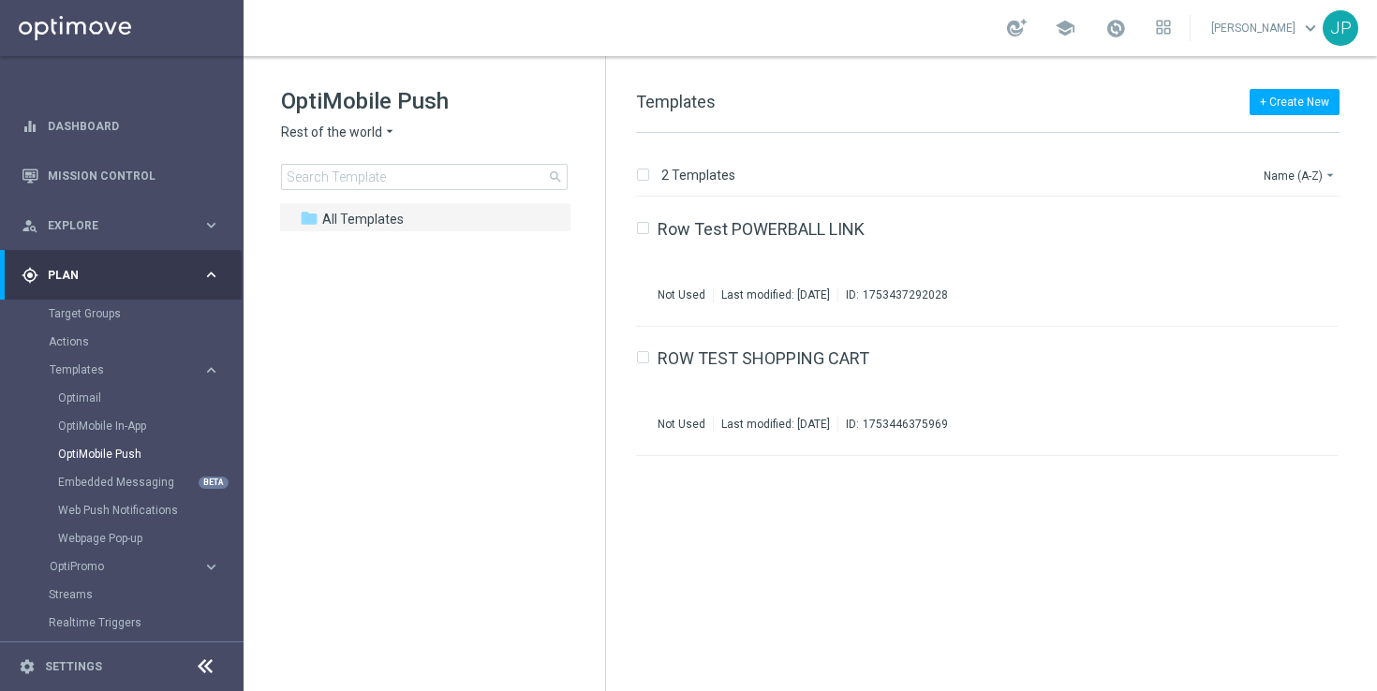
click at [385, 129] on icon "arrow_drop_down" at bounding box center [389, 133] width 15 height 18
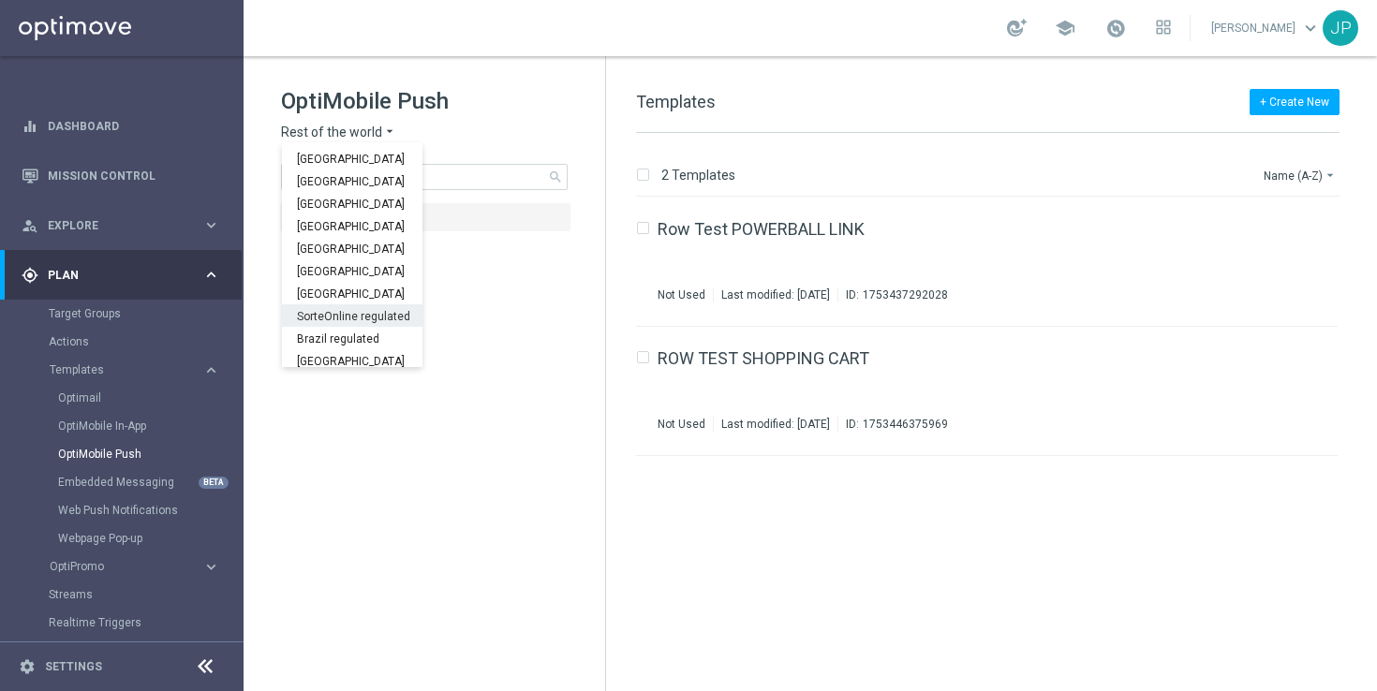
scroll to position [585, 0]
click at [343, 335] on div "UK" at bounding box center [352, 333] width 141 height 22
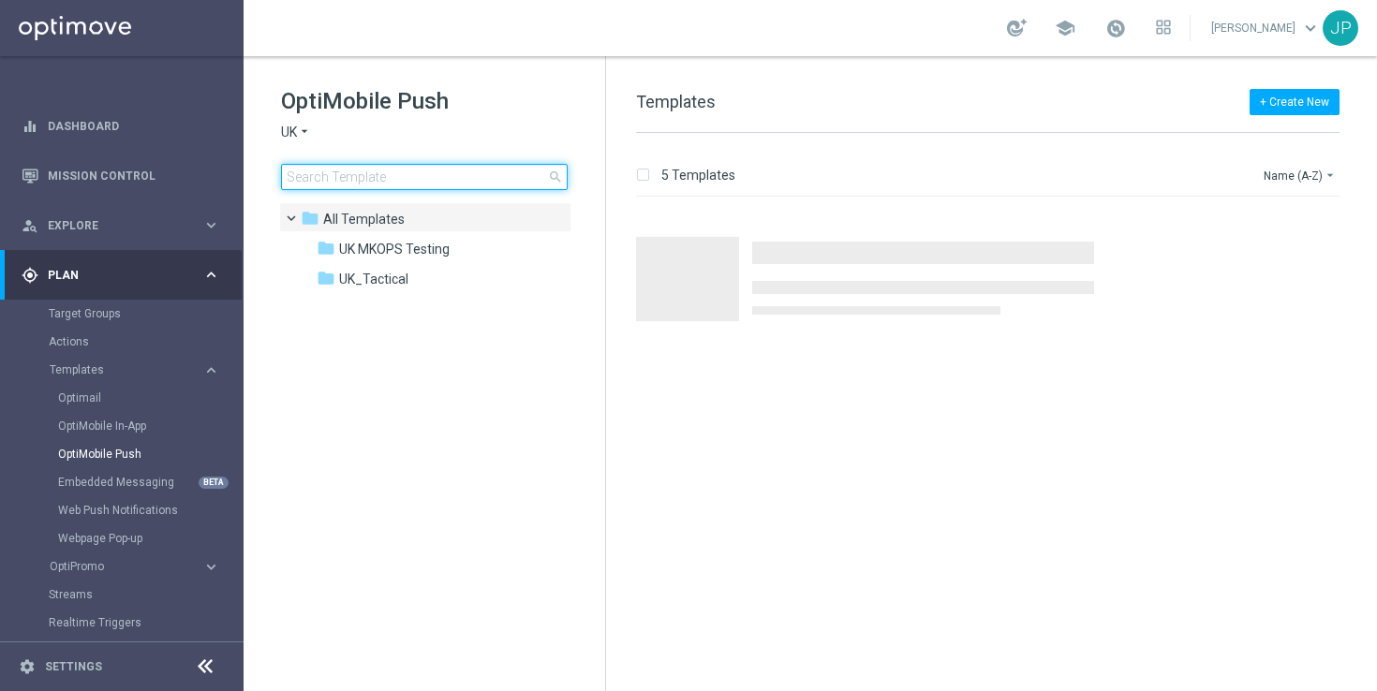
click at [416, 180] on input at bounding box center [424, 177] width 287 height 26
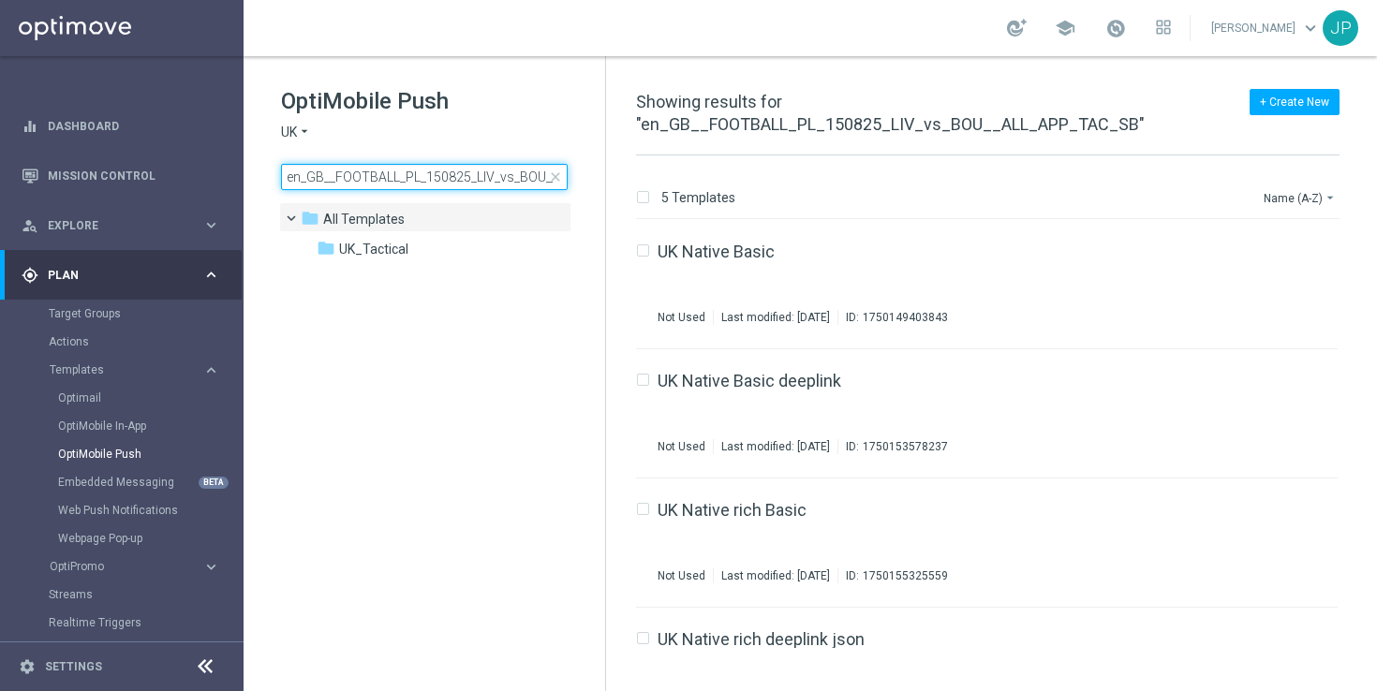
scroll to position [0, 103]
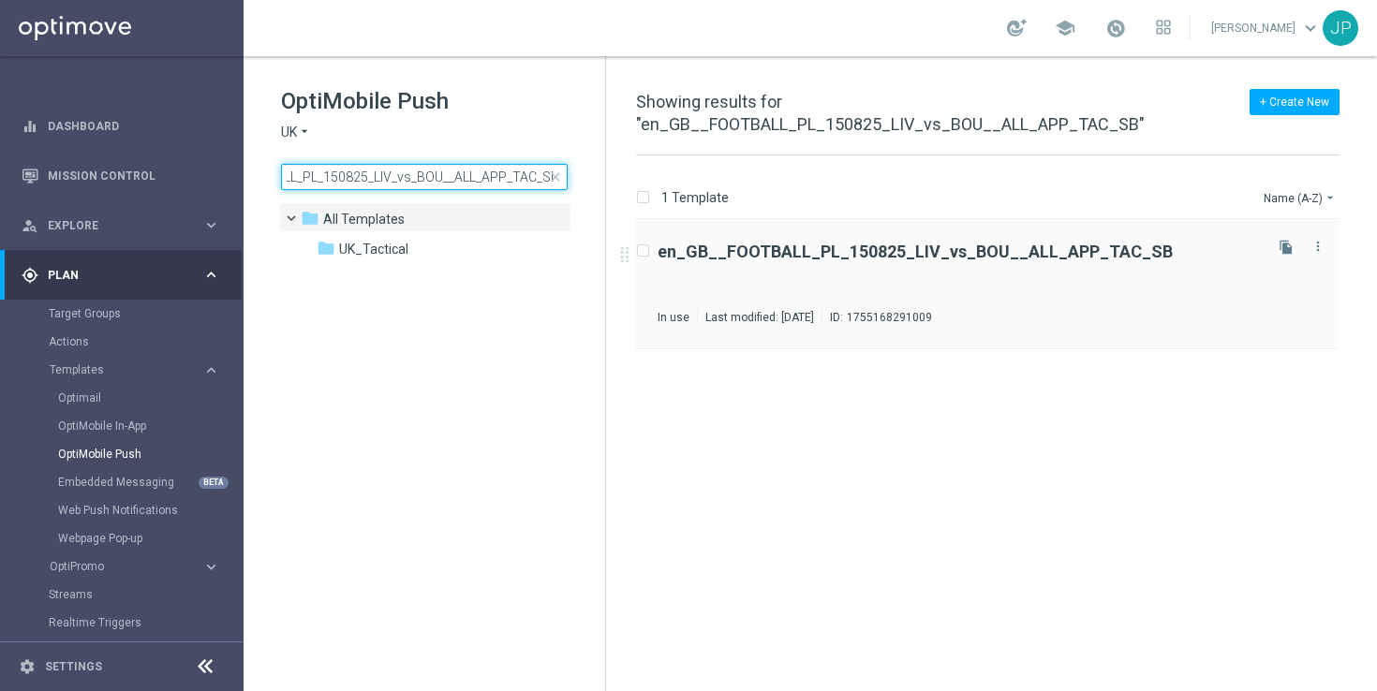
type input "en_GB__FOOTBALL_PL_150825_LIV_vs_BOU__ALL_APP_TAC_SB"
click at [1139, 292] on div "en_GB__FOOTBALL_PL_150825_LIV_vs_BOU__ALL_APP_TAC_SB In use Last modified: Thur…" at bounding box center [958, 284] width 601 height 81
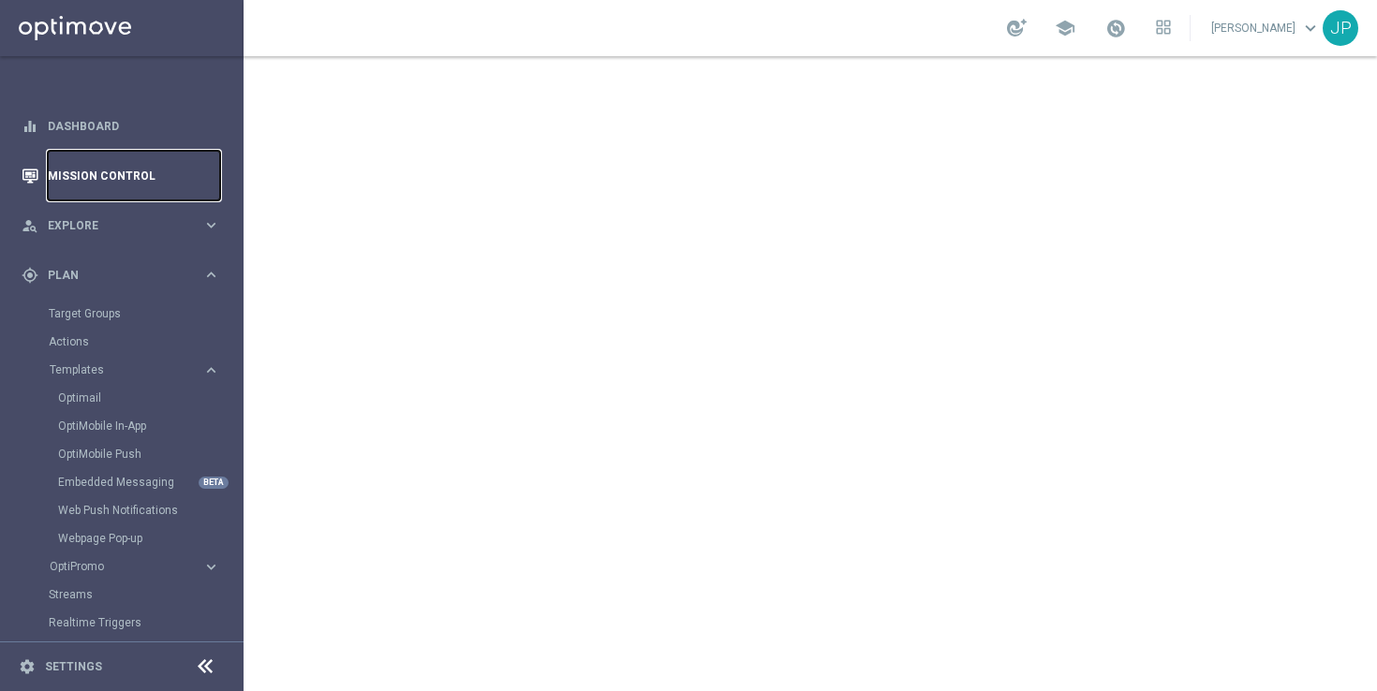
click at [153, 185] on link "Mission Control" at bounding box center [134, 176] width 172 height 50
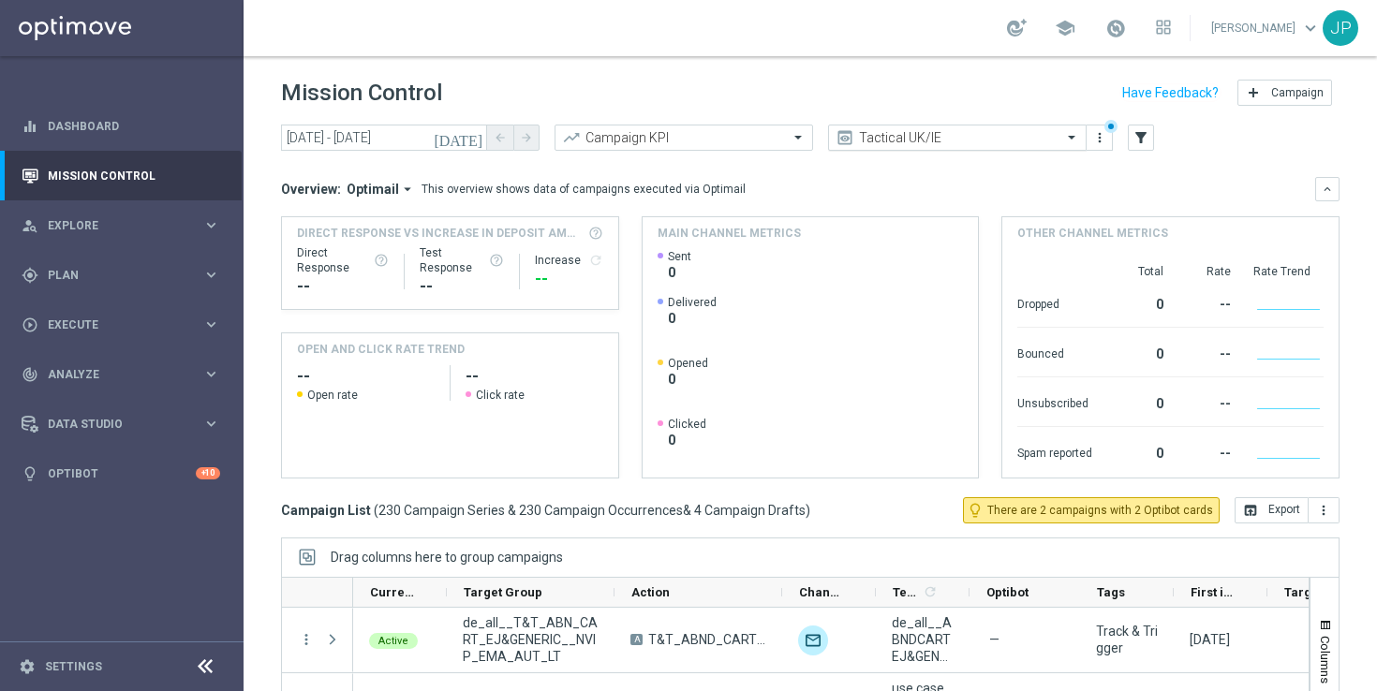
click at [1045, 142] on div at bounding box center [957, 138] width 257 height 16
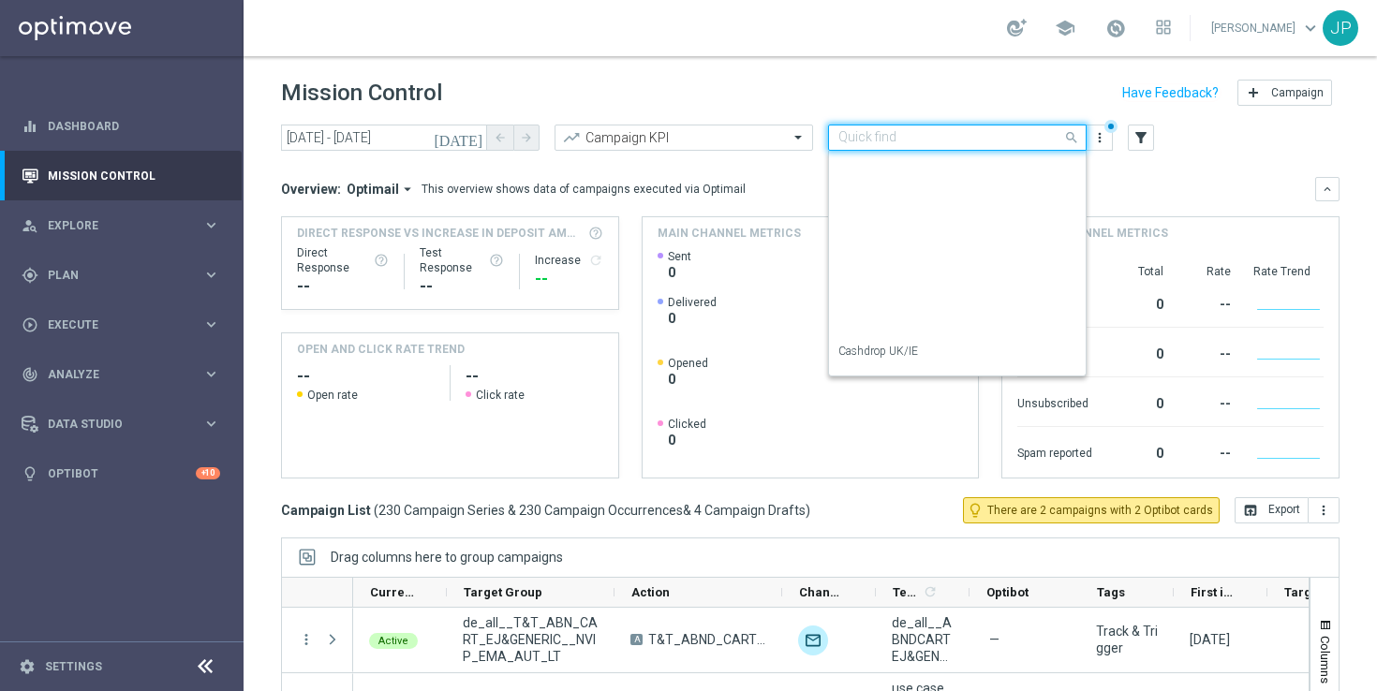
scroll to position [332, 0]
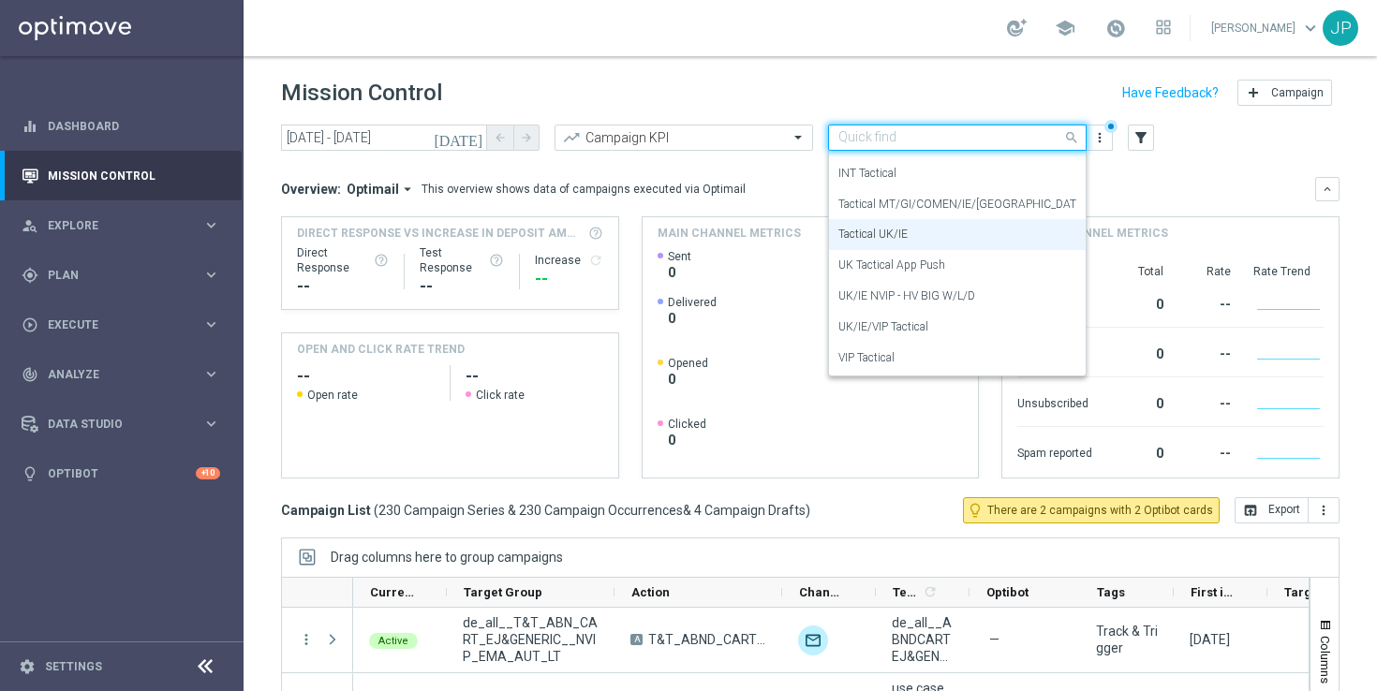
click at [952, 316] on div "UK/IE/VIP Tactical" at bounding box center [957, 327] width 238 height 31
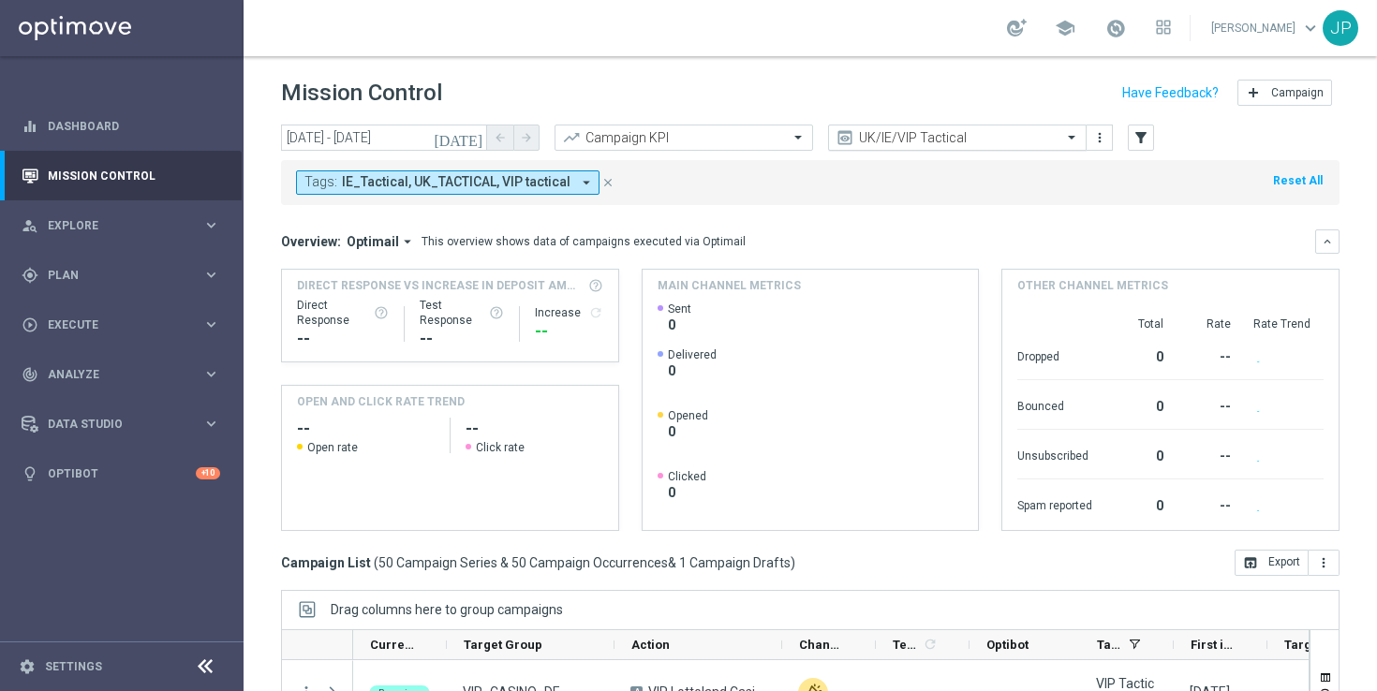
click at [1041, 133] on div at bounding box center [957, 138] width 257 height 16
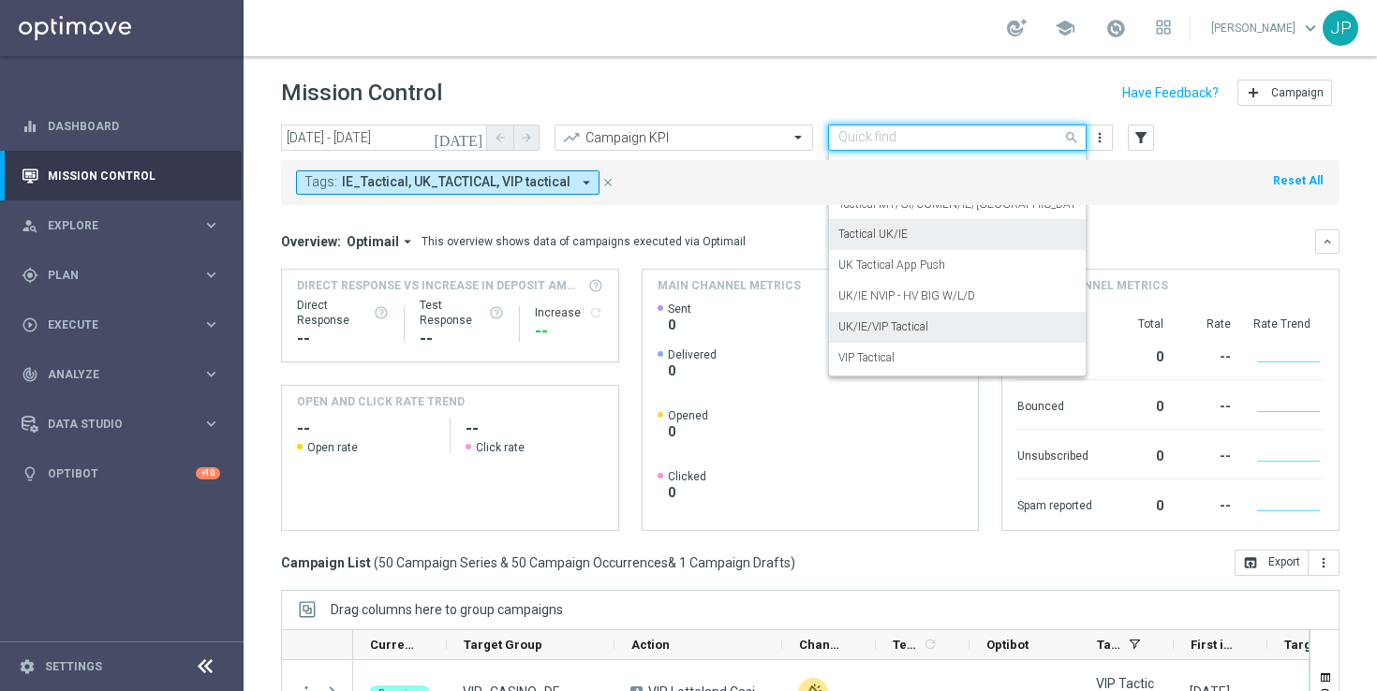
click at [1001, 233] on div "Tactical UK/IE" at bounding box center [957, 234] width 238 height 31
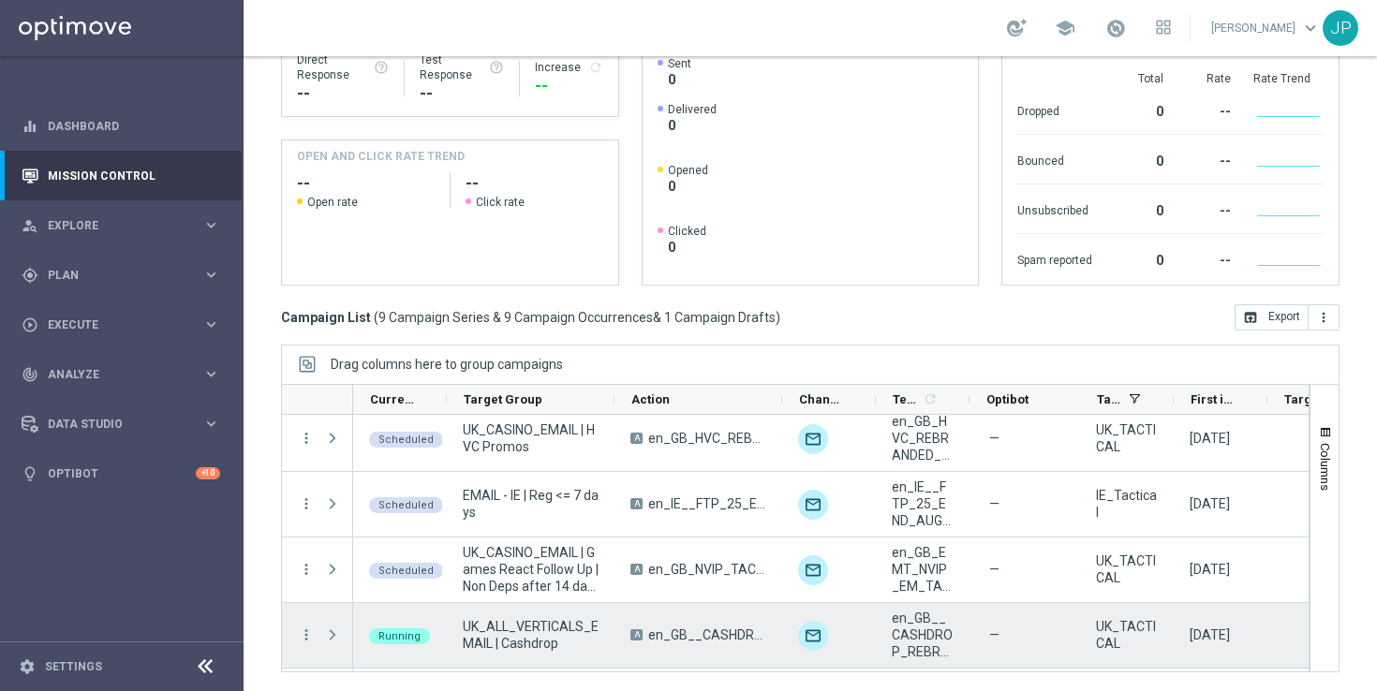
scroll to position [399, 0]
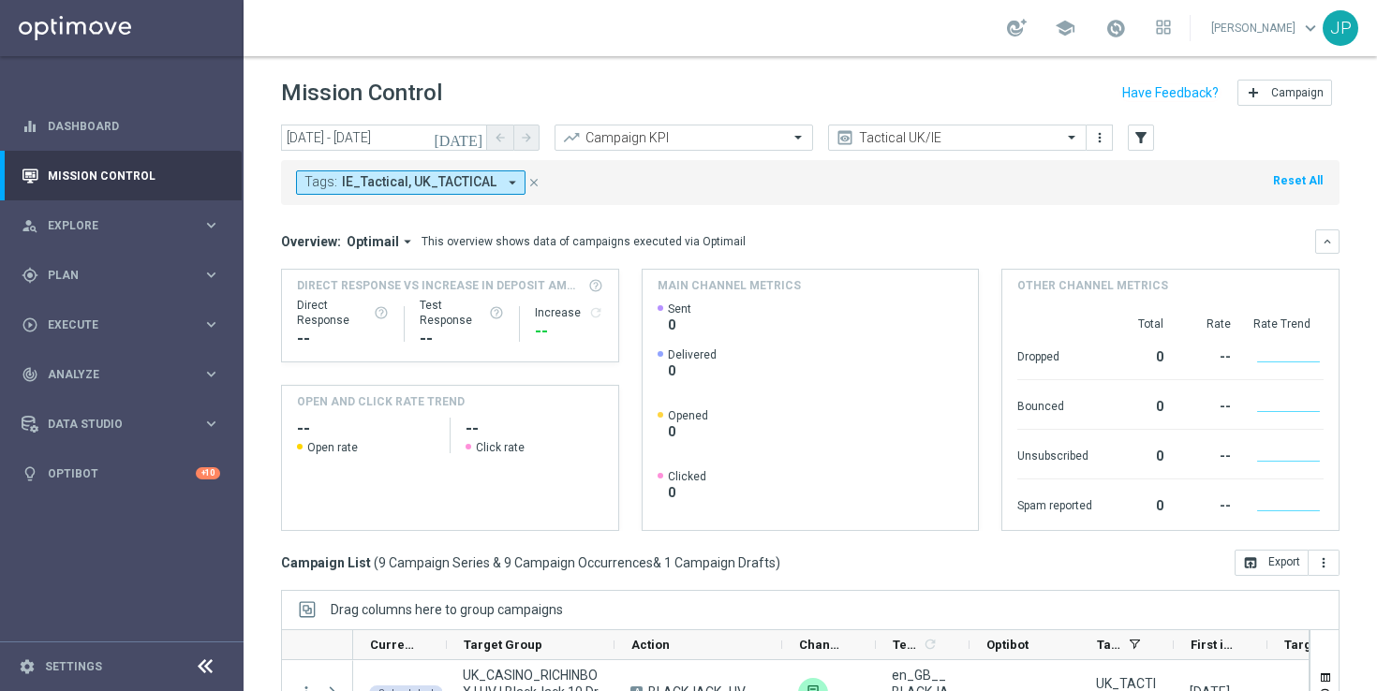
click at [472, 134] on icon "[DATE]" at bounding box center [459, 137] width 51 height 17
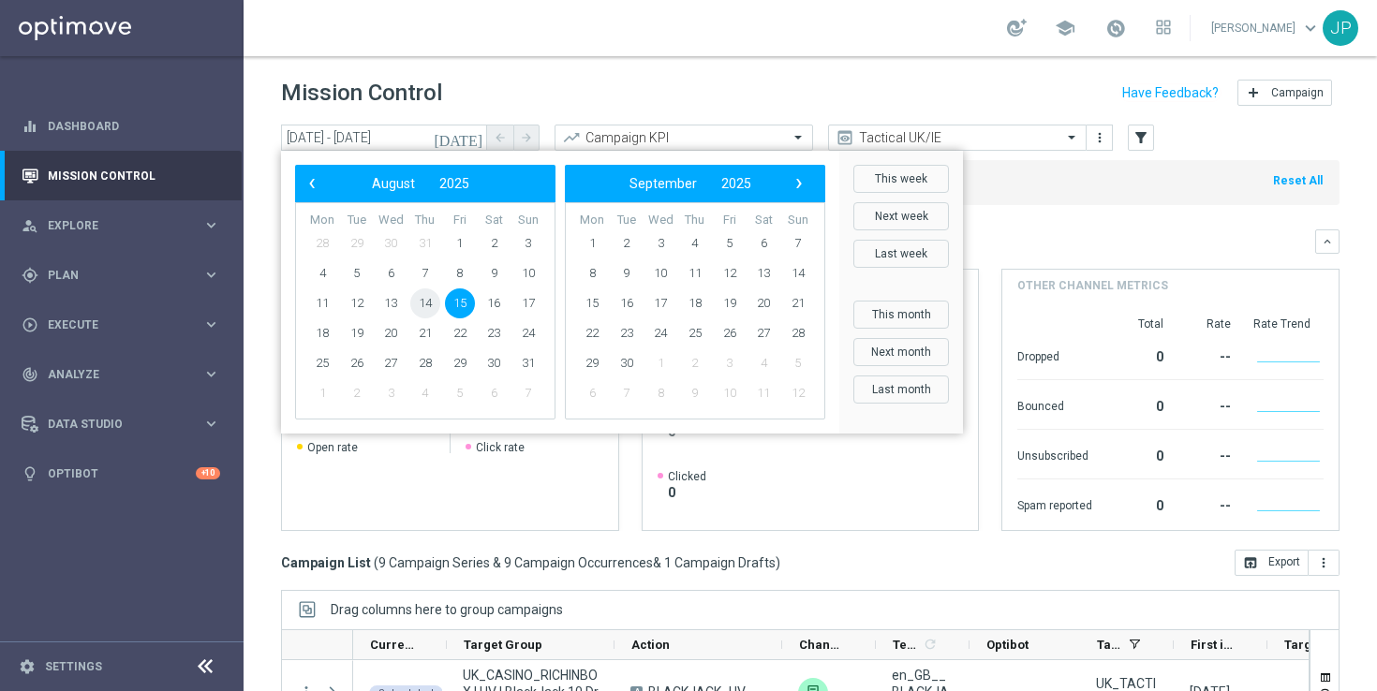
click at [420, 295] on span "14" at bounding box center [425, 304] width 30 height 30
click at [420, 303] on span "14" at bounding box center [425, 304] width 30 height 30
type input "[DATE] - [DATE]"
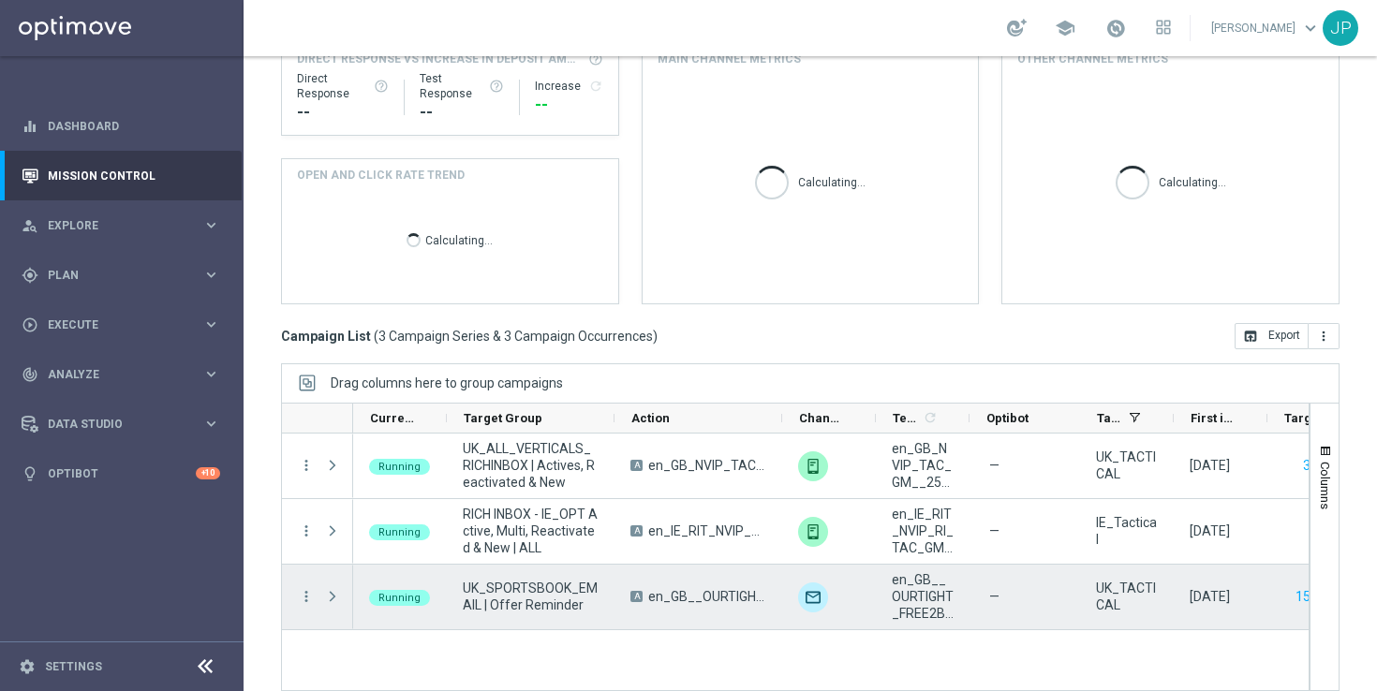
scroll to position [245, 0]
